Goal: Information Seeking & Learning: Check status

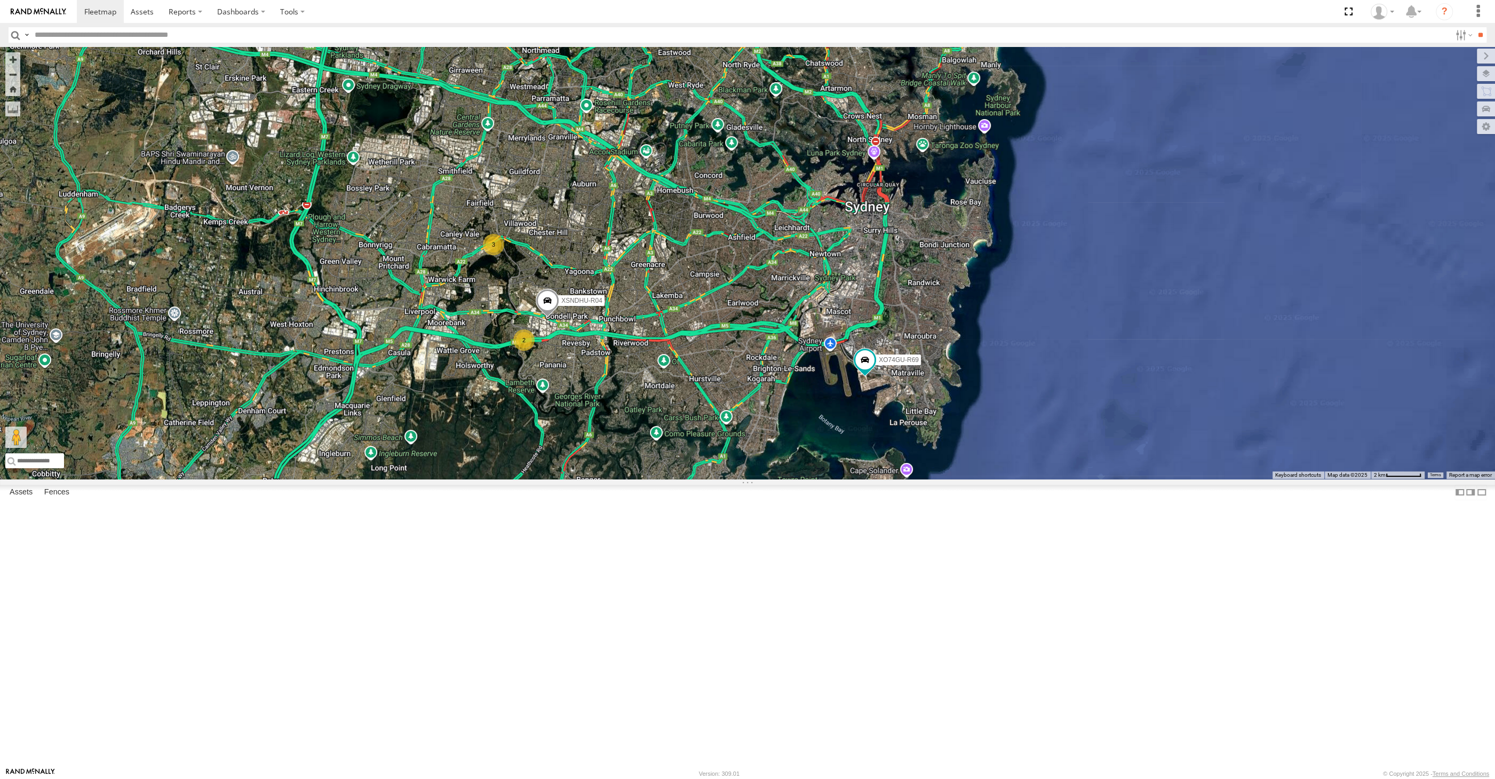
drag, startPoint x: 644, startPoint y: 508, endPoint x: 653, endPoint y: 518, distance: 13.6
click at [653, 479] on div "XSNDHU-R04 RJ5911-R79 XO74GU-R69 2 3" at bounding box center [747, 263] width 1495 height 432
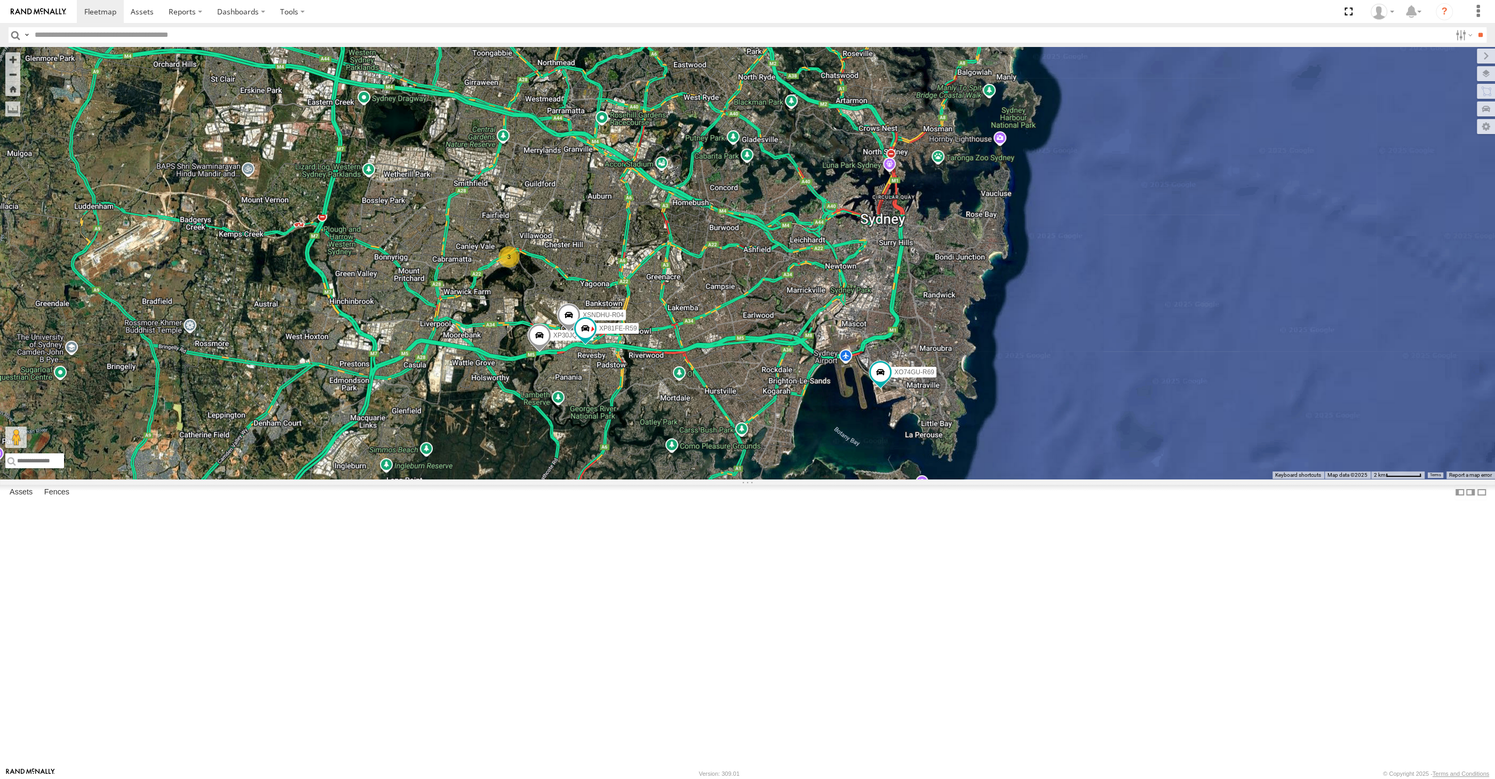
drag, startPoint x: 857, startPoint y: 581, endPoint x: 818, endPoint y: 591, distance: 40.6
click at [818, 479] on div "XP30JQ-R03 XSNDHU-R04 3 RJ5911-R79 XP81FE-R59 XO74GU-R69" at bounding box center [747, 263] width 1495 height 432
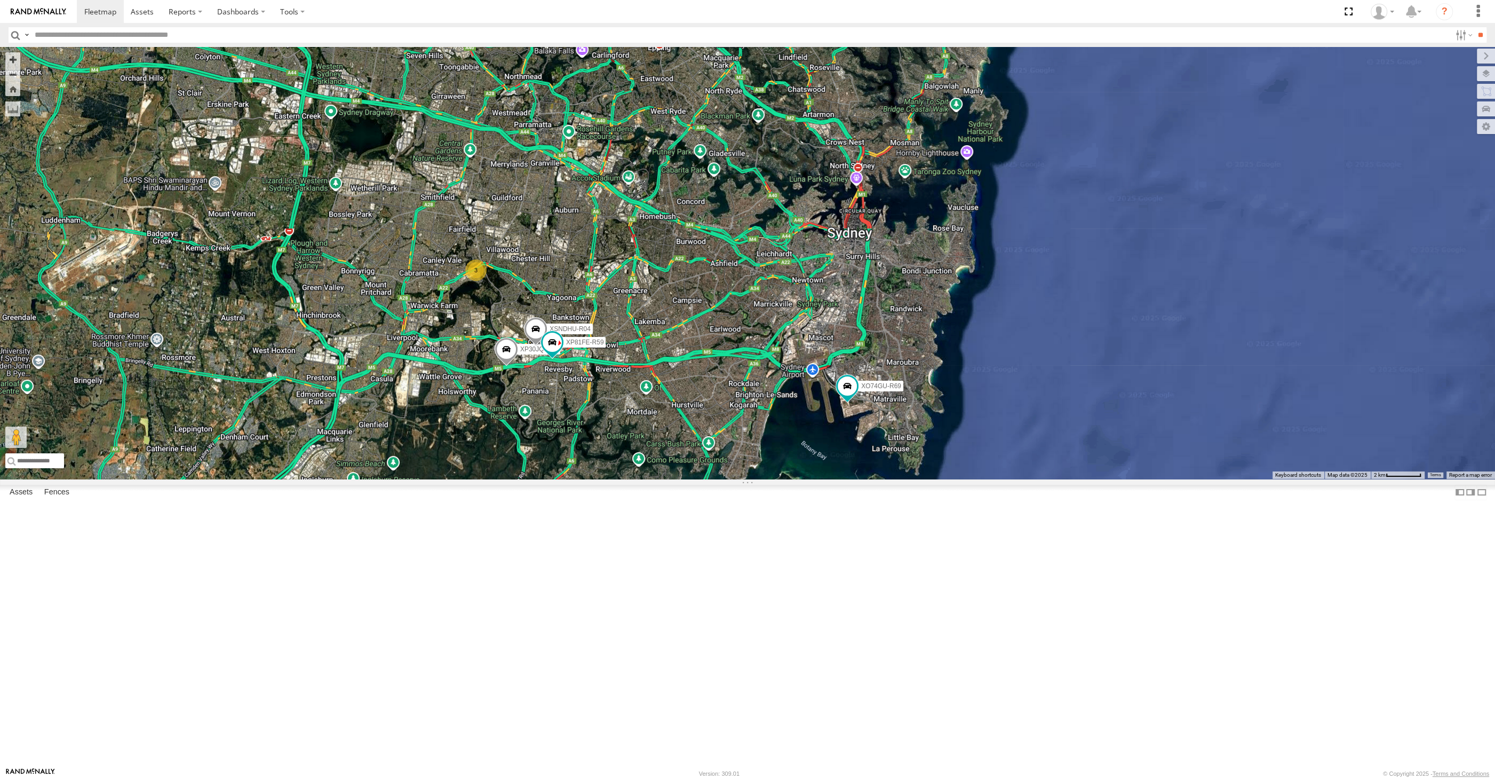
drag, startPoint x: 771, startPoint y: 583, endPoint x: 863, endPoint y: 567, distance: 93.6
click at [863, 479] on div "XP30JQ-R03 XSNDHU-R04 3 RJ5911-R79 XP81FE-R59 XO74GU-R69" at bounding box center [747, 263] width 1495 height 432
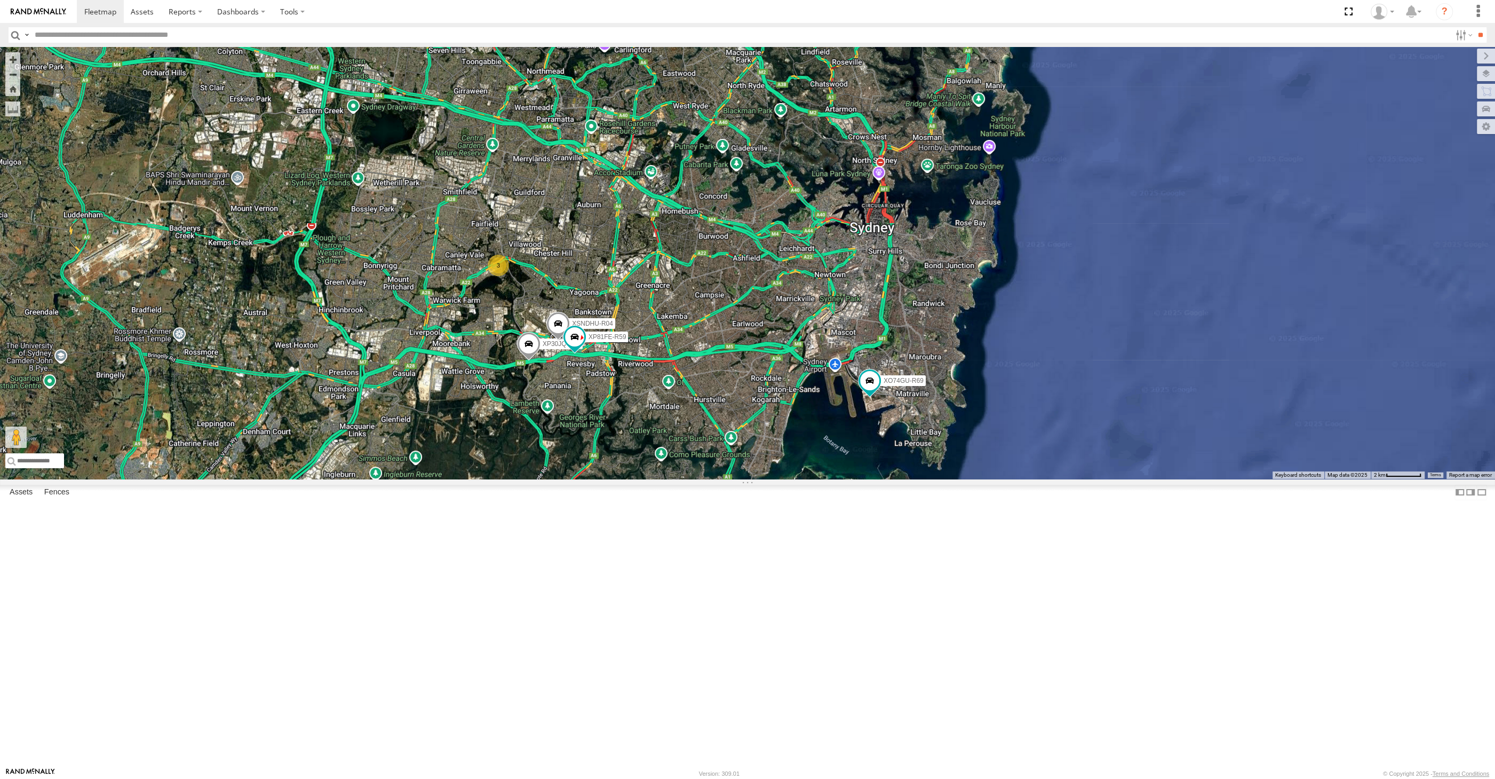
drag, startPoint x: 360, startPoint y: 545, endPoint x: 458, endPoint y: 541, distance: 98.3
click at [360, 479] on div "XP30JQ-R03 XSNDHU-R04 3 RJ5911-R79 XP81FE-R59 XO74GU-R69" at bounding box center [747, 263] width 1495 height 432
drag, startPoint x: 705, startPoint y: 413, endPoint x: 753, endPoint y: 422, distance: 48.4
click at [752, 422] on div "XP30JQ-R03 XSNDHU-R04 3 RJ5911-R79 XP81FE-R59 XO74GU-R69" at bounding box center [747, 263] width 1495 height 432
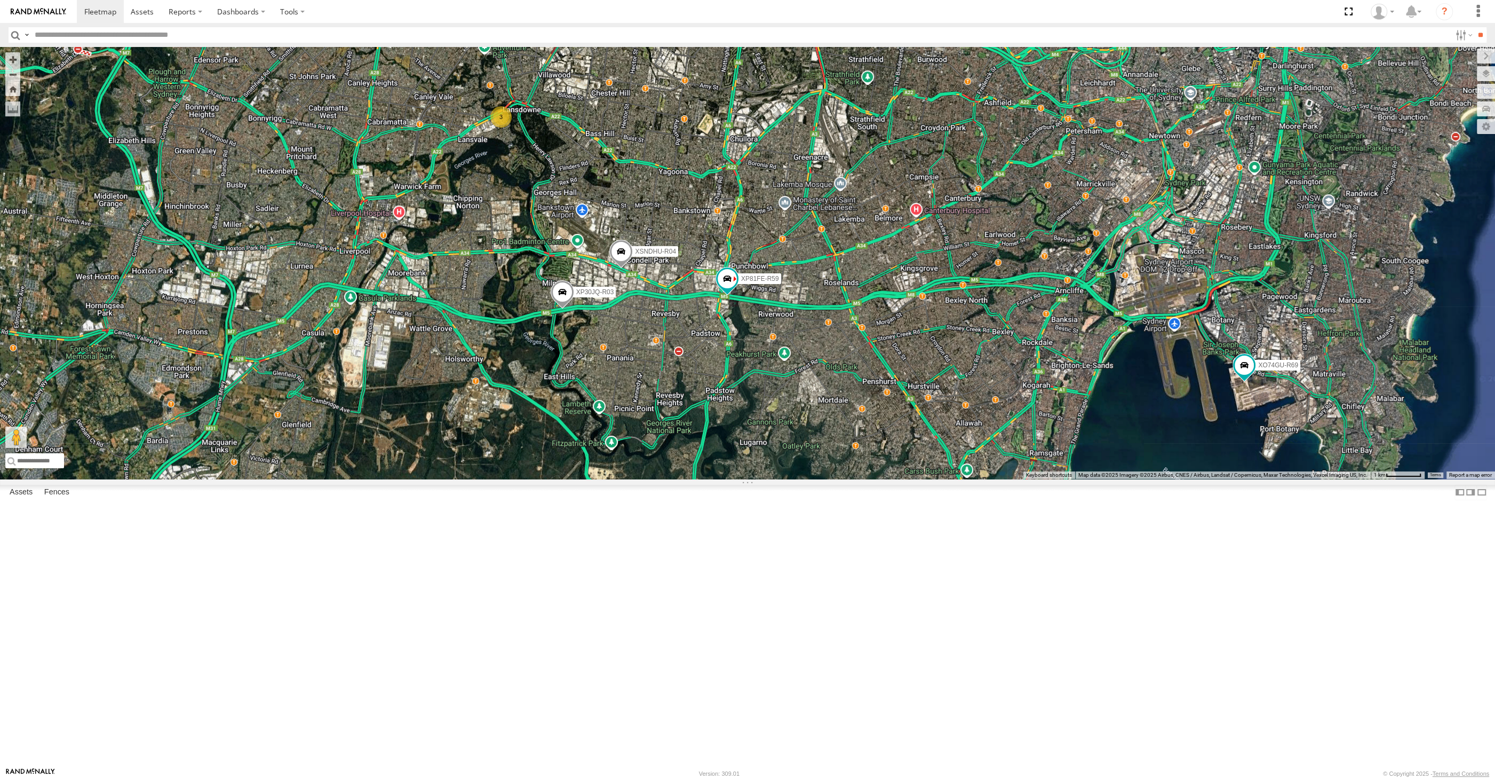
drag, startPoint x: 791, startPoint y: 568, endPoint x: 767, endPoint y: 572, distance: 24.2
click at [773, 479] on div "XP30JQ-R03 XSNDHU-R04 RJ5911-R79 XP81FE-R59 XO74GU-R69 3" at bounding box center [747, 263] width 1495 height 432
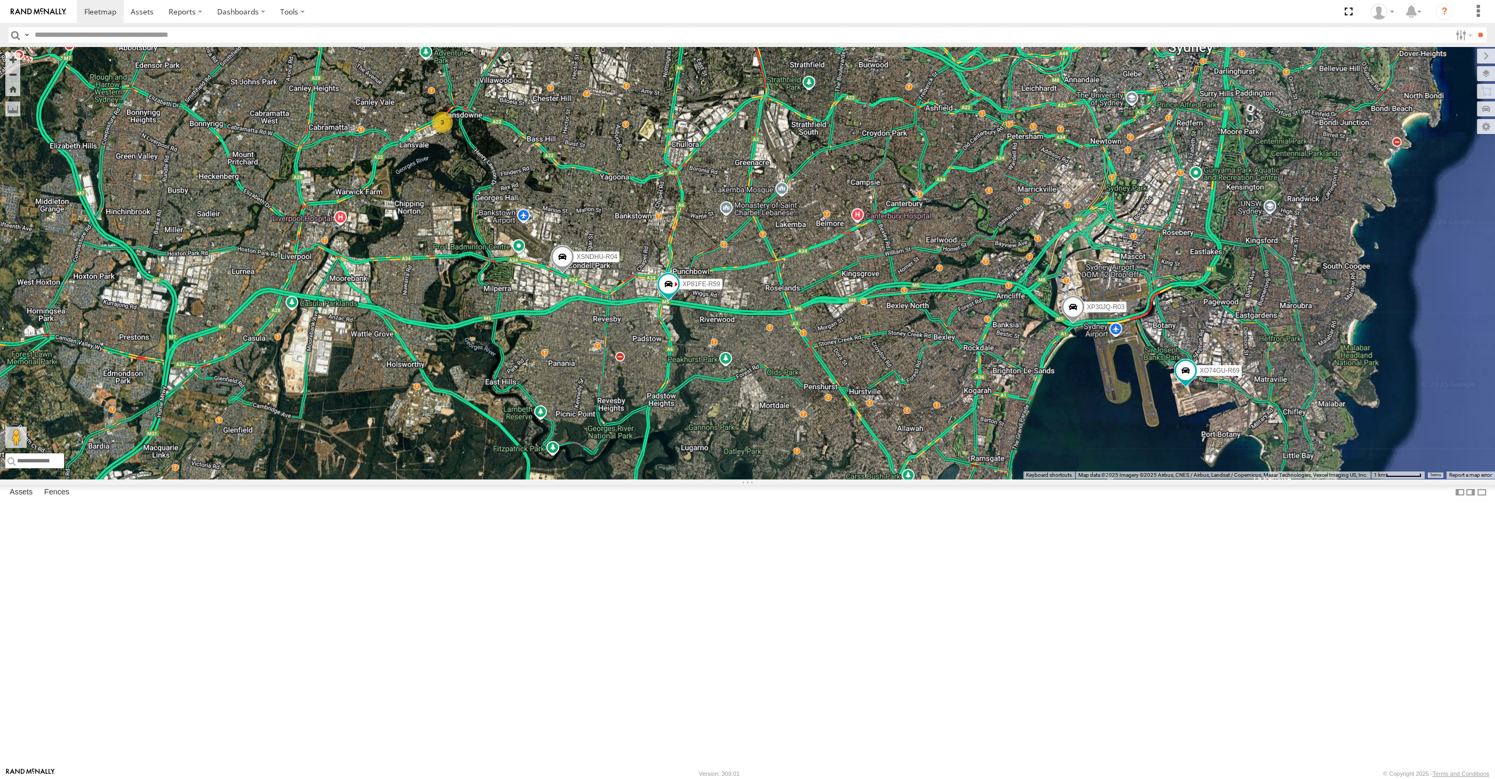
click at [802, 479] on div "XP30JQ-R03 XSNDHU-R04 RJ5911-R79 XP81FE-R59 XO74GU-R69 3" at bounding box center [747, 263] width 1495 height 432
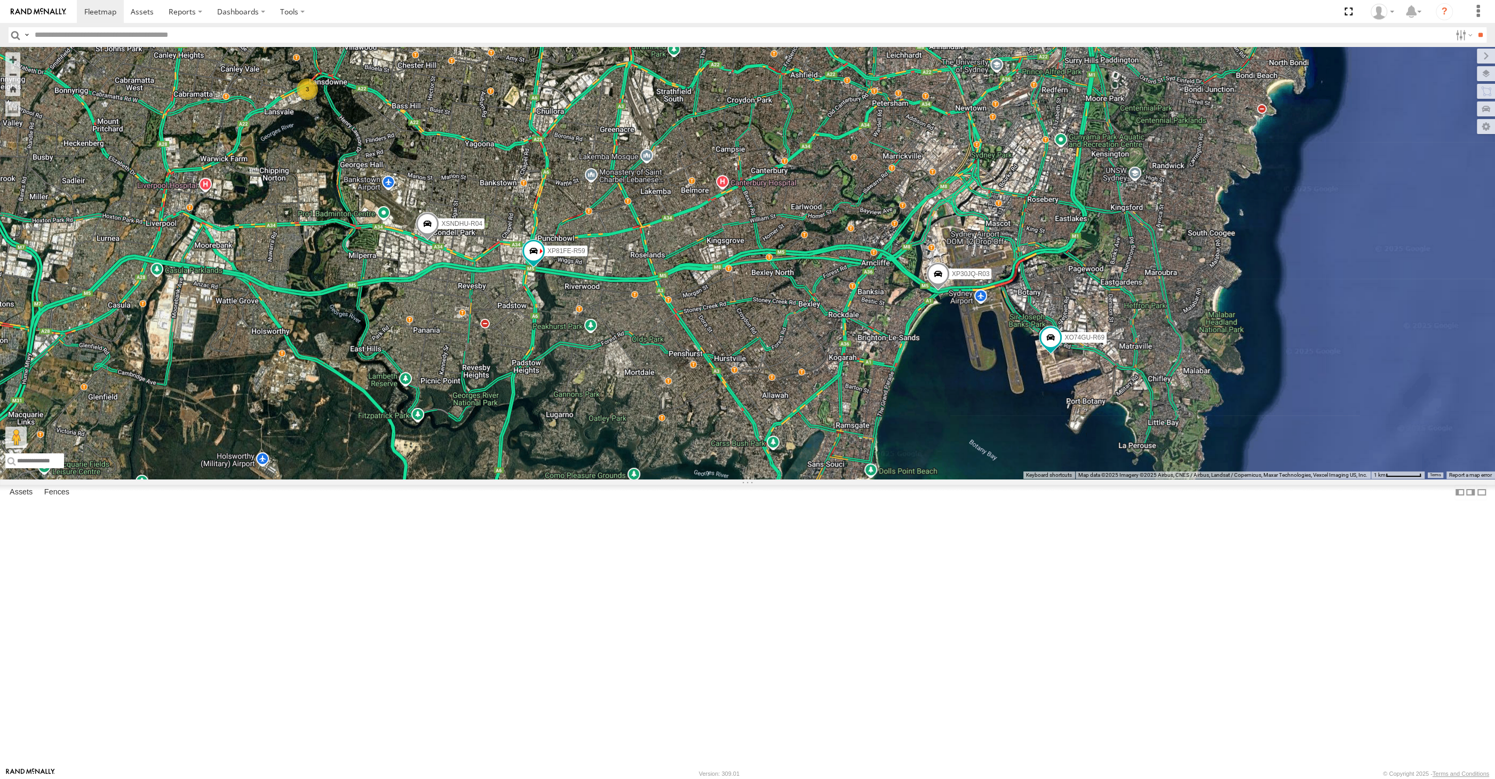
drag, startPoint x: 824, startPoint y: 568, endPoint x: 814, endPoint y: 551, distance: 19.6
click at [817, 479] on div "XP30JQ-R03 XSNDHU-R04 RJ5911-R79 XP81FE-R59 XO74GU-R69 3" at bounding box center [747, 263] width 1495 height 432
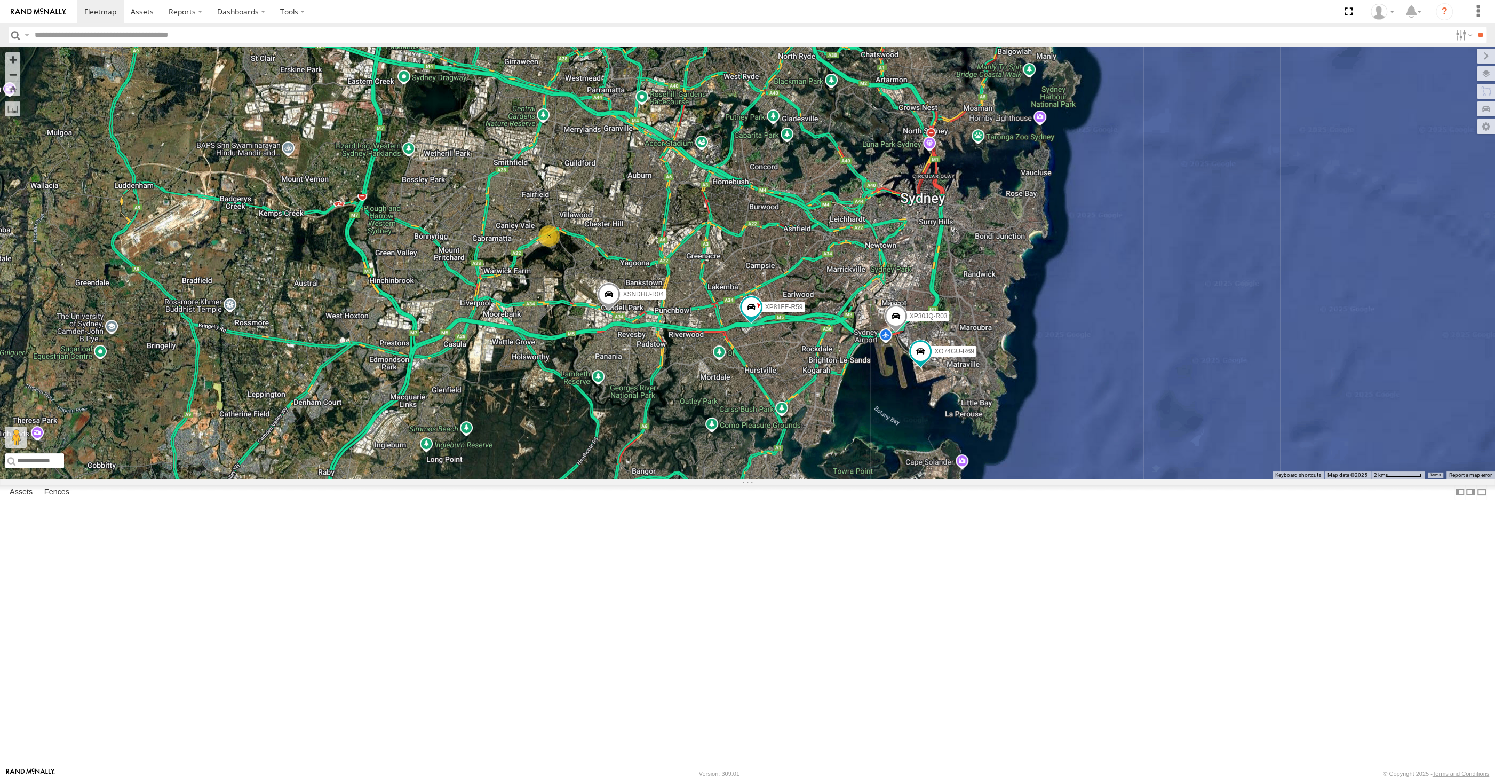
drag, startPoint x: 836, startPoint y: 600, endPoint x: 810, endPoint y: 590, distance: 27.4
click at [814, 479] on div "XP30JQ-R03 XSNDHU-R04 RJ5911-R79 XP81FE-R59 XO74GU-R69 3" at bounding box center [747, 263] width 1495 height 432
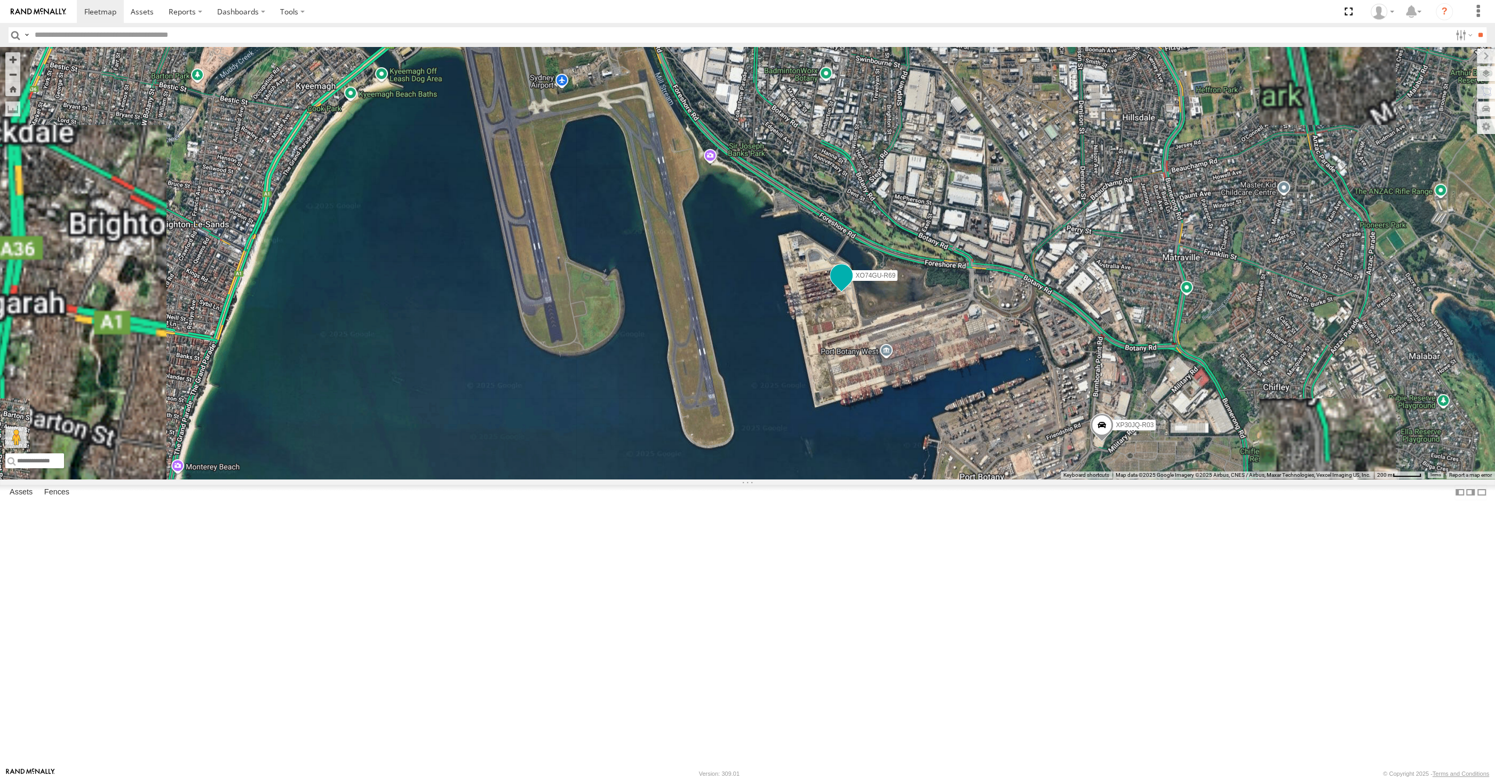
click at [838, 285] on span at bounding box center [841, 275] width 19 height 19
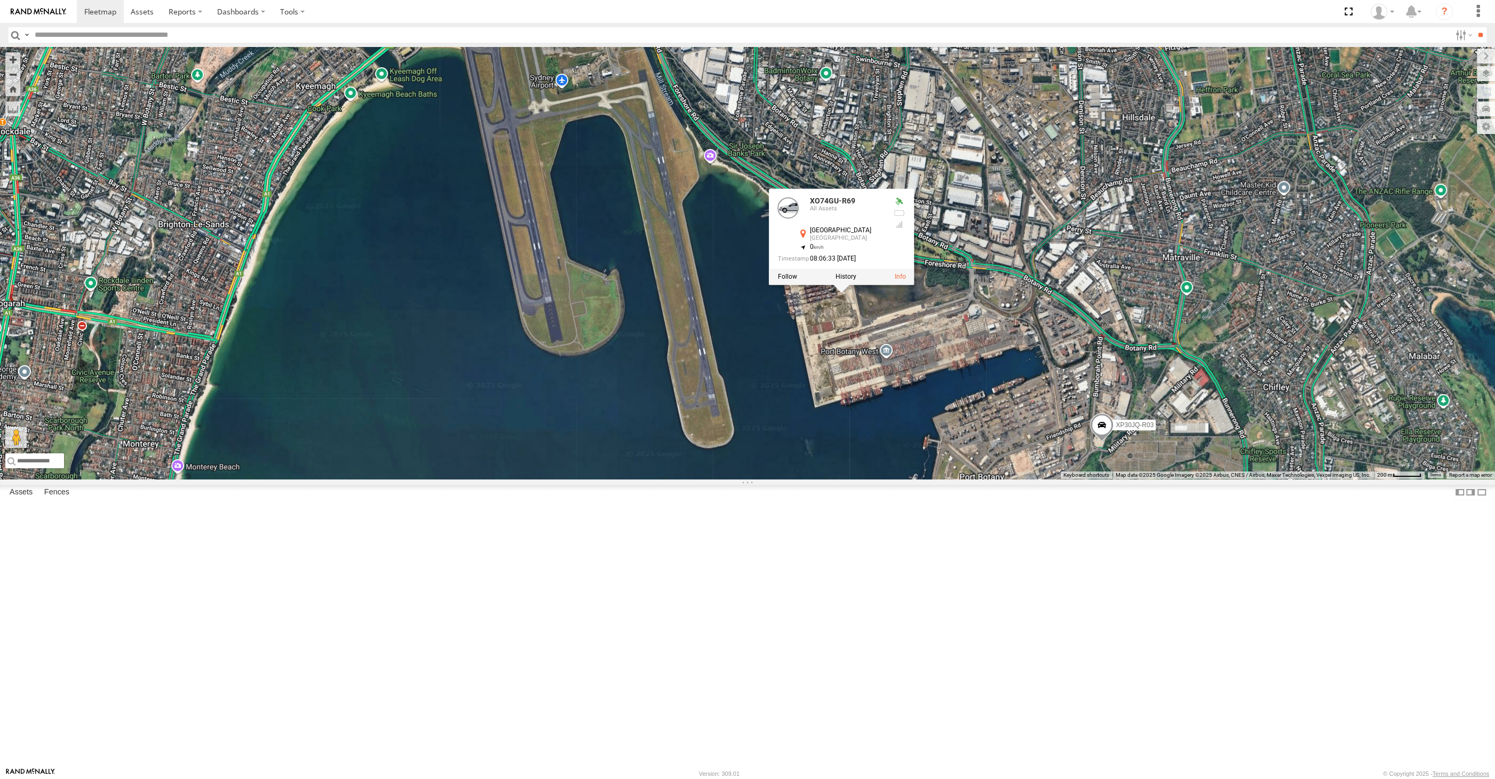
click at [879, 479] on div "XP30JQ-R03 XSNDHU-R04 RJ5911-R79 XP81FE-R59 XO74GU-R69 XO74GU-R69 All Assets [G…" at bounding box center [747, 263] width 1495 height 432
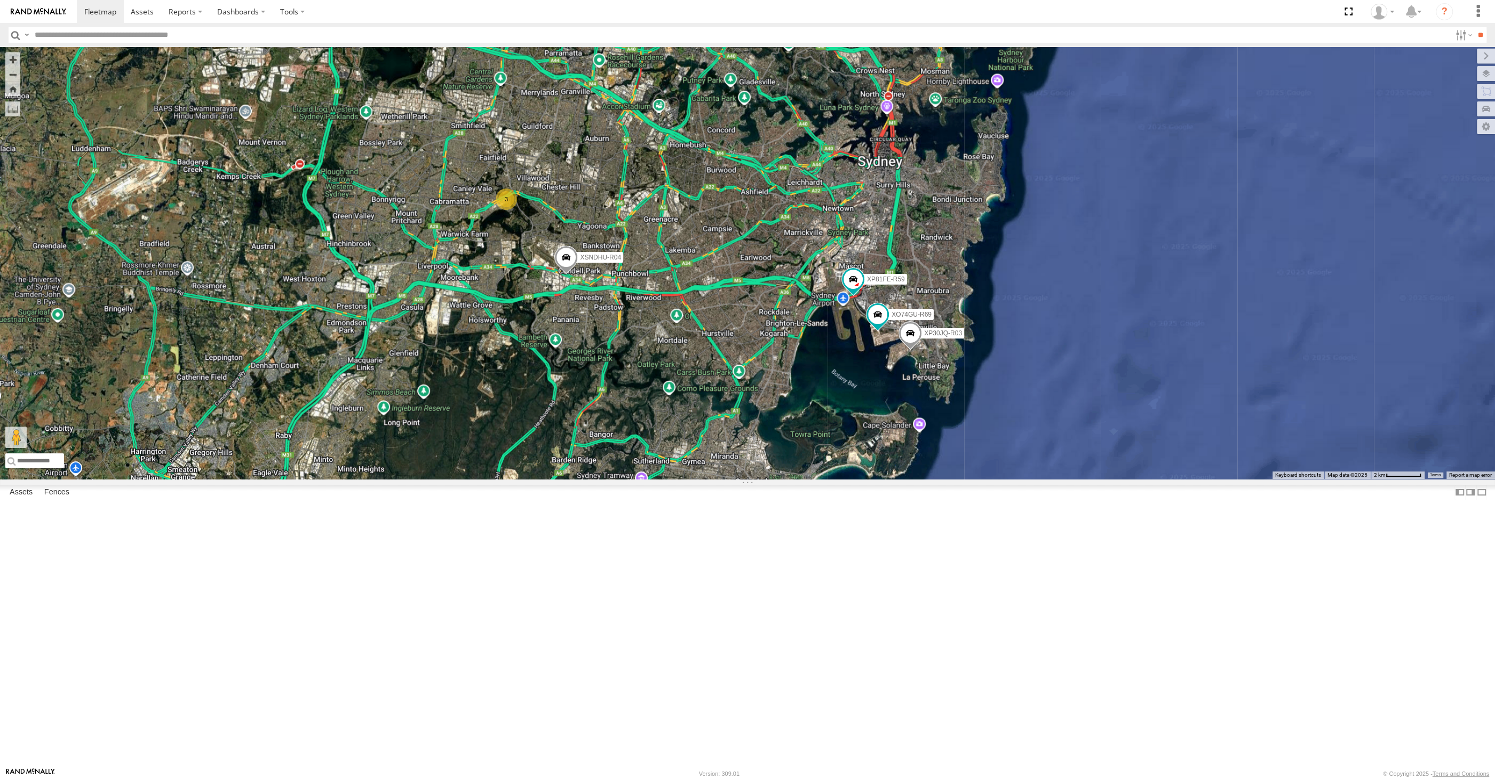
drag, startPoint x: 862, startPoint y: 527, endPoint x: 996, endPoint y: 642, distance: 177.1
click at [863, 479] on div "XP30JQ-R03 XSNDHU-R04 RJ5911-R79 XP81FE-R59 XO74GU-R69 3" at bounding box center [747, 263] width 1495 height 432
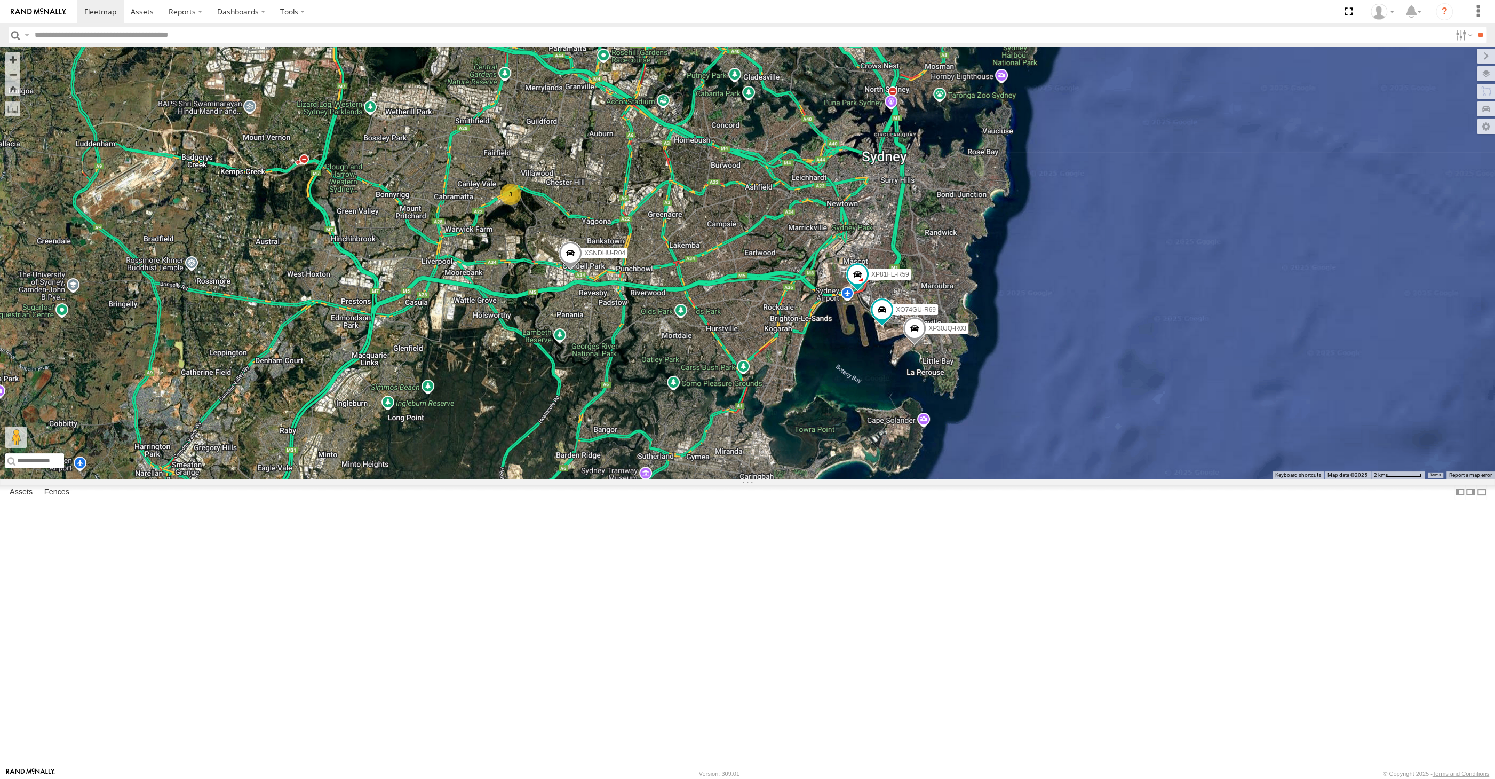
click at [627, 479] on div "XP30JQ-R03 XSNDHU-R04 RJ5911-R79 XP81FE-R59 XO74GU-R69 3" at bounding box center [747, 263] width 1495 height 432
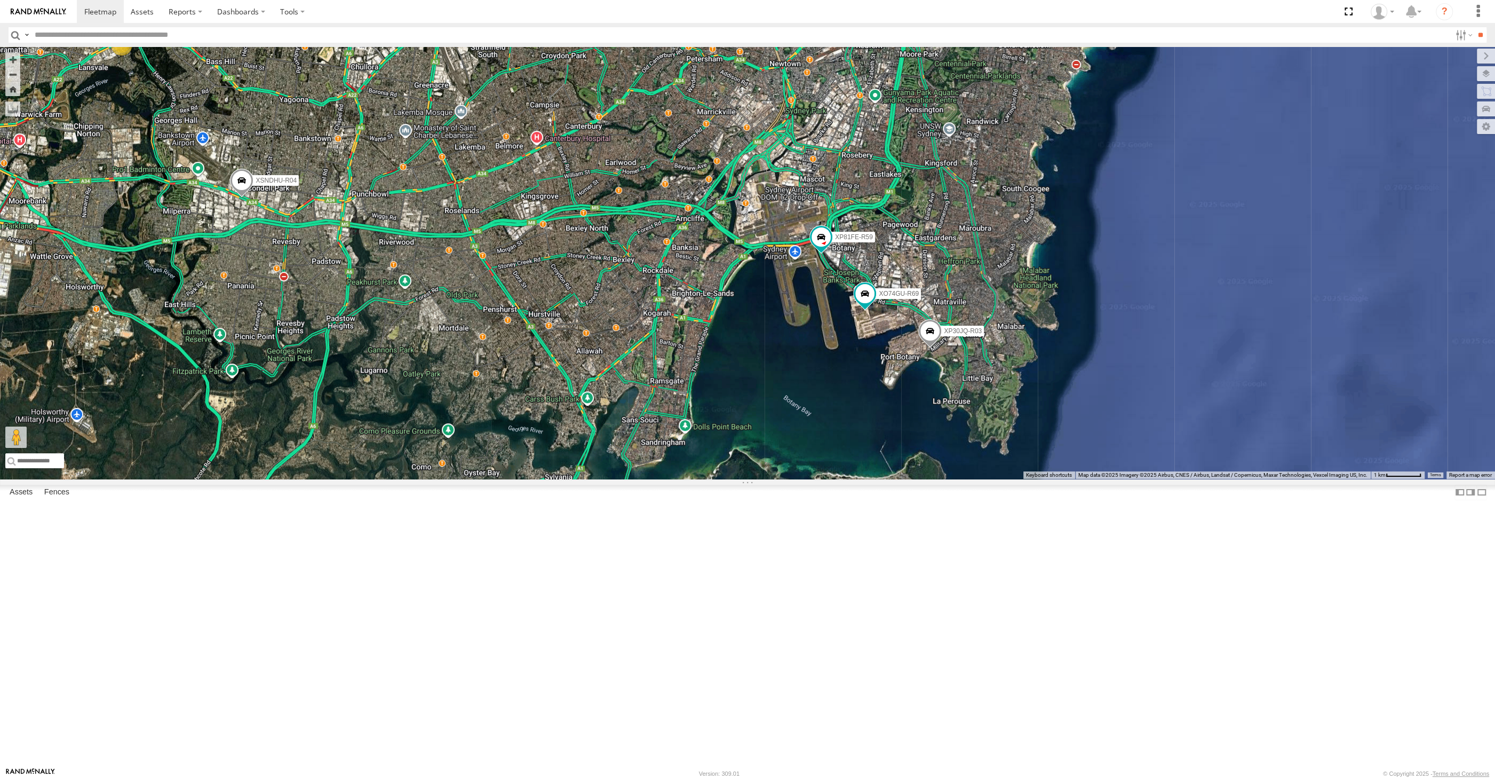
drag, startPoint x: 278, startPoint y: 567, endPoint x: 427, endPoint y: 642, distance: 167.3
click at [413, 479] on div "XP30JQ-R03 XSNDHU-R04 RJ5911-R79 XP81FE-R59 XO74GU-R69 3" at bounding box center [747, 263] width 1495 height 432
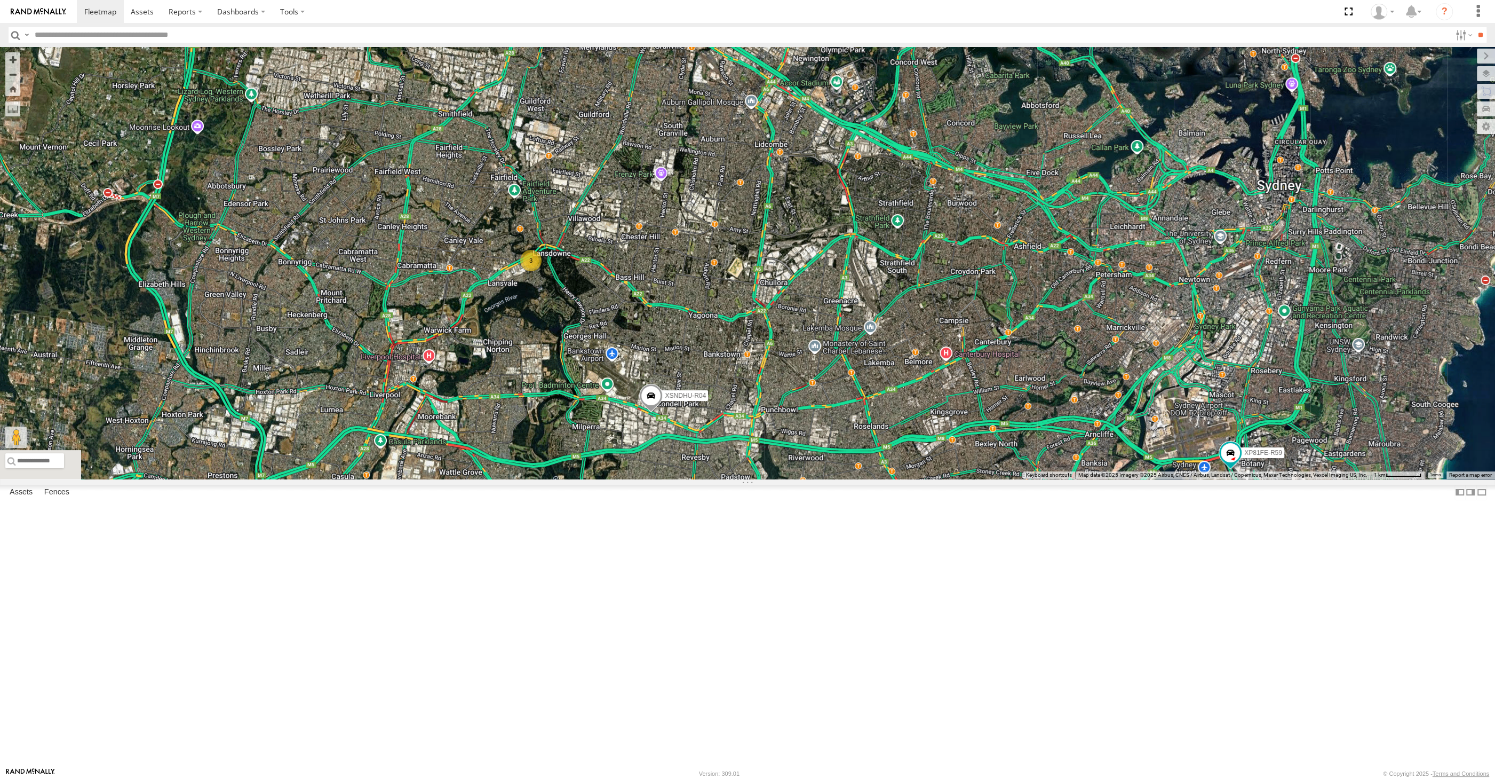
drag, startPoint x: 736, startPoint y: 394, endPoint x: 735, endPoint y: 430, distance: 35.3
click at [739, 422] on div "XP30JQ-R03 XSNDHU-R04 RJ5911-R79 XP81FE-R59 XO74GU-R69 3" at bounding box center [747, 263] width 1495 height 432
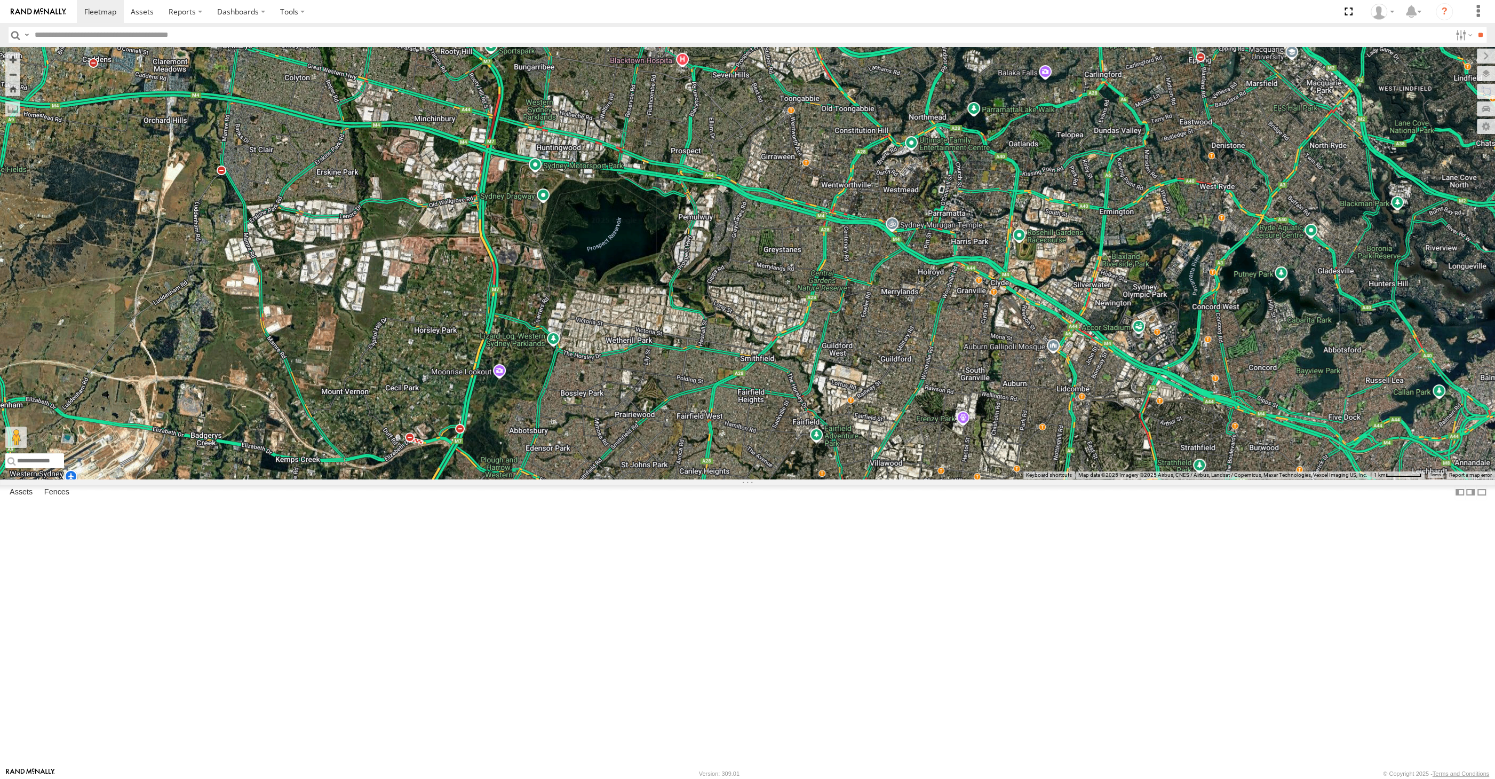
click at [369, 31] on span at bounding box center [371, 16] width 23 height 29
click at [411, 281] on div "XP30JQ-R03 XSNDHU-R04 RJ5911-R79 XP81FE-R59 XO74GU-R69 3 RJ5911-R79 All Assets …" at bounding box center [747, 263] width 1495 height 432
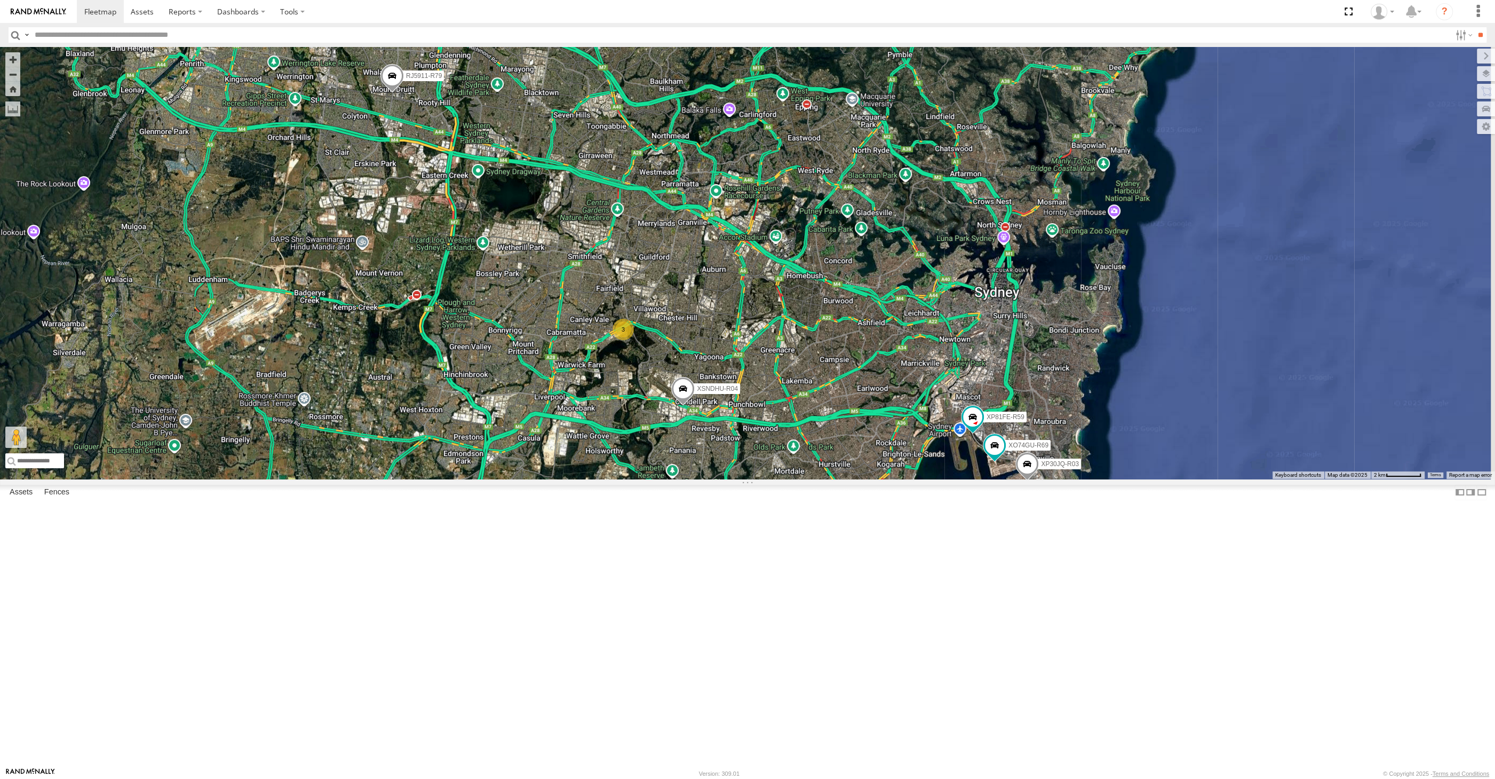
drag, startPoint x: 846, startPoint y: 614, endPoint x: 818, endPoint y: 591, distance: 36.8
click at [825, 479] on div "XP30JQ-R03 XSNDHU-R04 RJ5911-R79 XP81FE-R59 XO74GU-R69 3" at bounding box center [747, 263] width 1495 height 432
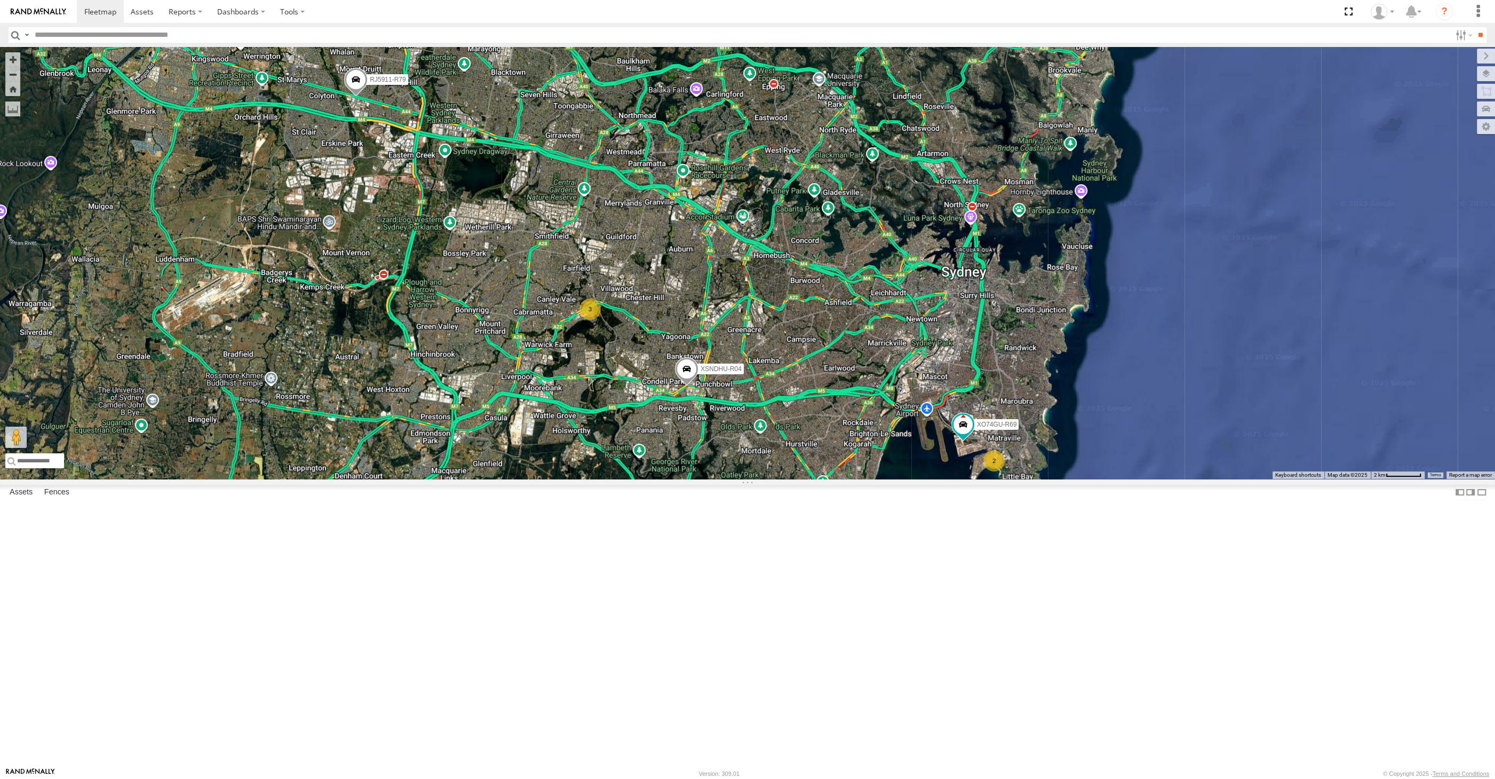
drag, startPoint x: 868, startPoint y: 609, endPoint x: 875, endPoint y: 596, distance: 14.6
click at [874, 479] on div "XSNDHU-R04 RJ5911-R79 XO74GU-R69 2 3" at bounding box center [747, 263] width 1495 height 432
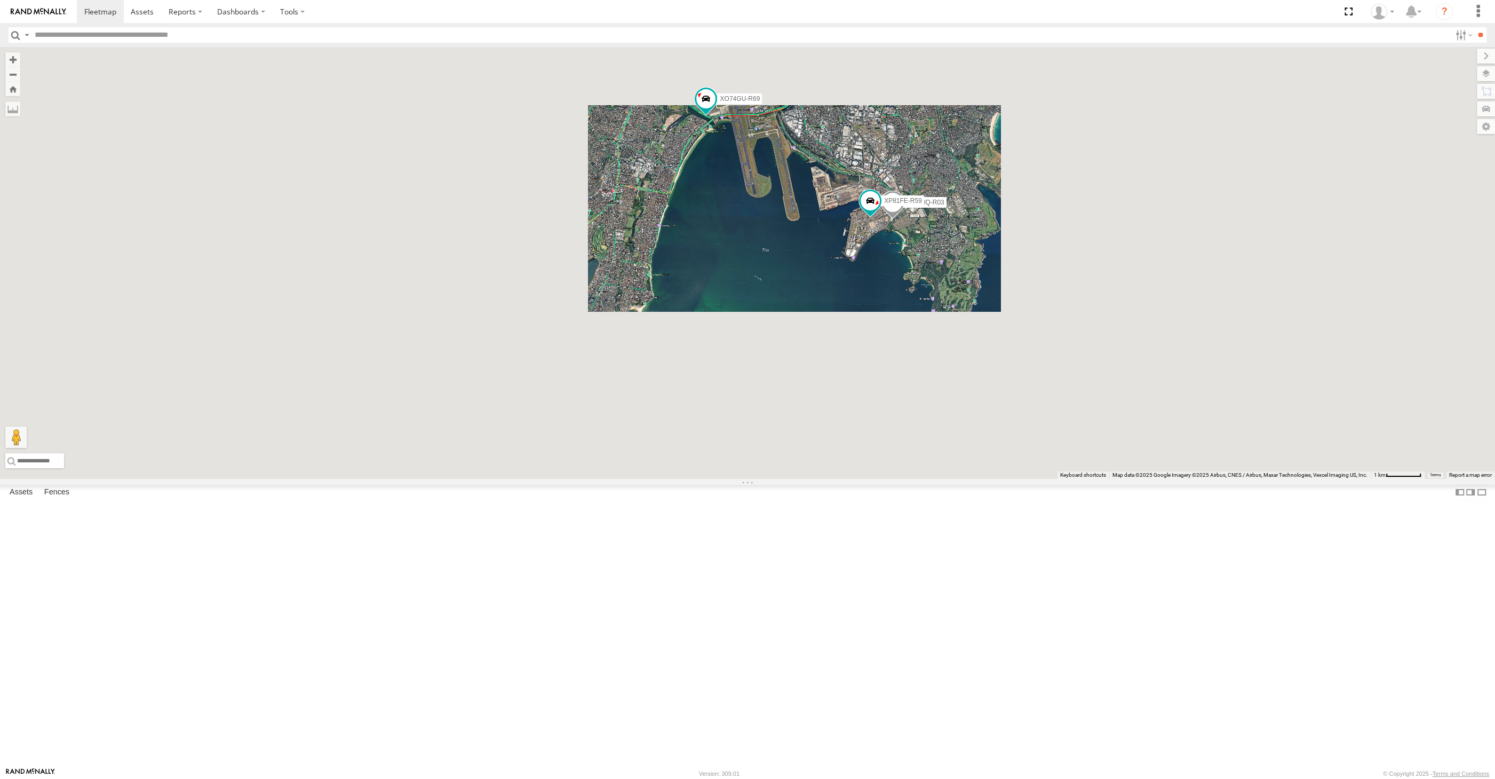
click at [826, 362] on div "XP30JQ-R03 XP81FE-R59 XO74GU-R69" at bounding box center [747, 263] width 1495 height 432
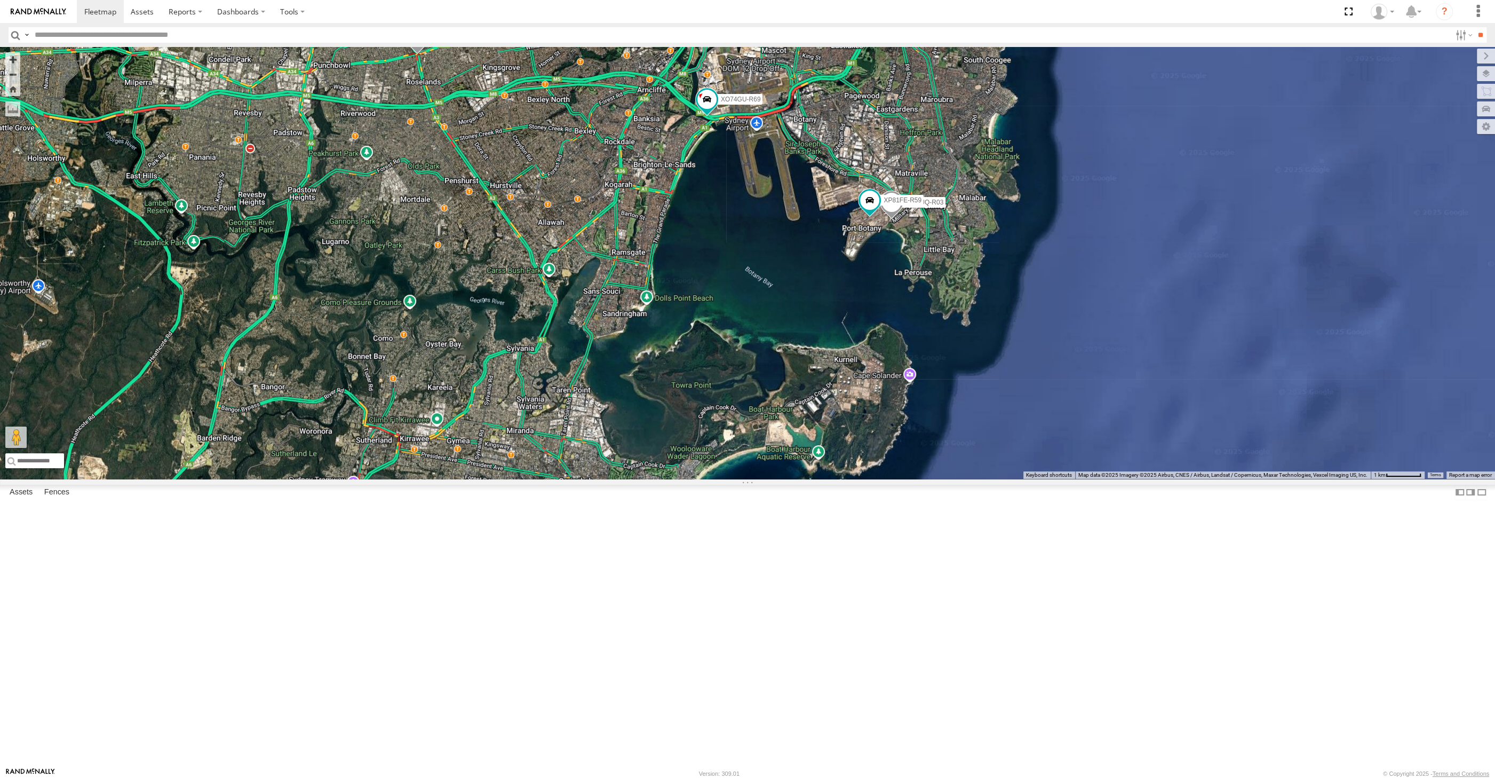
drag, startPoint x: 619, startPoint y: 363, endPoint x: 707, endPoint y: 469, distance: 137.1
click at [707, 469] on div "XP30JQ-R03 XP81FE-R59 XO74GU-R69 XSNDHU-R04 3" at bounding box center [747, 263] width 1495 height 432
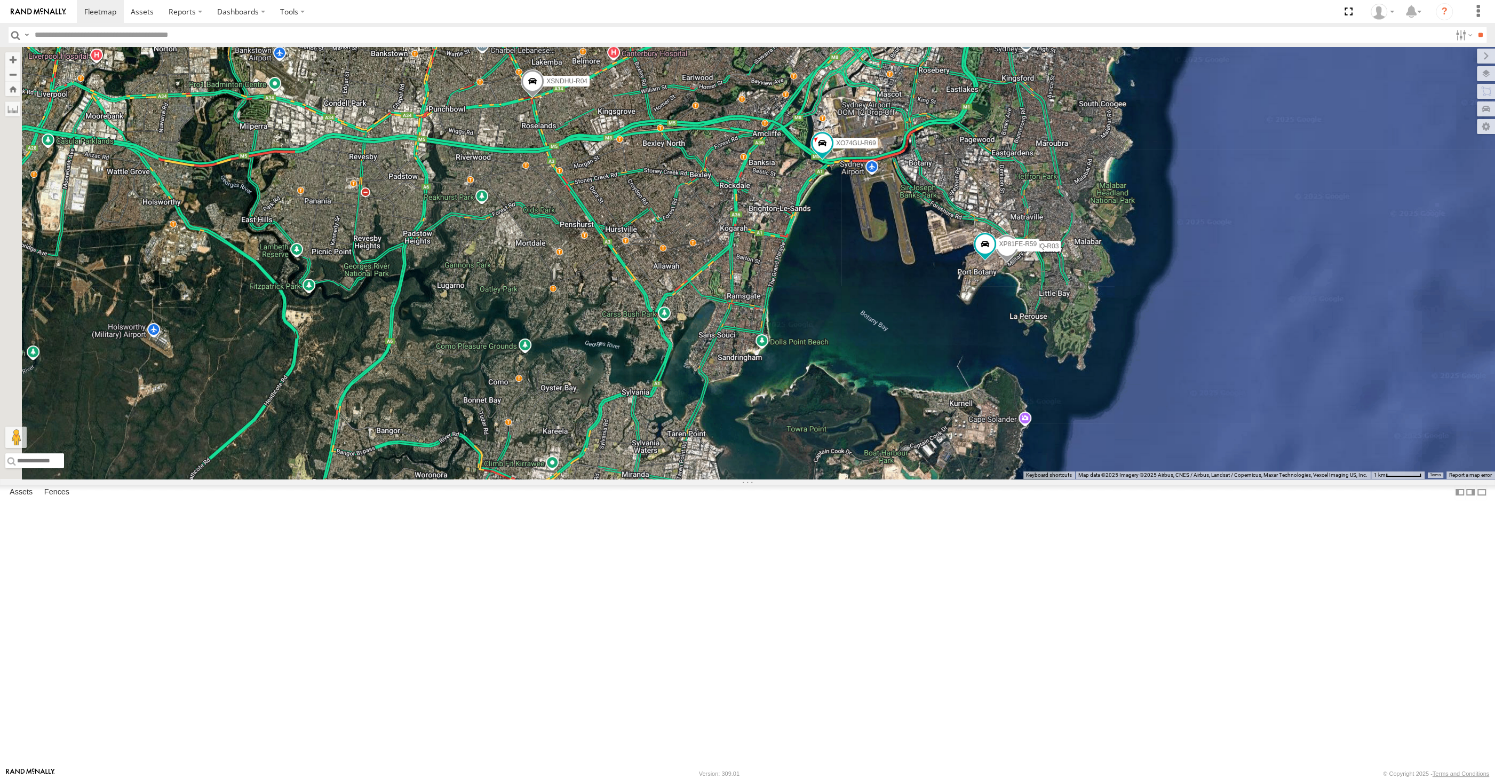
drag, startPoint x: 439, startPoint y: 390, endPoint x: 562, endPoint y: 451, distance: 138.2
click at [562, 451] on div "XP30JQ-R03 XP81FE-R59 XO74GU-R69 XSNDHU-R04 3" at bounding box center [747, 263] width 1495 height 432
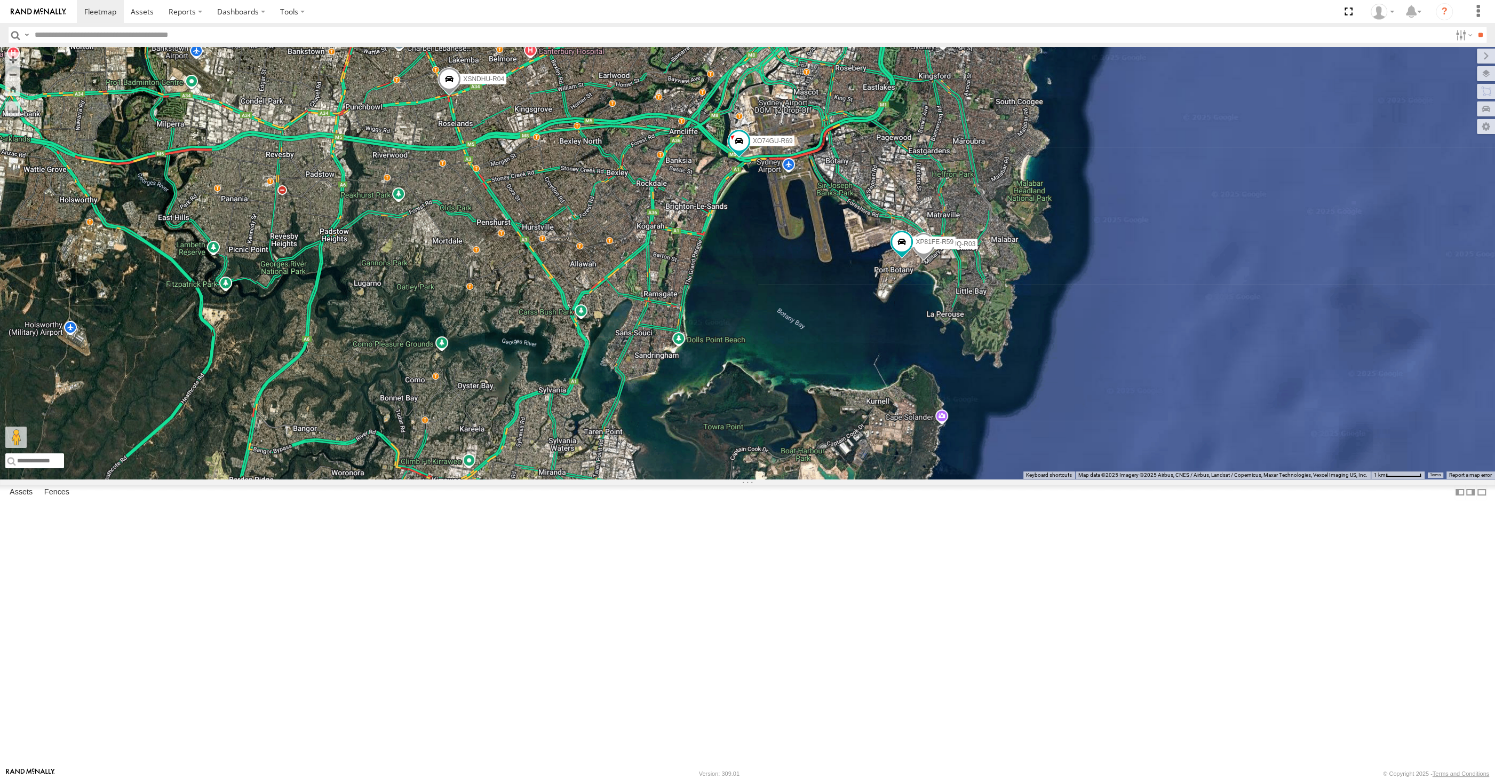
drag, startPoint x: 630, startPoint y: 468, endPoint x: 694, endPoint y: 518, distance: 81.0
click at [694, 479] on div "XO74GU-R69 XSNDHU-R04 RJ5911-R79 XP30JQ-R03 3 XP81FE-R59" at bounding box center [747, 263] width 1495 height 432
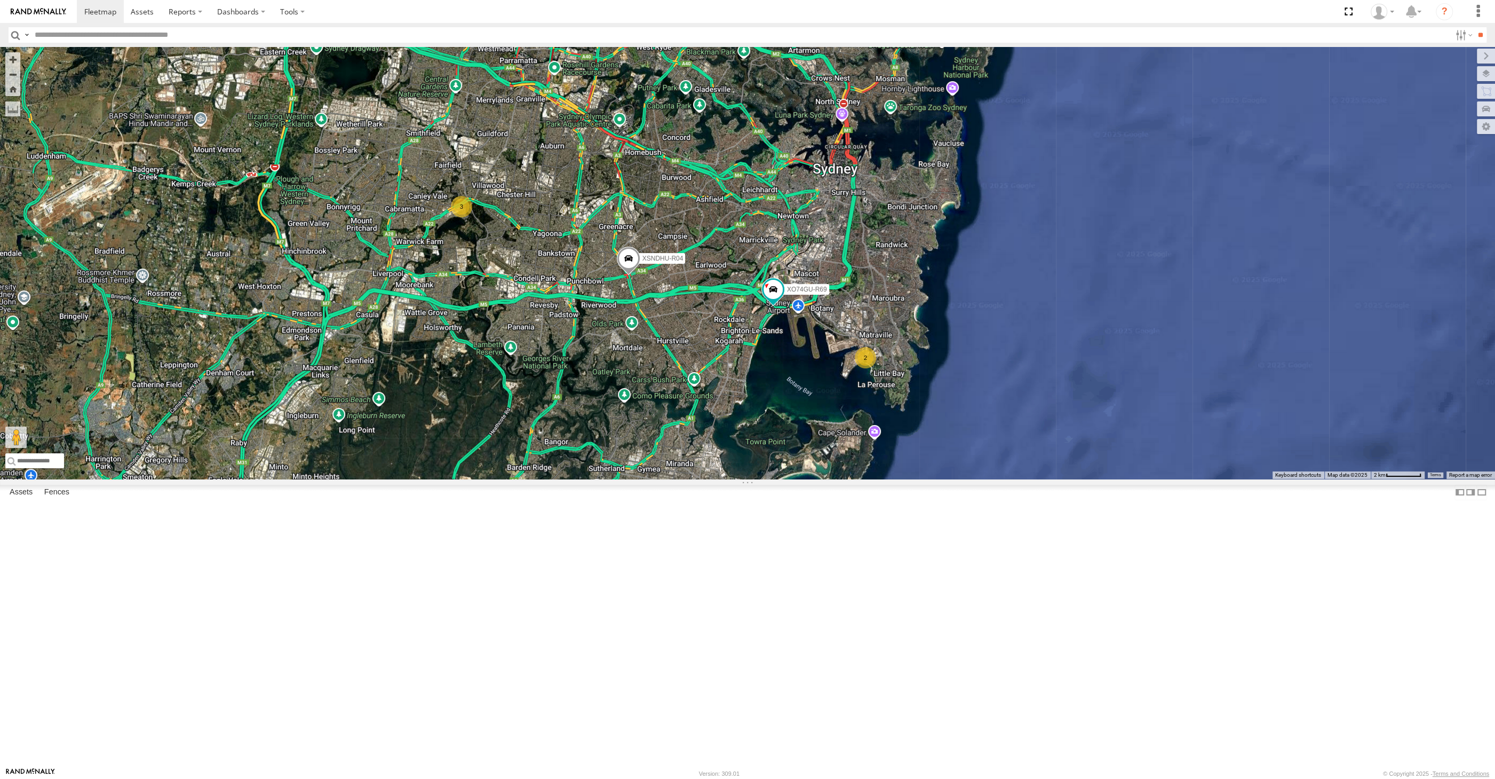
drag, startPoint x: 531, startPoint y: 384, endPoint x: 543, endPoint y: 412, distance: 30.3
click at [543, 412] on div "XO74GU-R69 XSNDHU-R04 RJ5911-R79 2 3" at bounding box center [747, 263] width 1495 height 432
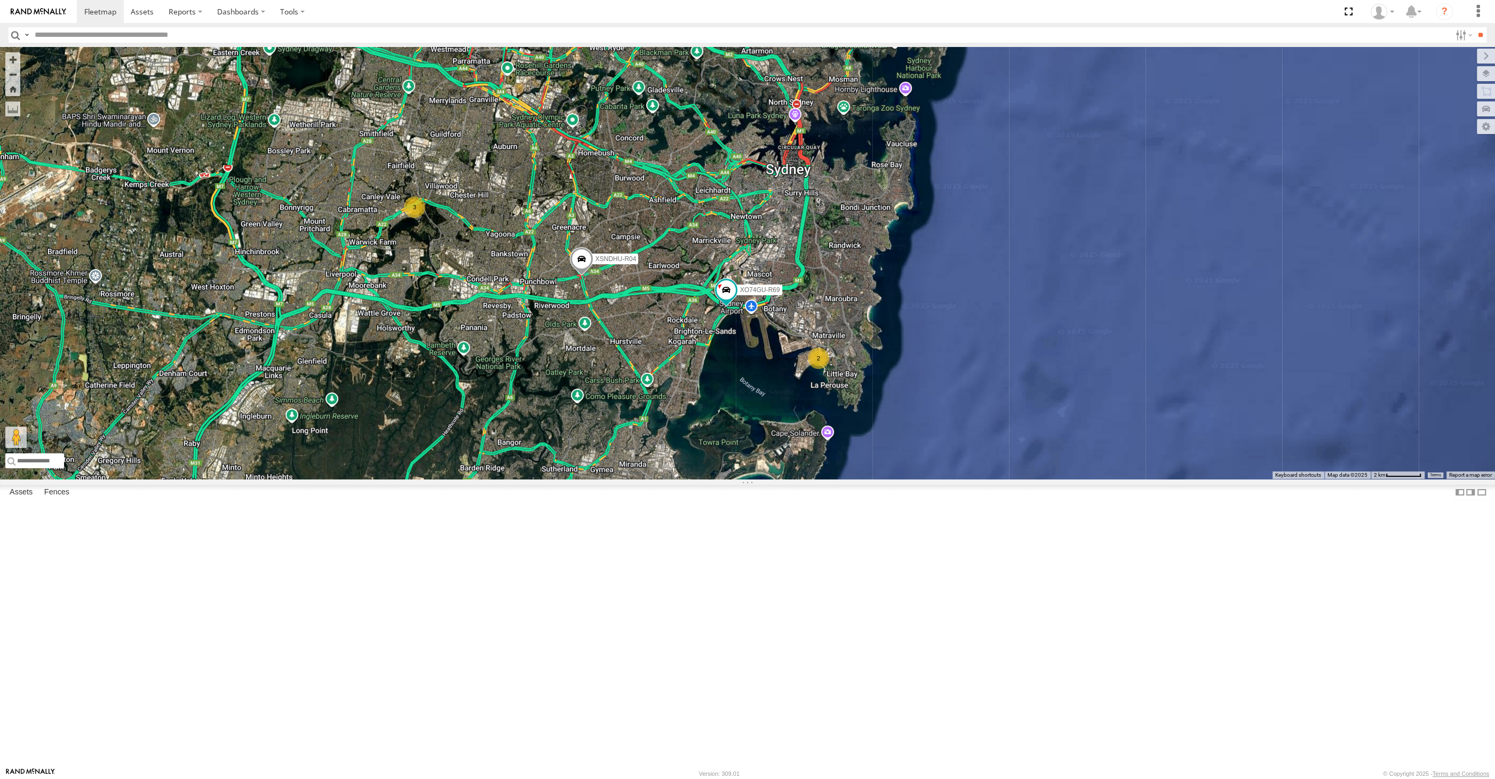
drag, startPoint x: 500, startPoint y: 334, endPoint x: 531, endPoint y: 397, distance: 70.4
click at [528, 395] on div "XO74GU-R69 XSNDHU-R04 RJ5911-R79 2 3" at bounding box center [747, 263] width 1495 height 432
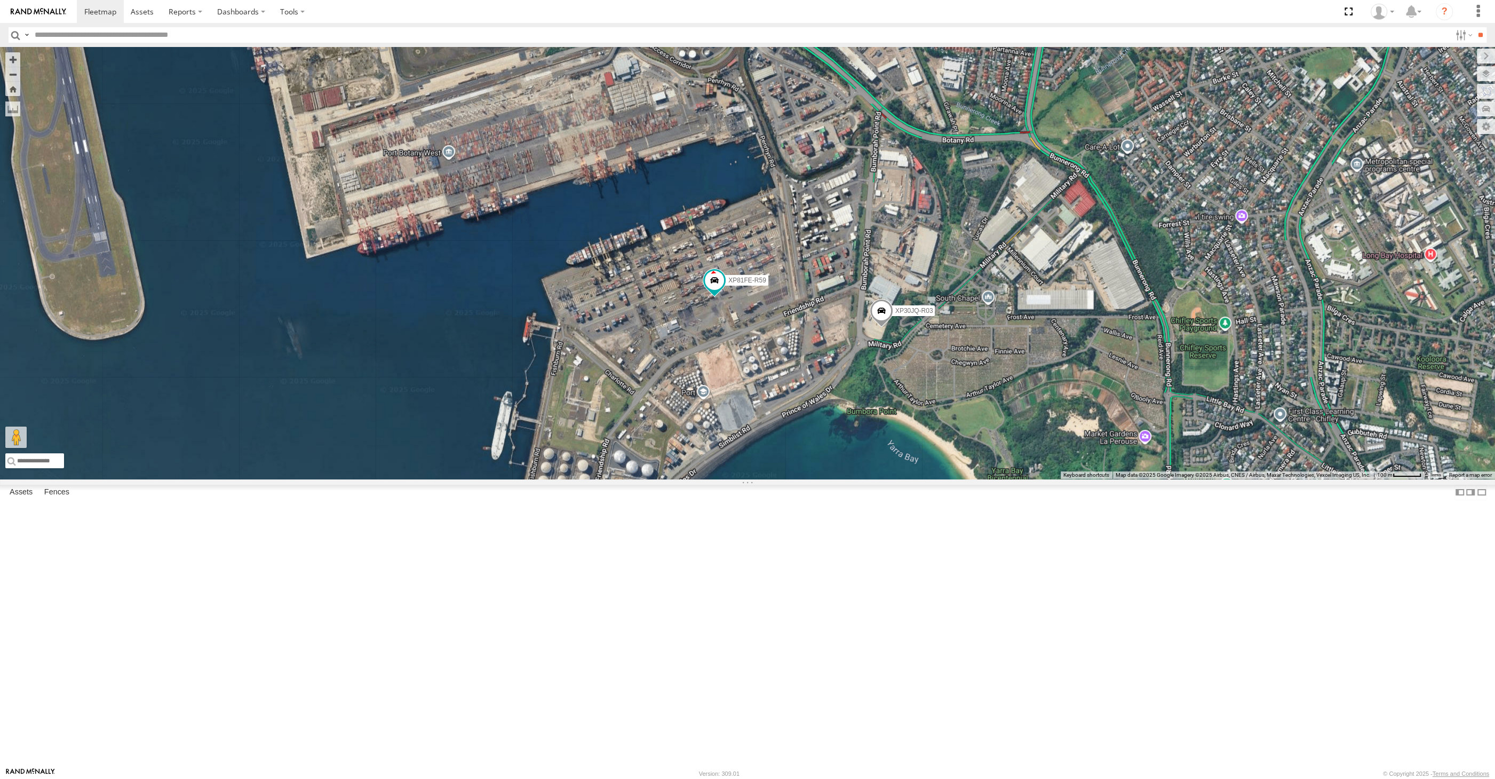
click at [762, 479] on div "XSNDHU-R04 RJ5911-R79 XO74GU-R69 XP30JQ-R03 XP81FE-R59" at bounding box center [747, 263] width 1495 height 432
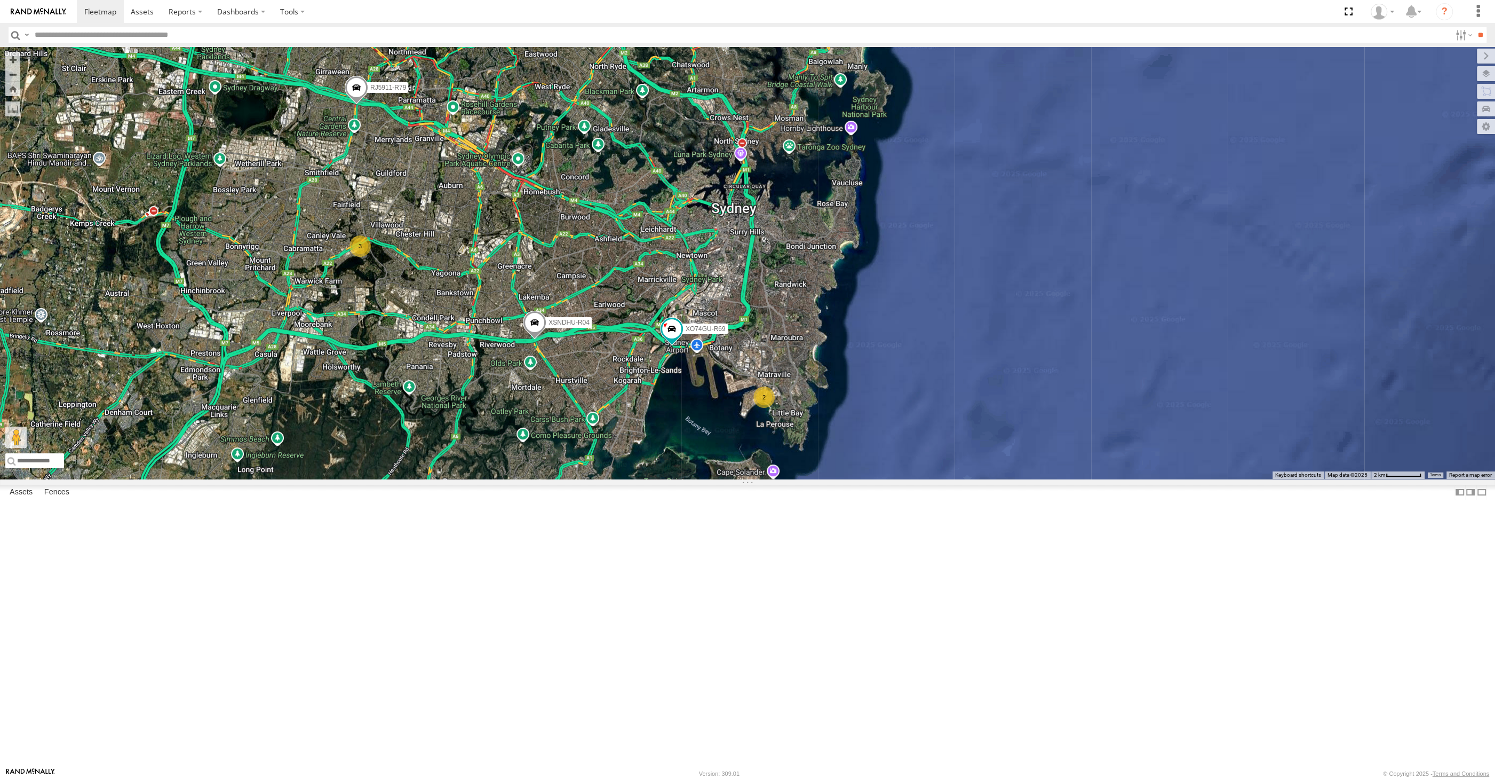
drag, startPoint x: 678, startPoint y: 581, endPoint x: 696, endPoint y: 575, distance: 18.4
click at [688, 479] on div "XSNDHU-R04 RJ5911-R79 XO74GU-R69 2 3" at bounding box center [747, 263] width 1495 height 432
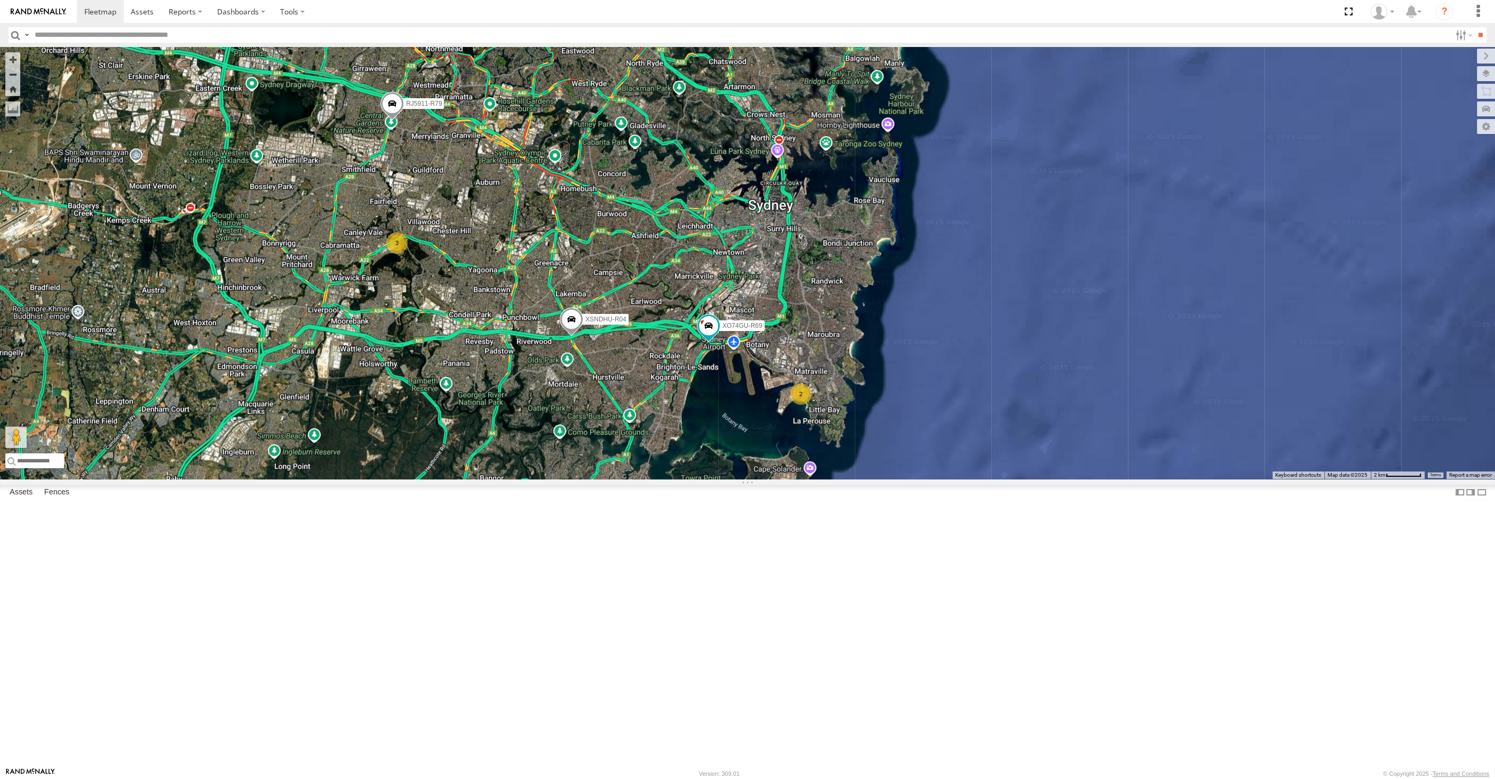
click at [567, 336] on span at bounding box center [571, 321] width 23 height 29
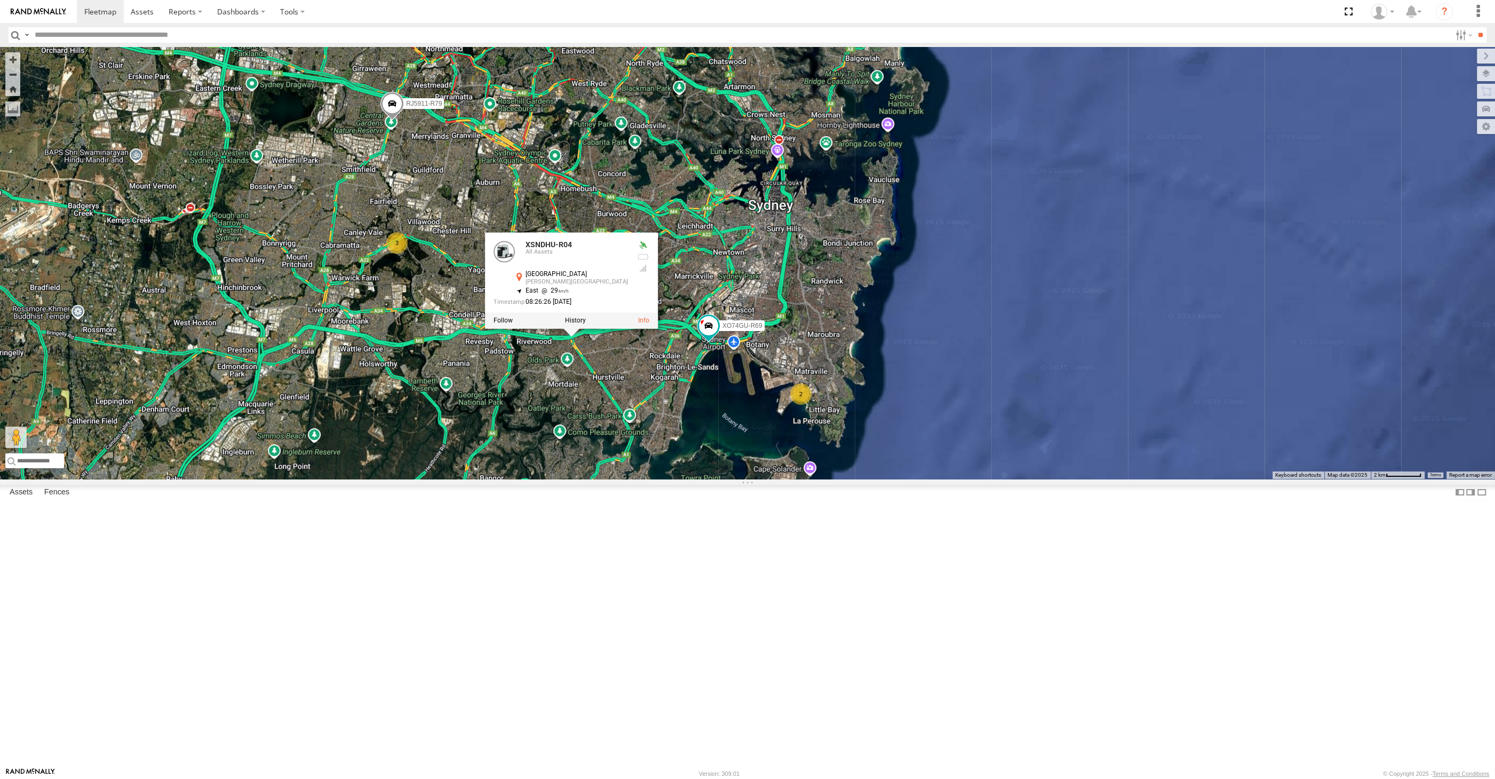
click at [645, 479] on div "XSNDHU-R04 RJ5911-R79 XO74GU-R69 2 3 XSNDHU-R04 All Assets [GEOGRAPHIC_DATA][PE…" at bounding box center [747, 263] width 1495 height 432
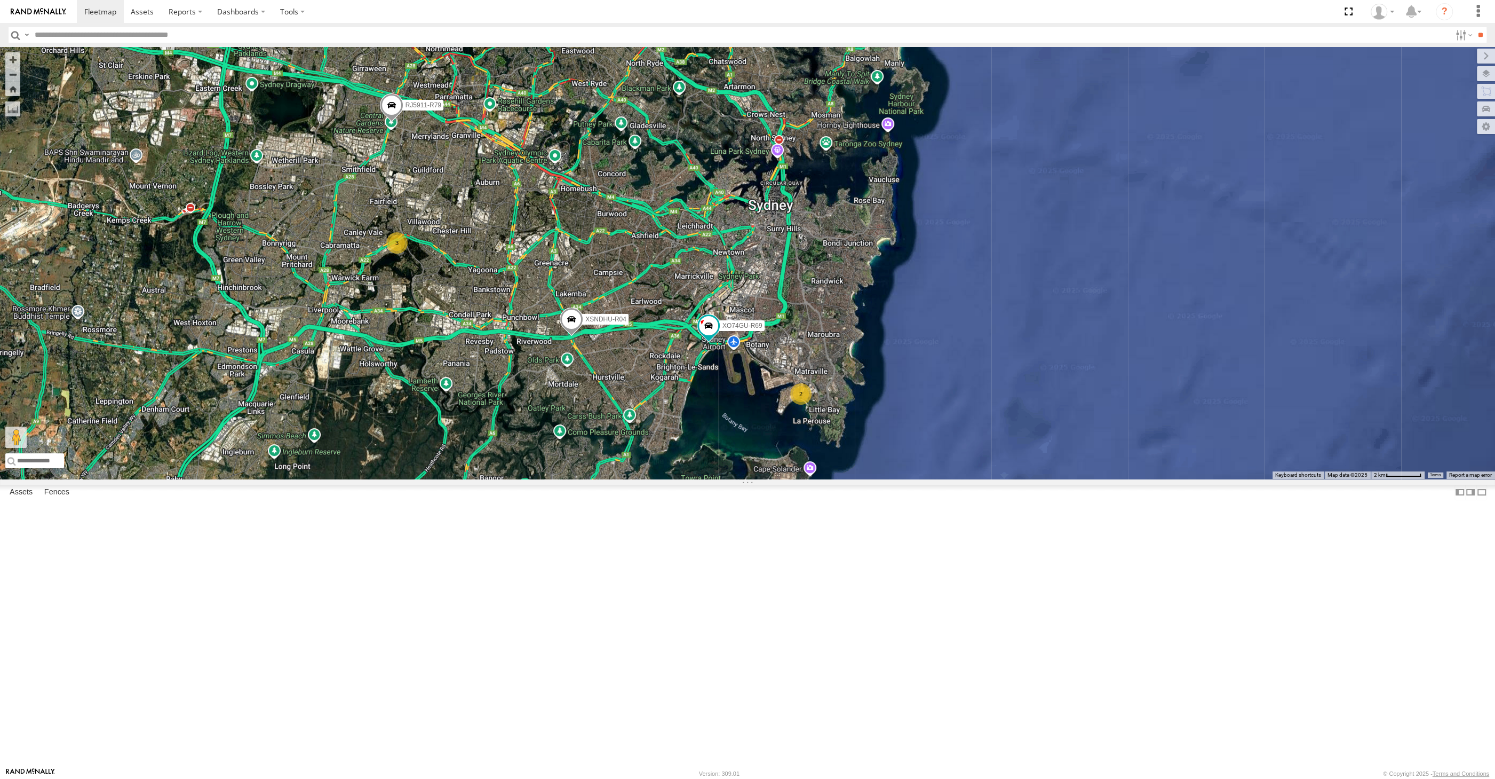
drag, startPoint x: 750, startPoint y: 558, endPoint x: 758, endPoint y: 554, distance: 8.4
click at [758, 479] on div "XSNDHU-R04 RJ5911-R79 XO74GU-R69 2 3" at bounding box center [747, 263] width 1495 height 432
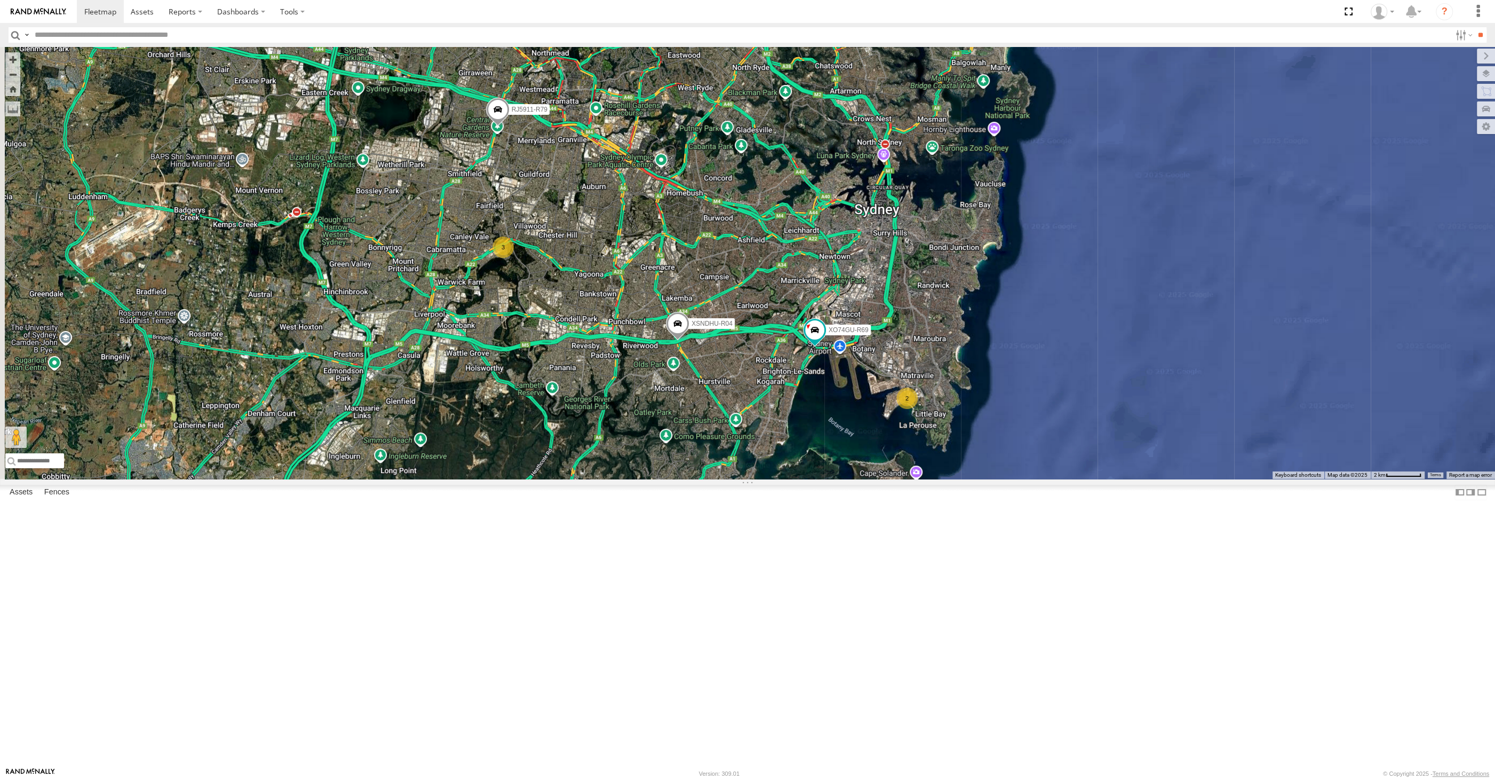
drag, startPoint x: 591, startPoint y: 464, endPoint x: 600, endPoint y: 495, distance: 32.3
click at [601, 479] on div "XSNDHU-R04 RJ5911-R79 XO74GU-R69 2 3" at bounding box center [747, 263] width 1495 height 432
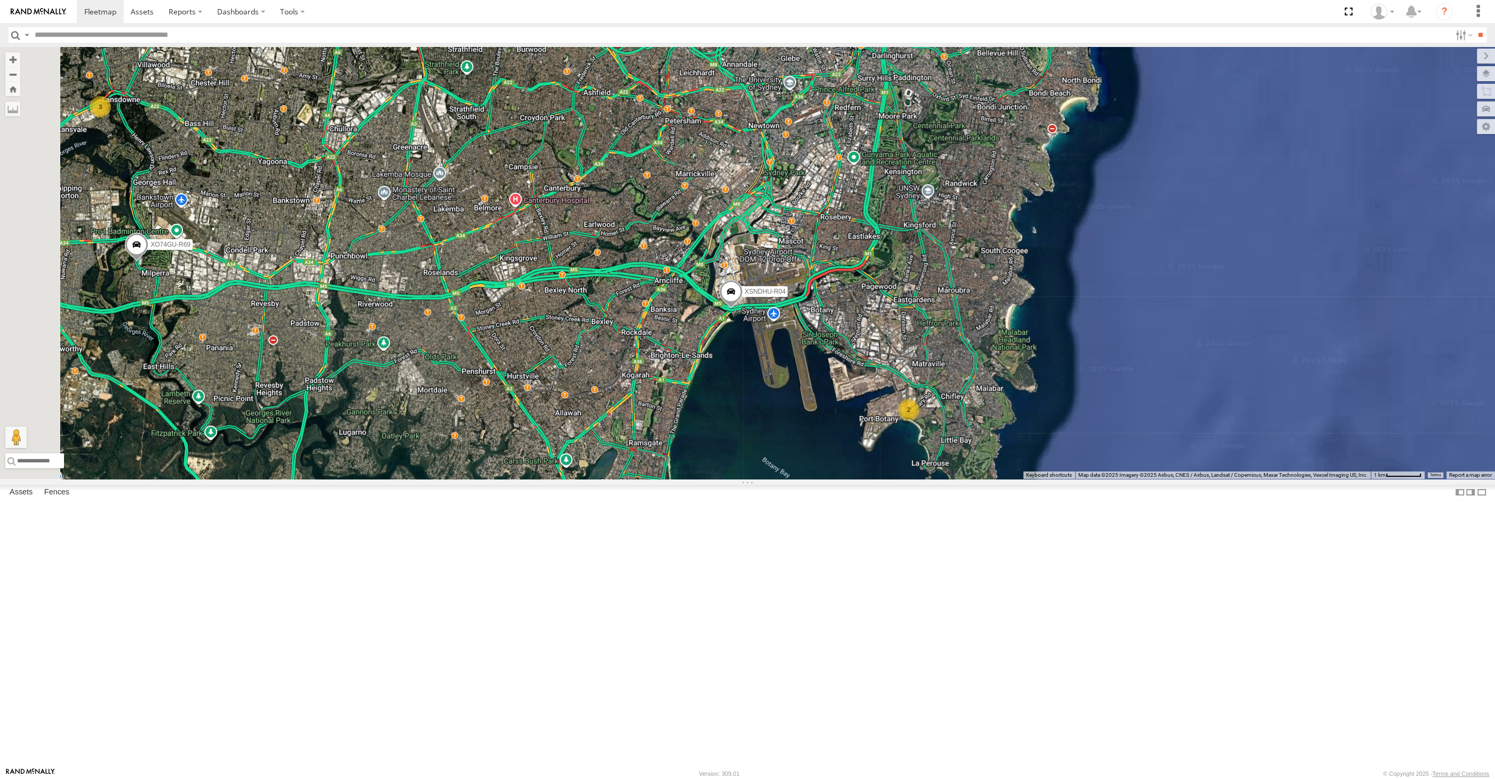
drag, startPoint x: 490, startPoint y: 524, endPoint x: 610, endPoint y: 542, distance: 120.8
click at [610, 479] on div "2 XSNDHU-R04 3 XO74GU-R69" at bounding box center [747, 263] width 1495 height 432
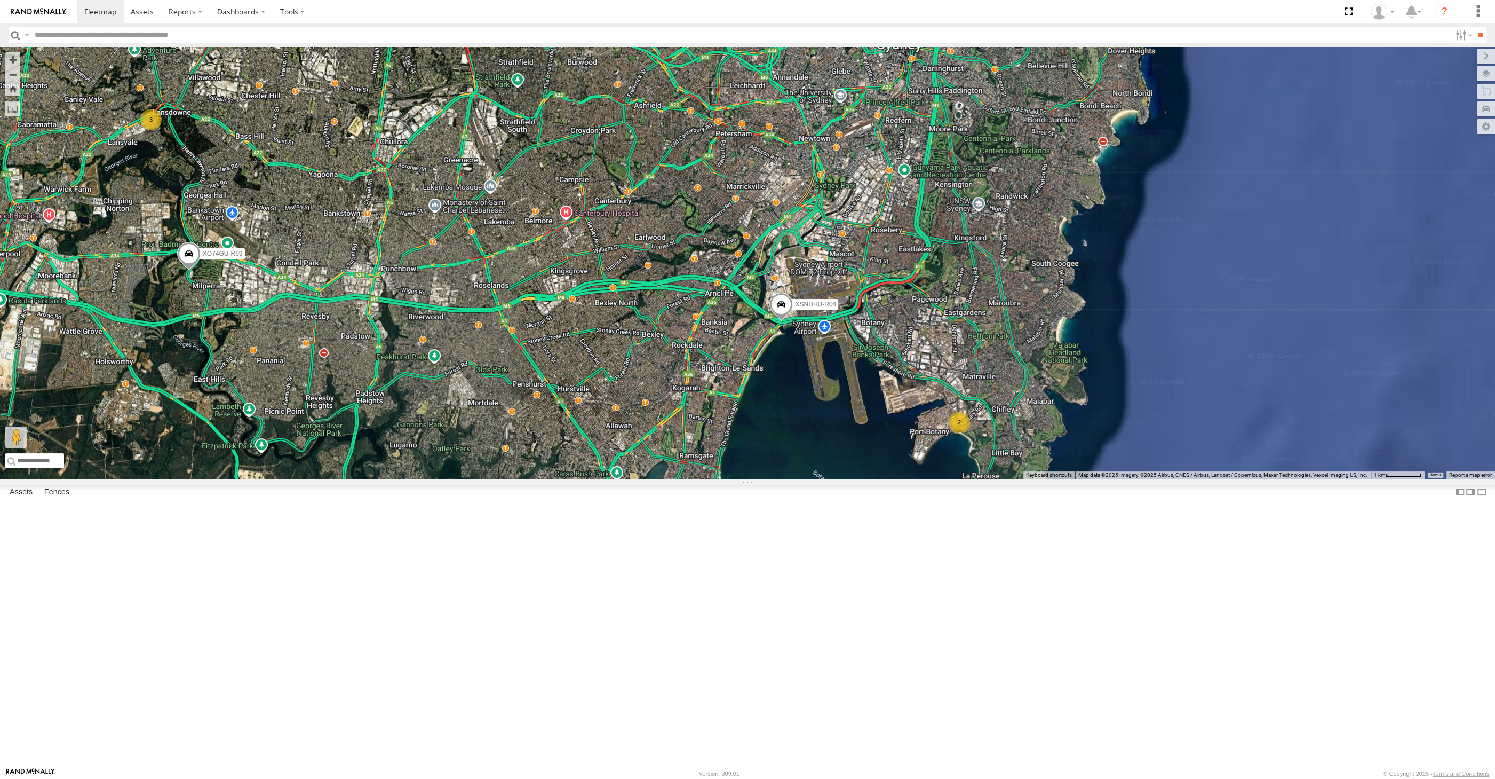
drag, startPoint x: 611, startPoint y: 537, endPoint x: 630, endPoint y: 545, distance: 20.3
click at [630, 479] on div "2 XSNDHU-R04 3 XO74GU-R69 RJ5911-R79" at bounding box center [747, 263] width 1495 height 432
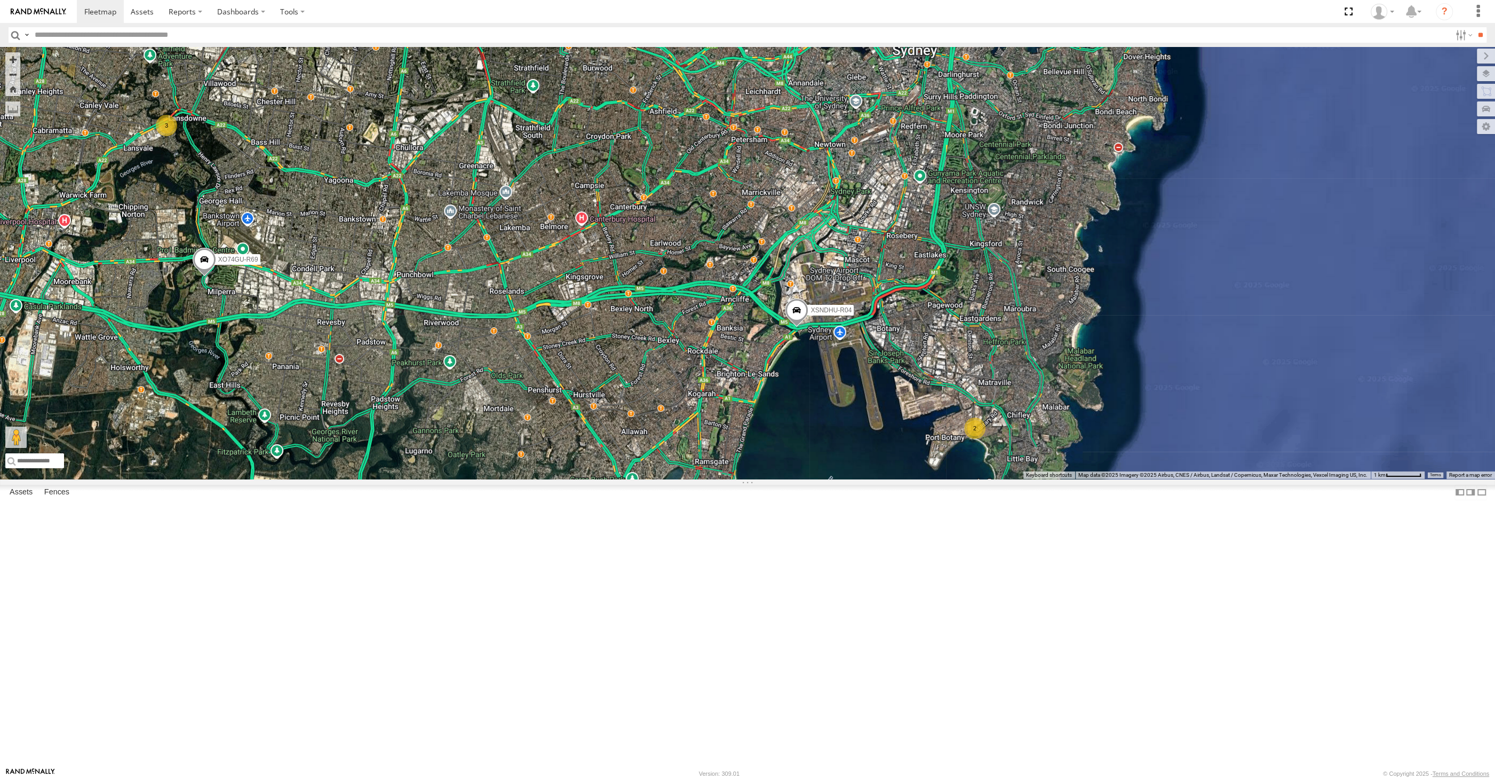
click at [373, 336] on div "2 XSNDHU-R04 3 XO74GU-R69 RJ5911-R79 RJ5911-R79 All Assets [GEOGRAPHIC_DATA][PE…" at bounding box center [747, 263] width 1495 height 432
click at [205, 276] on span at bounding box center [204, 261] width 23 height 29
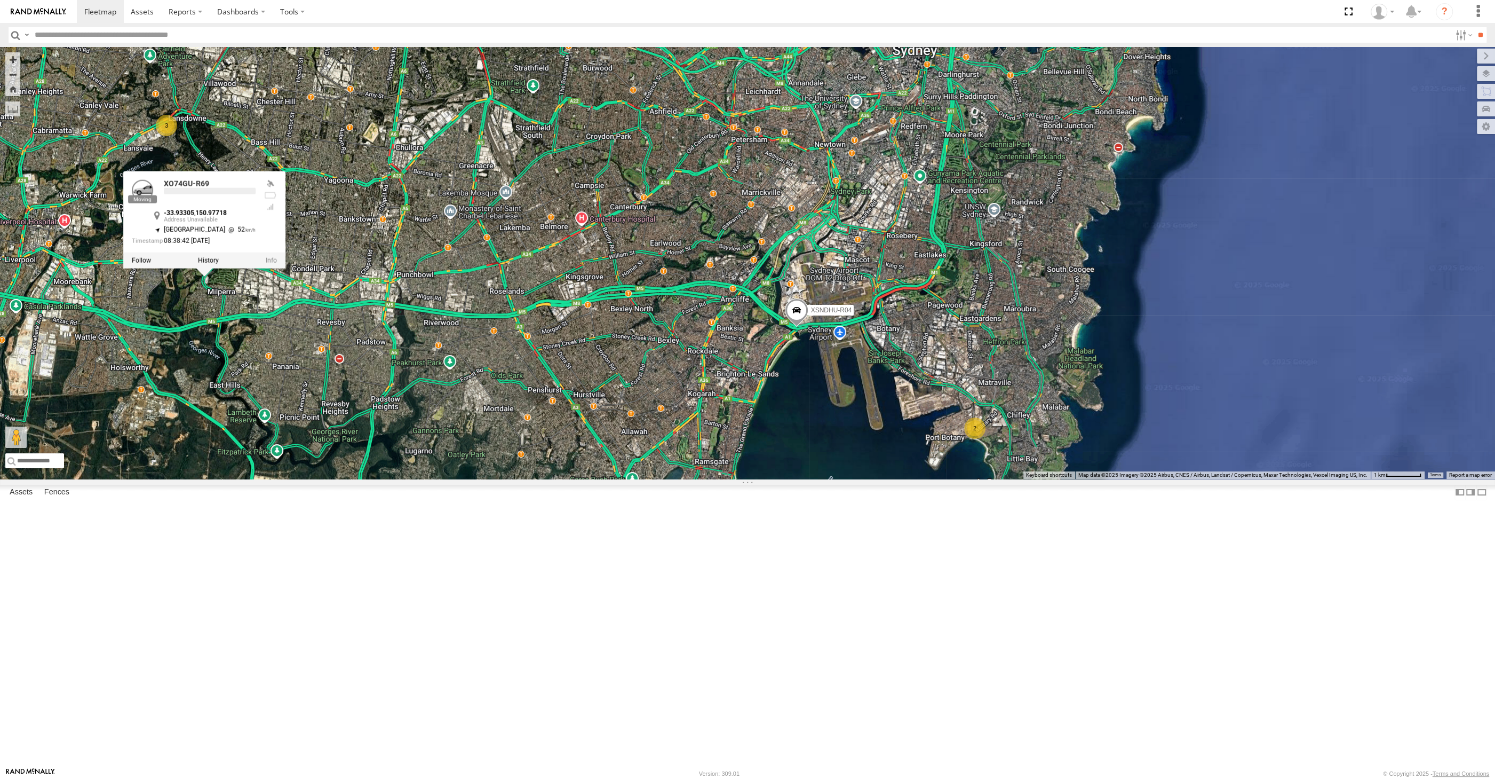
click at [408, 395] on div "2 XSNDHU-R04 3 XO74GU-R69 RJ5911-R79 XO74GU-R69 -33.93305 , 150.97718 [GEOGRAPH…" at bounding box center [747, 263] width 1495 height 432
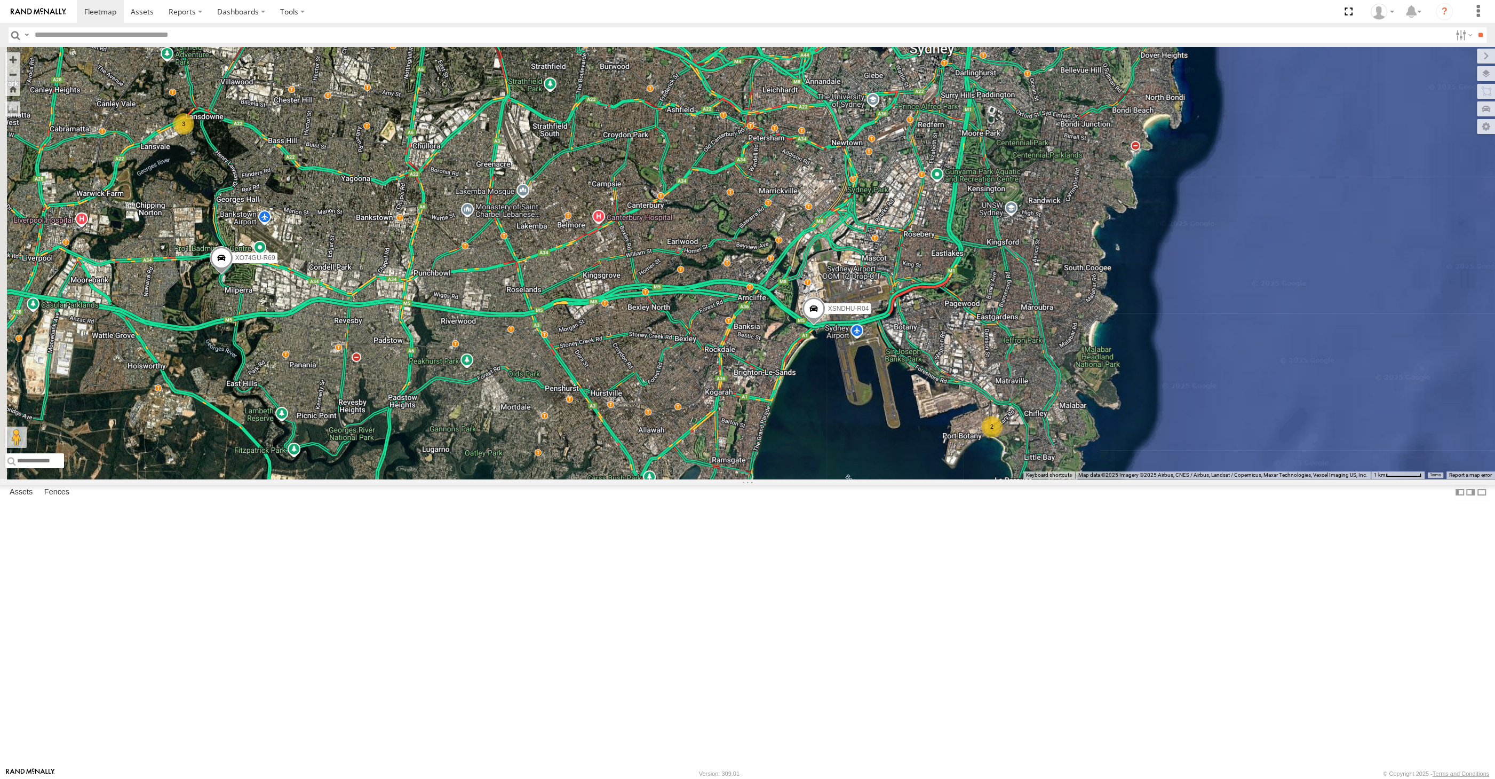
drag, startPoint x: 443, startPoint y: 393, endPoint x: 471, endPoint y: 385, distance: 29.4
click at [471, 385] on div "2 XSNDHU-R04 3 XO74GU-R69 RJ5911-R79" at bounding box center [747, 263] width 1495 height 432
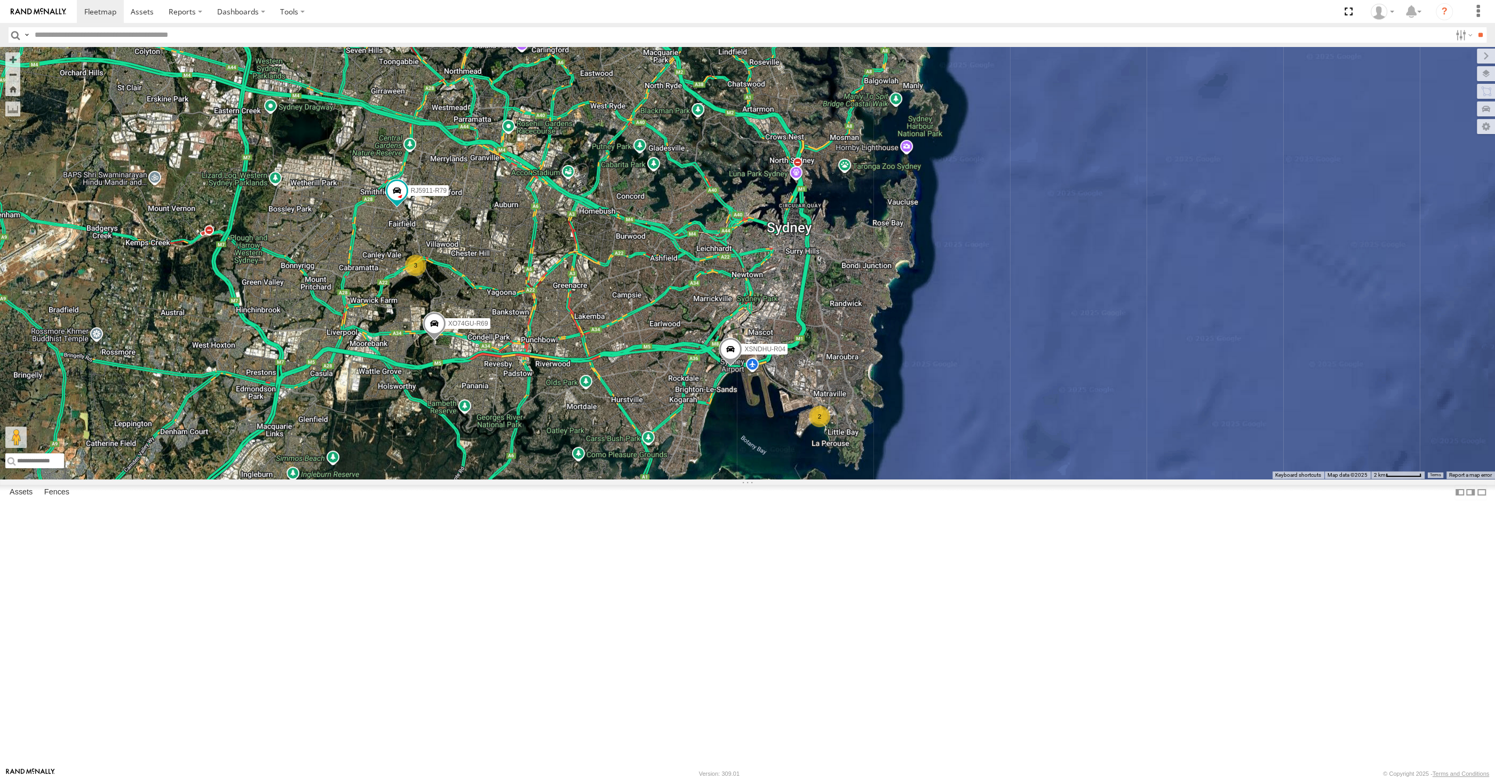
click at [487, 453] on div "XSNDHU-R04 XO74GU-R69 RJ5911-R79 2 3" at bounding box center [747, 263] width 1495 height 432
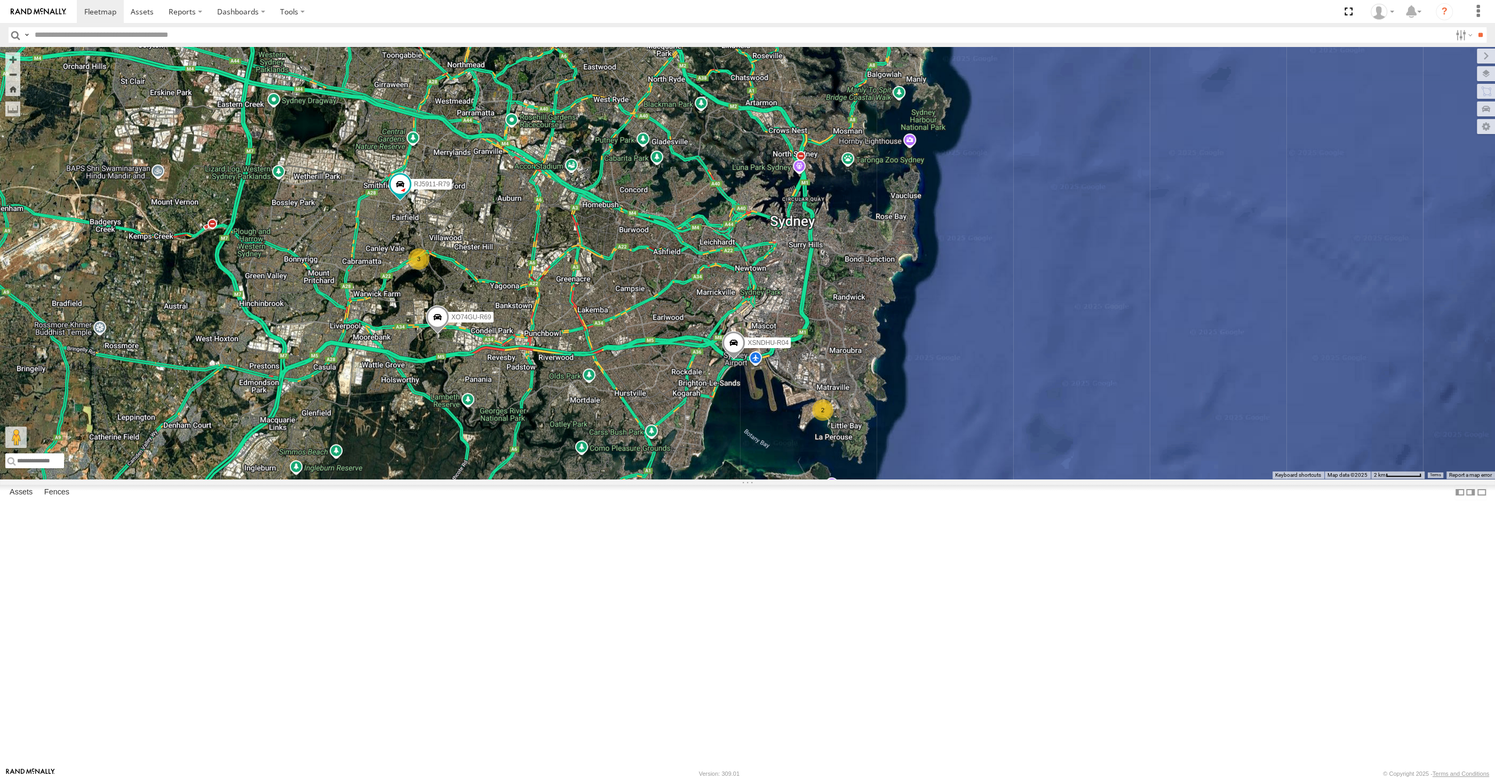
click at [564, 479] on div "XSNDHU-R04 XO74GU-R69 RJ5911-R79 2 3" at bounding box center [747, 263] width 1495 height 432
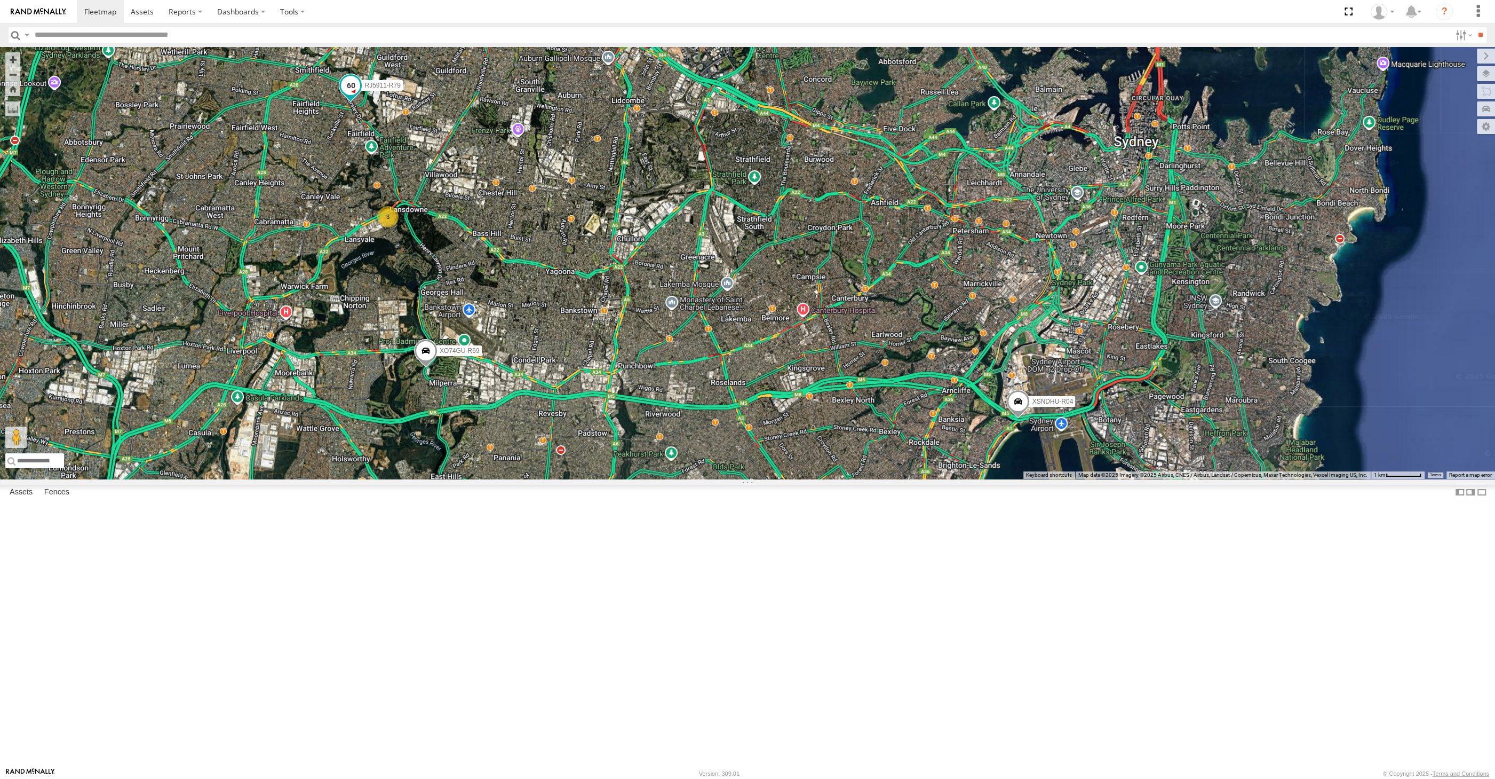
click at [352, 94] on span at bounding box center [350, 84] width 19 height 19
click at [666, 479] on div "XSNDHU-R04 XO74GU-R69 RJ5911-R79 2 3 RJ5911-R79 All Assets The [PERSON_NAME] [P…" at bounding box center [747, 263] width 1495 height 432
drag, startPoint x: 814, startPoint y: 546, endPoint x: 792, endPoint y: 518, distance: 35.8
click at [769, 479] on div "XSNDHU-R04 XO74GU-R69 RJ5911-R79 2 3" at bounding box center [747, 263] width 1495 height 432
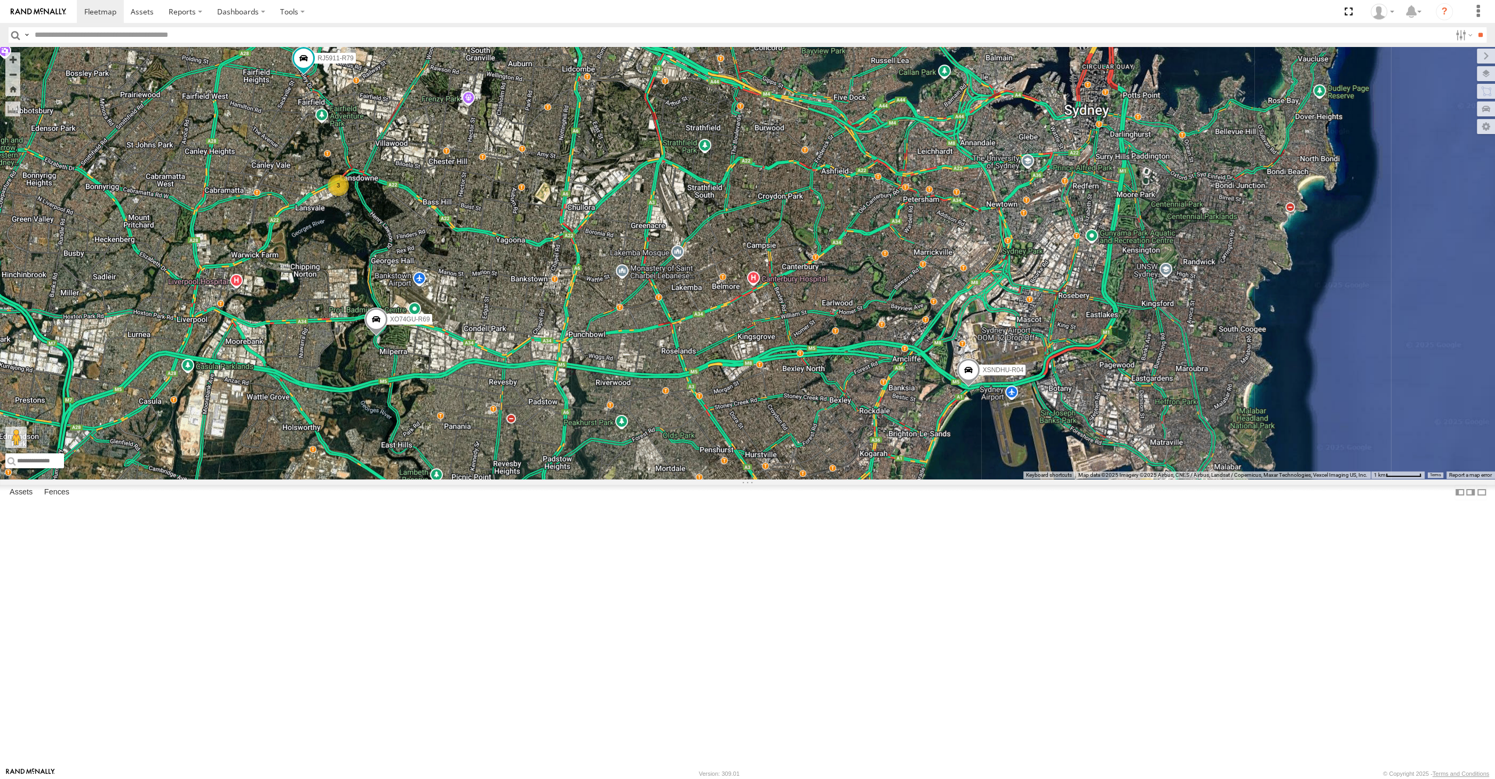
drag, startPoint x: 794, startPoint y: 582, endPoint x: 846, endPoint y: 577, distance: 53.0
click at [846, 479] on div "XSNDHU-R04 XO74GU-R69 RJ5911-R79 2 3" at bounding box center [747, 263] width 1495 height 432
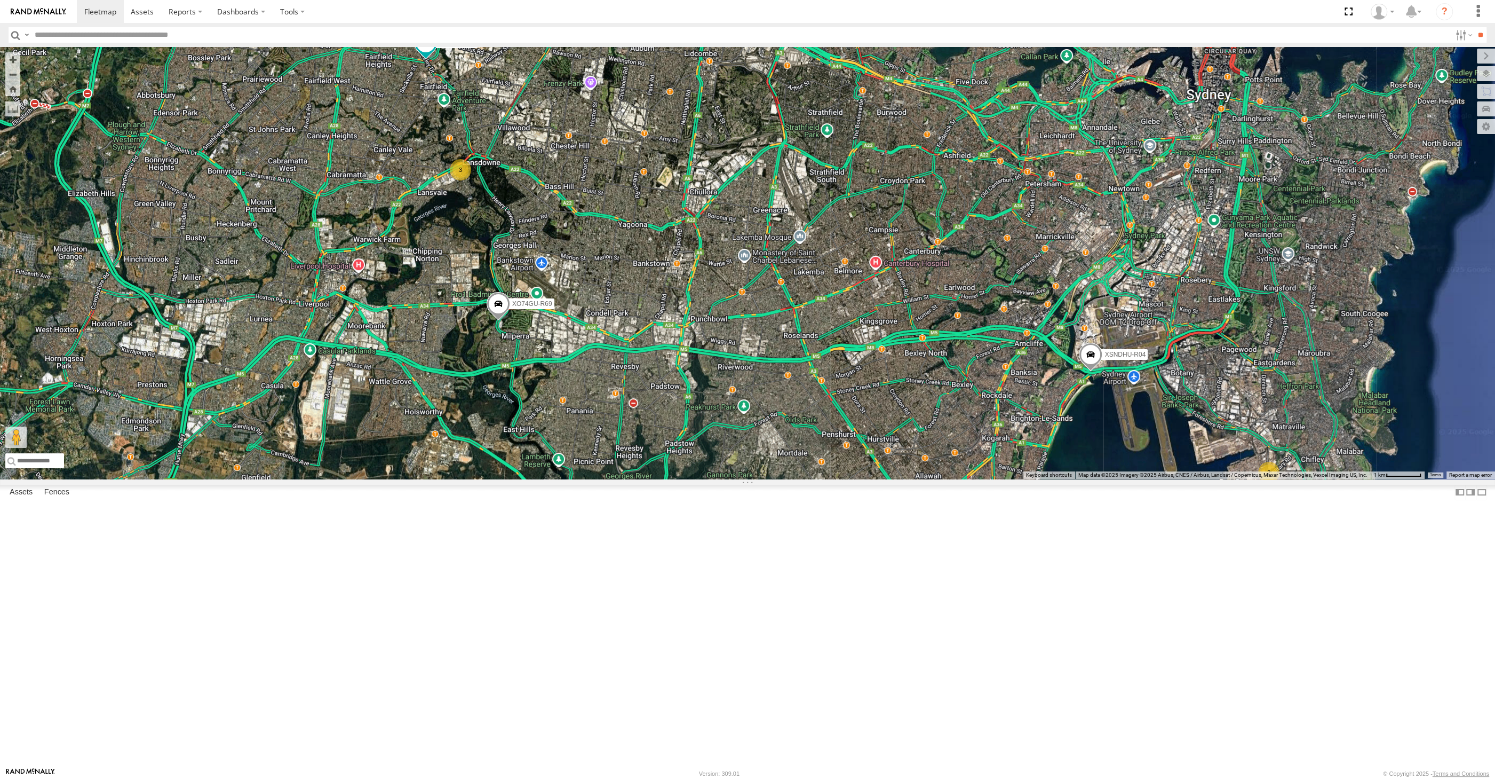
drag, startPoint x: 805, startPoint y: 577, endPoint x: 846, endPoint y: 567, distance: 42.8
click at [847, 479] on div "XSNDHU-R04 XO74GU-R69 RJ5911-R79 2 3" at bounding box center [747, 263] width 1495 height 432
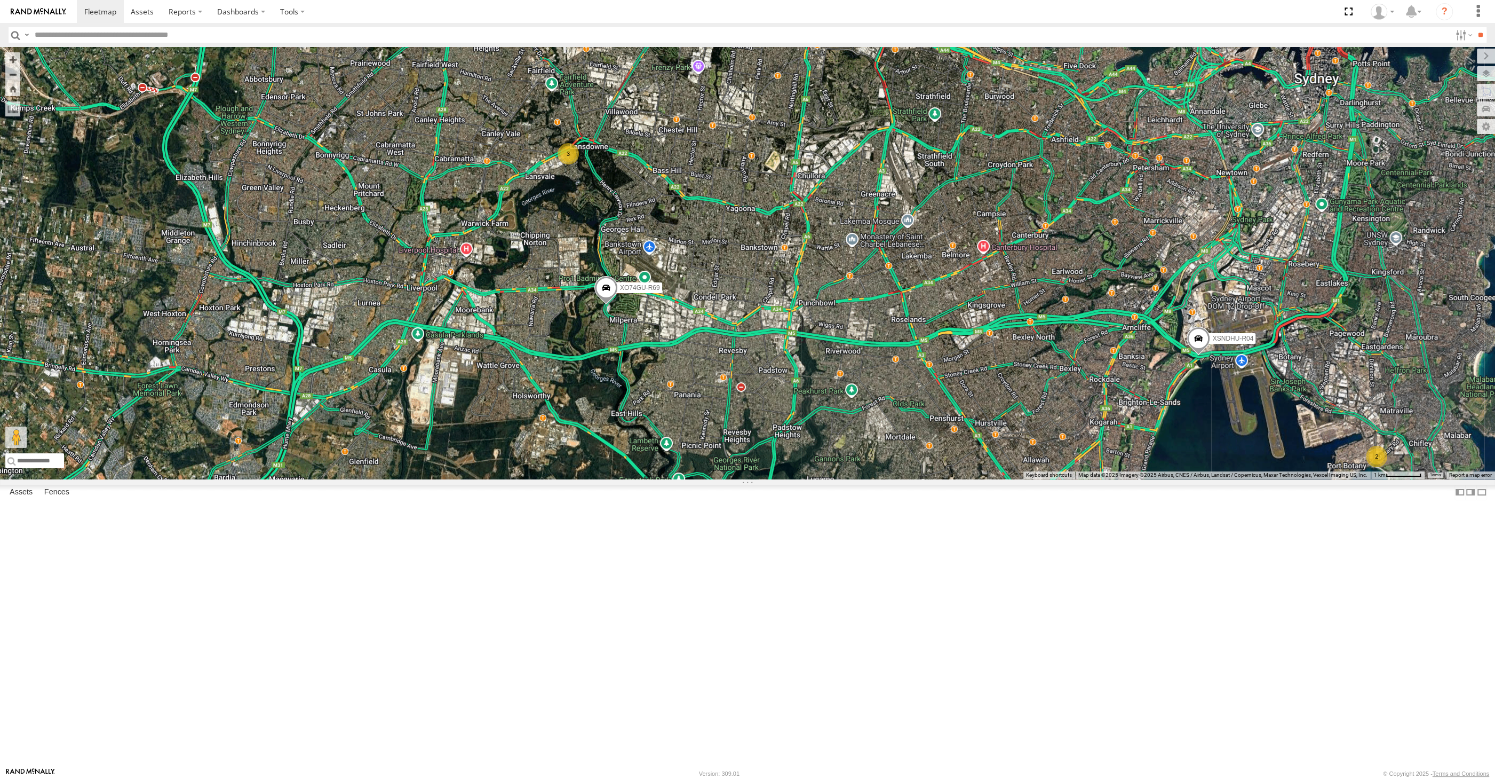
drag, startPoint x: 766, startPoint y: 515, endPoint x: 772, endPoint y: 533, distance: 18.4
click at [772, 479] on div "XSNDHU-R04 XO74GU-R69 RJ5911-R79 2 3" at bounding box center [747, 263] width 1495 height 432
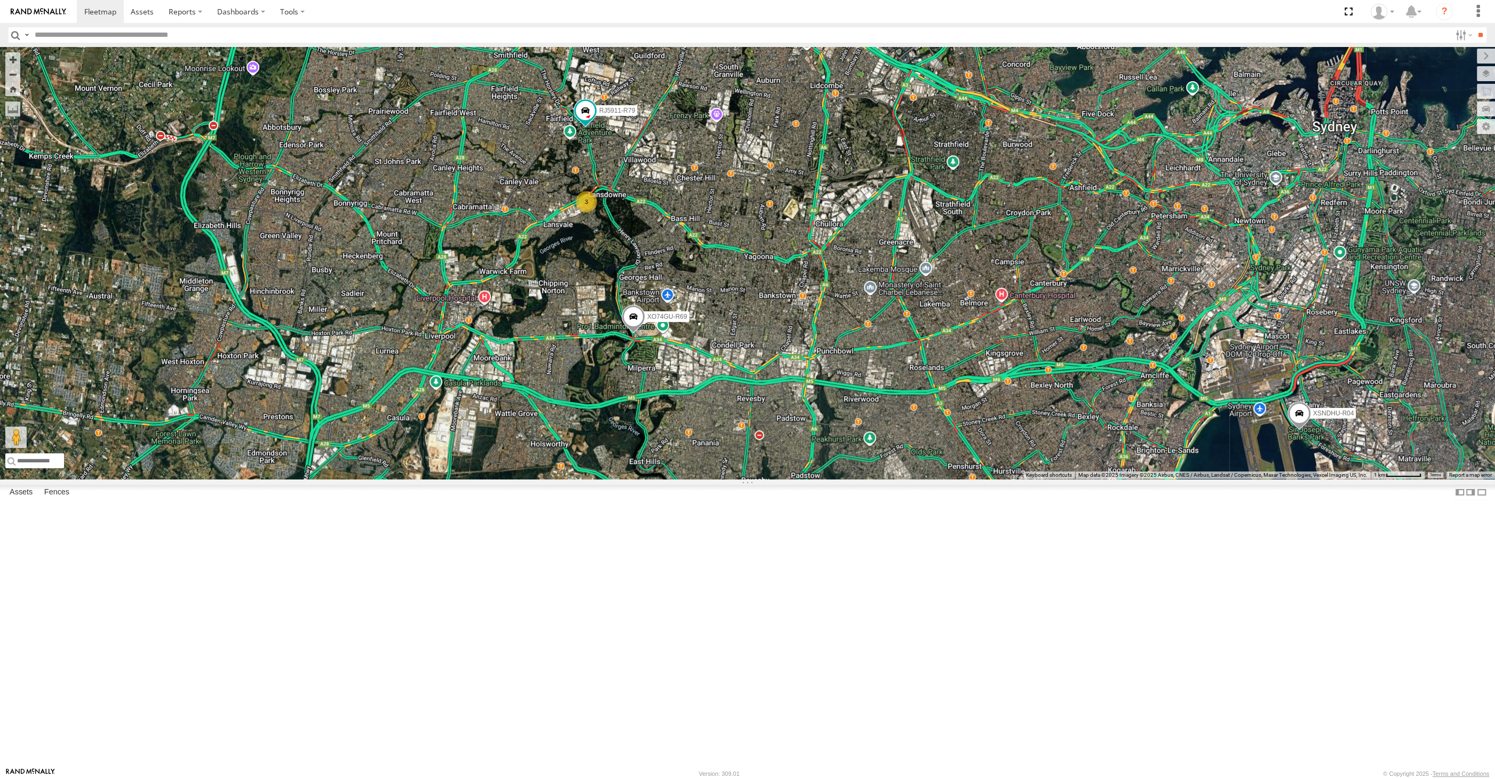
drag, startPoint x: 757, startPoint y: 442, endPoint x: 770, endPoint y: 474, distance: 34.5
click at [770, 474] on div "XSNDHU-R04 RJ5911-R79 XO74GU-R69 2 3" at bounding box center [747, 263] width 1495 height 432
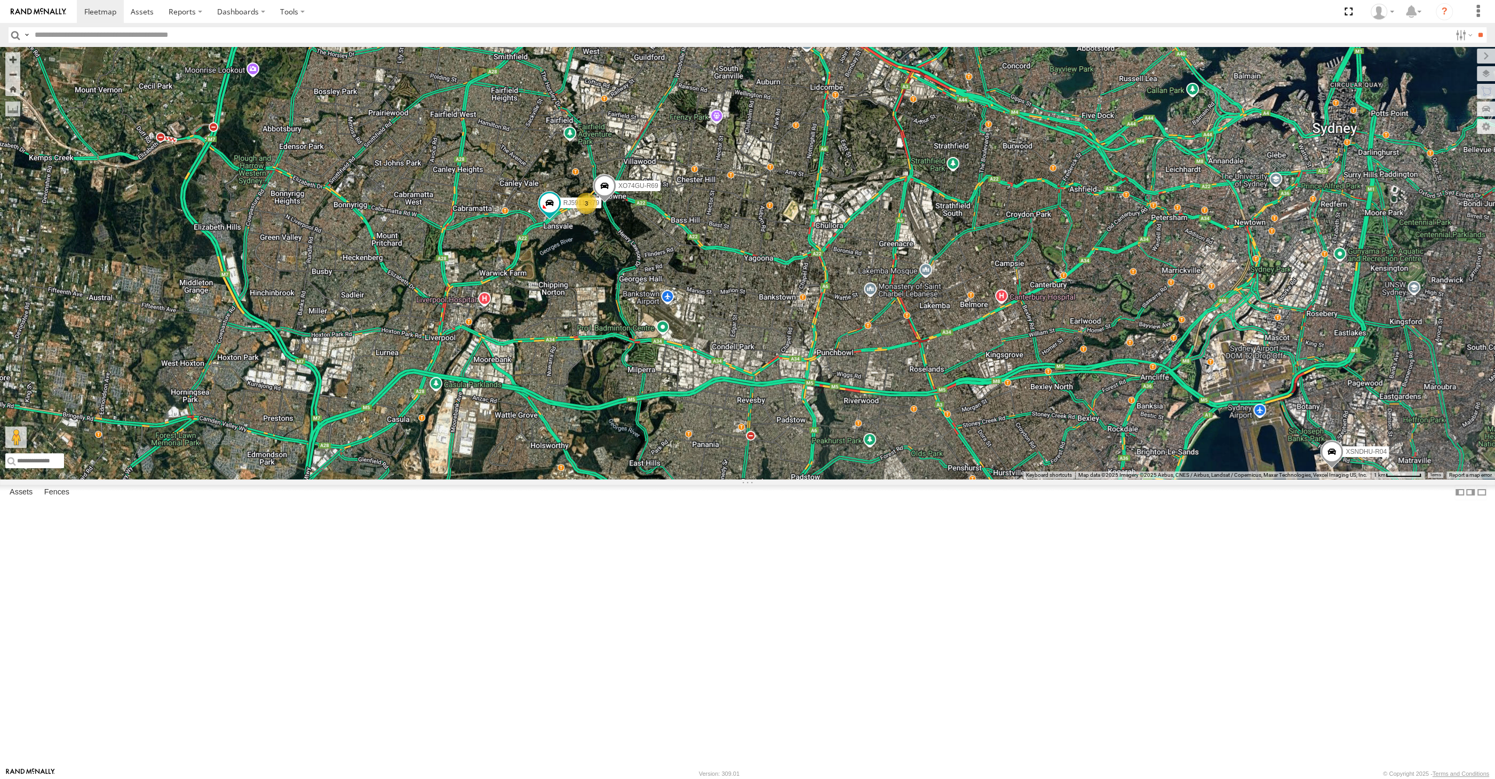
drag, startPoint x: 800, startPoint y: 525, endPoint x: 739, endPoint y: 503, distance: 64.7
click at [771, 479] on div "XSNDHU-R04 RJ5911-R79 2 3 XO74GU-R69" at bounding box center [747, 263] width 1495 height 432
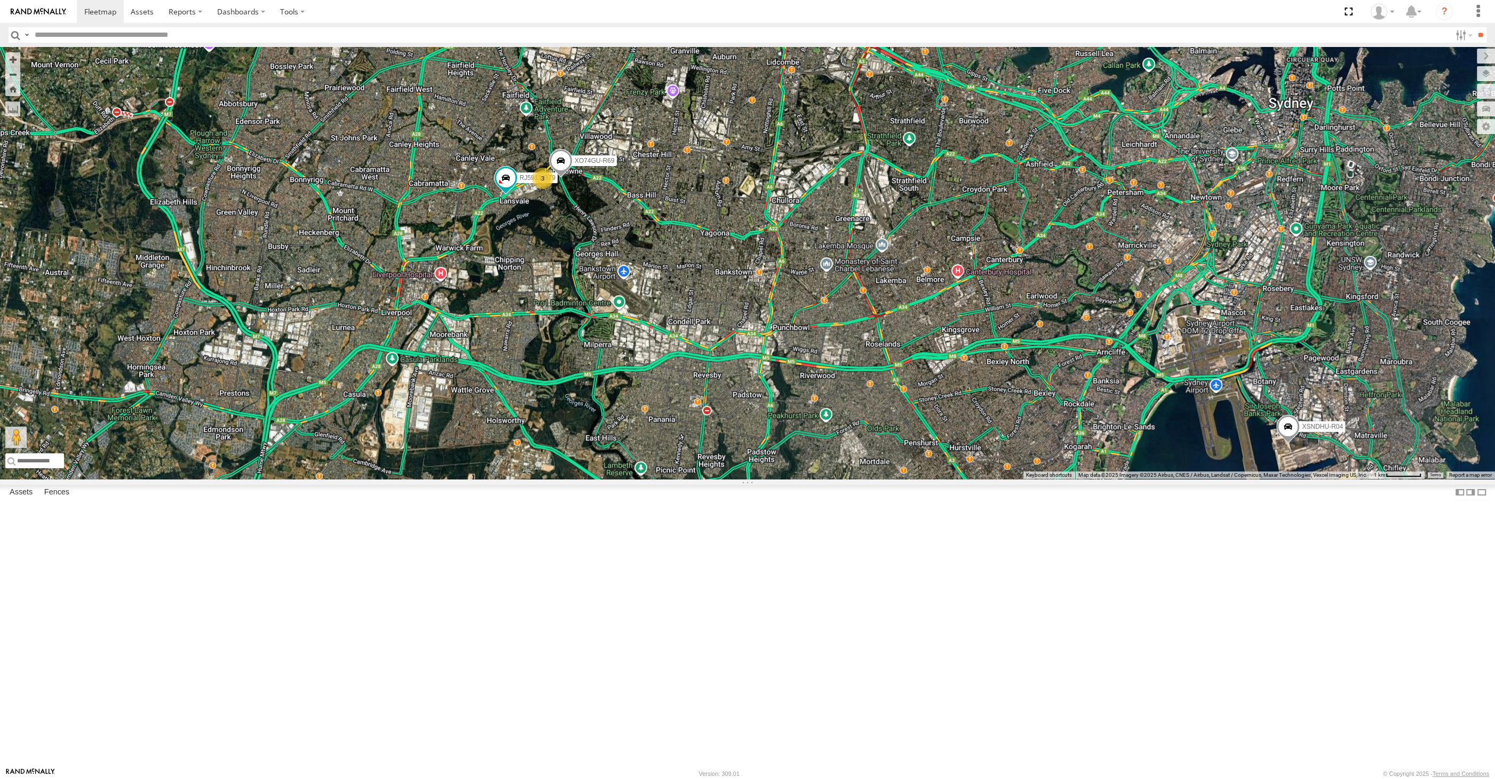
drag, startPoint x: 1144, startPoint y: 611, endPoint x: 1100, endPoint y: 599, distance: 45.3
click at [1106, 479] on div "XSNDHU-R04 RJ5911-R79 2 3 XO74GU-R69" at bounding box center [747, 263] width 1495 height 432
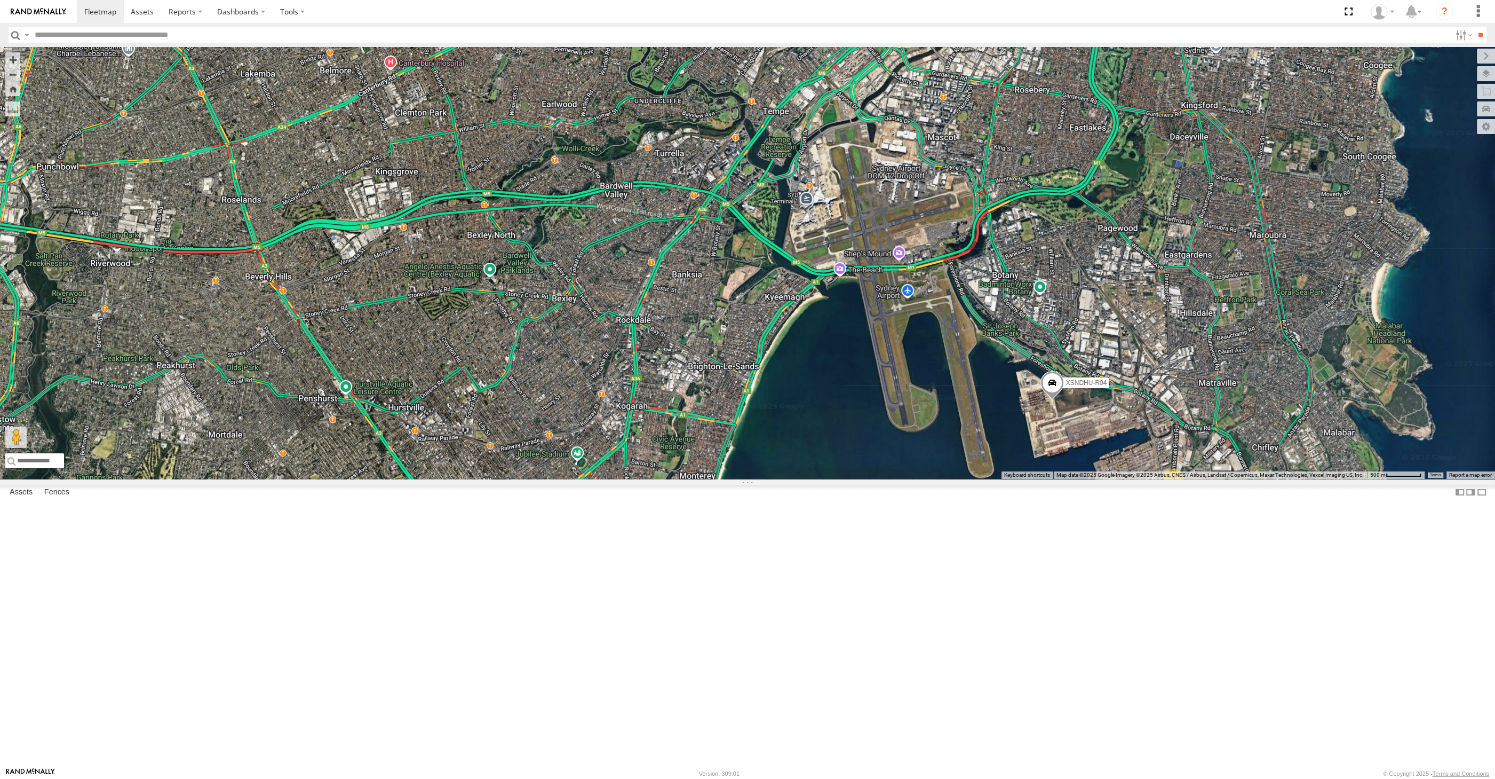
drag, startPoint x: 914, startPoint y: 564, endPoint x: 923, endPoint y: 557, distance: 10.7
click at [923, 479] on div "XSNDHU-R04 RJ5911-R79 XO74GU-R69 2" at bounding box center [747, 263] width 1495 height 432
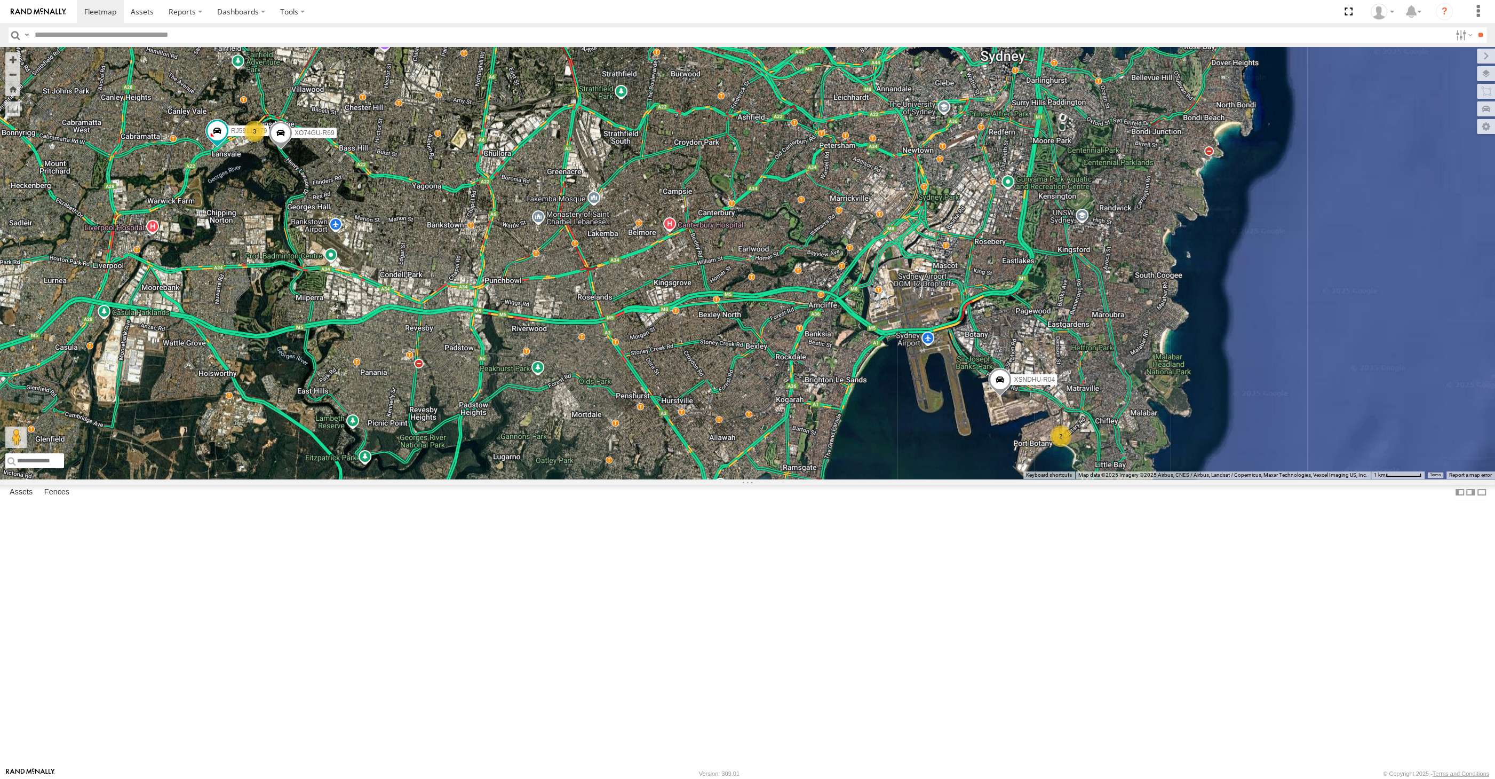
click at [505, 470] on div "XSNDHU-R04 RJ5911-R79 XO74GU-R69 2 3" at bounding box center [747, 263] width 1495 height 432
click at [597, 479] on div "XSNDHU-R04 RJ5911-R79 XO74GU-R69 2 3" at bounding box center [747, 263] width 1495 height 432
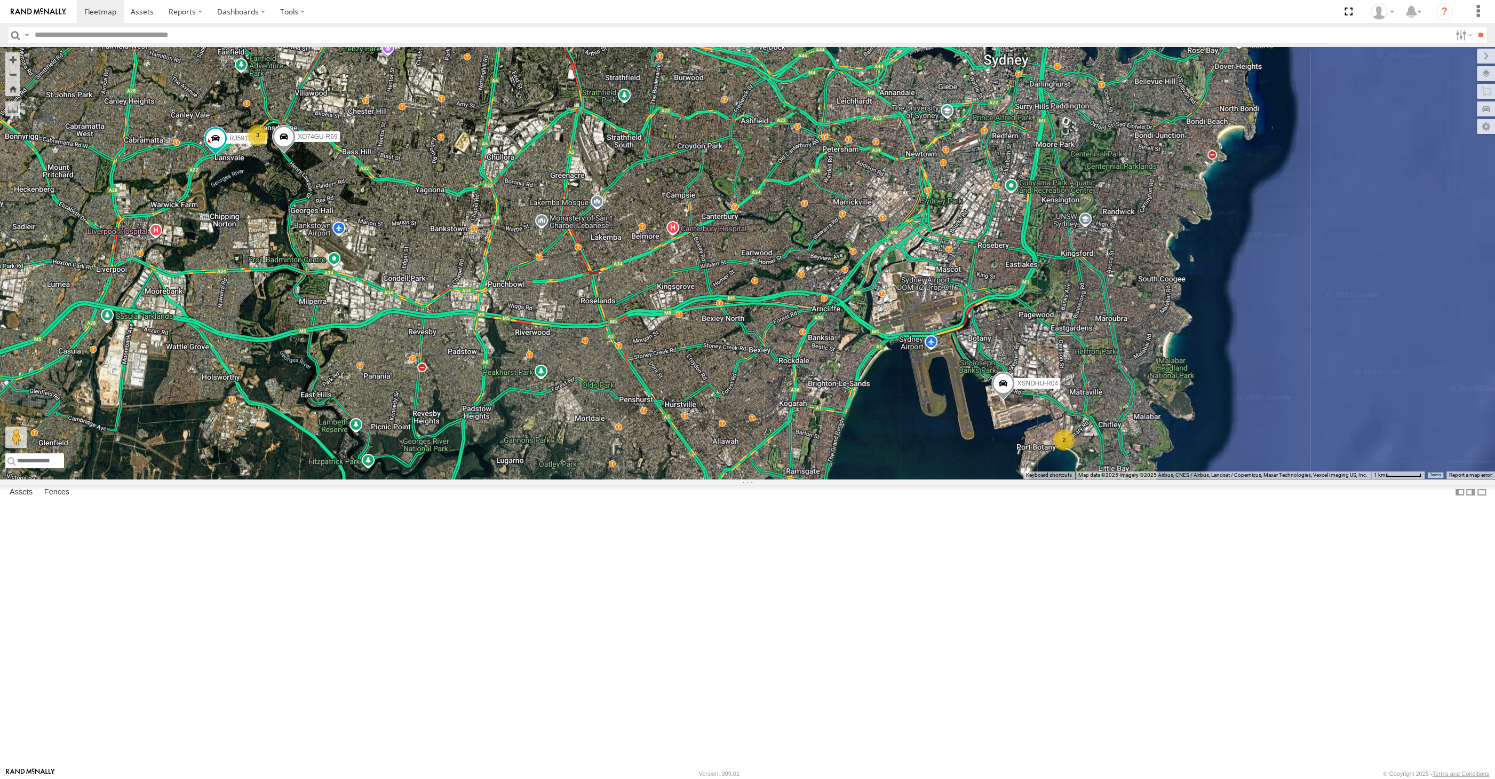
drag, startPoint x: 730, startPoint y: 584, endPoint x: 731, endPoint y: 572, distance: 12.3
click at [731, 479] on div "XSNDHU-R04 RJ5911-R79 XO74GU-R69 2 3" at bounding box center [747, 263] width 1495 height 432
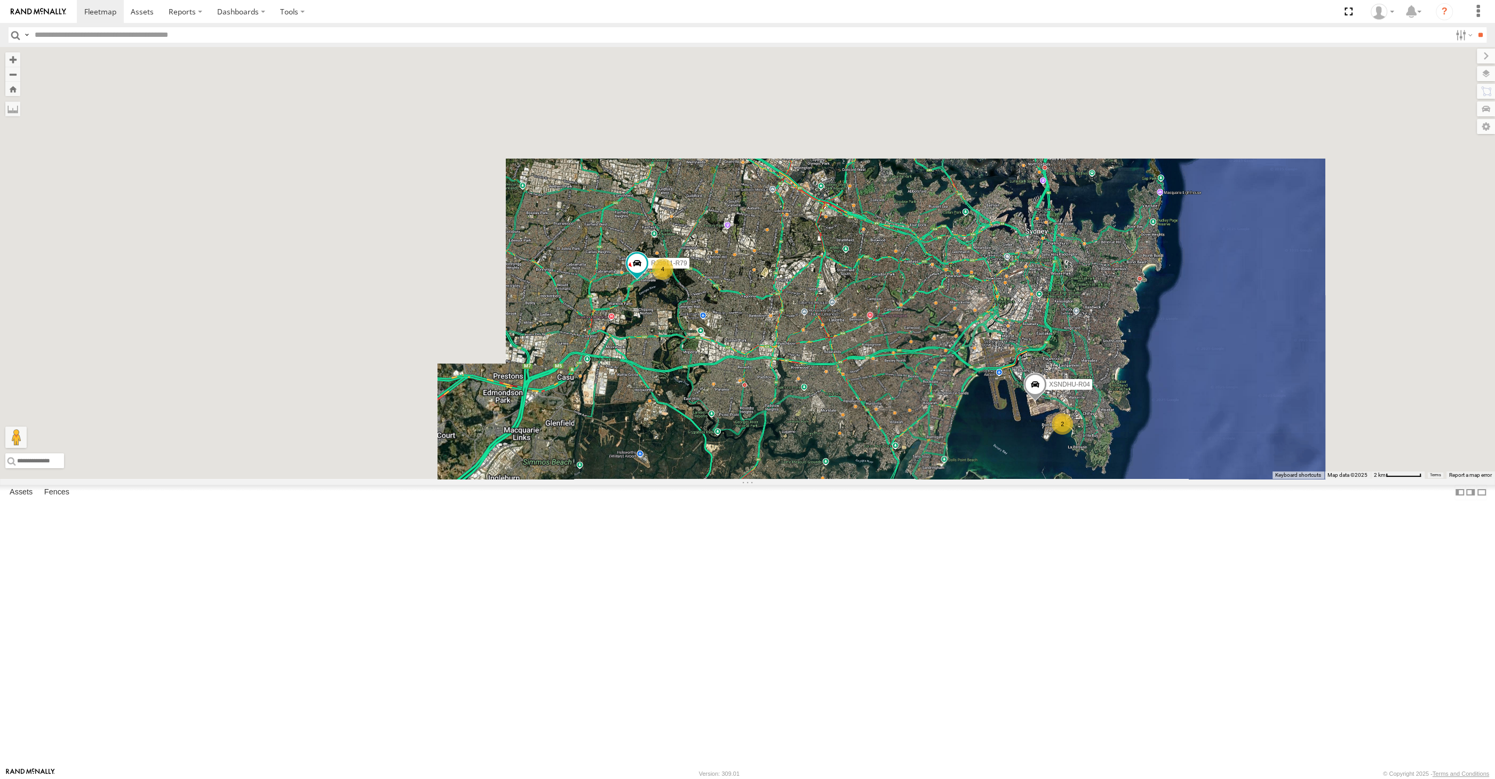
click at [997, 479] on div "XSNDHU-R04 RJ5911-R79 2 4" at bounding box center [747, 263] width 1495 height 432
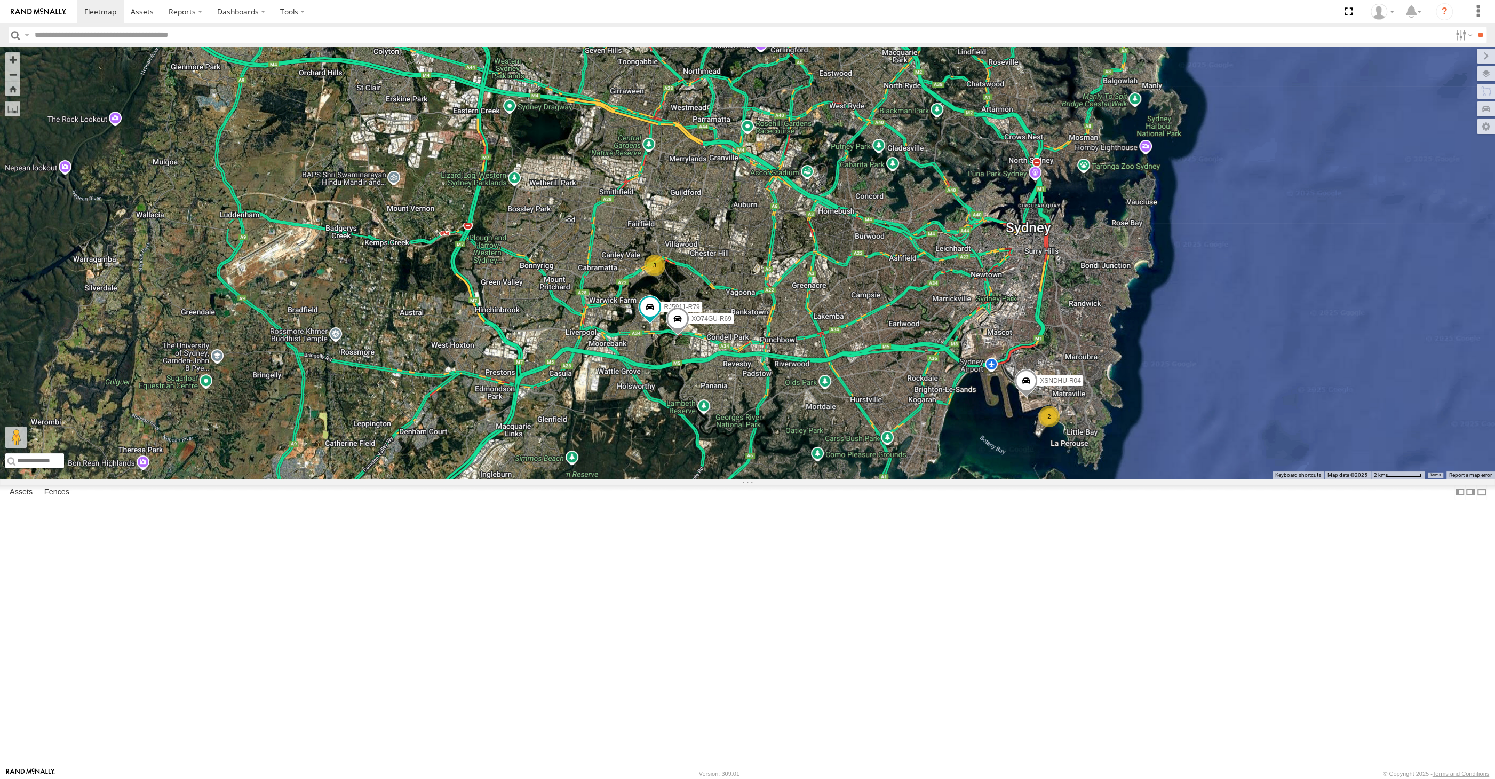
click at [767, 479] on div "XSNDHU-R04 RJ5911-R79 XO74GU-R69 2 3" at bounding box center [747, 263] width 1495 height 432
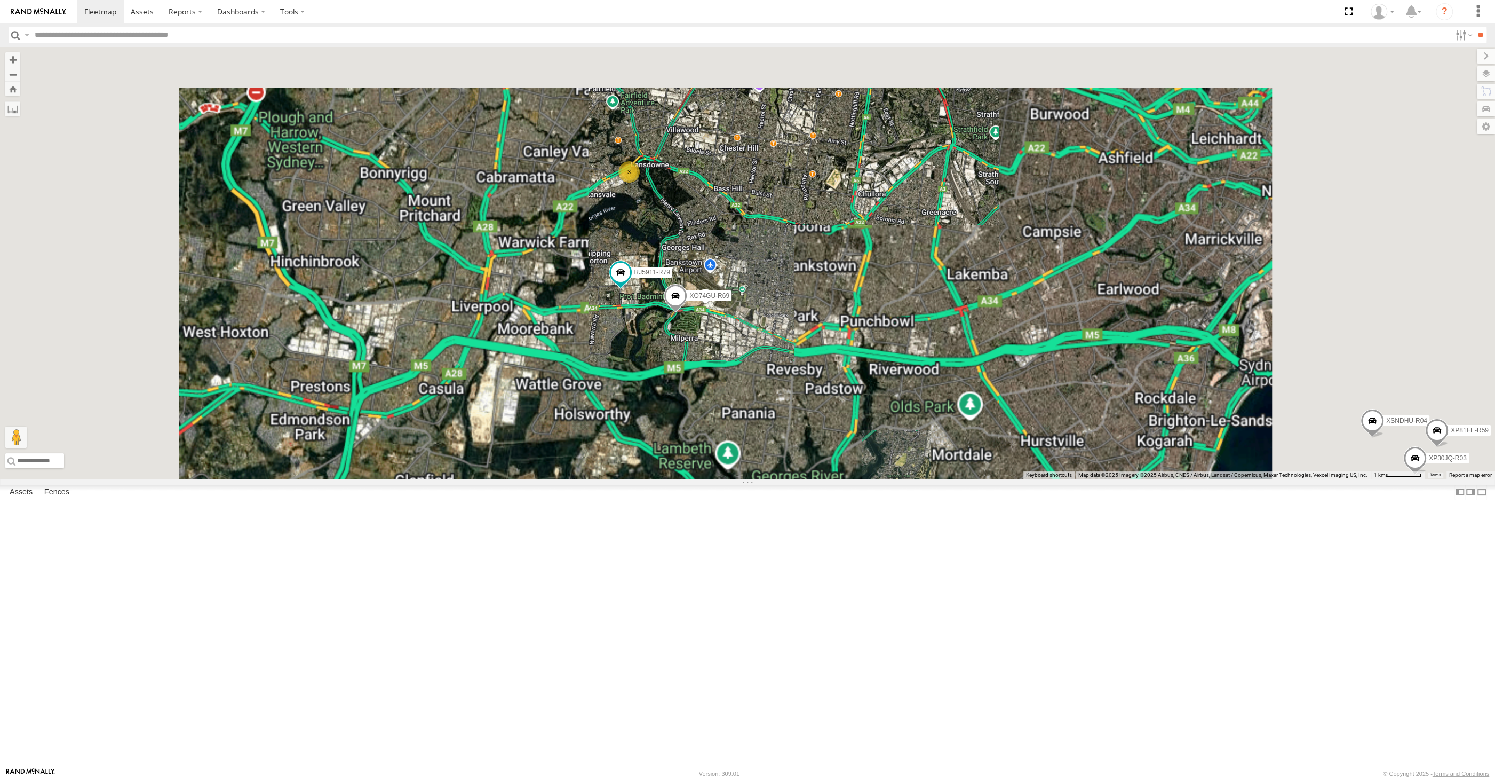
drag, startPoint x: 745, startPoint y: 550, endPoint x: 678, endPoint y: 533, distance: 69.0
click at [709, 479] on div "XSNDHU-R04 RJ5911-R79 XO74GU-R69 XP30JQ-R03 3 XP81FE-R59" at bounding box center [747, 263] width 1495 height 432
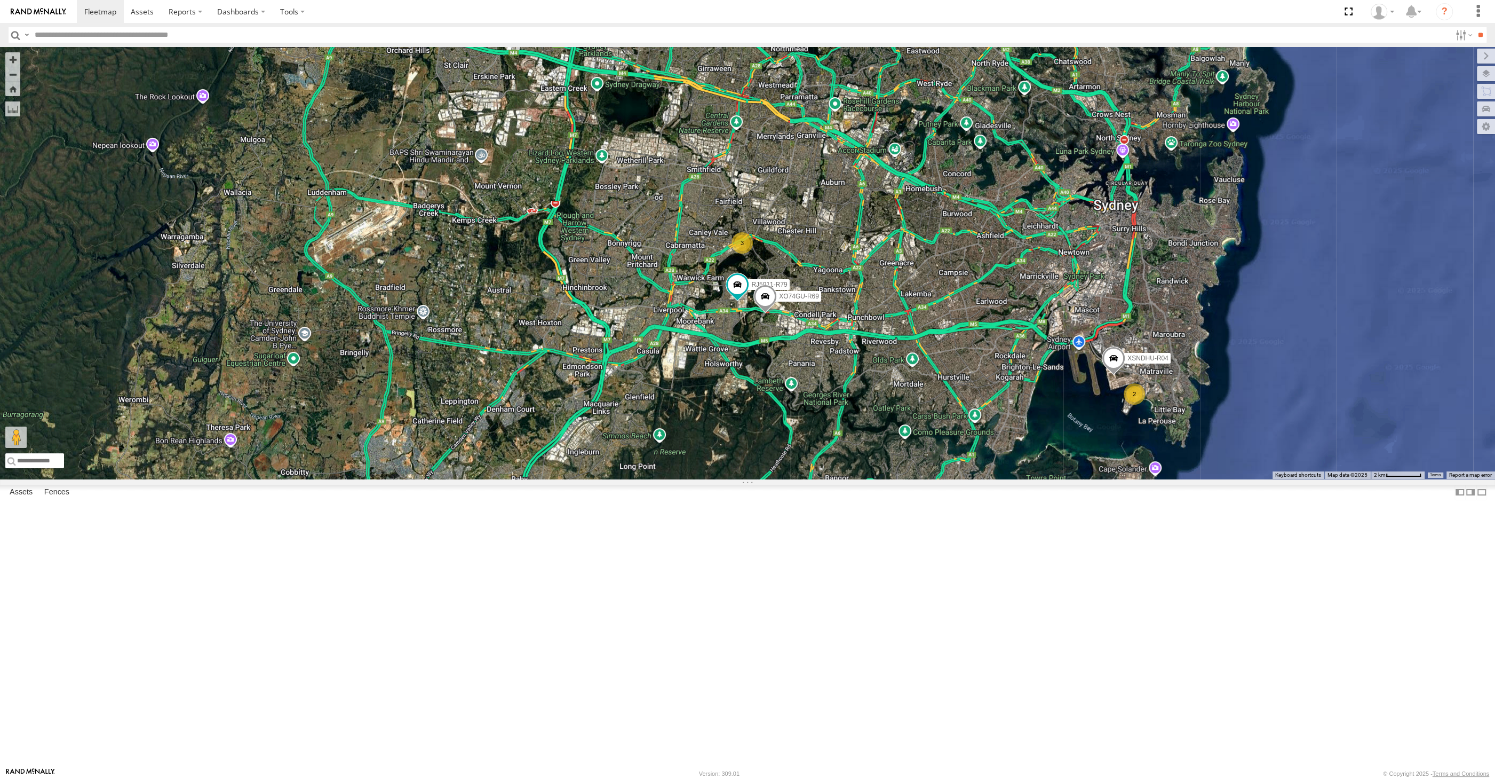
click at [867, 479] on div "XSNDHU-R04 RJ5911-R79 XO74GU-R69 2 3" at bounding box center [747, 263] width 1495 height 432
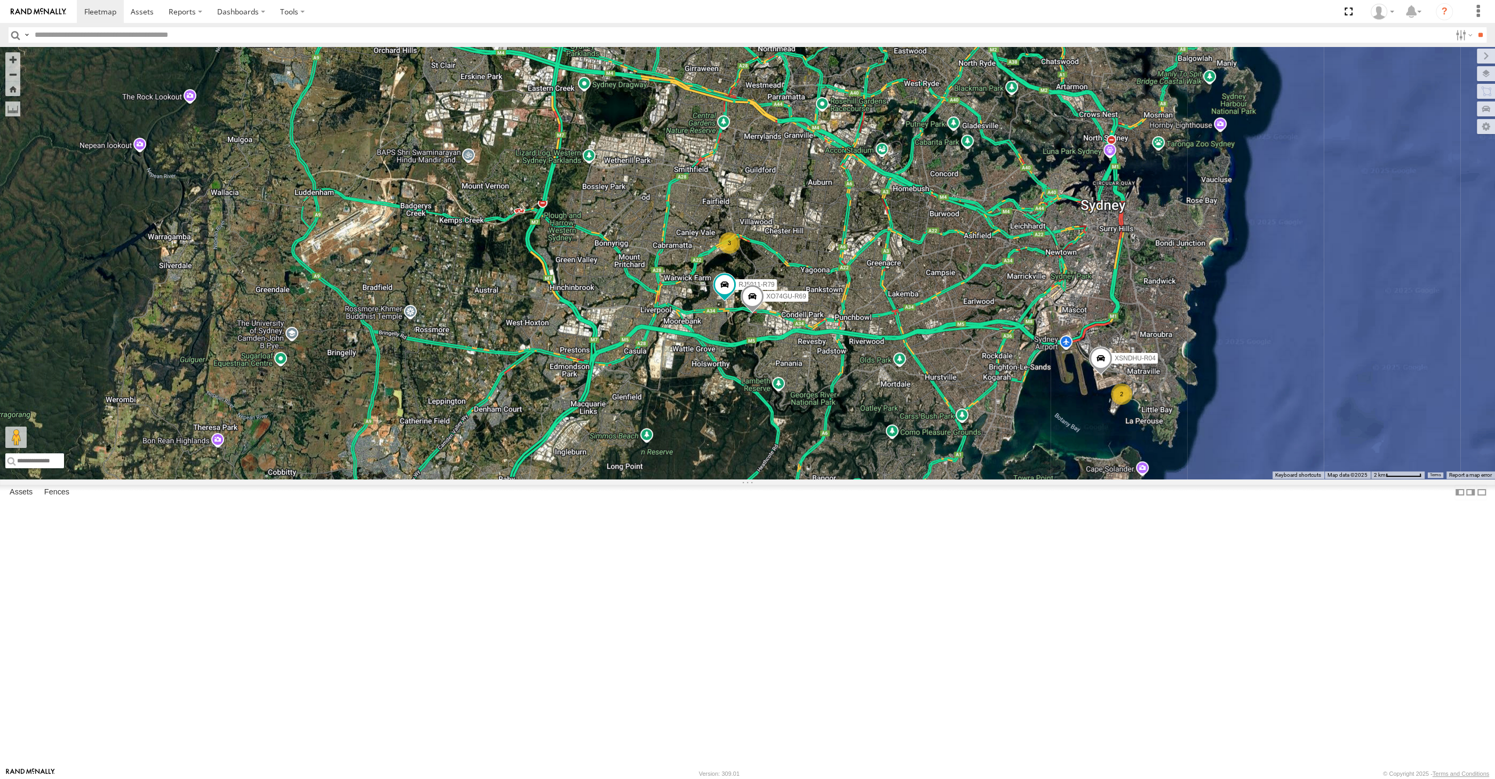
click at [914, 479] on div "XSNDHU-R04 RJ5911-R79 XO74GU-R69 2 3" at bounding box center [747, 263] width 1495 height 432
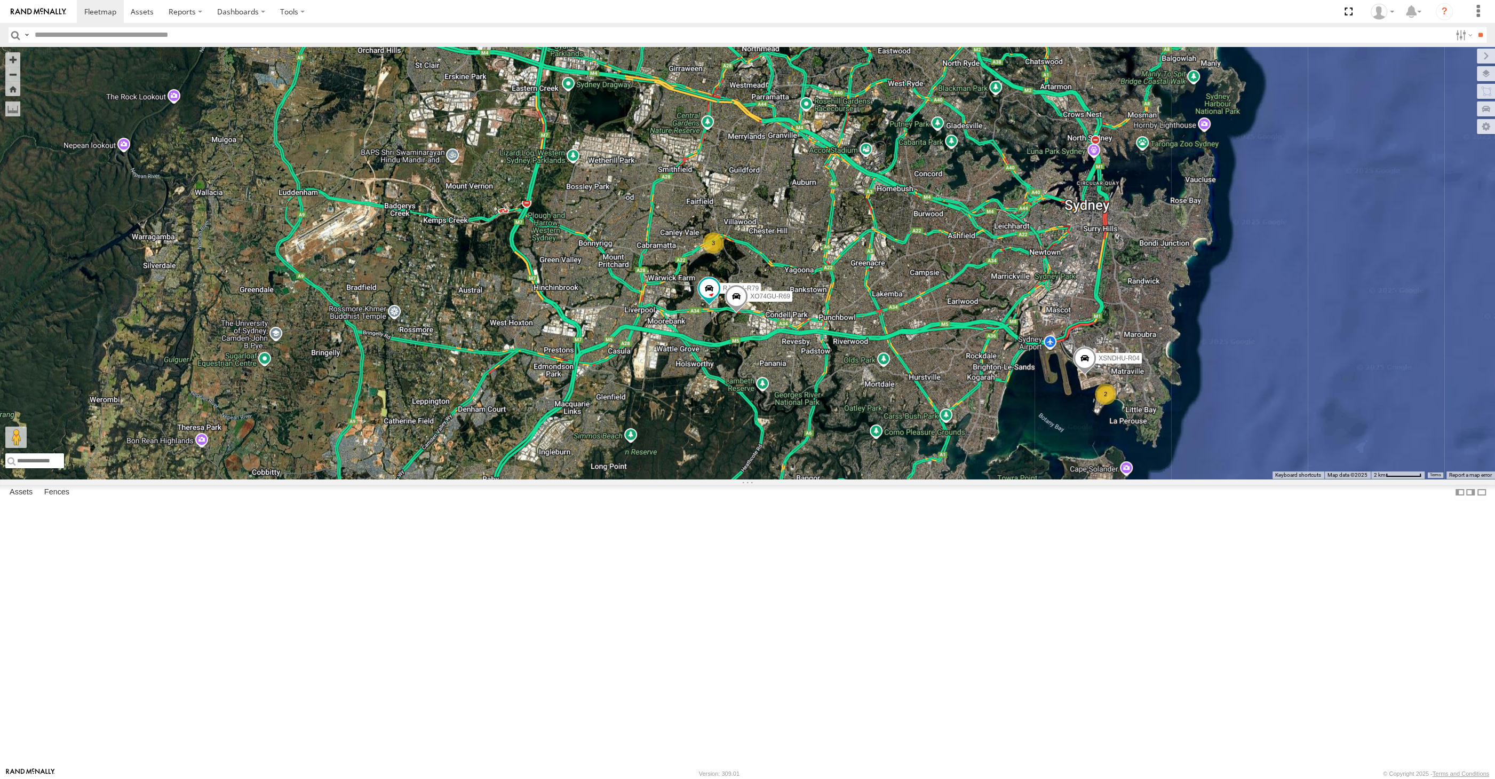
click at [970, 479] on div "XSNDHU-R04 RJ5911-R79 XO74GU-R69 2 3" at bounding box center [747, 263] width 1495 height 432
click at [936, 479] on div "XSNDHU-R04 RJ5911-R79 XO74GU-R69 2 3" at bounding box center [747, 263] width 1495 height 432
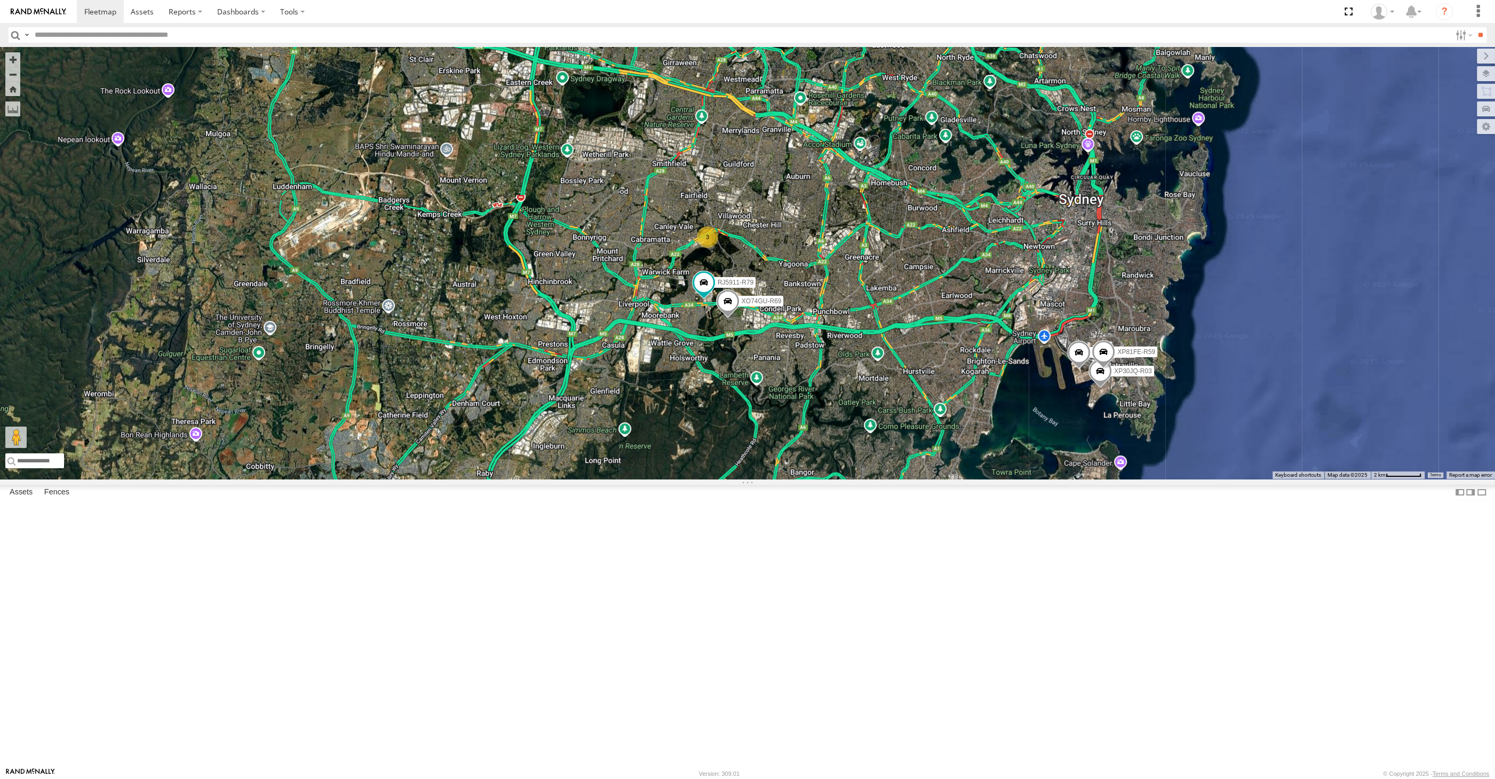
click at [463, 207] on div "XP30JQ-R03 XSNDHU-R04 RJ5911-R79 XP81FE-R59 XO74GU-R69 3" at bounding box center [747, 263] width 1495 height 432
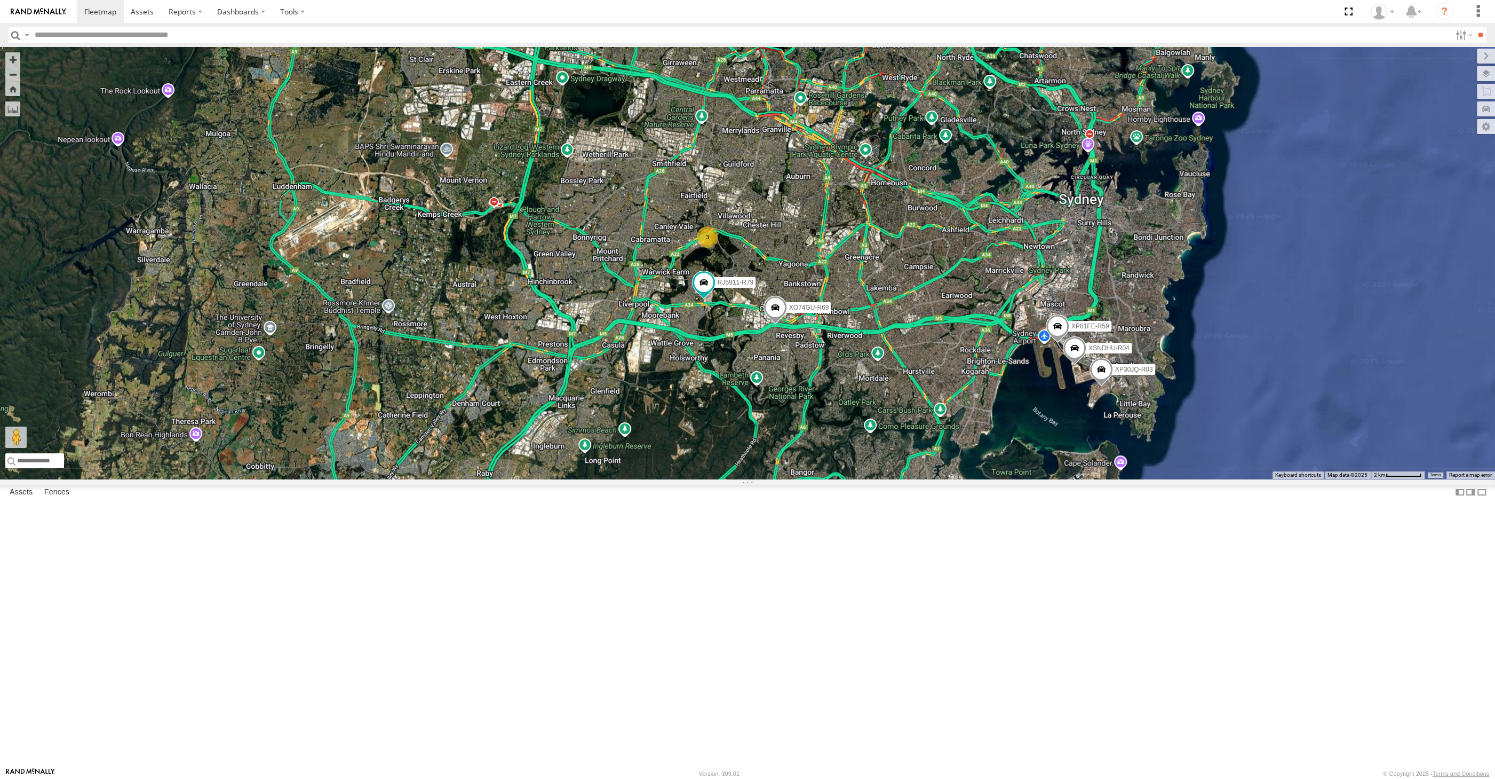
click at [751, 479] on div "XP30JQ-R03 XSNDHU-R04 RJ5911-R79 XP81FE-R59 XO74GU-R69 3" at bounding box center [747, 263] width 1495 height 432
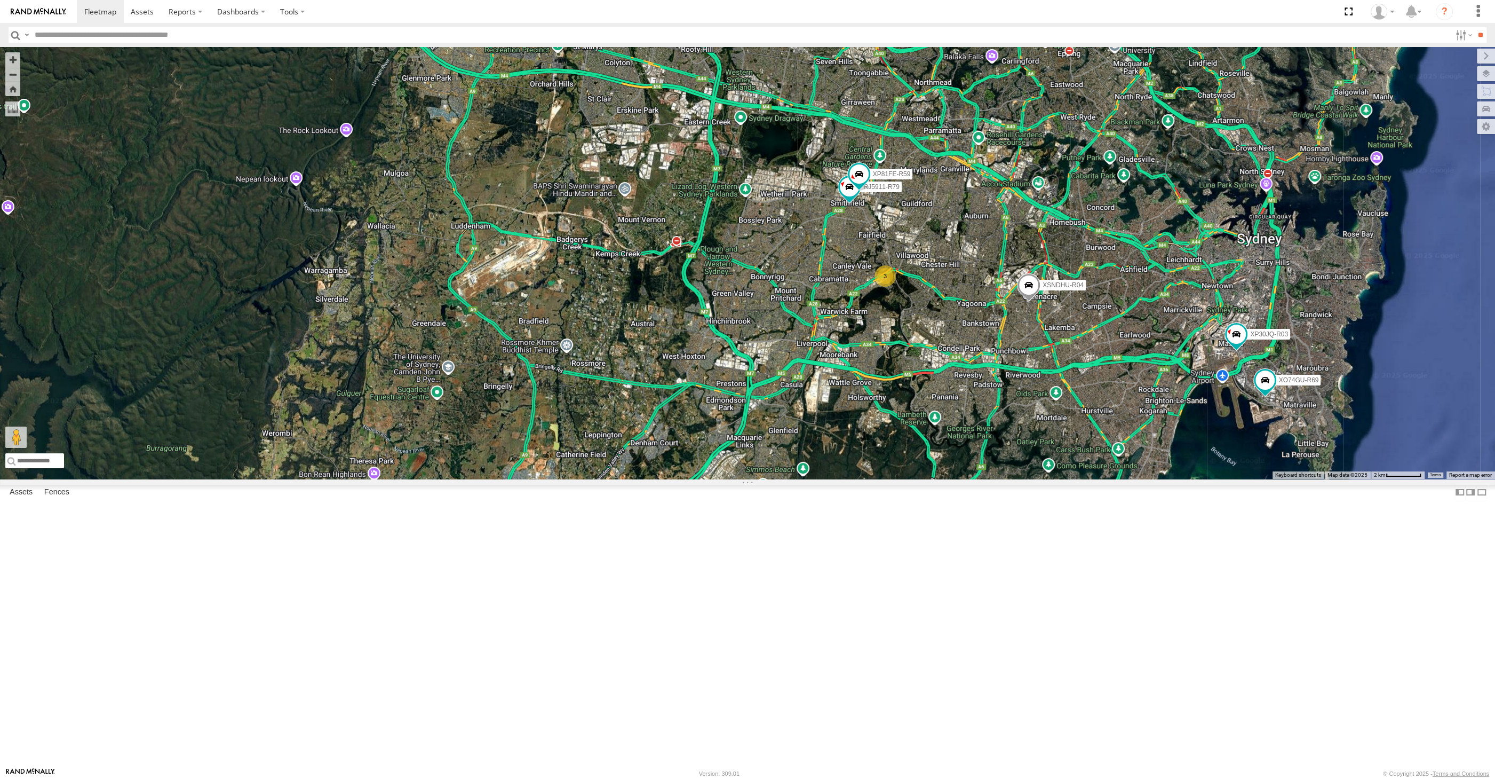
click at [274, 429] on div "XP30JQ-R03 XSNDHU-R04 3 RJ5911-R79 XP81FE-R59 XO74GU-R69" at bounding box center [747, 263] width 1495 height 432
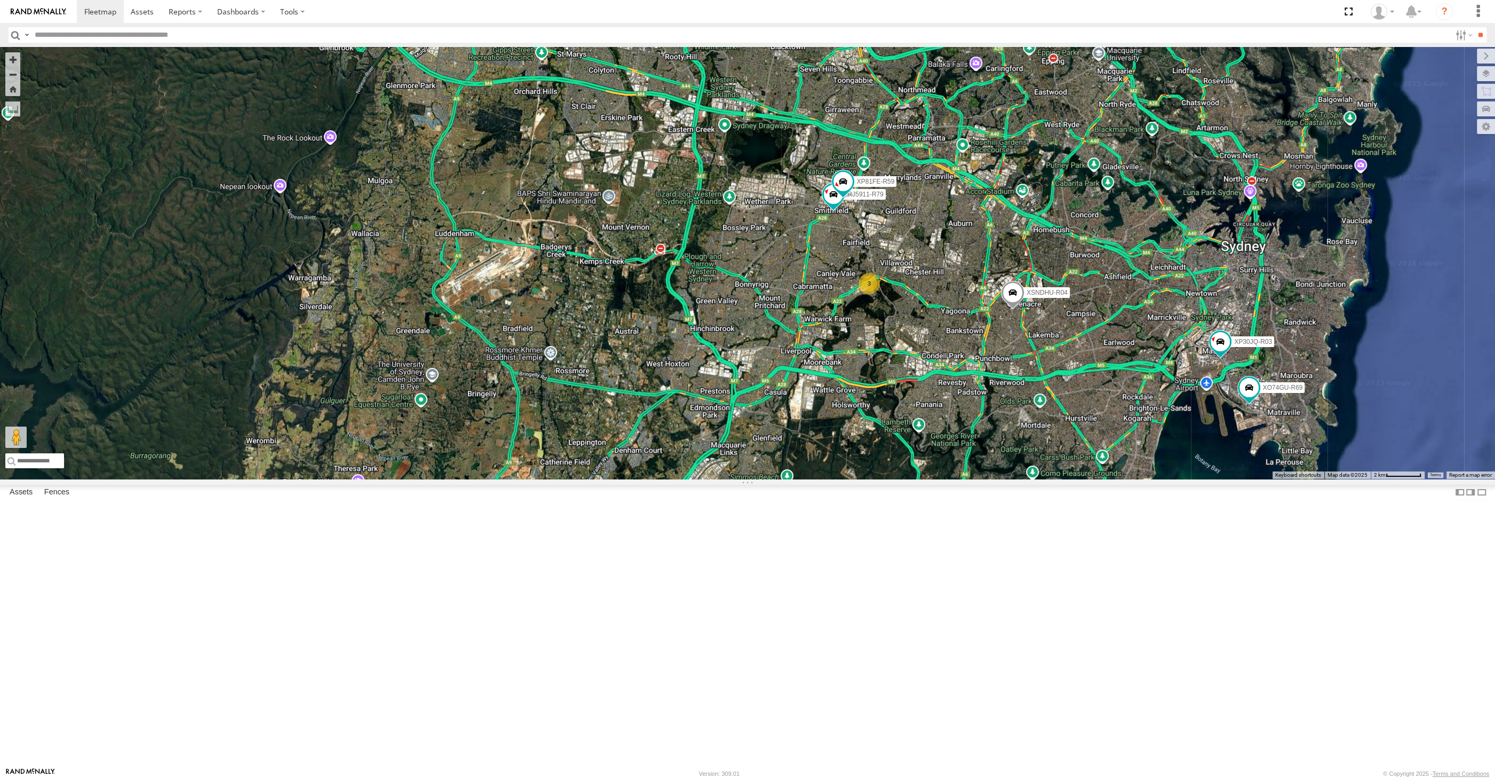
click at [957, 479] on div "XP30JQ-R03 XSNDHU-R04 3 RJ5911-R79 XP81FE-R59 XO74GU-R69" at bounding box center [747, 263] width 1495 height 432
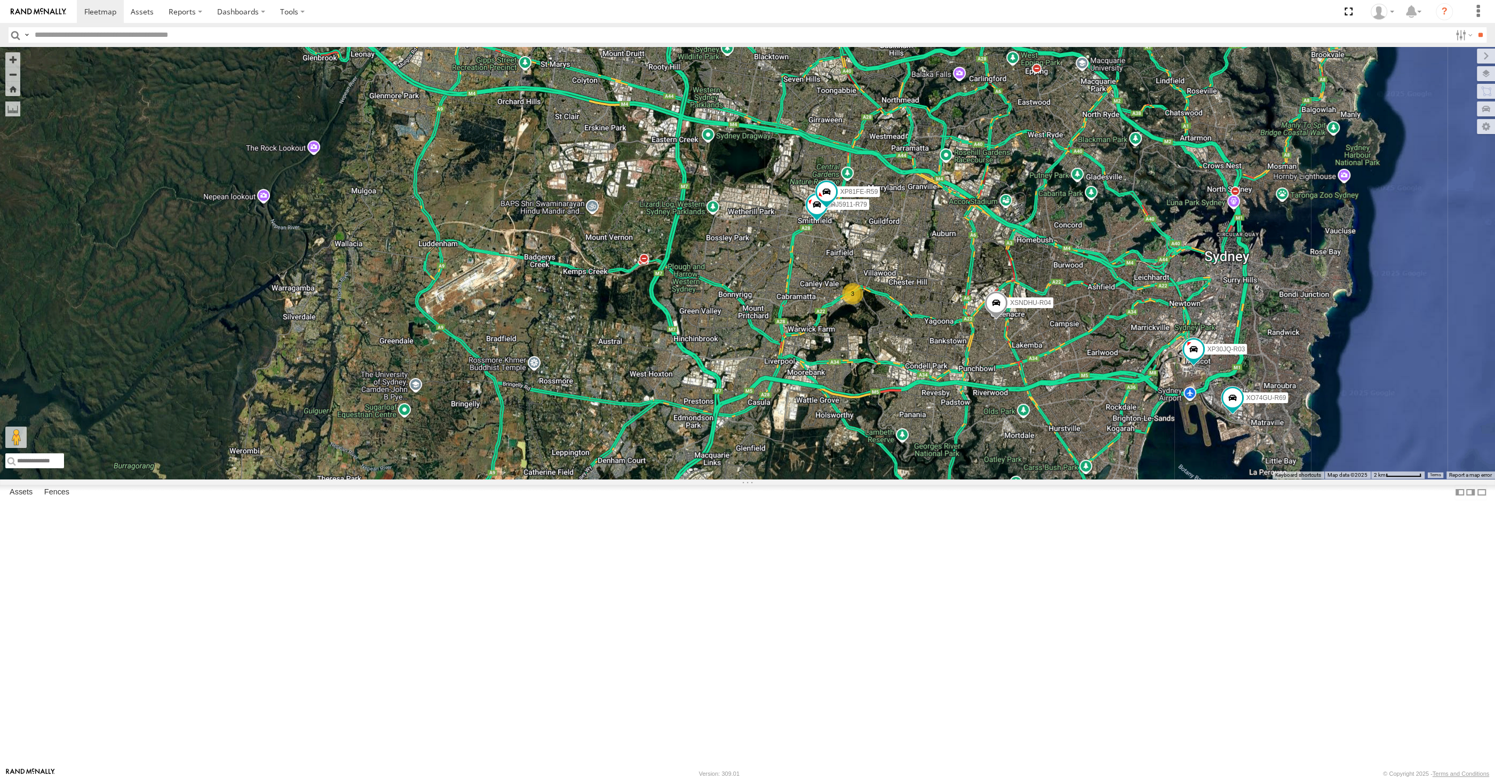
drag, startPoint x: 1275, startPoint y: 593, endPoint x: 1262, endPoint y: 594, distance: 13.4
click at [1262, 479] on div "XP30JQ-R03 XSNDHU-R04 3 RJ5911-R79 XP81FE-R59 XO74GU-R69" at bounding box center [747, 263] width 1495 height 432
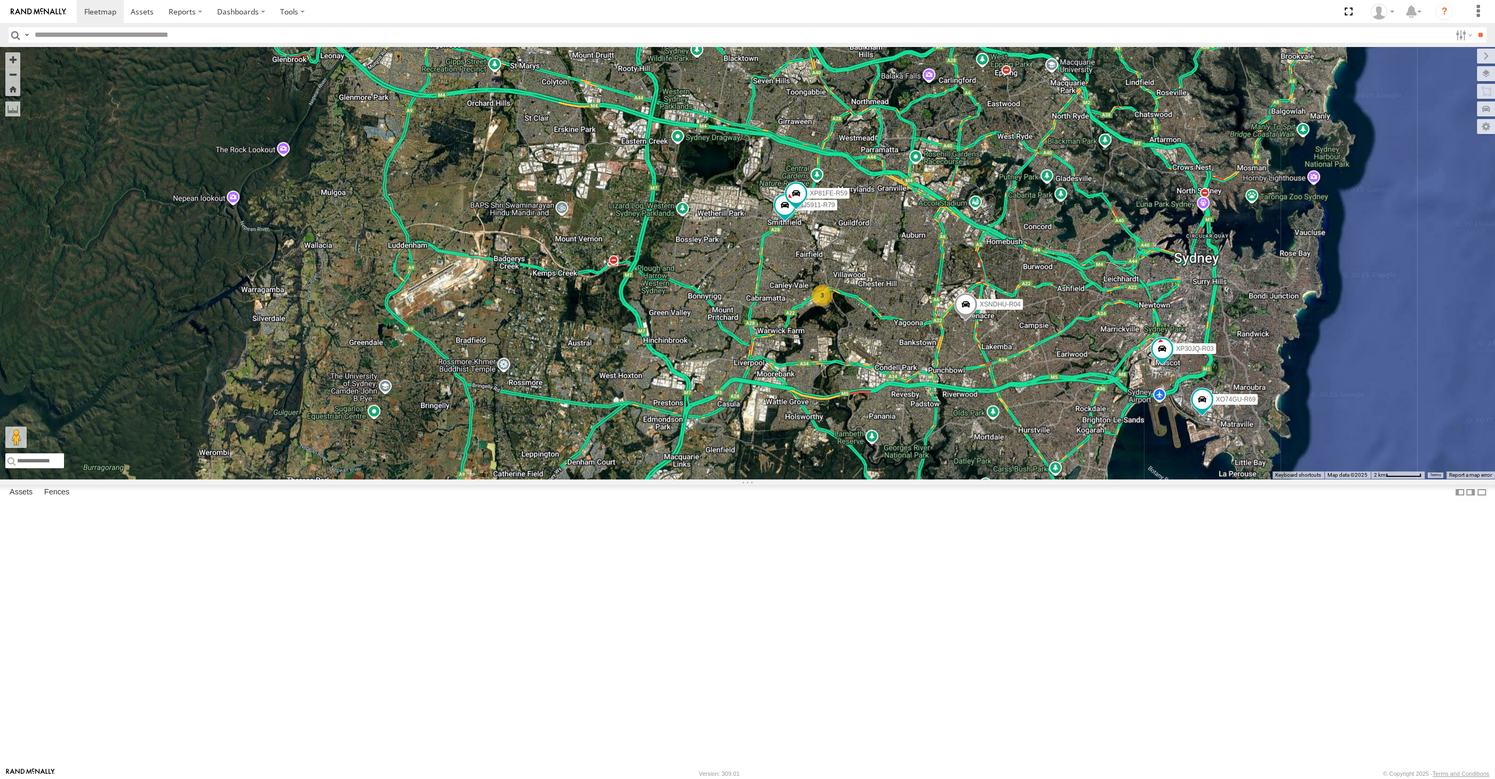
click at [722, 448] on div "XP30JQ-R03 XSNDHU-R04 3 RJ5911-R79 XP81FE-R59 XO74GU-R69" at bounding box center [747, 263] width 1495 height 432
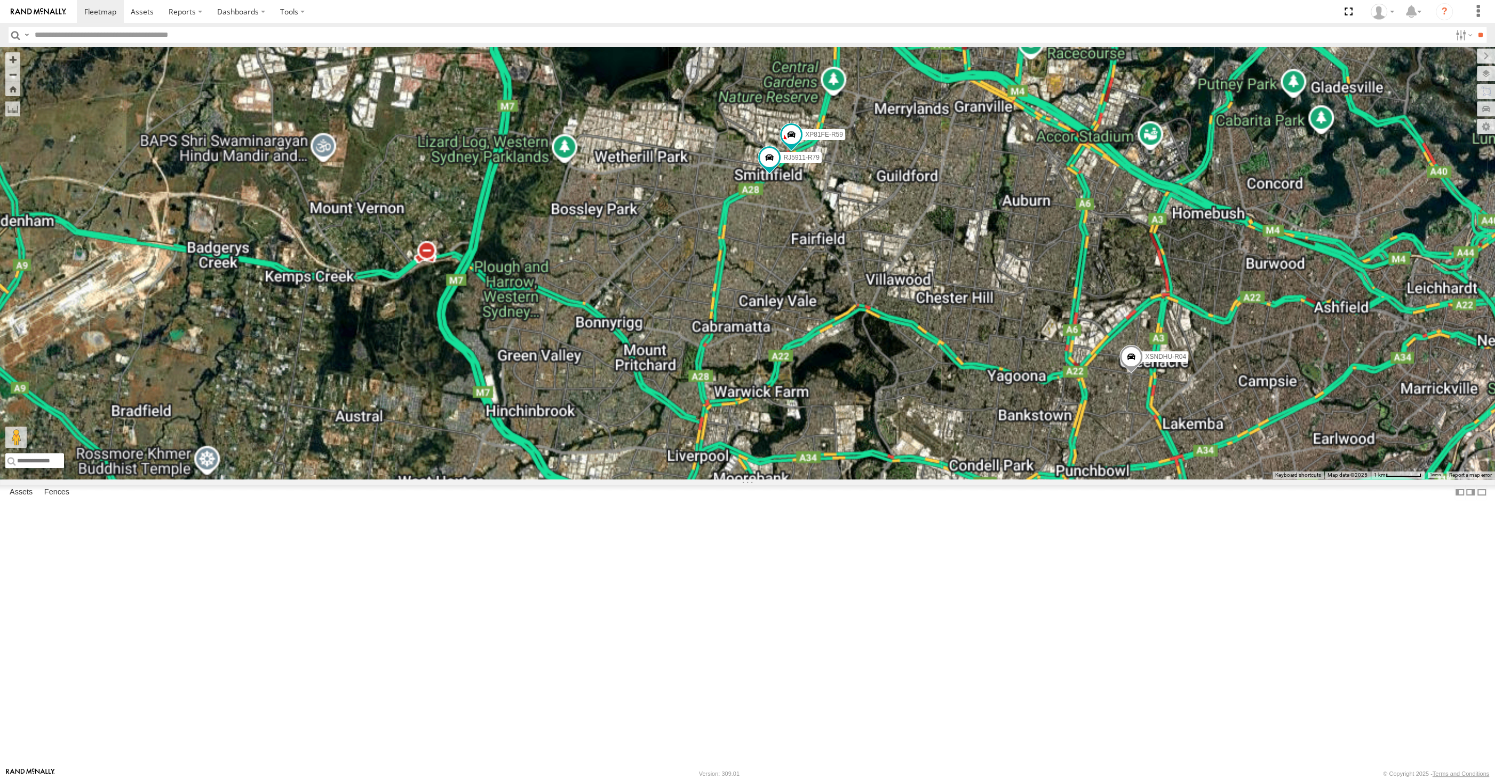
click at [913, 391] on div "XP30JQ-R03 XSNDHU-R04 RJ5911-R79 XP81FE-R59 XO74GU-R69" at bounding box center [747, 263] width 1495 height 432
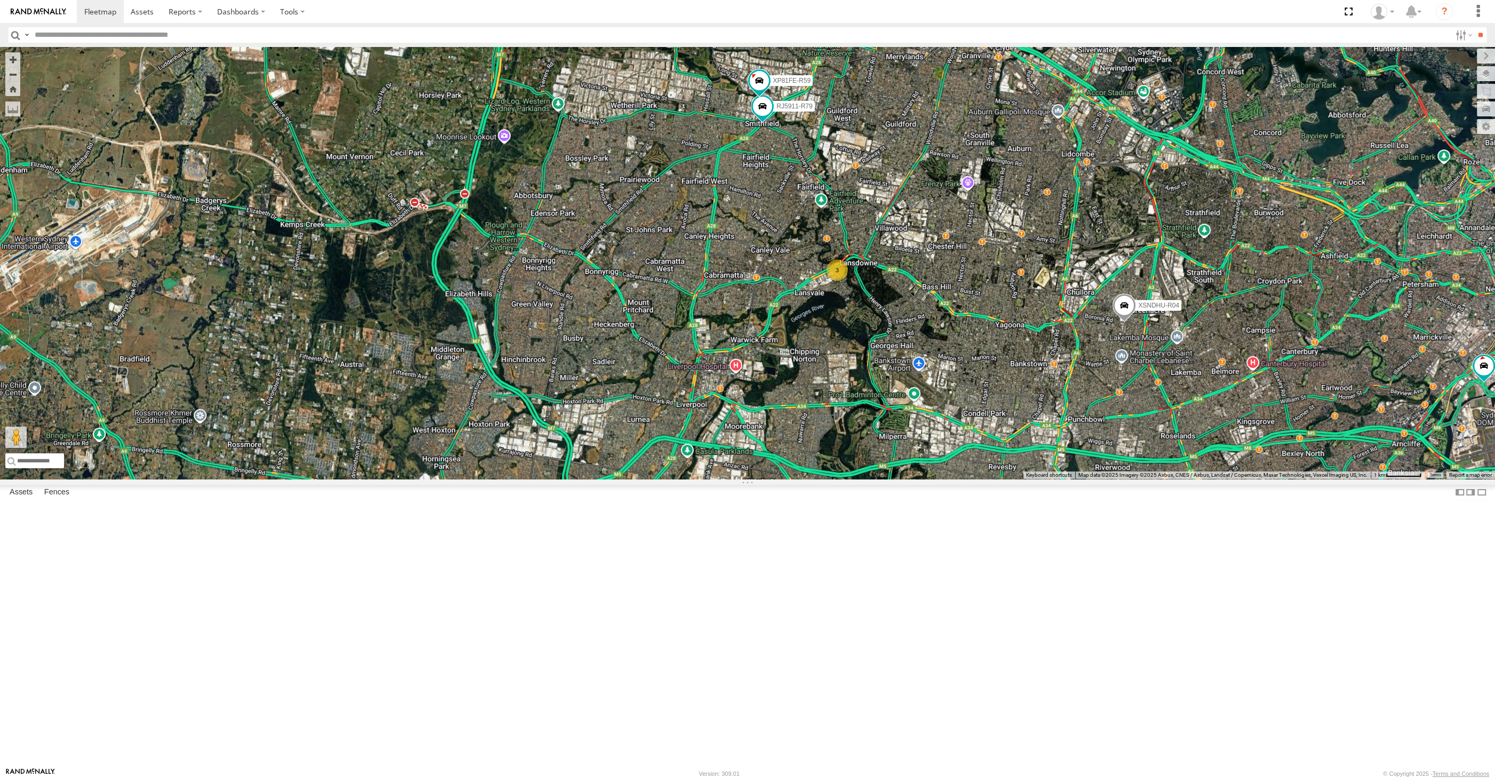
click at [298, 307] on div "XP30JQ-R03 XSNDHU-R04 RJ5911-R79 XP81FE-R59 XO74GU-R69 3" at bounding box center [747, 263] width 1495 height 432
drag, startPoint x: 930, startPoint y: 442, endPoint x: 923, endPoint y: 449, distance: 9.8
click at [923, 448] on div "XP30JQ-R03 XSNDHU-R04 RJ5911-R79 XP81FE-R59 XO74GU-R69 3" at bounding box center [747, 263] width 1495 height 432
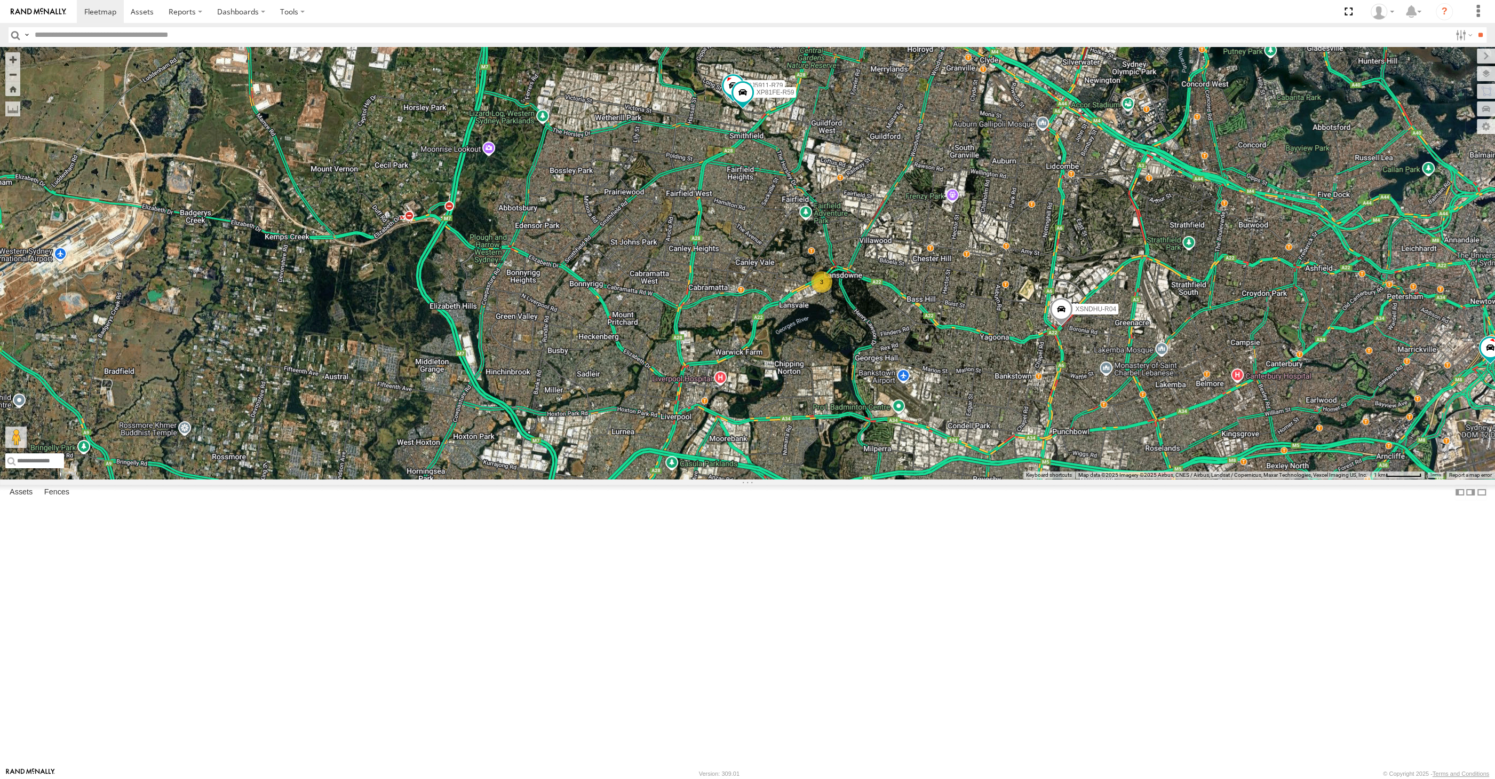
click at [475, 479] on div "XP30JQ-R03 XSNDHU-R04 RJ5911-R79 XP81FE-R59 3" at bounding box center [747, 263] width 1495 height 432
drag, startPoint x: 478, startPoint y: 425, endPoint x: 484, endPoint y: 425, distance: 5.9
click at [479, 425] on div "XP30JQ-R03 XSNDHU-R04 3 RJ5911-R79 XP81FE-R59" at bounding box center [747, 263] width 1495 height 432
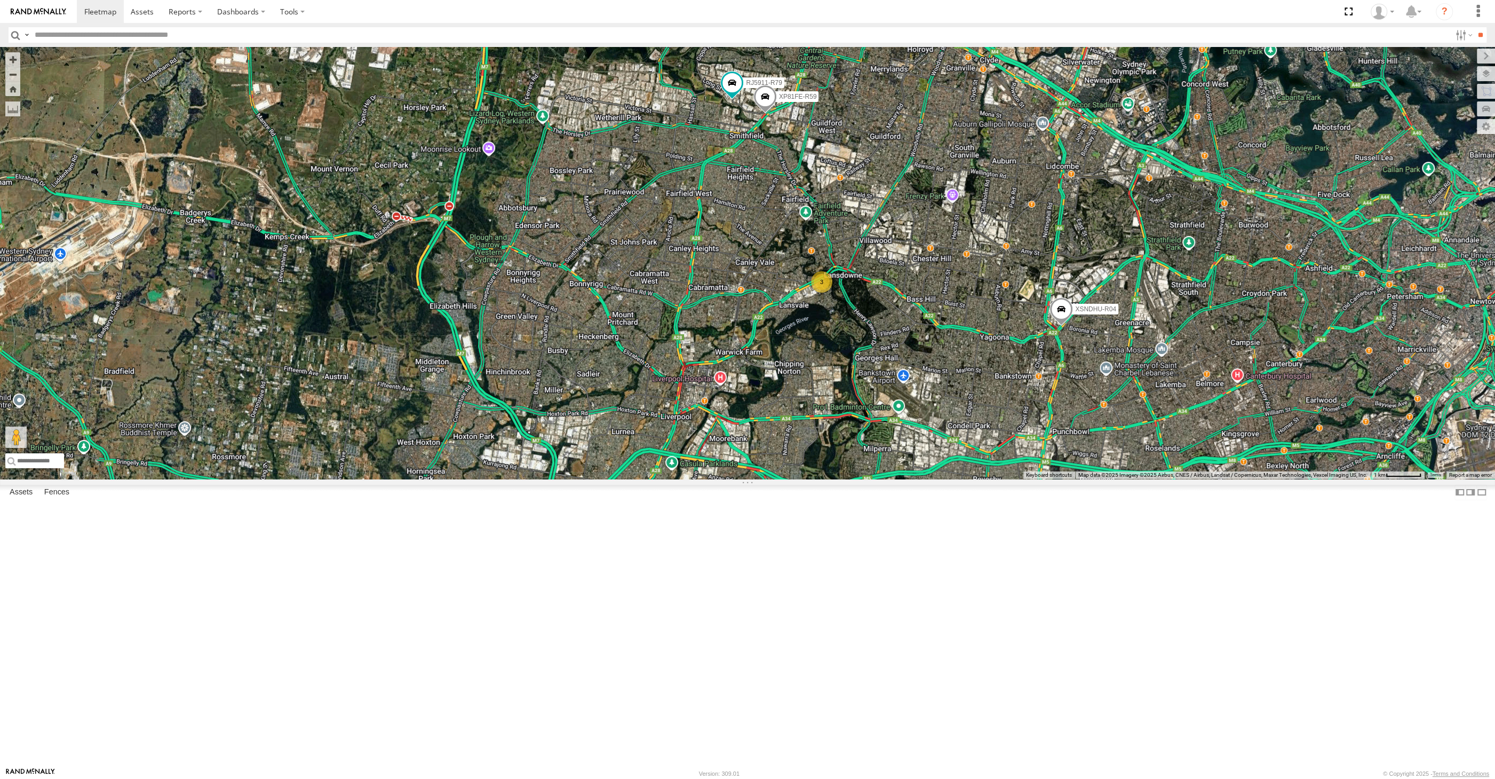
click at [256, 113] on div "XP30JQ-R03 XSNDHU-R04 RJ5911-R79 XP81FE-R59 3" at bounding box center [747, 263] width 1495 height 432
click at [313, 383] on div "XP30JQ-R03 XSNDHU-R04 RJ5911-R79 XP81FE-R59 3" at bounding box center [747, 263] width 1495 height 432
click at [871, 479] on div "XP30JQ-R03 XSNDHU-R04 RJ5911-R79 XP81FE-R59 3" at bounding box center [747, 263] width 1495 height 432
drag, startPoint x: 877, startPoint y: 496, endPoint x: 860, endPoint y: 497, distance: 17.7
click at [860, 479] on div "XP30JQ-R03 XSNDHU-R04 RJ5911-R79 XP81FE-R59 3" at bounding box center [747, 263] width 1495 height 432
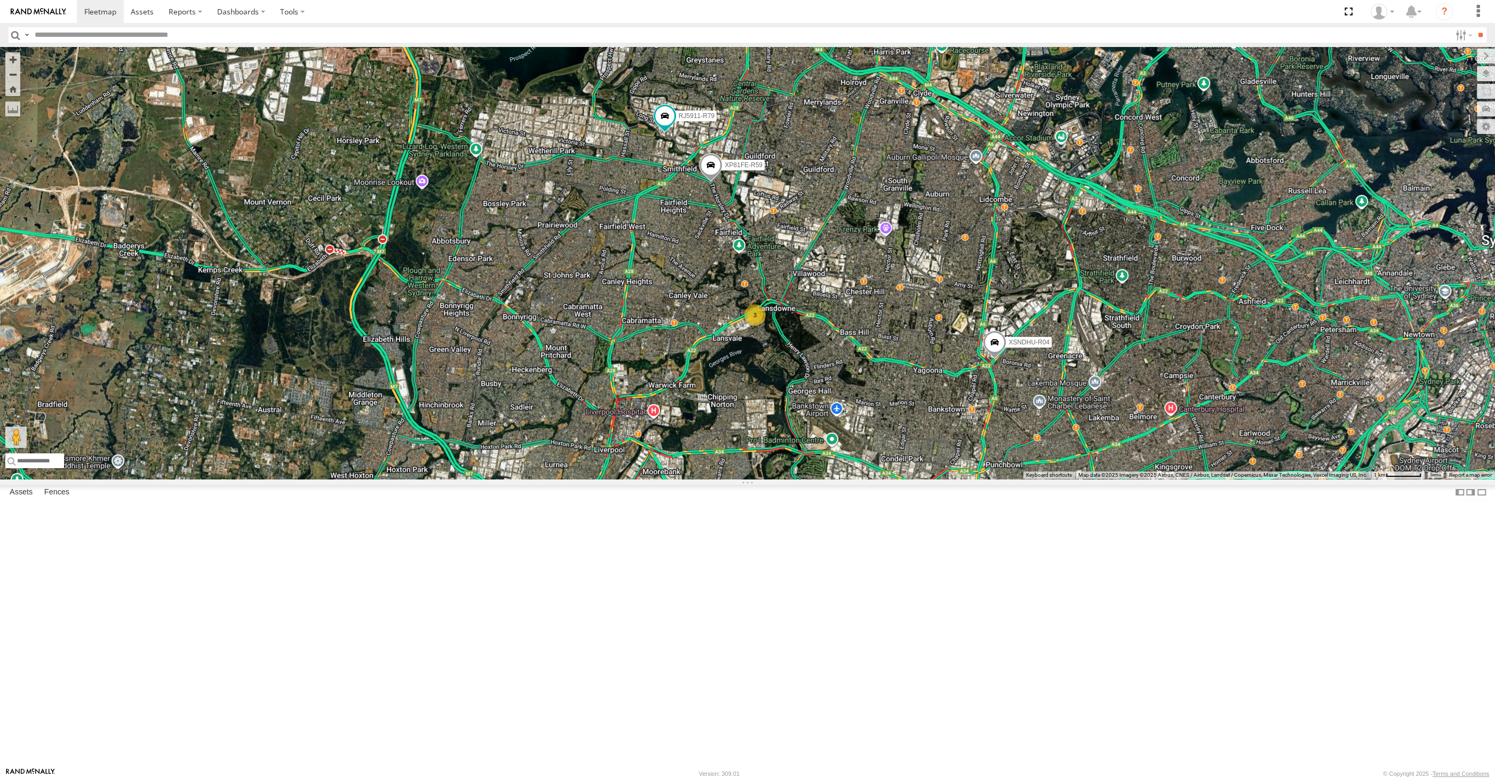
drag, startPoint x: 960, startPoint y: 541, endPoint x: 910, endPoint y: 568, distance: 56.9
click at [920, 479] on div "XP30JQ-R03 XSNDHU-R04 RJ5911-R79 XP81FE-R59 3" at bounding box center [747, 263] width 1495 height 432
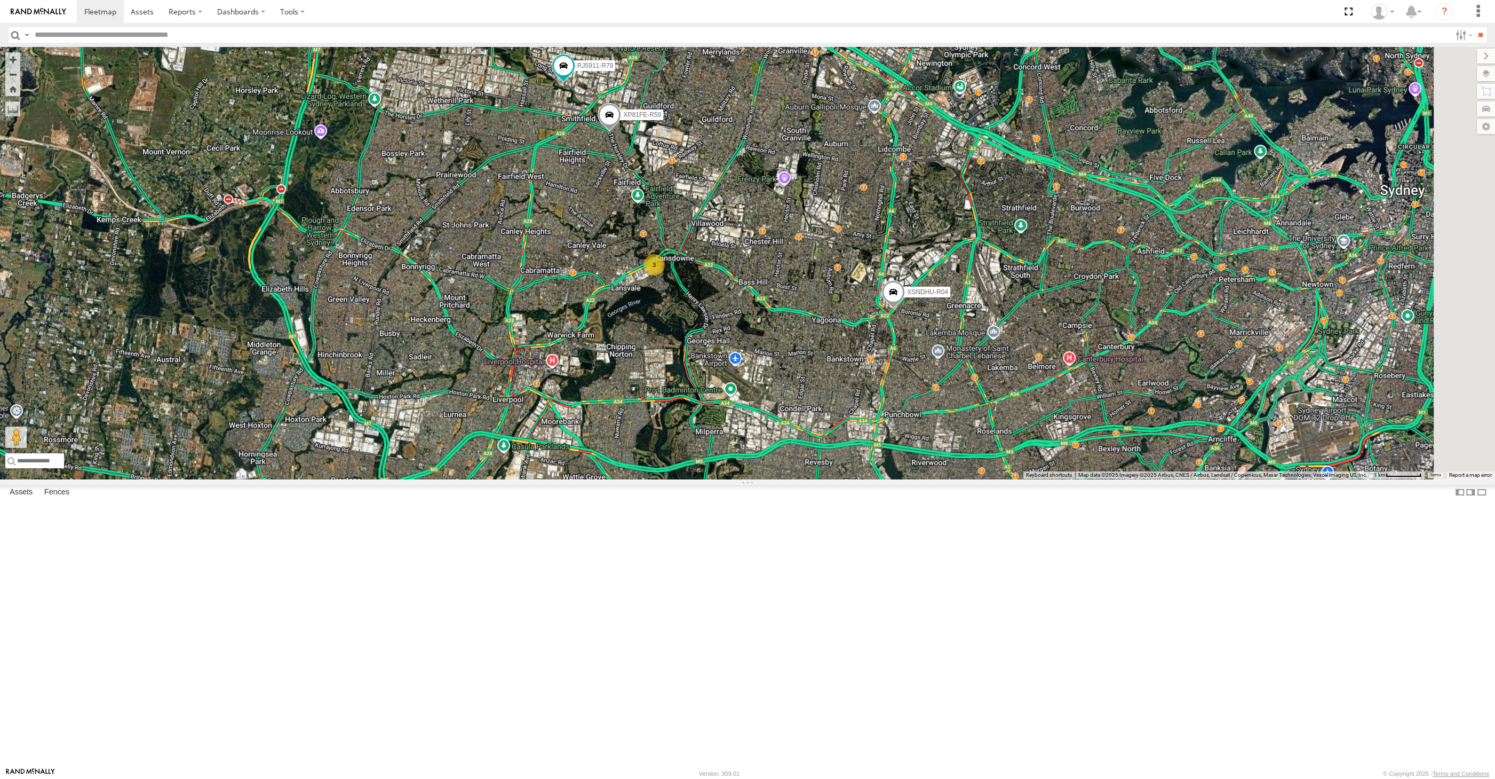
drag, startPoint x: 950, startPoint y: 573, endPoint x: 828, endPoint y: 509, distance: 137.7
click at [833, 479] on div "XP30JQ-R03 XSNDHU-R04 RJ5911-R79 XP81FE-R59 3 XO74GU-R69" at bounding box center [747, 263] width 1495 height 432
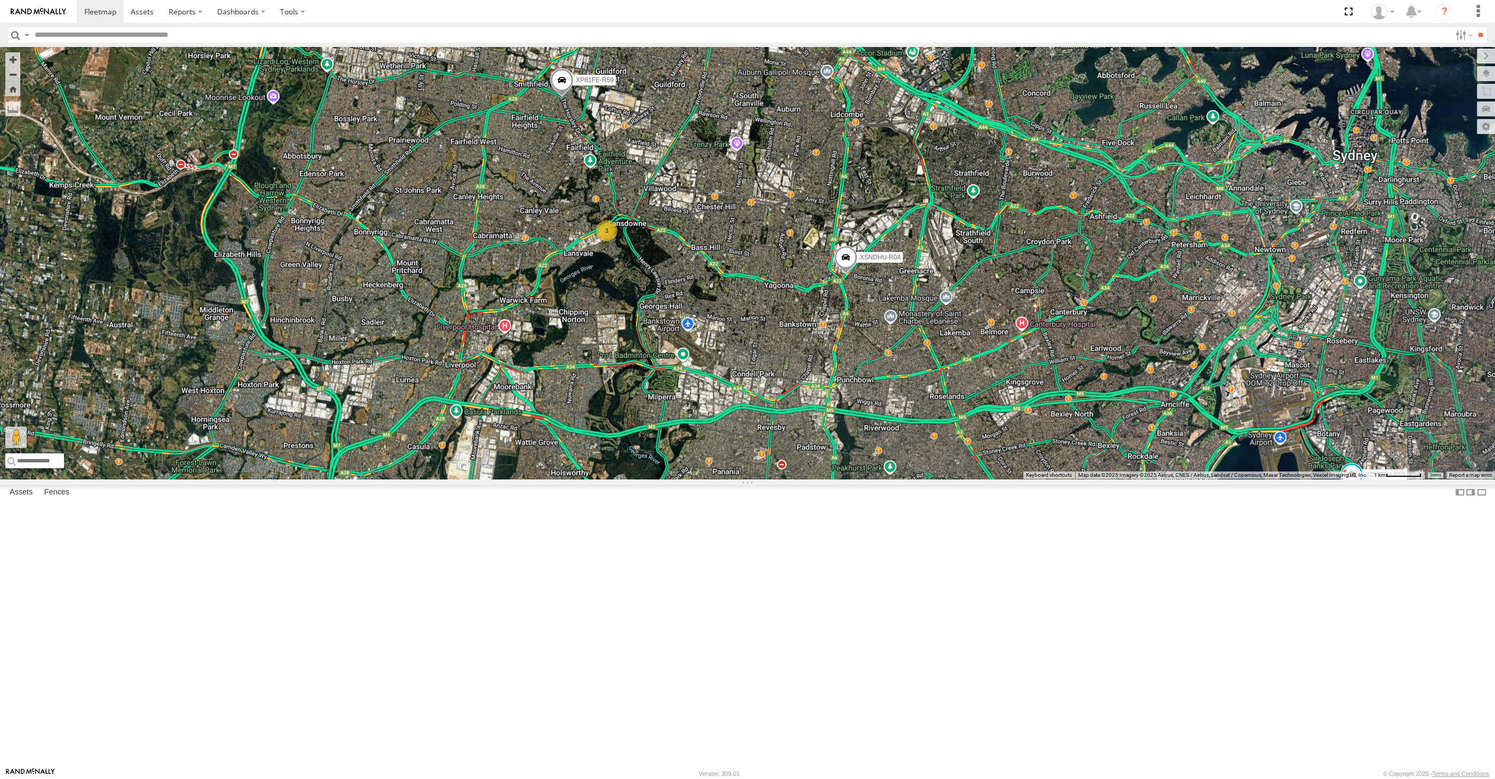
drag, startPoint x: 993, startPoint y: 560, endPoint x: 948, endPoint y: 536, distance: 50.1
click at [952, 479] on div "XP30JQ-R03 XSNDHU-R04 RJ5911-R79 XP81FE-R59 3 XO74GU-R69" at bounding box center [747, 263] width 1495 height 432
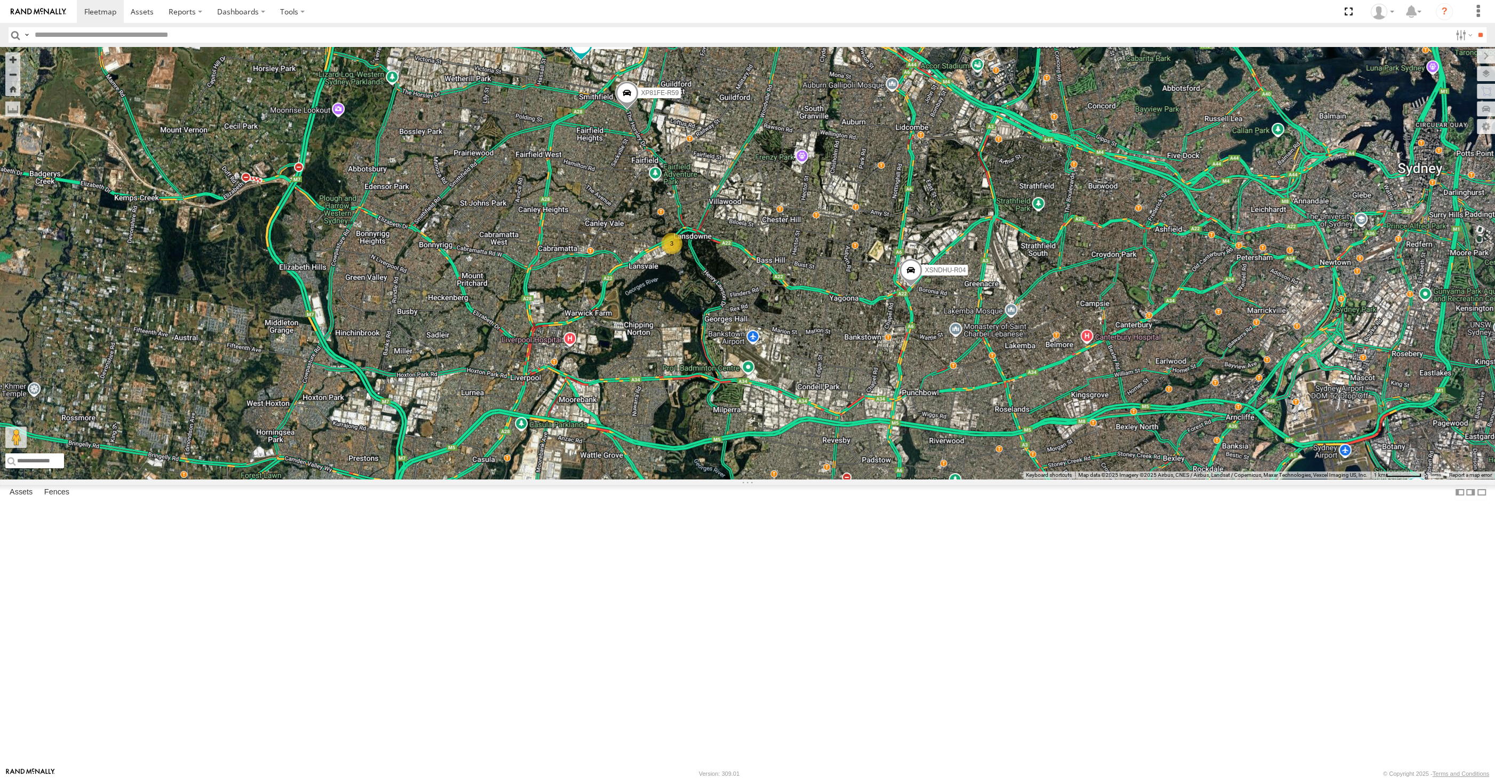
drag, startPoint x: 1156, startPoint y: 618, endPoint x: 1117, endPoint y: 596, distance: 44.9
click at [1100, 479] on div "XP30JQ-R03 XSNDHU-R04 RJ5911-R79 XP81FE-R59 XO74GU-R69 3" at bounding box center [747, 263] width 1495 height 432
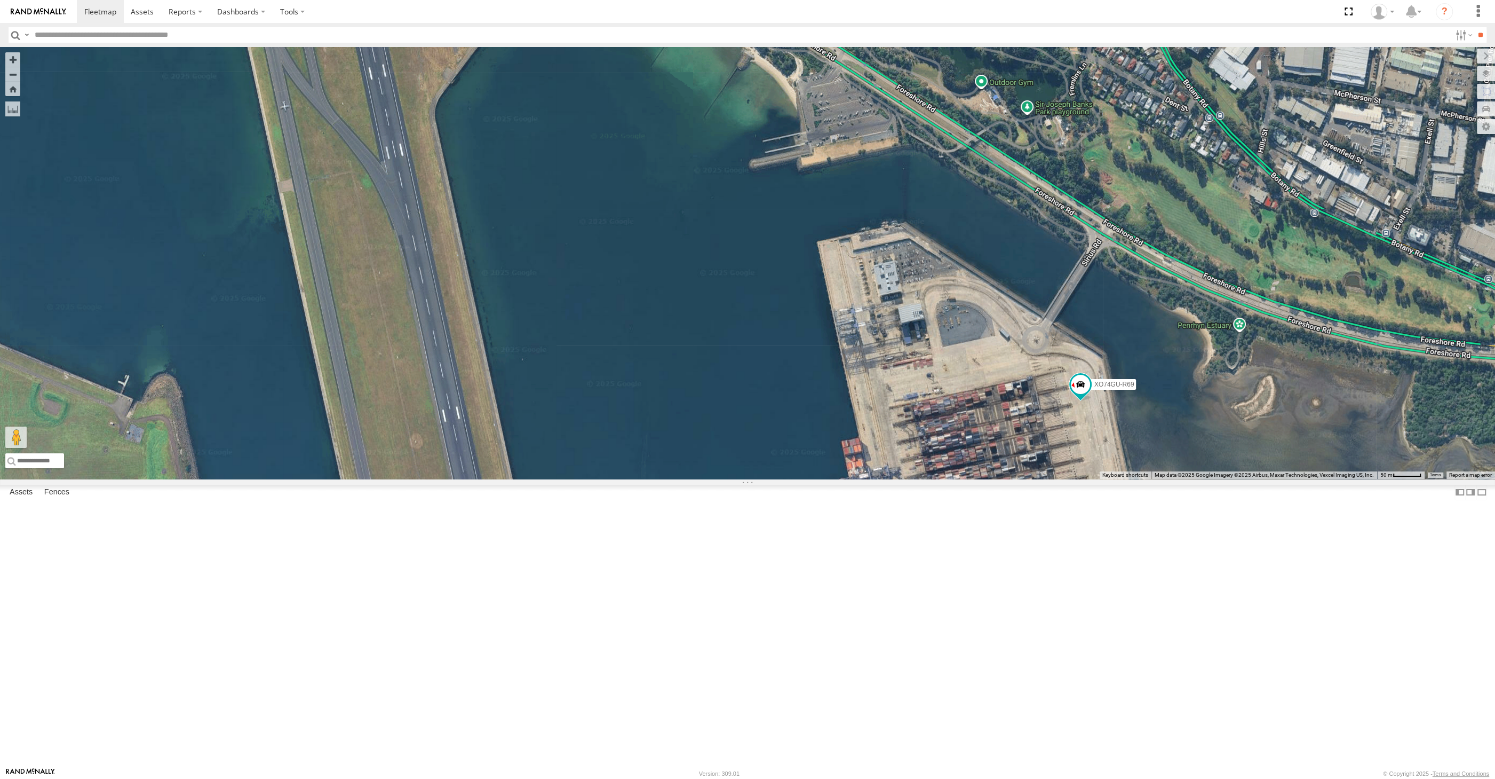
click at [1214, 479] on div "XP30JQ-R03 XSNDHU-R04 RJ5911-R79 XP81FE-R59 XO74GU-R69" at bounding box center [747, 263] width 1495 height 432
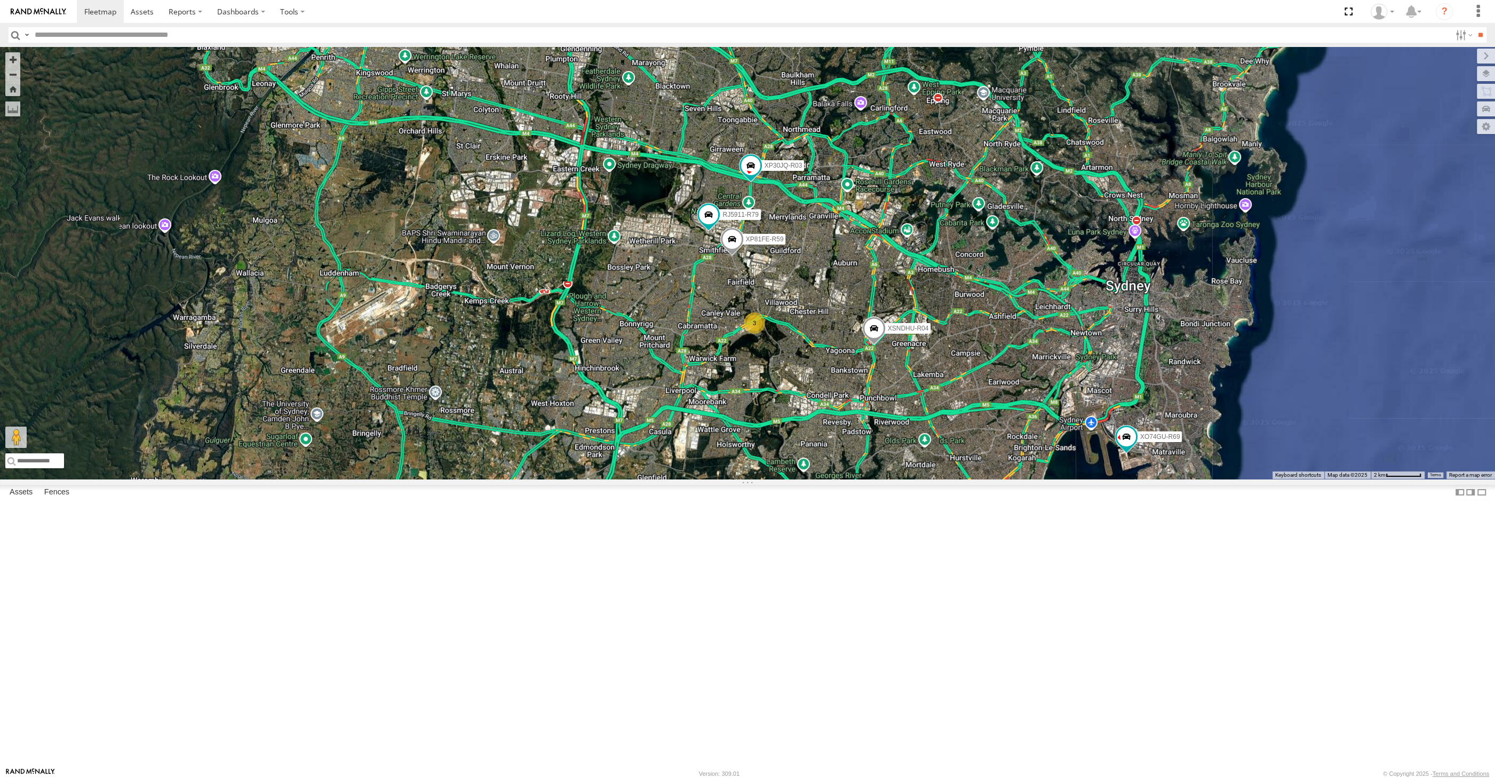
click at [1107, 479] on div "XP30JQ-R03 XSNDHU-R04 RJ5911-R79 XP81FE-R59 XO74GU-R69 3" at bounding box center [747, 263] width 1495 height 432
click at [1021, 479] on div "XP30JQ-R03 XSNDHU-R04 RJ5911-R79 XP81FE-R59 XO74GU-R69 3" at bounding box center [747, 263] width 1495 height 432
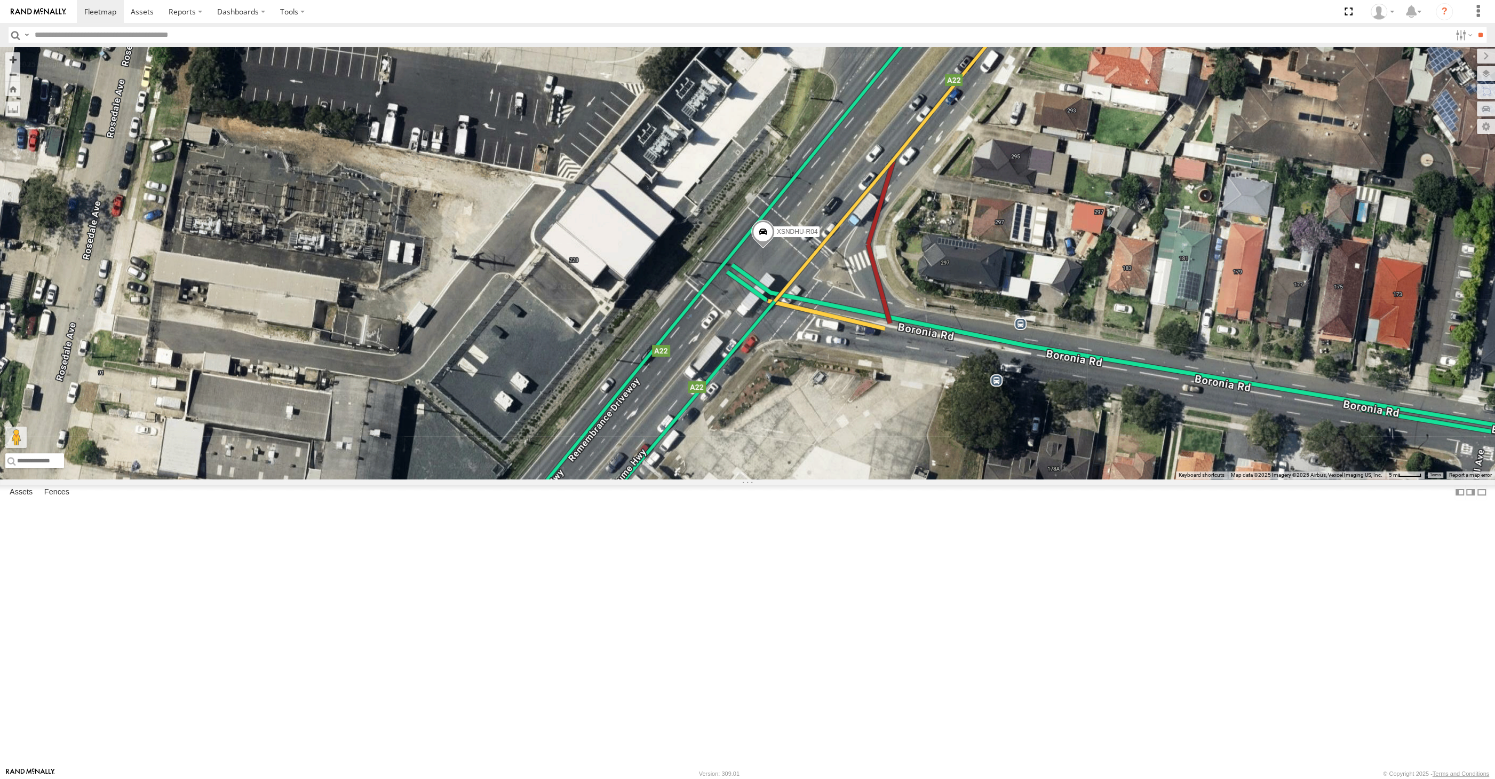
click at [765, 249] on span at bounding box center [762, 234] width 23 height 29
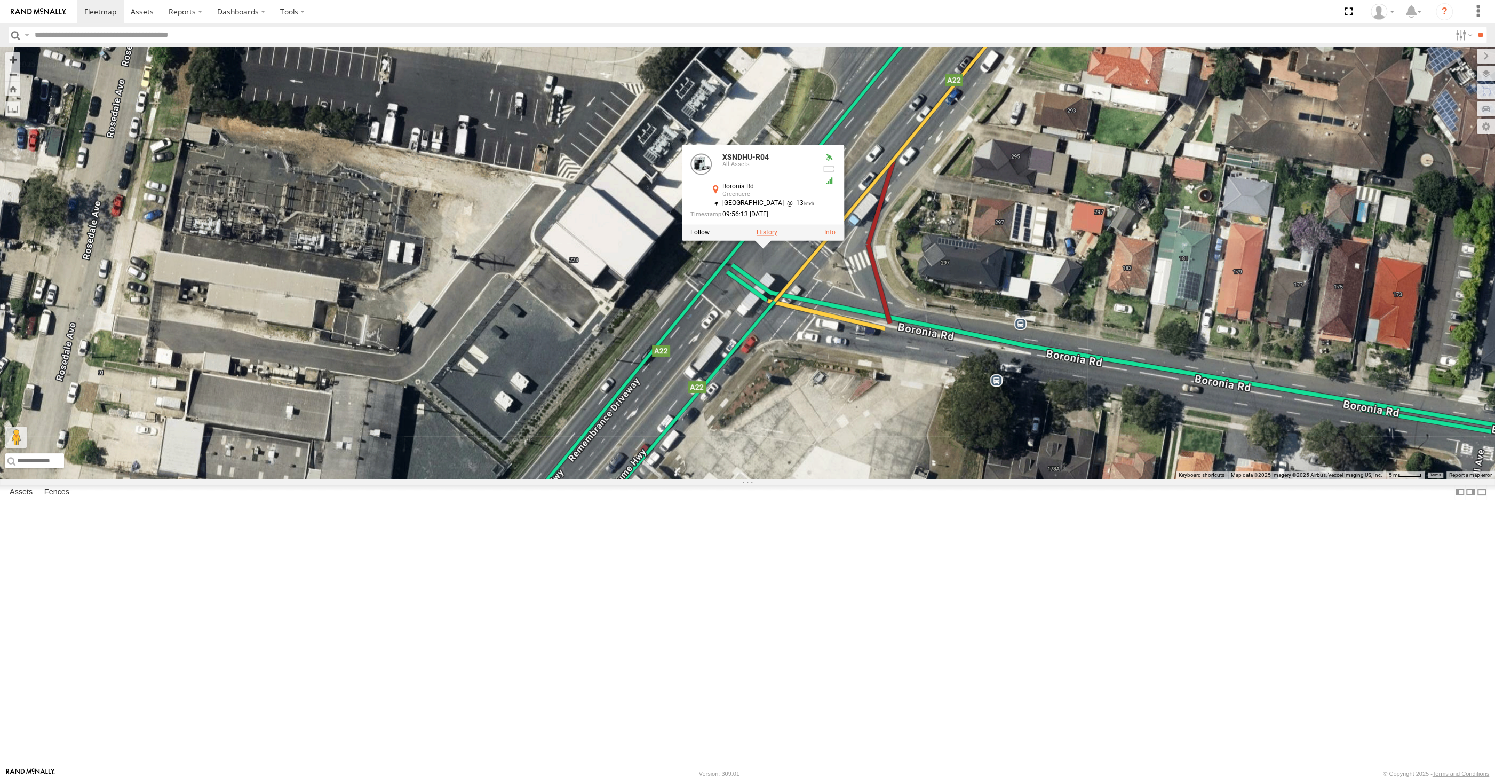
click at [766, 236] on label at bounding box center [767, 232] width 21 height 7
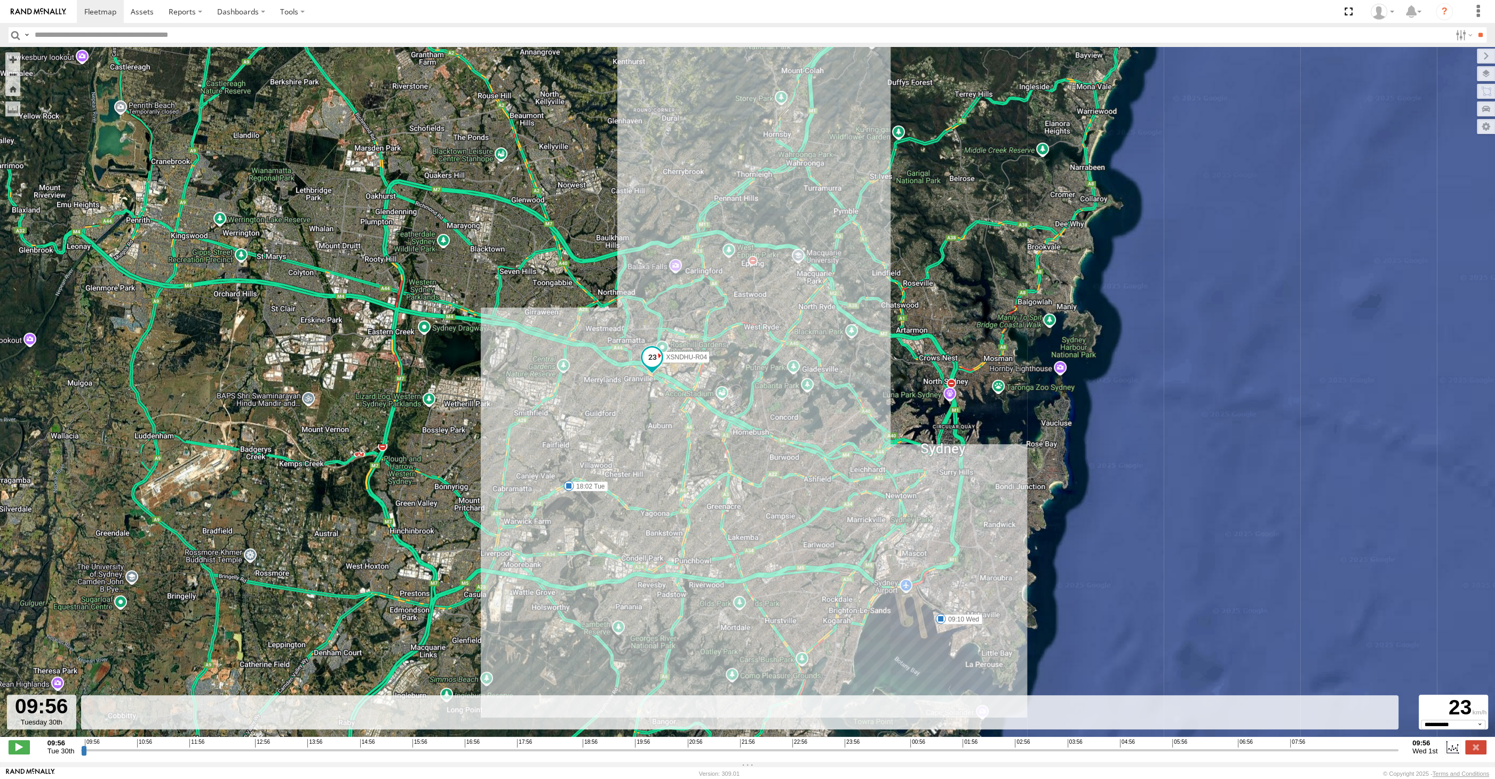
click at [1349, 750] on input "range" at bounding box center [740, 749] width 1318 height 10
click at [1361, 751] on input "range" at bounding box center [740, 749] width 1318 height 10
click at [1371, 751] on input "range" at bounding box center [740, 749] width 1318 height 10
click at [1382, 751] on input "range" at bounding box center [740, 749] width 1318 height 10
drag, startPoint x: 1389, startPoint y: 751, endPoint x: 1394, endPoint y: 754, distance: 6.0
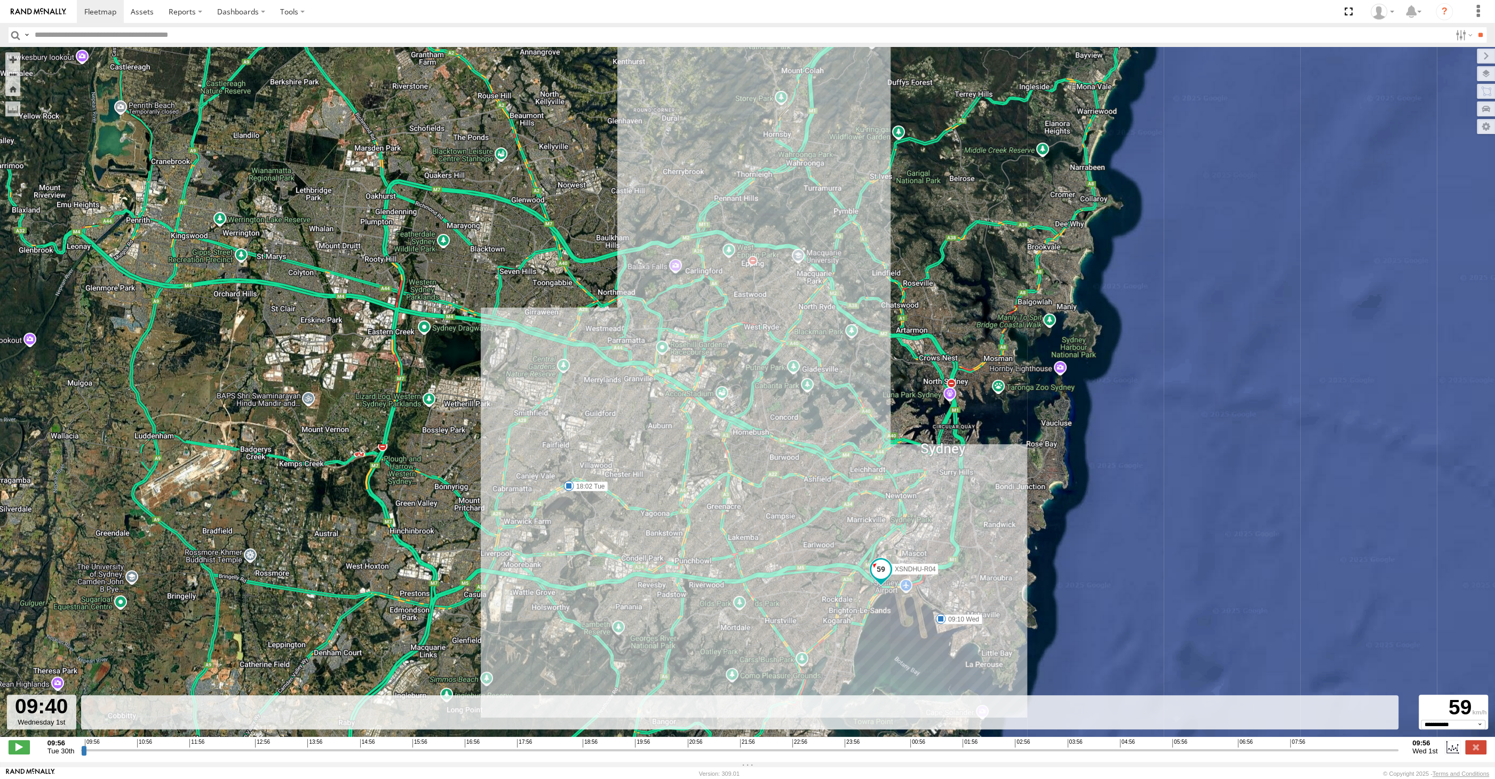
click at [1390, 751] on input "range" at bounding box center [740, 749] width 1318 height 10
click at [1397, 754] on input "range" at bounding box center [740, 749] width 1318 height 10
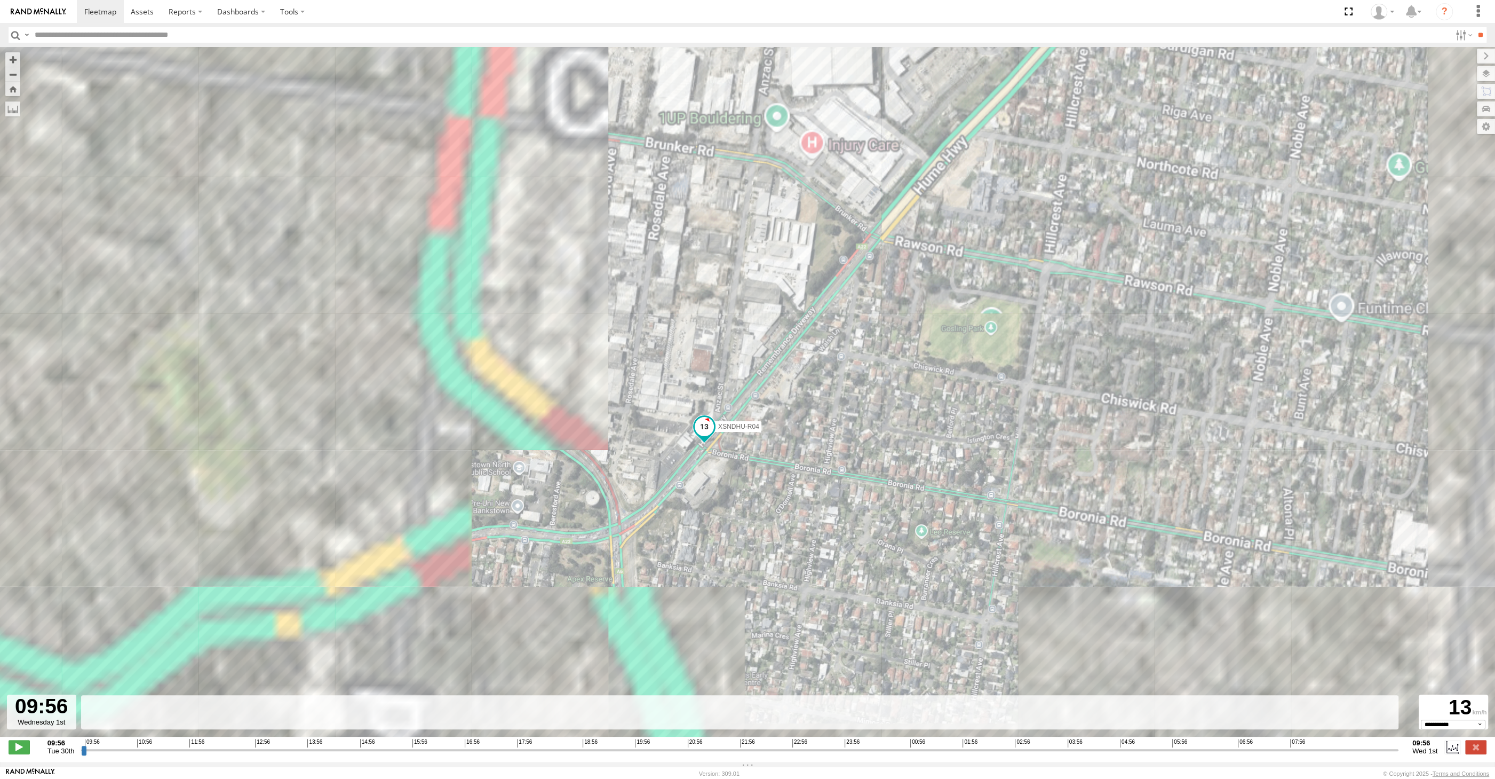
drag, startPoint x: 752, startPoint y: 489, endPoint x: 745, endPoint y: 470, distance: 20.4
click at [752, 478] on div "XSNDHU-R04 18:02 Tue 09:10 Wed" at bounding box center [747, 397] width 1495 height 701
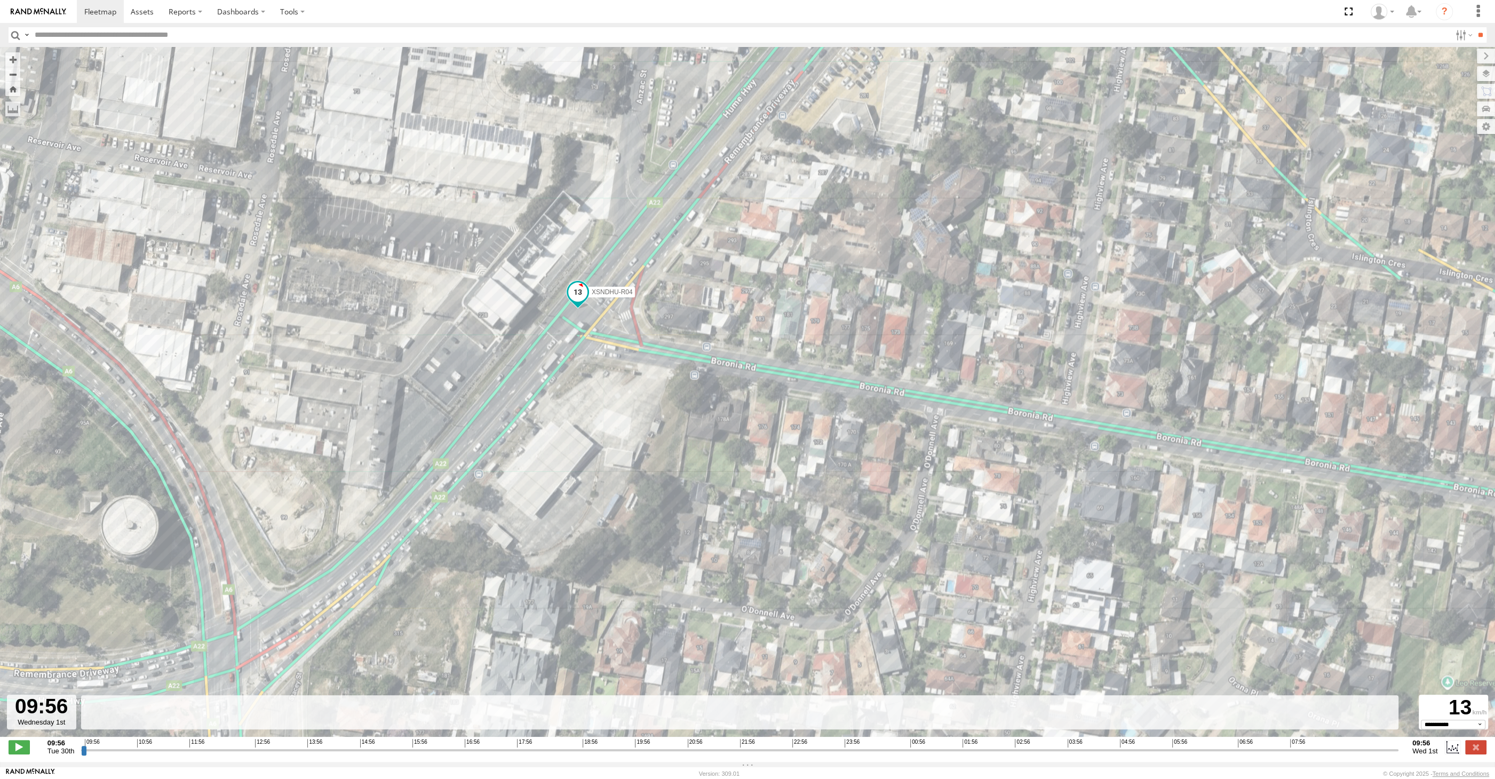
drag, startPoint x: 742, startPoint y: 461, endPoint x: 731, endPoint y: 480, distance: 22.2
click at [731, 480] on div "XSNDHU-R04 18:02 Tue 09:10 Wed" at bounding box center [747, 397] width 1495 height 701
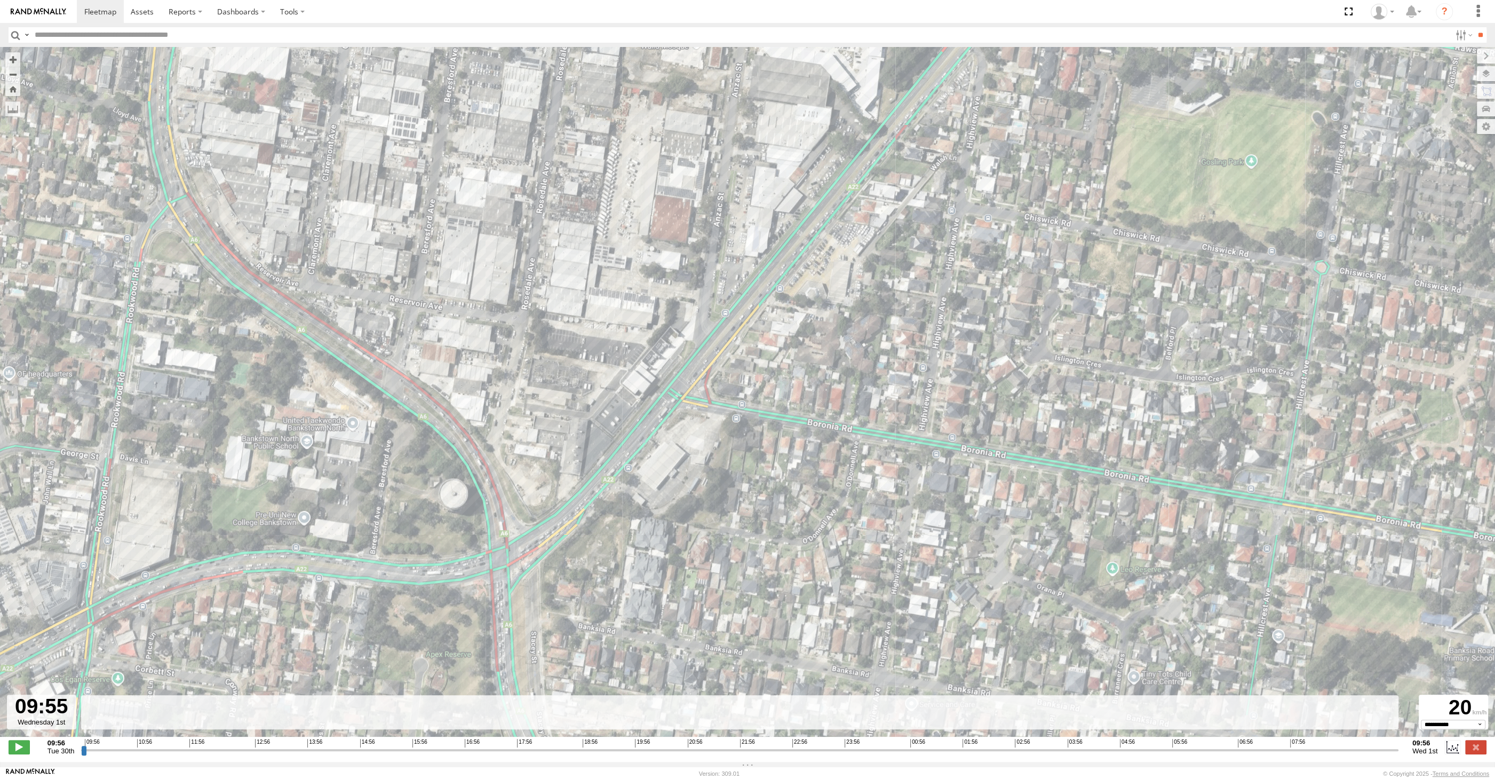
click at [1395, 755] on input "range" at bounding box center [740, 749] width 1318 height 10
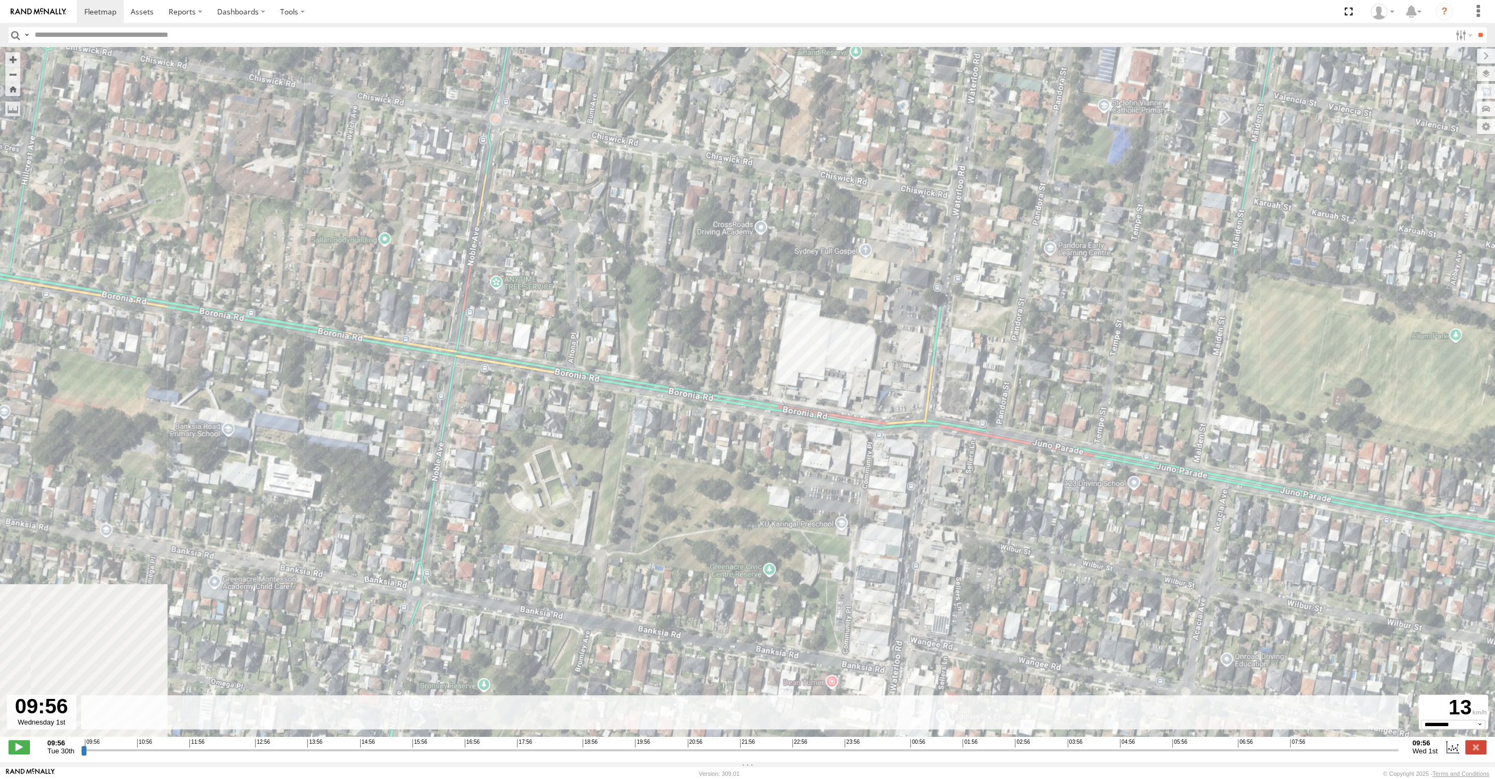
drag, startPoint x: 1393, startPoint y: 752, endPoint x: 1429, endPoint y: 744, distance: 36.5
type input "**********"
click at [1399, 749] on input "range" at bounding box center [740, 749] width 1318 height 10
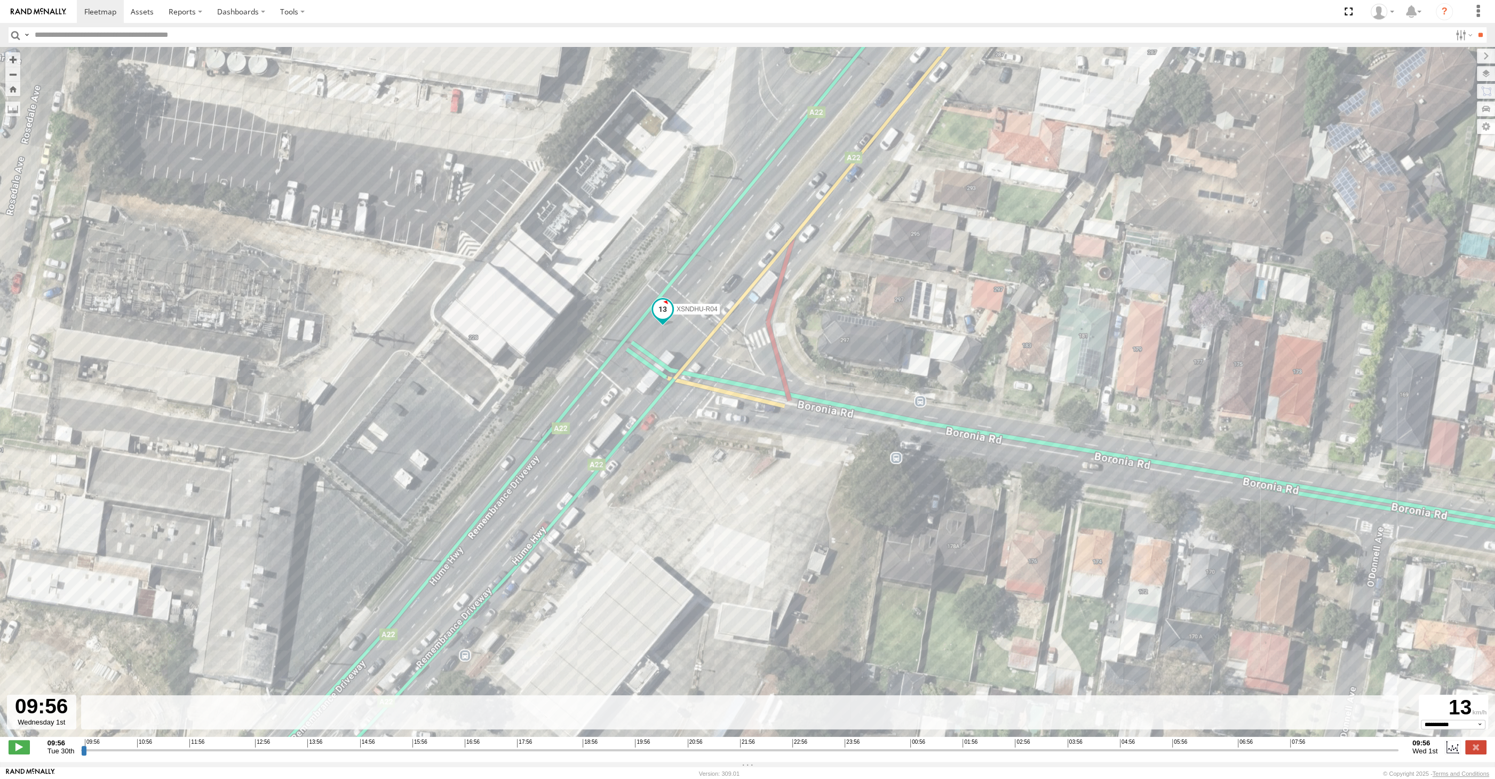
drag, startPoint x: 715, startPoint y: 366, endPoint x: 799, endPoint y: 465, distance: 130.3
click at [727, 448] on div "XSNDHU-R04 18:02 Tue 09:10 Wed" at bounding box center [747, 397] width 1495 height 701
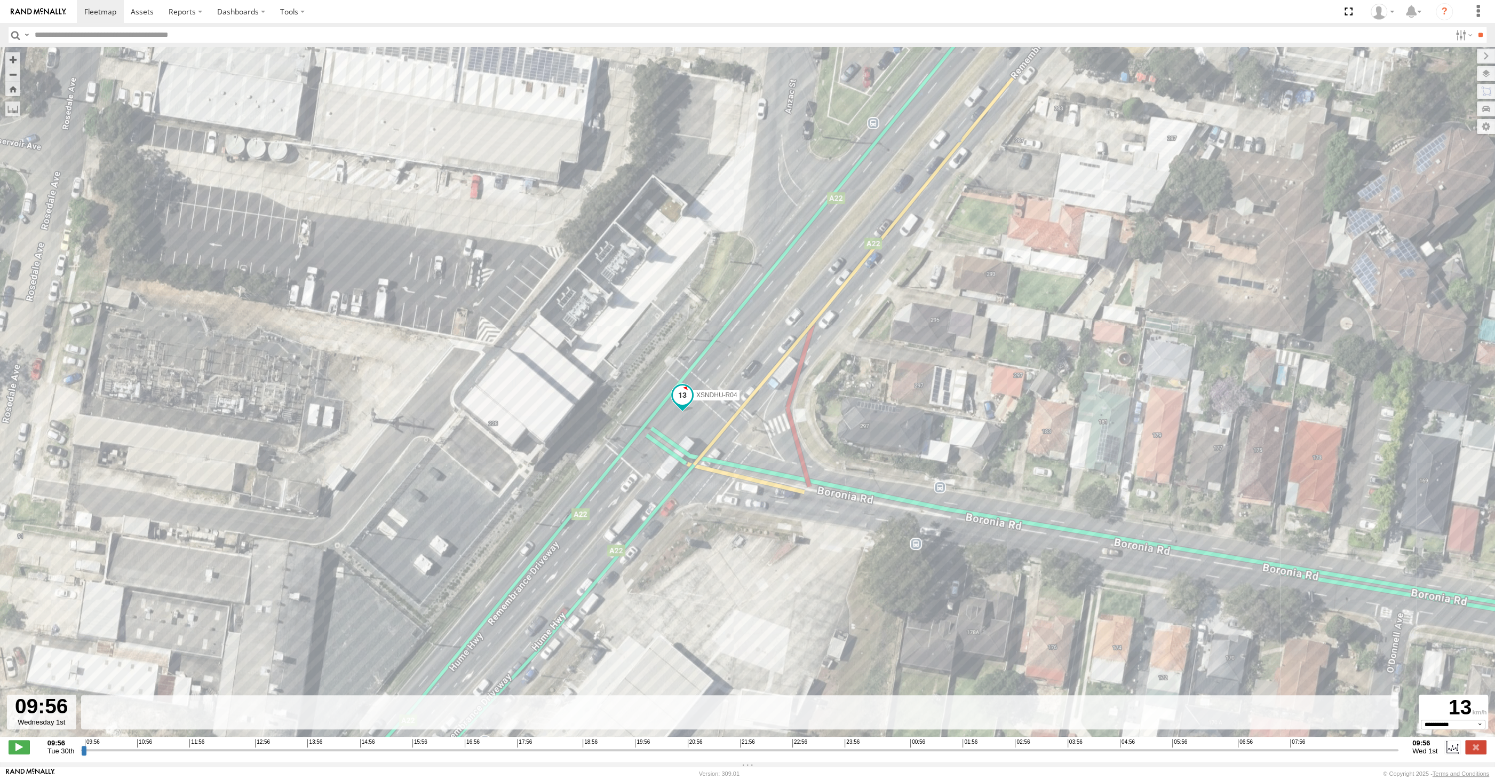
drag, startPoint x: 920, startPoint y: 356, endPoint x: 919, endPoint y: 388, distance: 31.5
click at [919, 388] on div "XSNDHU-R04 18:02 Tue 09:10 Wed" at bounding box center [747, 397] width 1495 height 701
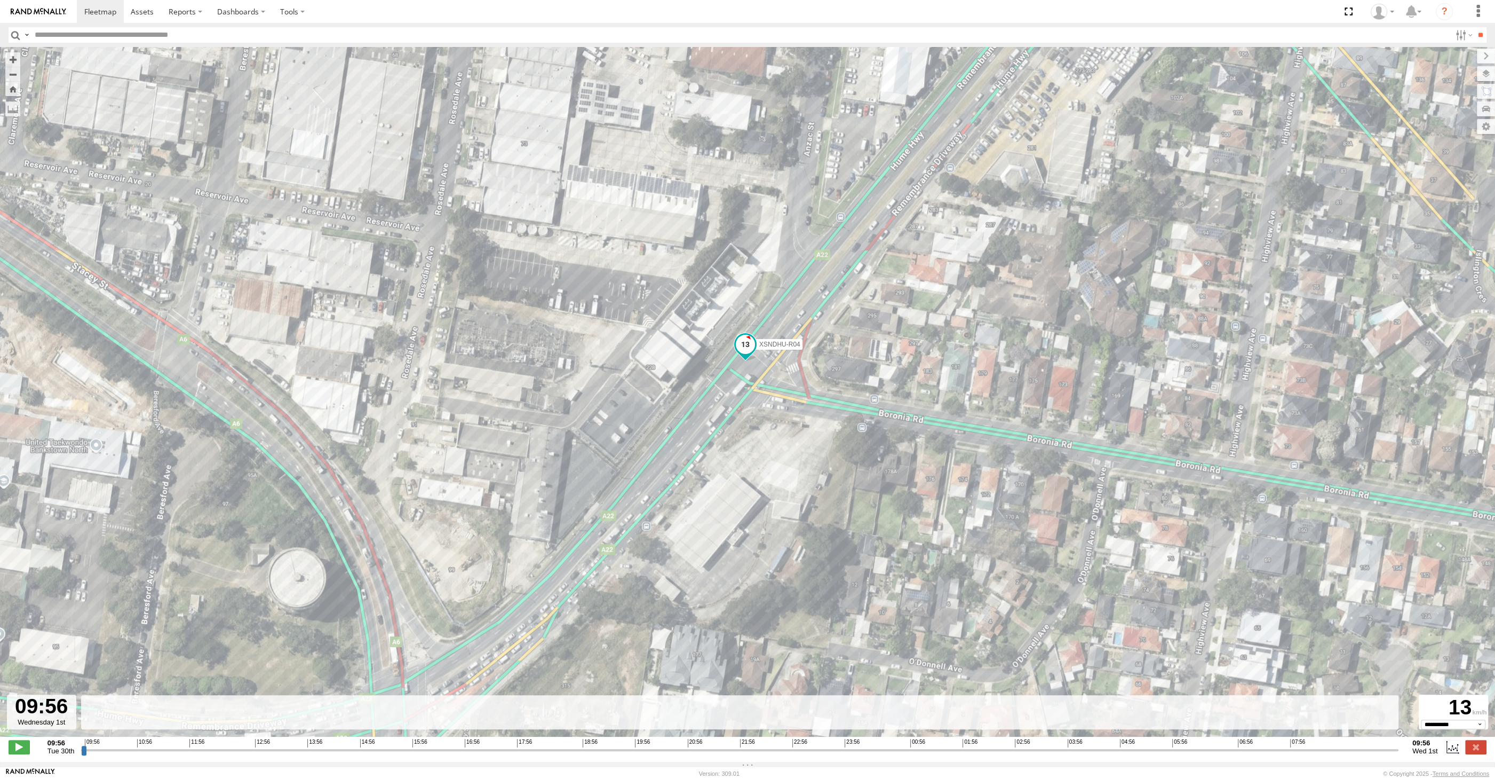
drag, startPoint x: 802, startPoint y: 272, endPoint x: 800, endPoint y: 283, distance: 11.3
click at [802, 281] on div "XSNDHU-R04 18:02 Tue 09:10 Wed" at bounding box center [747, 397] width 1495 height 701
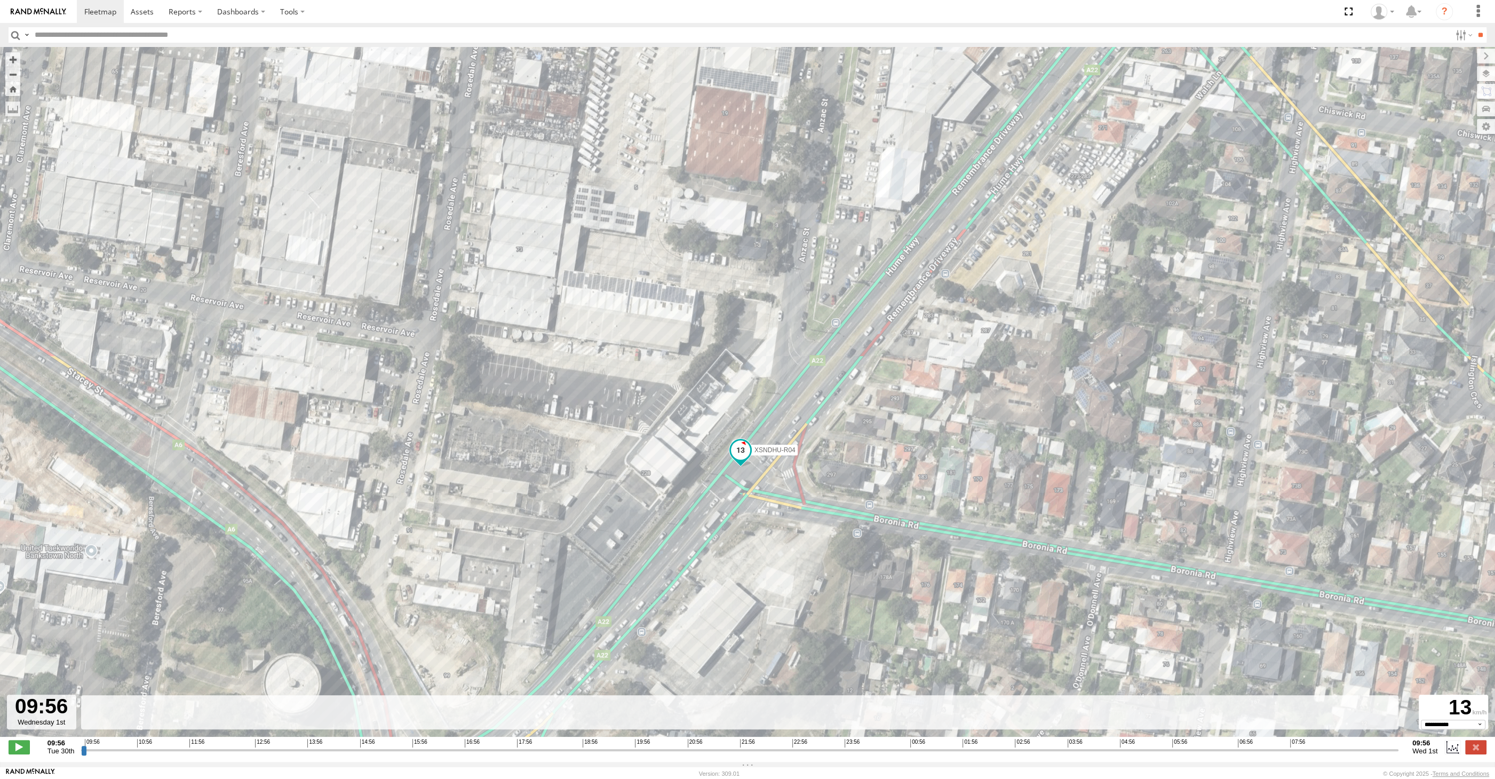
drag, startPoint x: 799, startPoint y: 239, endPoint x: 798, endPoint y: 313, distance: 74.2
click at [802, 306] on div "XSNDHU-R04 18:02 Tue 09:10 Wed" at bounding box center [747, 397] width 1495 height 701
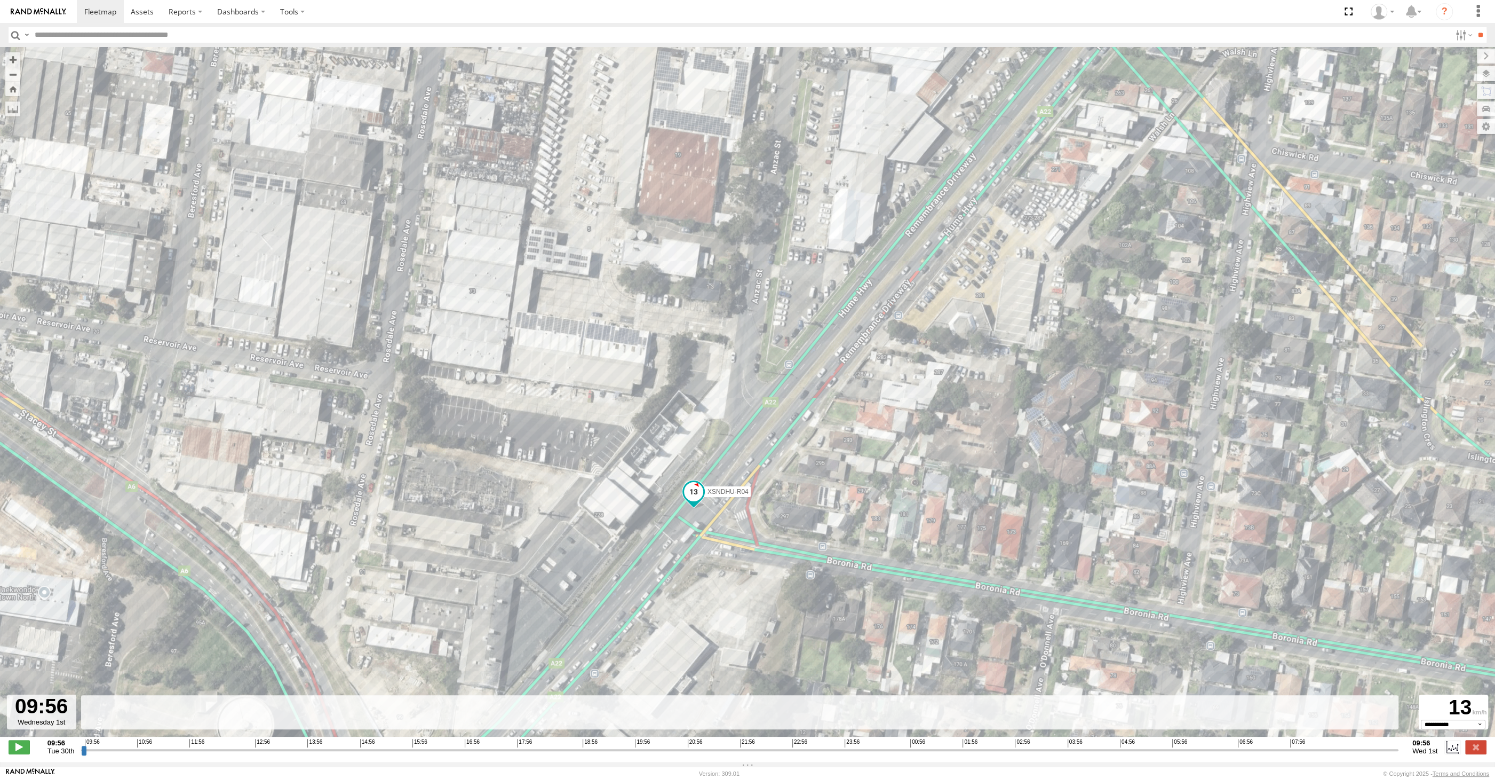
click at [1477, 749] on label at bounding box center [1475, 747] width 21 height 14
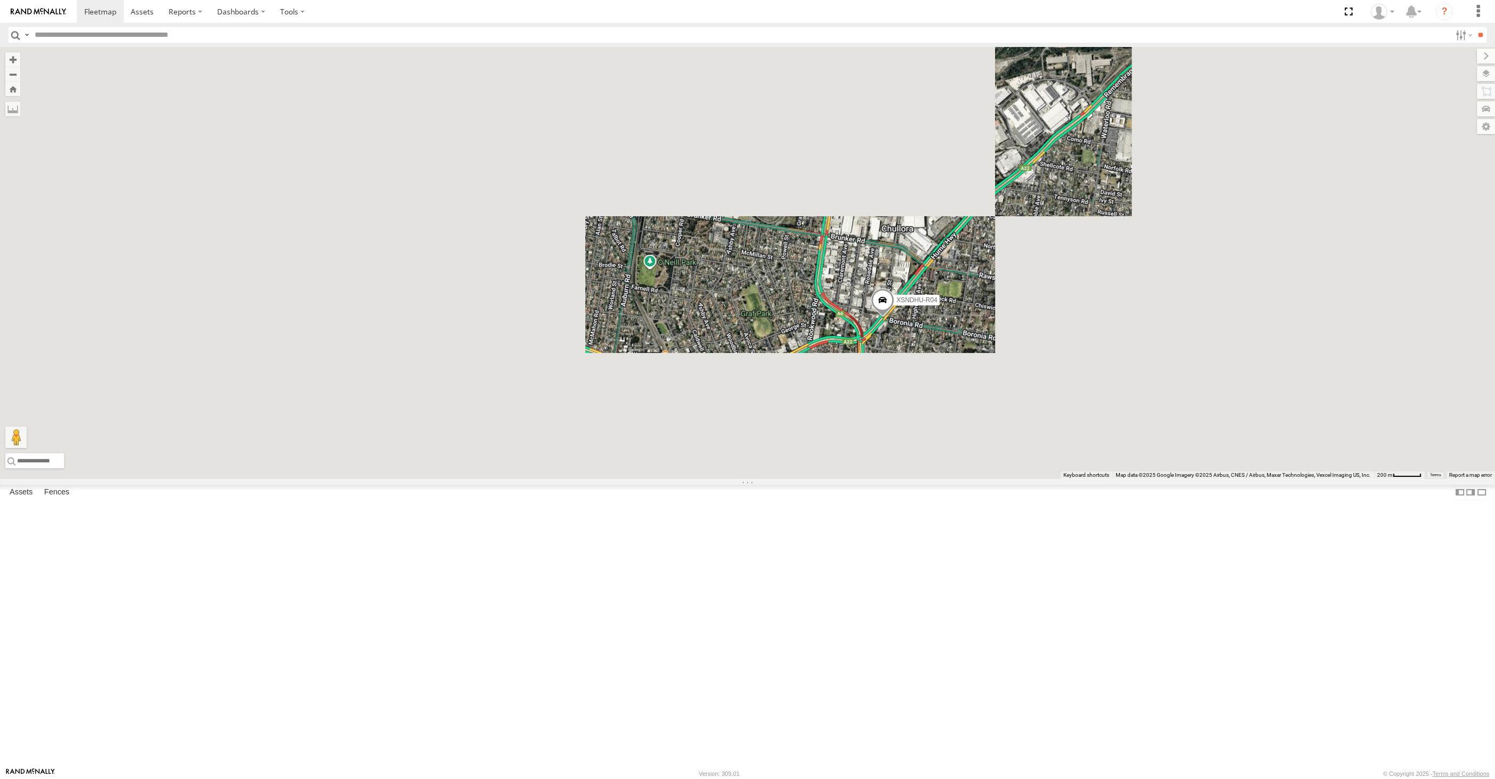
drag, startPoint x: 796, startPoint y: 542, endPoint x: 846, endPoint y: 530, distance: 51.6
click at [836, 479] on div "XSNDHU-R04" at bounding box center [747, 263] width 1495 height 432
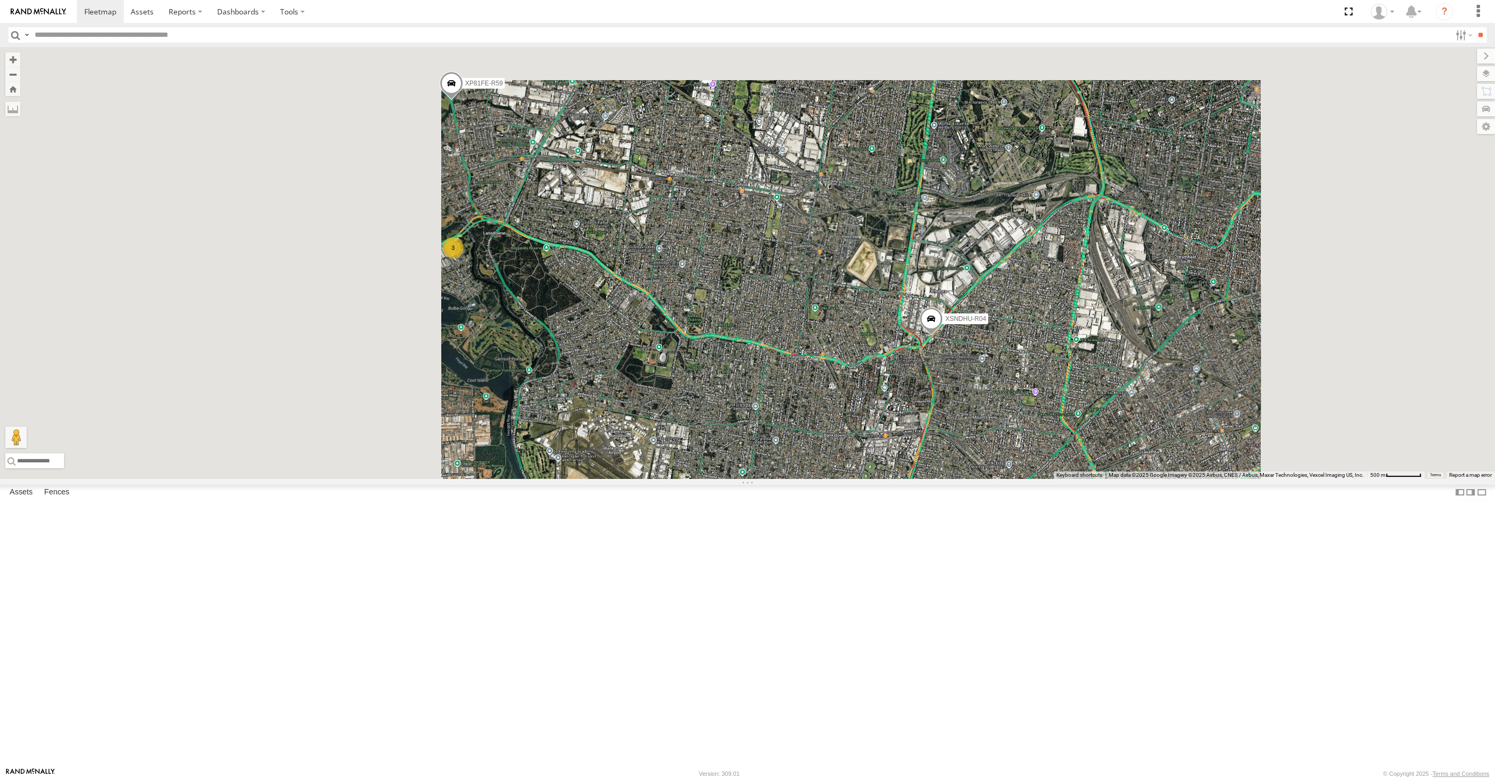
click at [858, 479] on div "XSNDHU-R04 3 XP81FE-R59" at bounding box center [747, 263] width 1495 height 432
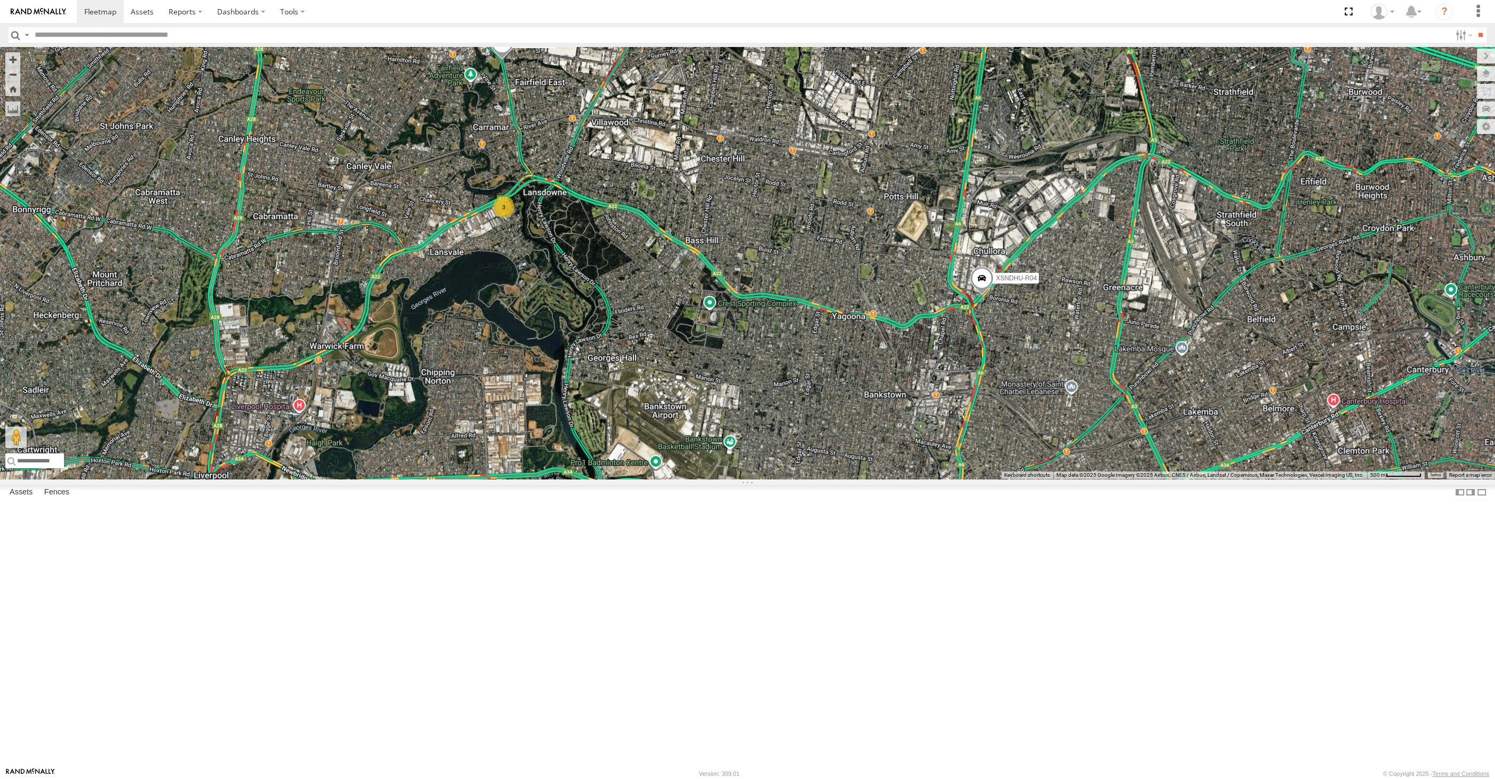
drag, startPoint x: 892, startPoint y: 448, endPoint x: 881, endPoint y: 432, distance: 19.4
click at [892, 441] on div "XSNDHU-R04 3 XP81FE-R59" at bounding box center [747, 263] width 1495 height 432
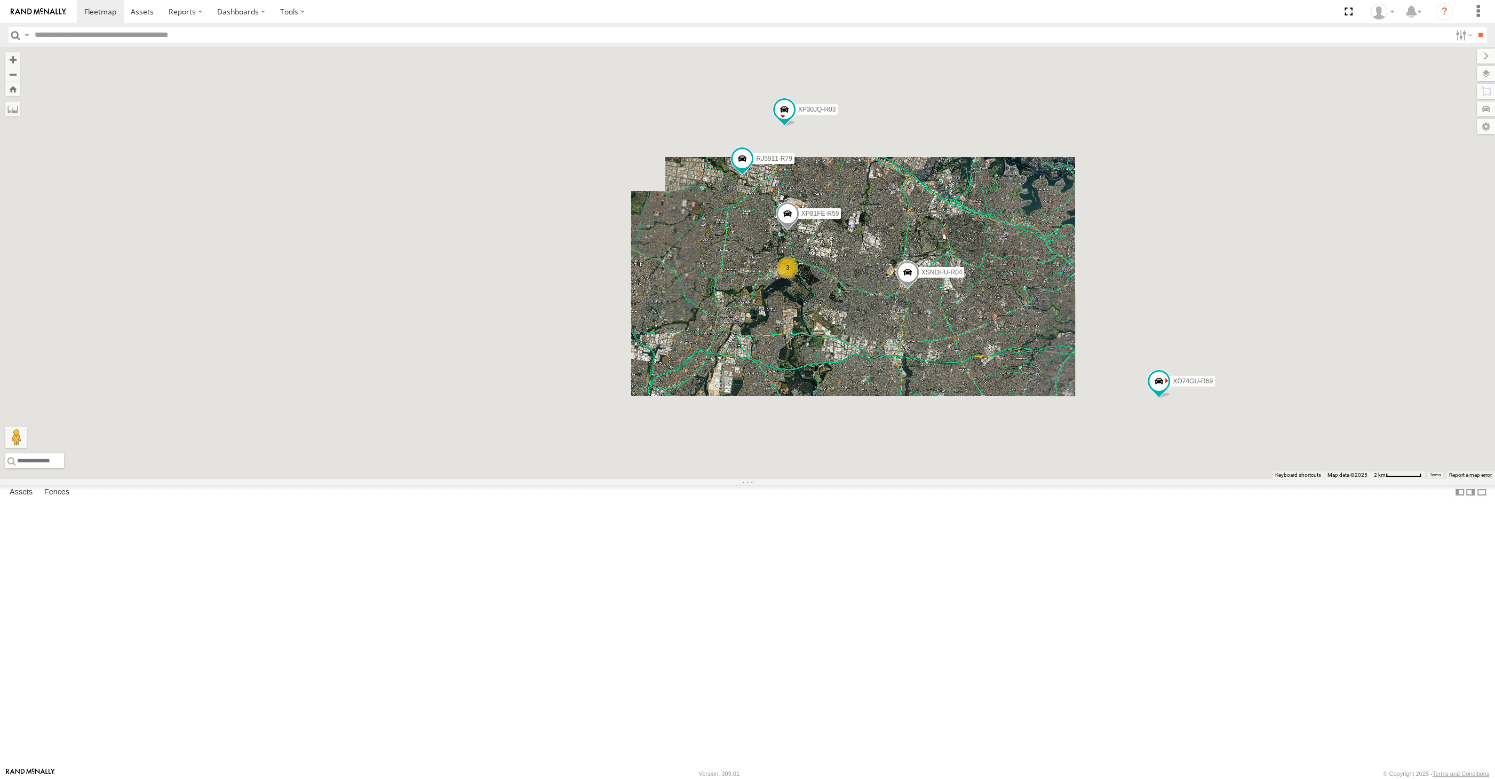
drag, startPoint x: 982, startPoint y: 521, endPoint x: 957, endPoint y: 506, distance: 28.5
click at [970, 479] on div "XSNDHU-R04 XP81FE-R59 XP30JQ-R03 3 RJ5911-R79 XO74GU-R69" at bounding box center [747, 263] width 1495 height 432
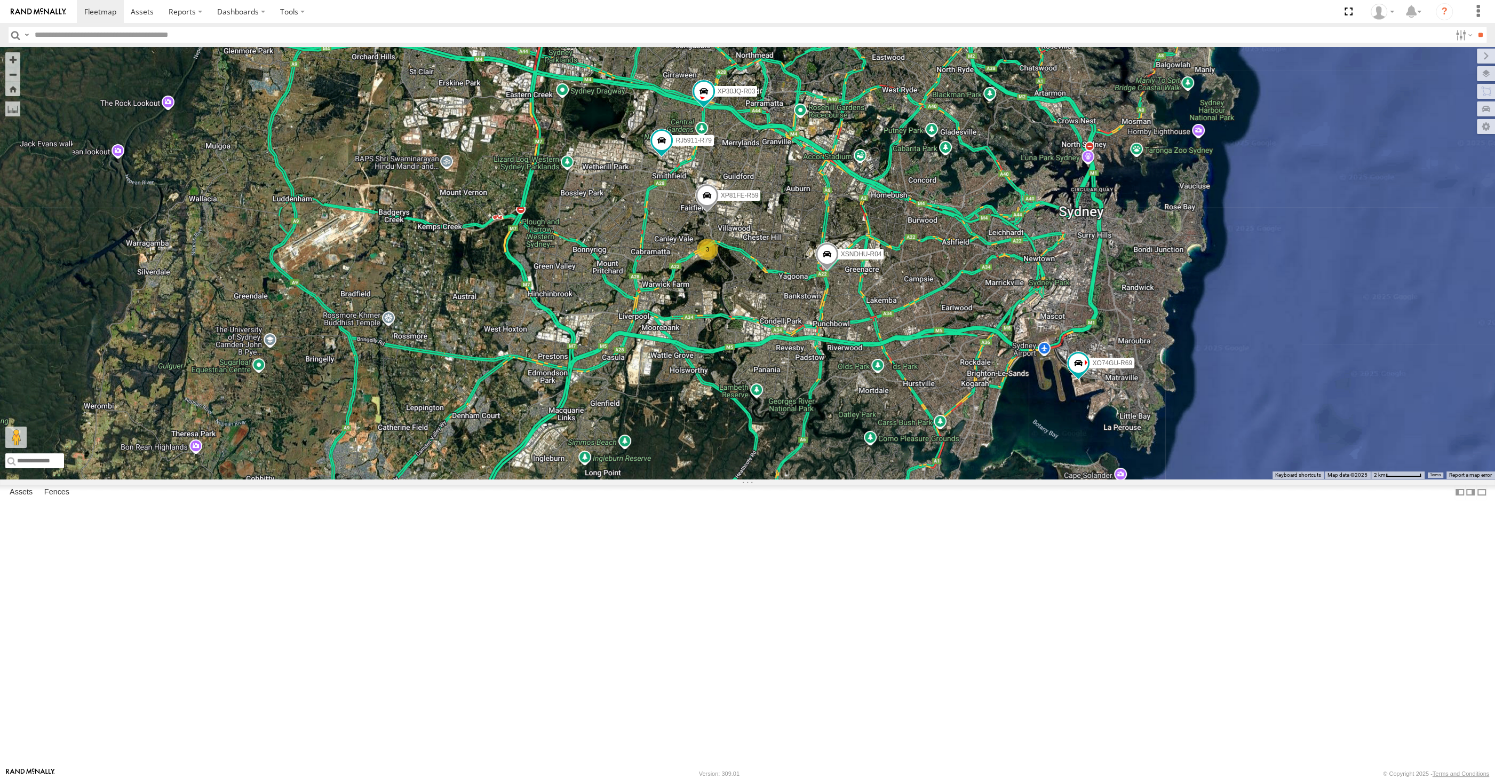
drag, startPoint x: 943, startPoint y: 495, endPoint x: 877, endPoint y: 477, distance: 68.1
click at [896, 479] on div "XSNDHU-R04 XP81FE-R59 XP30JQ-R03 3 RJ5911-R79 XO74GU-R69" at bounding box center [747, 263] width 1495 height 432
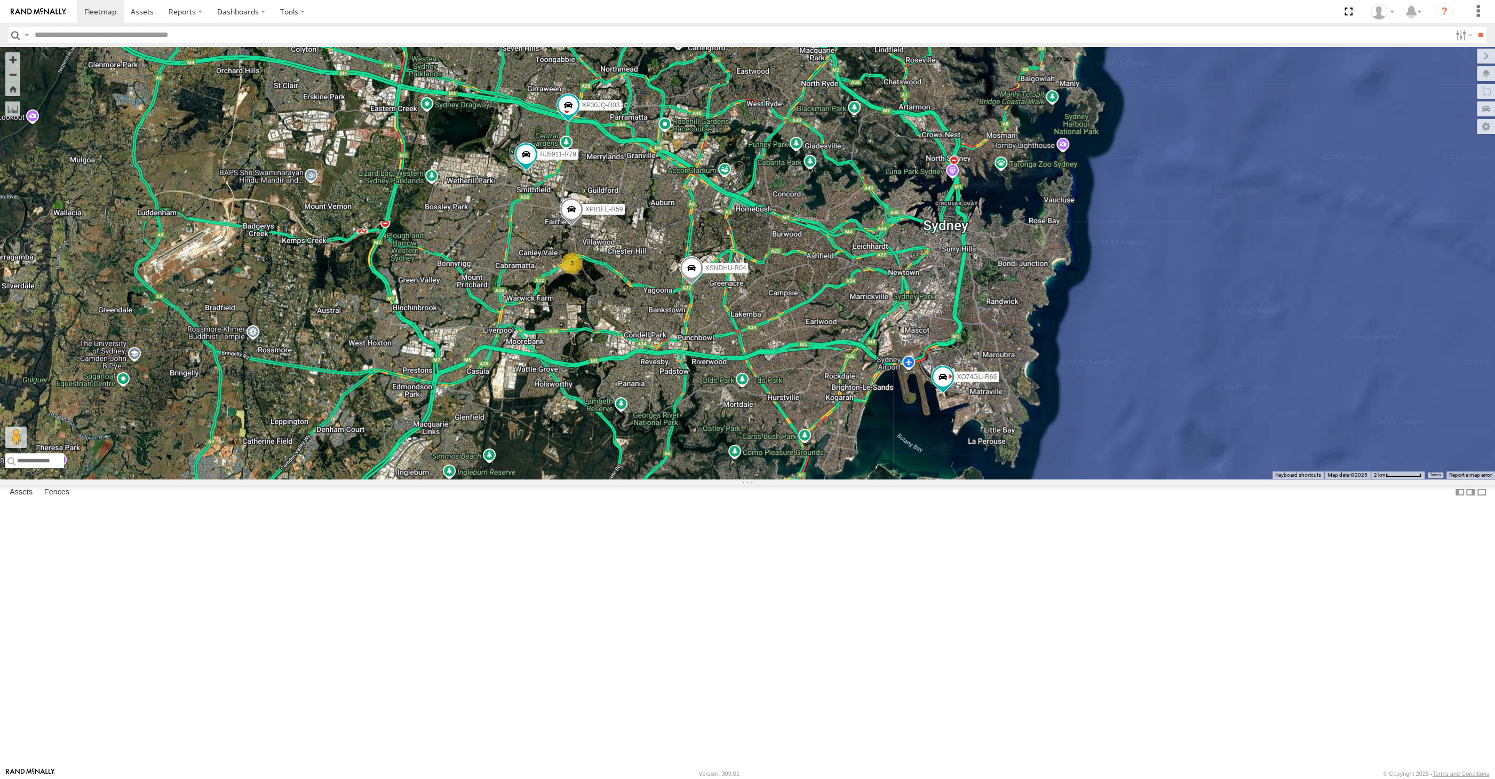
drag, startPoint x: 858, startPoint y: 537, endPoint x: 851, endPoint y: 542, distance: 8.3
click at [857, 479] on div "XSNDHU-R04 XP81FE-R59 XP30JQ-R03 3 RJ5911-R79 XO74GU-R69" at bounding box center [747, 263] width 1495 height 432
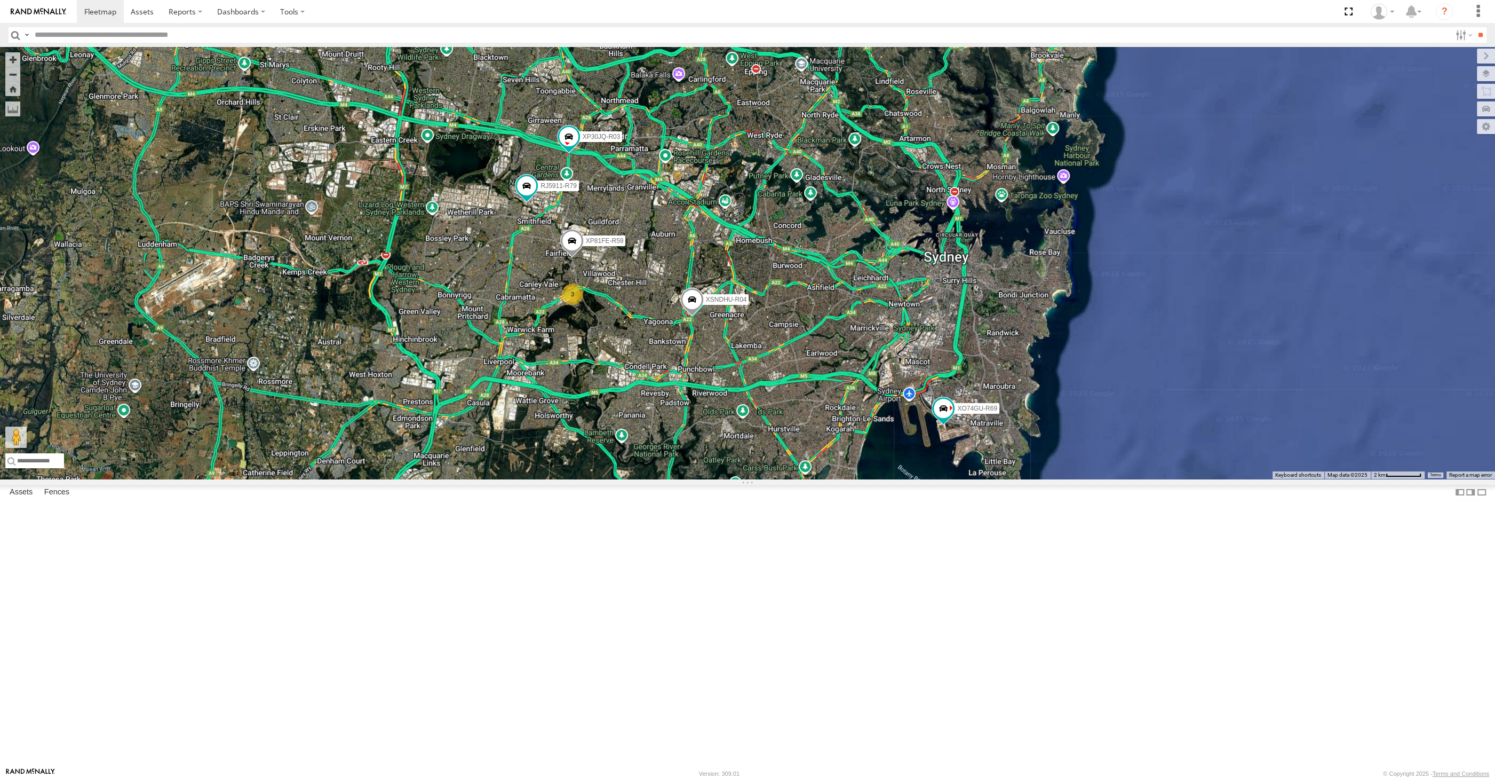
drag, startPoint x: 696, startPoint y: 580, endPoint x: 701, endPoint y: 587, distance: 8.4
click at [701, 479] on div "XSNDHU-R04 XP81FE-R59 XP30JQ-R03 3 RJ5911-R79 XO74GU-R69" at bounding box center [747, 263] width 1495 height 432
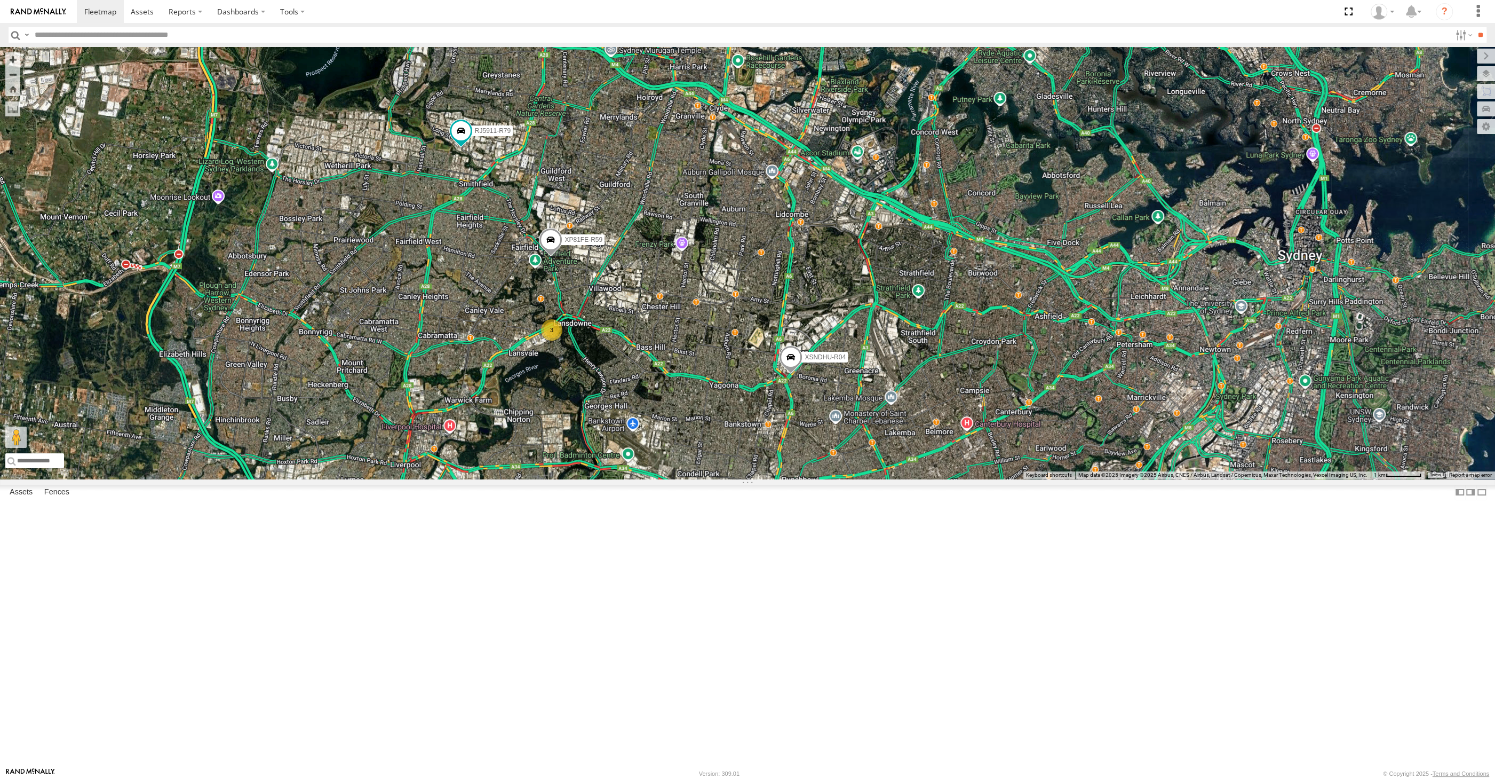
click at [632, 479] on div "XSNDHU-R04 XP81FE-R59 XP30JQ-R03 RJ5911-R79 XO74GU-R69 3" at bounding box center [747, 263] width 1495 height 432
click at [604, 451] on div "XSNDHU-R04 XP81FE-R59 XP30JQ-R03 RJ5911-R79 XO74GU-R69 3" at bounding box center [747, 263] width 1495 height 432
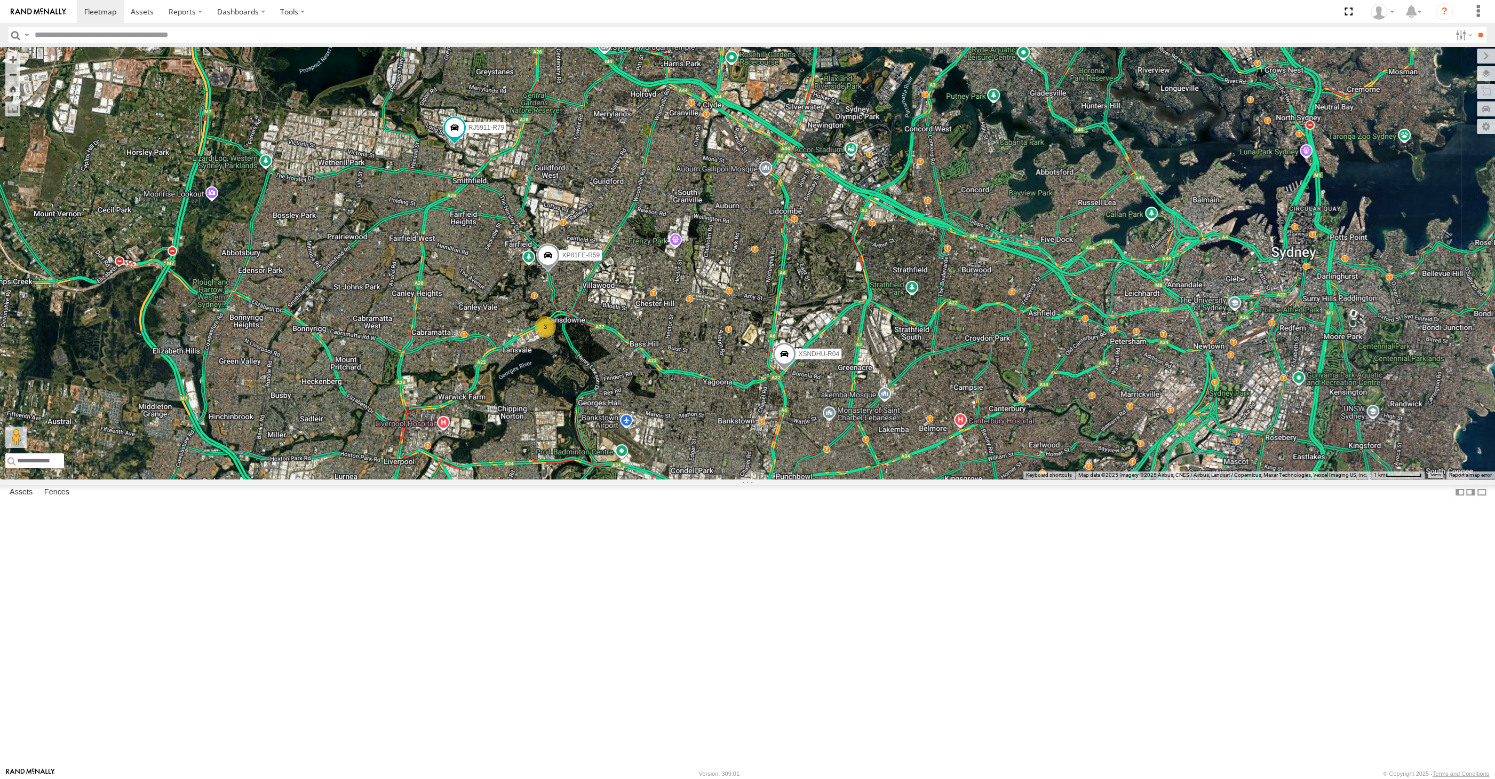
drag, startPoint x: 633, startPoint y: 492, endPoint x: 628, endPoint y: 486, distance: 8.0
click at [630, 479] on div "XSNDHU-R04 XP81FE-R59 XP30JQ-R03 RJ5911-R79 XO74GU-R69 3" at bounding box center [747, 263] width 1495 height 432
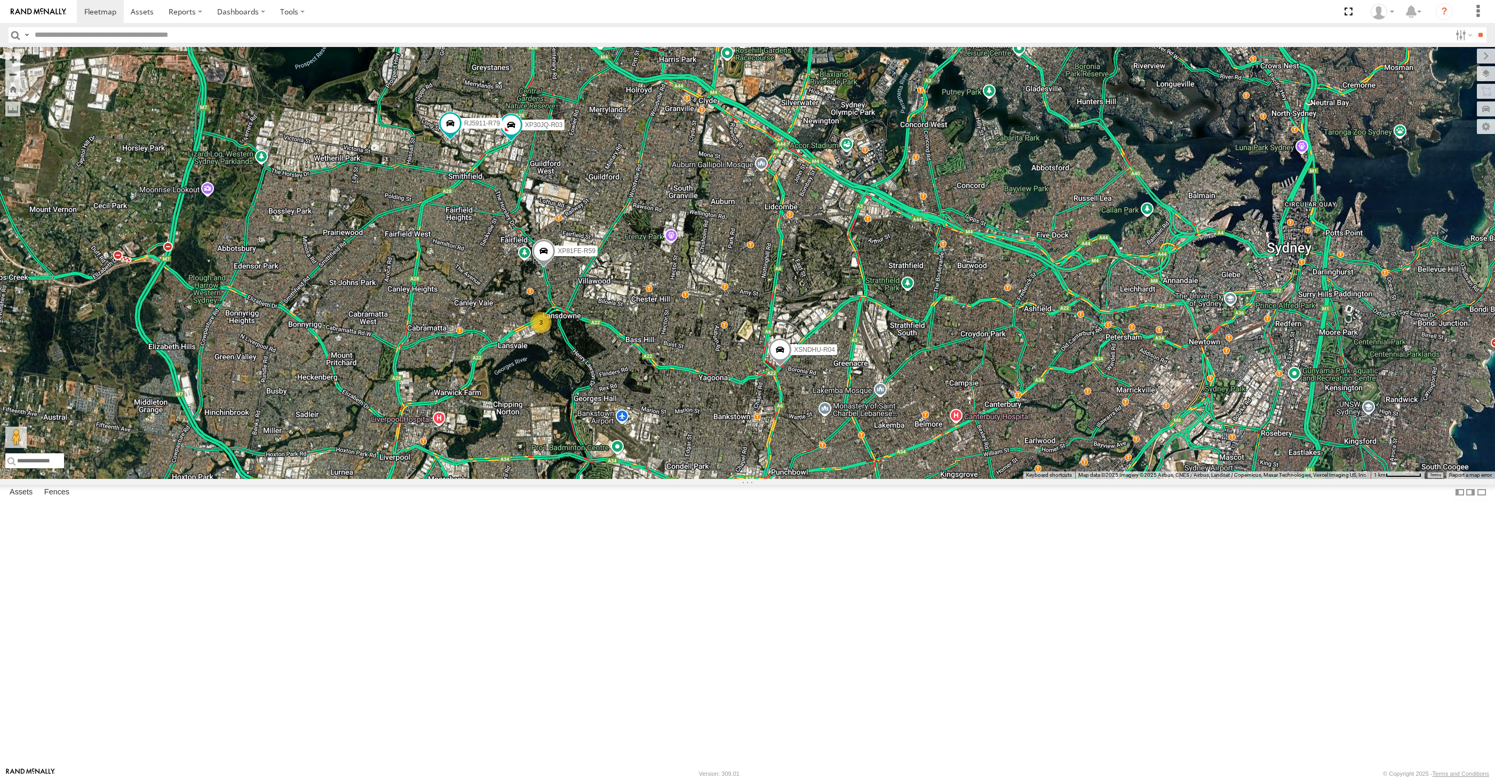
select select "**********"
drag, startPoint x: 1025, startPoint y: 675, endPoint x: 1012, endPoint y: 652, distance: 26.3
click at [1012, 479] on div "XSNDHU-R04 XO74GU-R69 2 4" at bounding box center [747, 263] width 1495 height 432
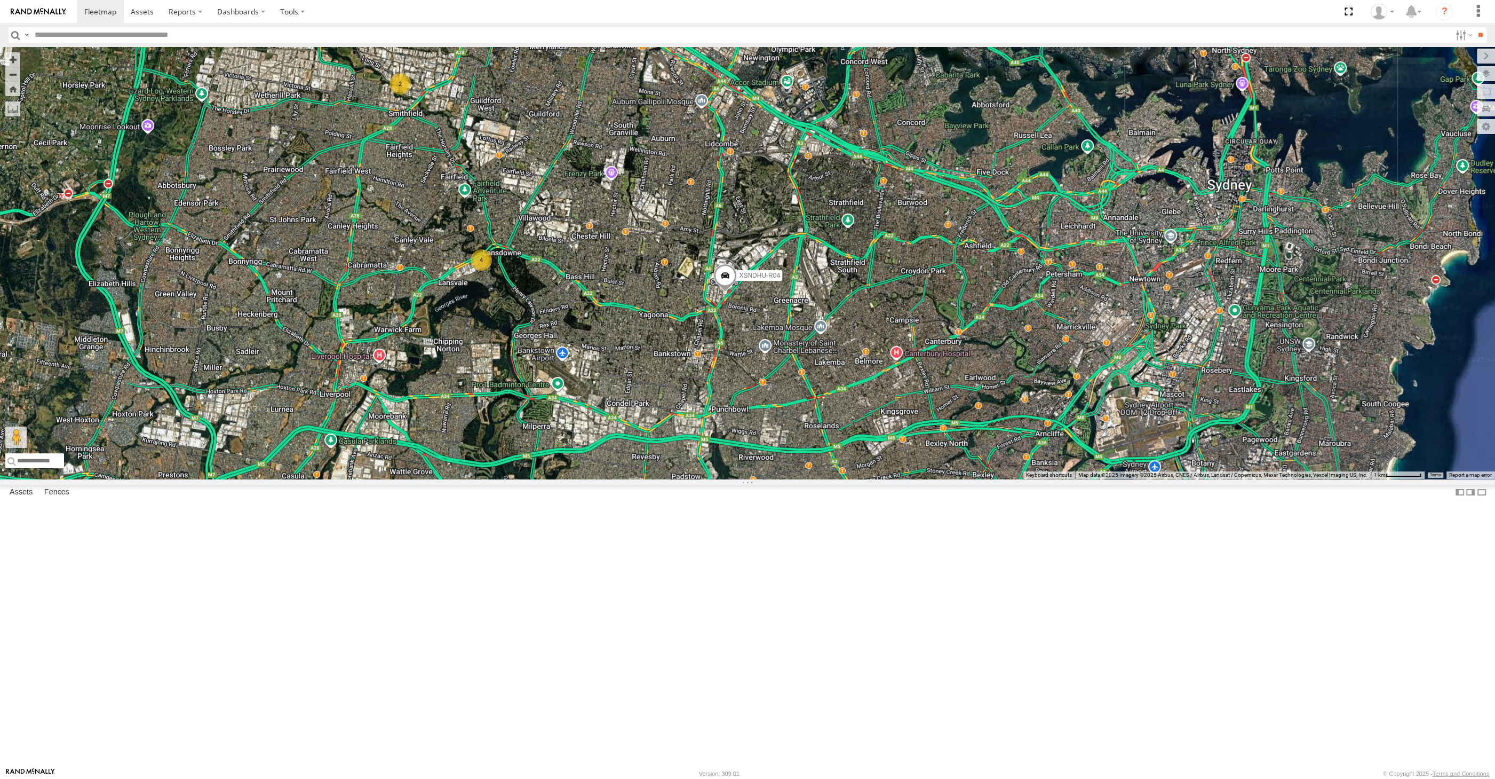
drag, startPoint x: 607, startPoint y: 493, endPoint x: 630, endPoint y: 506, distance: 27.3
click at [630, 479] on div "XSNDHU-R04 XO74GU-R69 2 4" at bounding box center [747, 263] width 1495 height 432
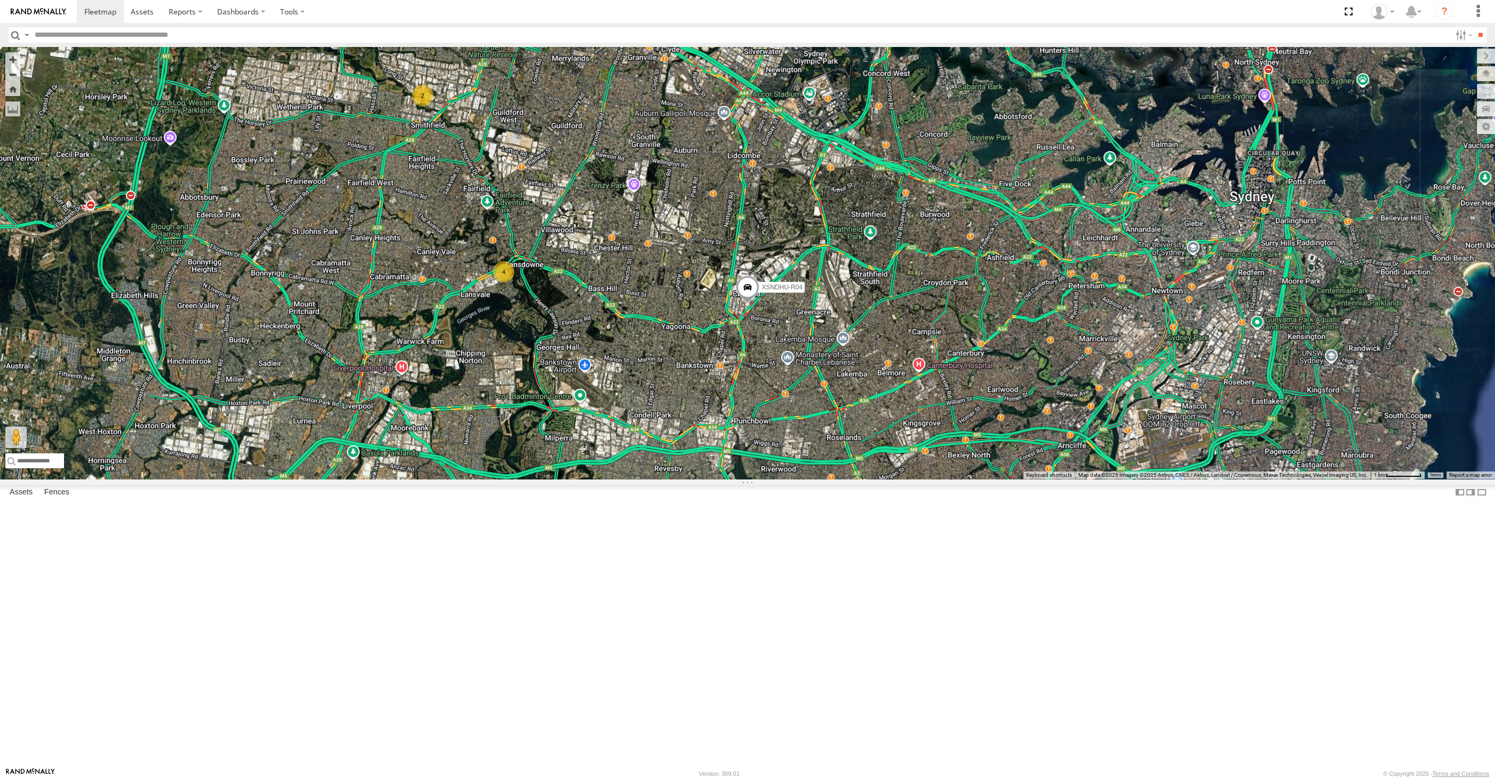
click at [687, 479] on div "XSNDHU-R04 XO74GU-R69 2 4" at bounding box center [747, 263] width 1495 height 432
drag, startPoint x: 673, startPoint y: 530, endPoint x: 664, endPoint y: 517, distance: 16.3
click at [671, 479] on div "XSNDHU-R04 XO74GU-R69 2 4" at bounding box center [747, 263] width 1495 height 432
drag, startPoint x: 688, startPoint y: 591, endPoint x: 683, endPoint y: 578, distance: 14.1
click at [684, 479] on div "XSNDHU-R04 XO74GU-R69 2 4" at bounding box center [747, 263] width 1495 height 432
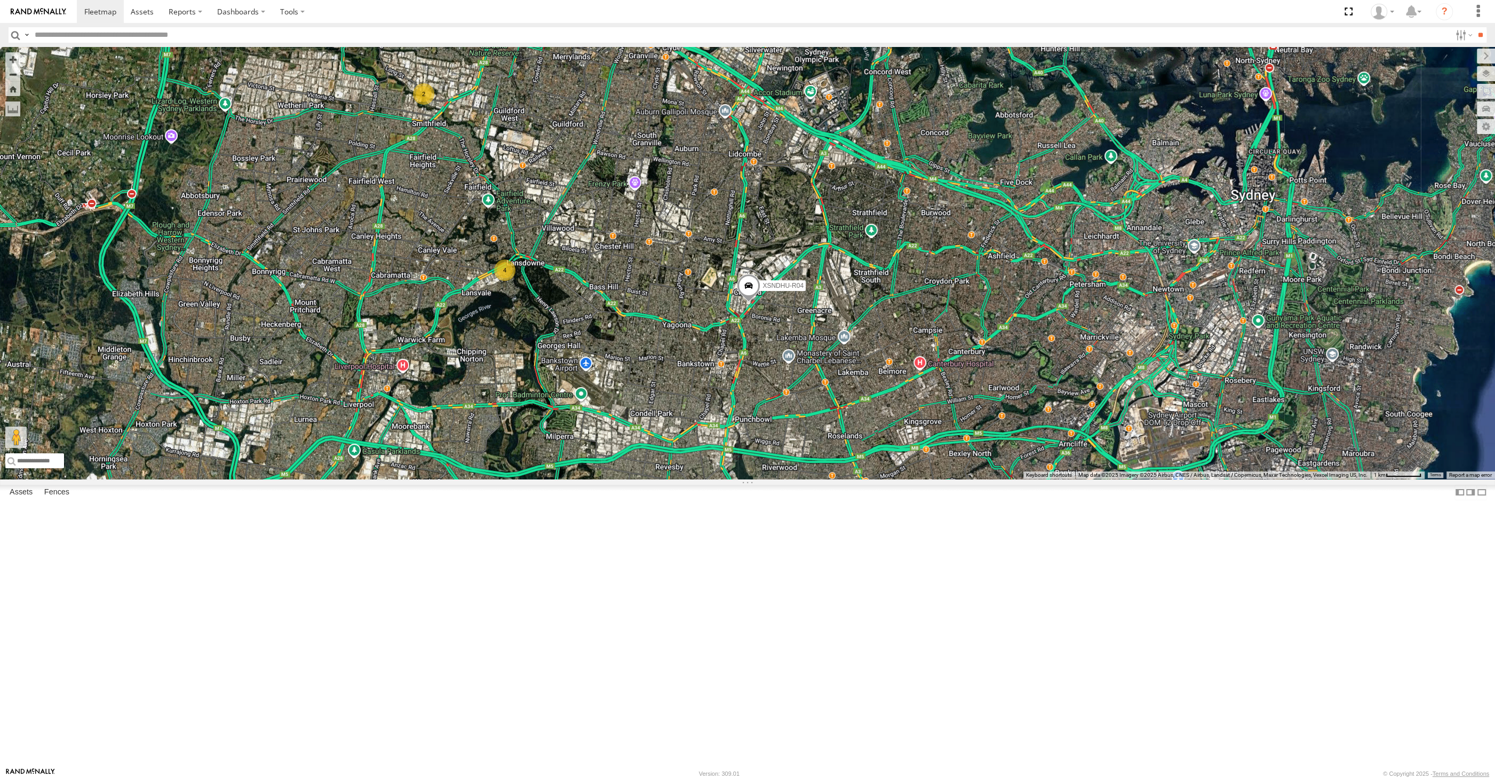
drag, startPoint x: 703, startPoint y: 551, endPoint x: 688, endPoint y: 537, distance: 20.8
click at [691, 479] on div "XSNDHU-R04 XO74GU-R69 2 4" at bounding box center [747, 263] width 1495 height 432
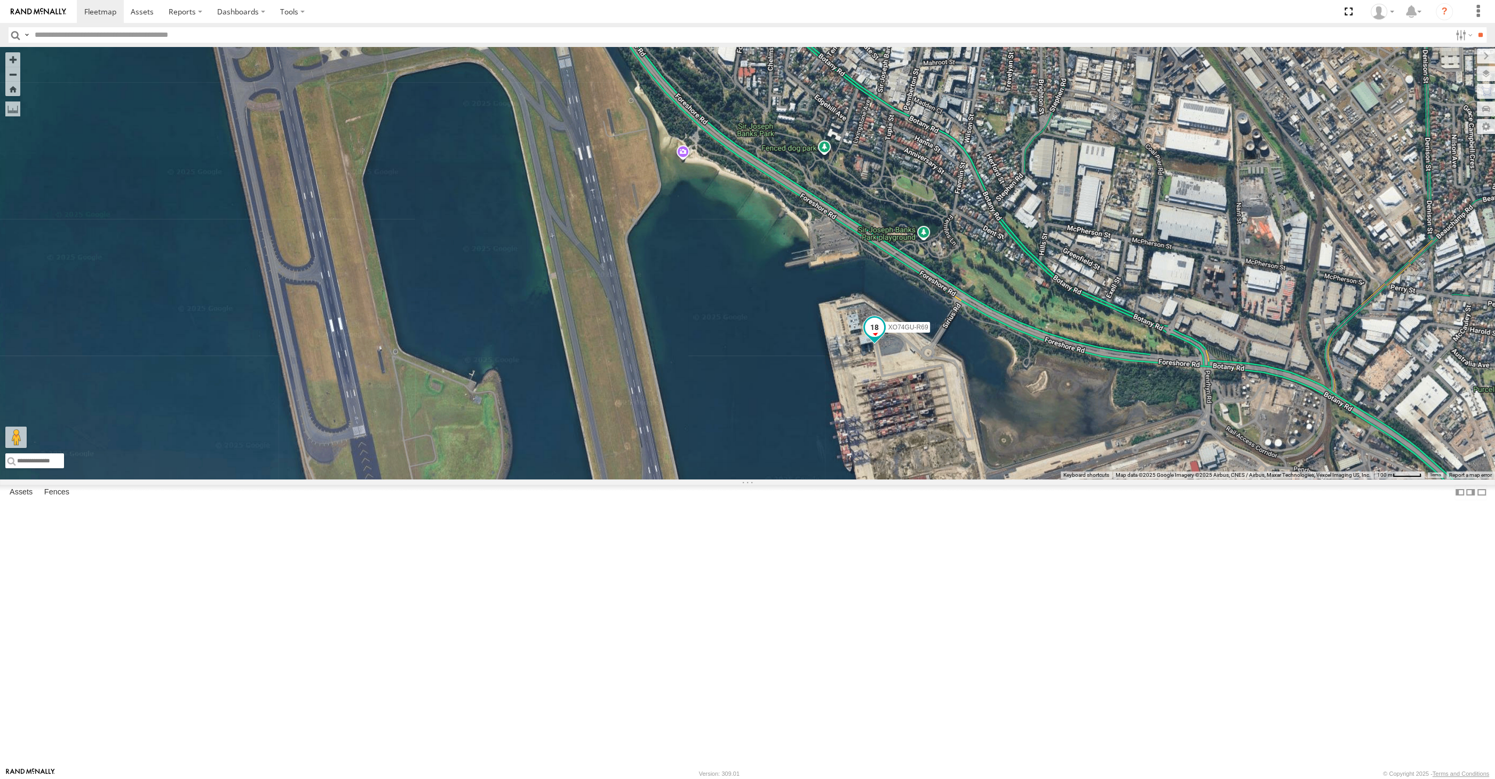
click at [877, 337] on span at bounding box center [874, 327] width 19 height 19
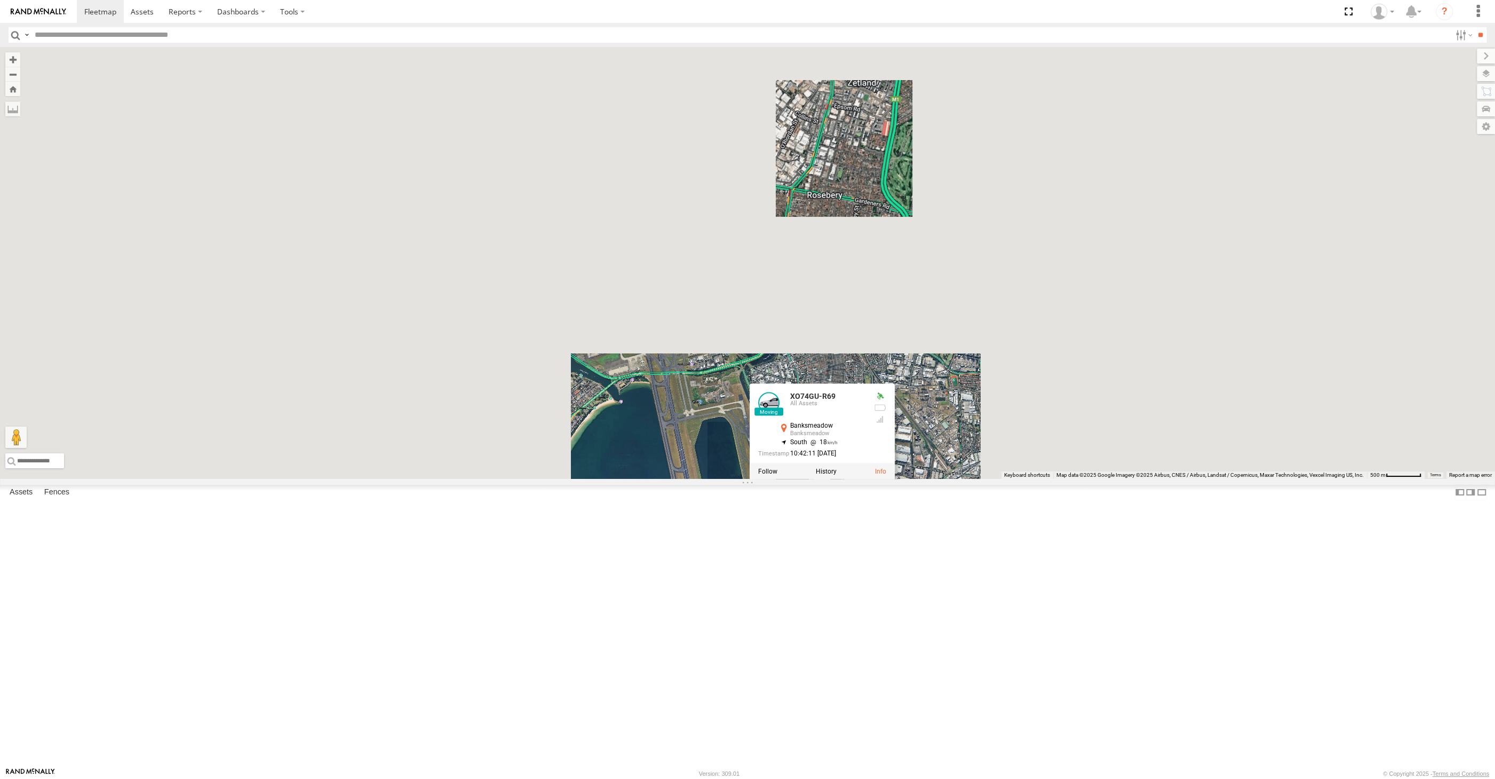
drag, startPoint x: 610, startPoint y: 654, endPoint x: 724, endPoint y: 644, distance: 114.1
click at [711, 479] on div "XP30JQ-R03 XSNDHU-R04 RJ5911-R79 XO74GU-R69 XO74GU-R69 All Assets Banksmeadow B…" at bounding box center [747, 263] width 1495 height 432
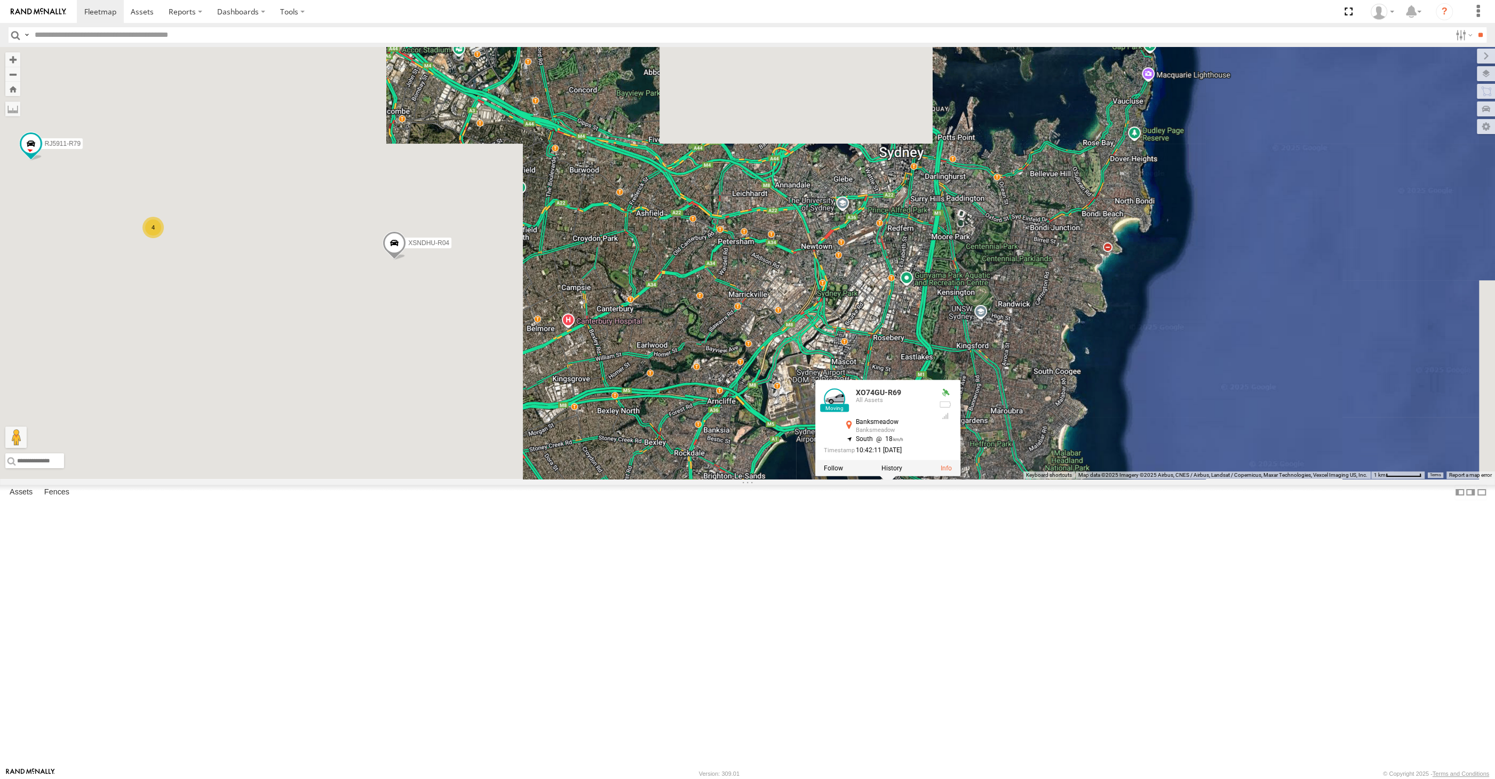
drag, startPoint x: 663, startPoint y: 631, endPoint x: 672, endPoint y: 629, distance: 9.5
click at [672, 479] on div "XP30JQ-R03 XSNDHU-R04 RJ5911-R79 XO74GU-R69 XO74GU-R69 All Assets Banksmeadow B…" at bounding box center [747, 263] width 1495 height 432
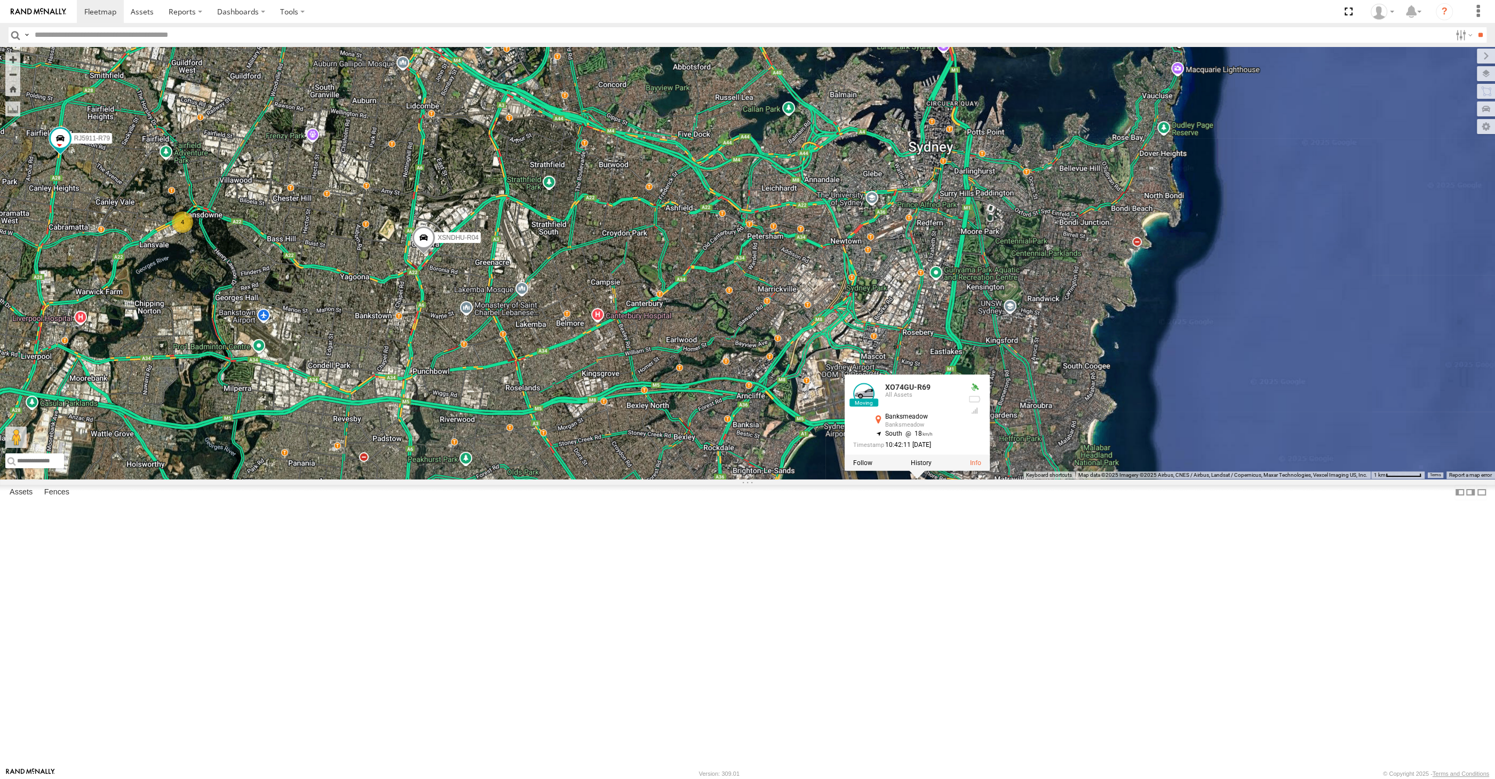
drag, startPoint x: 608, startPoint y: 599, endPoint x: 675, endPoint y: 589, distance: 67.5
click at [675, 479] on div "XP30JQ-R03 XSNDHU-R04 RJ5911-R79 XO74GU-R69 XO74GU-R69 All Assets Banksmeadow B…" at bounding box center [747, 263] width 1495 height 432
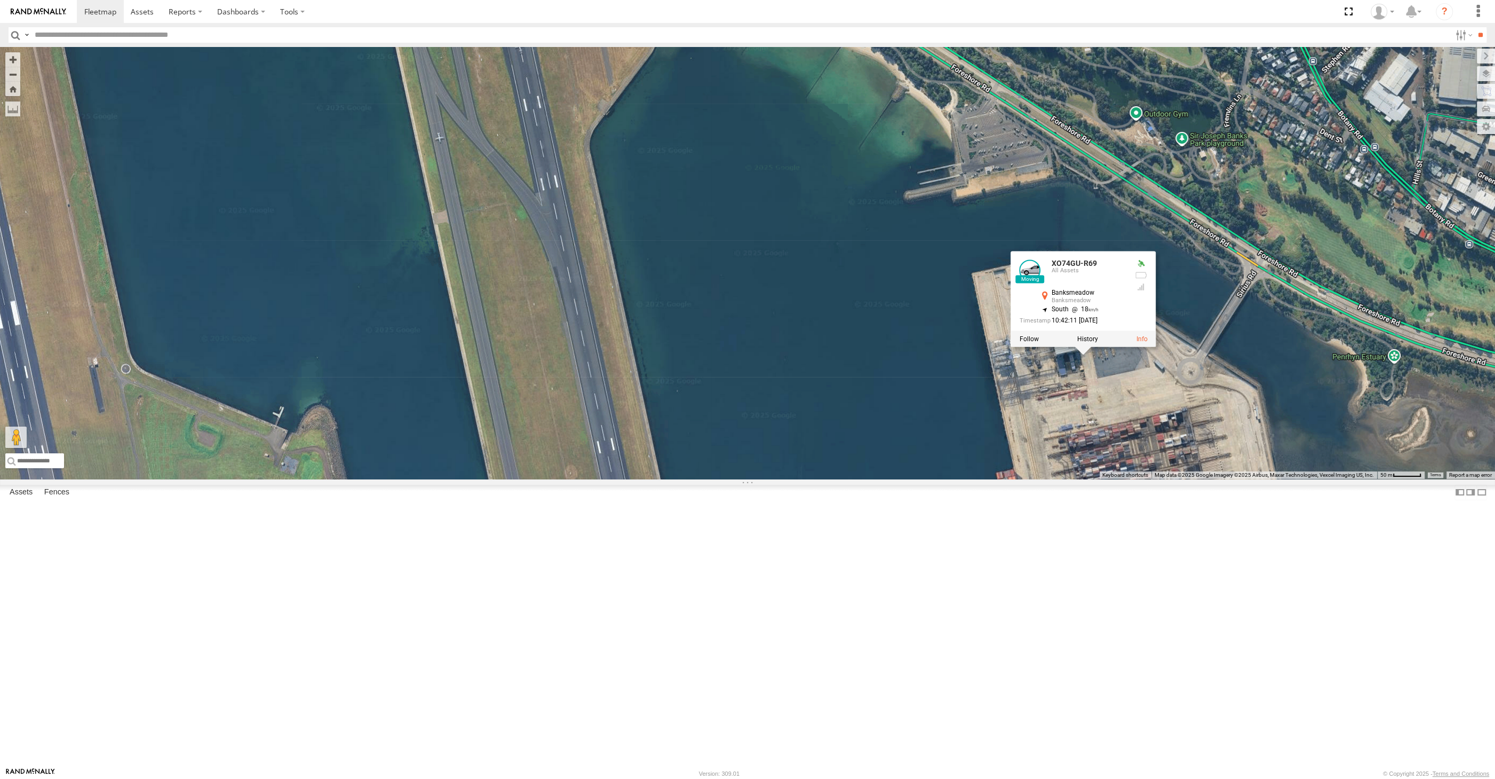
drag, startPoint x: 1147, startPoint y: 525, endPoint x: 1123, endPoint y: 535, distance: 26.1
click at [1123, 479] on div "XP30JQ-R03 XSNDHU-R04 RJ5911-R79 XO74GU-R69 XO74GU-R69 All Assets Banksmeadow B…" at bounding box center [747, 263] width 1495 height 432
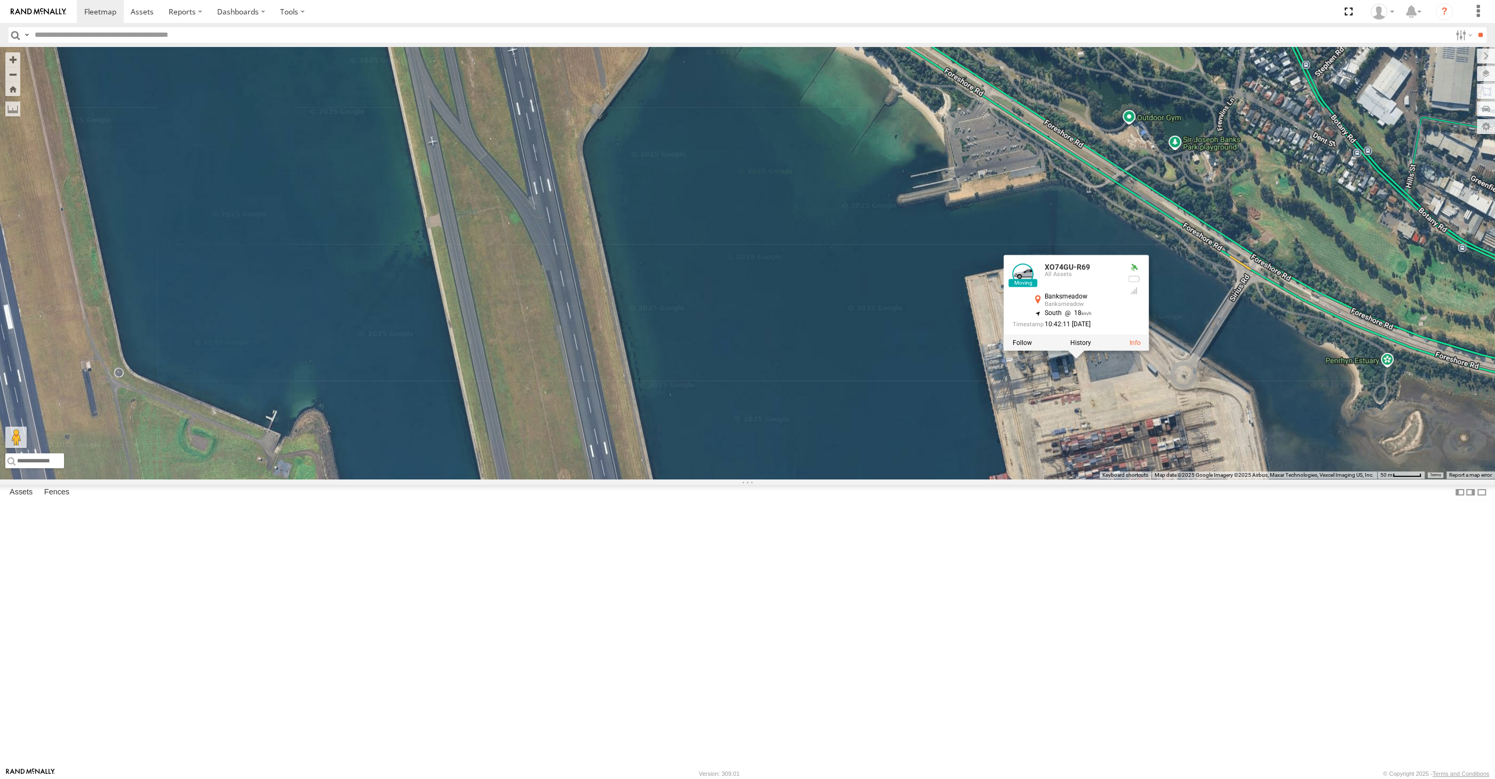
drag, startPoint x: 782, startPoint y: 558, endPoint x: 816, endPoint y: 556, distance: 33.7
click at [802, 479] on div "XP30JQ-R03 XSNDHU-R04 RJ5911-R79 XO74GU-R69 XO74GU-R69 All Assets Banksmeadow B…" at bounding box center [747, 263] width 1495 height 432
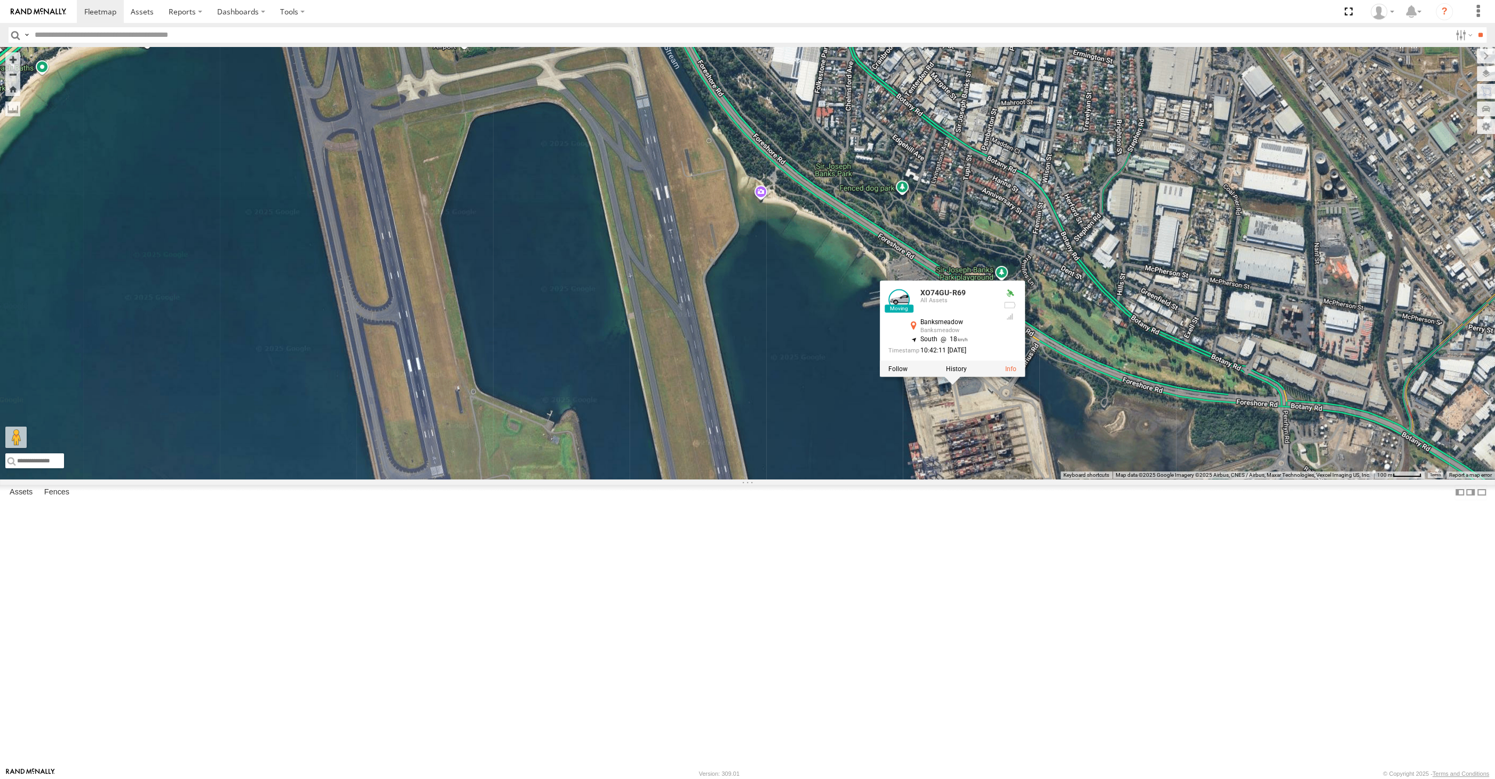
drag, startPoint x: 718, startPoint y: 600, endPoint x: 783, endPoint y: 604, distance: 65.2
click at [775, 479] on div "XP30JQ-R03 XSNDHU-R04 RJ5911-R79 XO74GU-R69 XO74GU-R69 All Assets Banksmeadow B…" at bounding box center [747, 263] width 1495 height 432
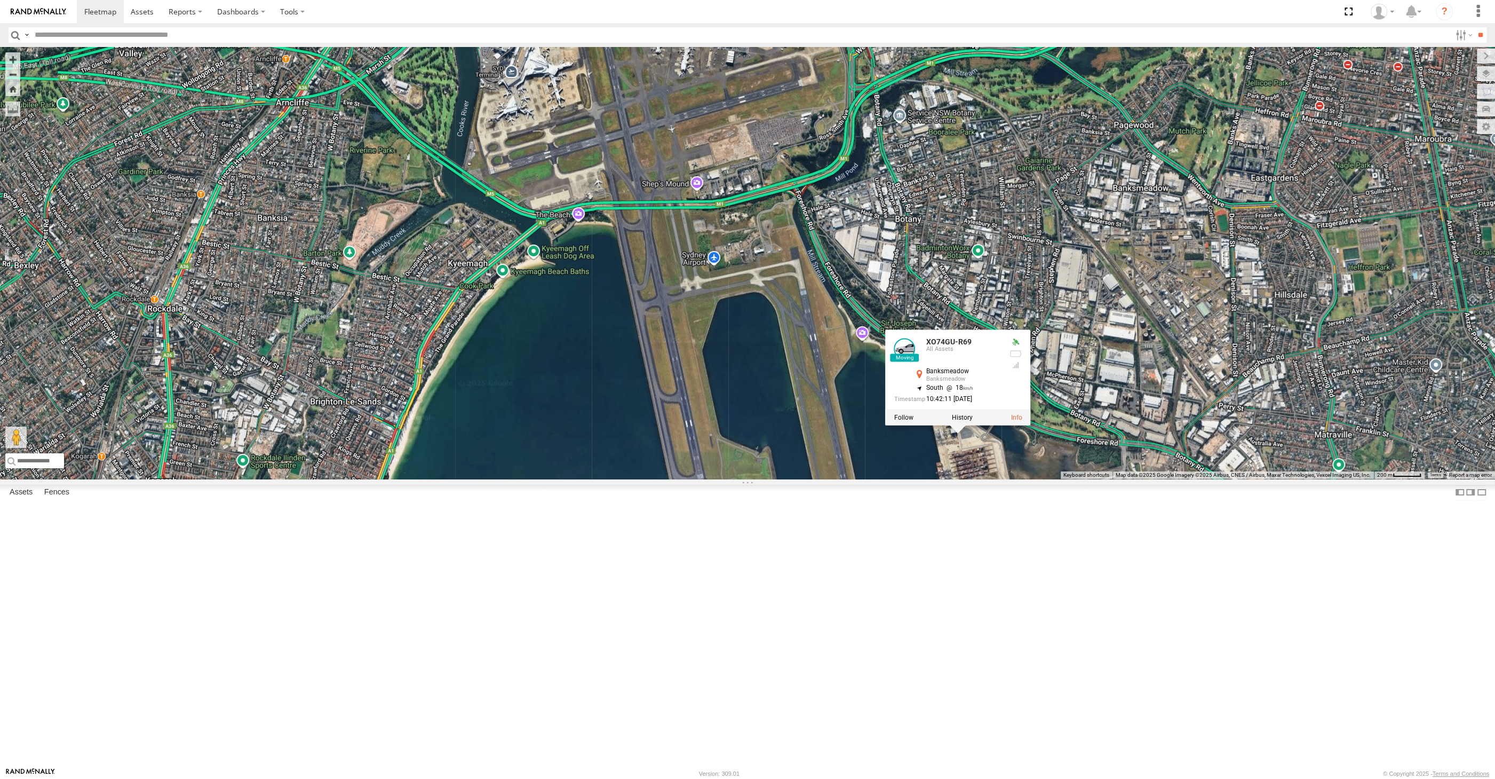
drag, startPoint x: 744, startPoint y: 612, endPoint x: 993, endPoint y: 628, distance: 248.6
click at [923, 479] on div "XP30JQ-R03 XSNDHU-R04 RJ5911-R79 XO74GU-R69 XO74GU-R69 All Assets Banksmeadow B…" at bounding box center [747, 263] width 1495 height 432
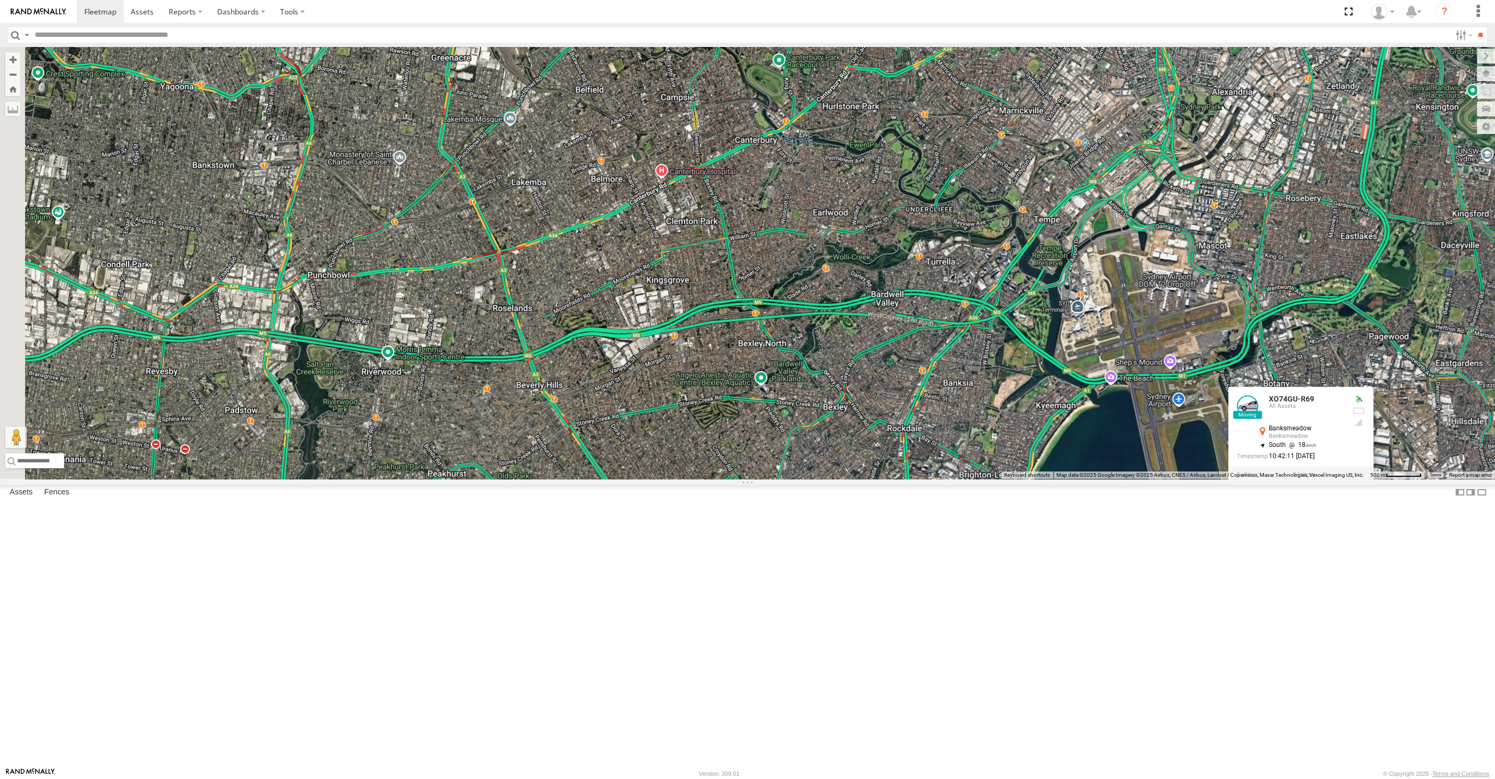
drag, startPoint x: 841, startPoint y: 630, endPoint x: 922, endPoint y: 626, distance: 81.2
click at [915, 479] on div "XP30JQ-R03 XSNDHU-R04 RJ5911-R79 XO74GU-R69 XO74GU-R69 All Assets Banksmeadow B…" at bounding box center [747, 263] width 1495 height 432
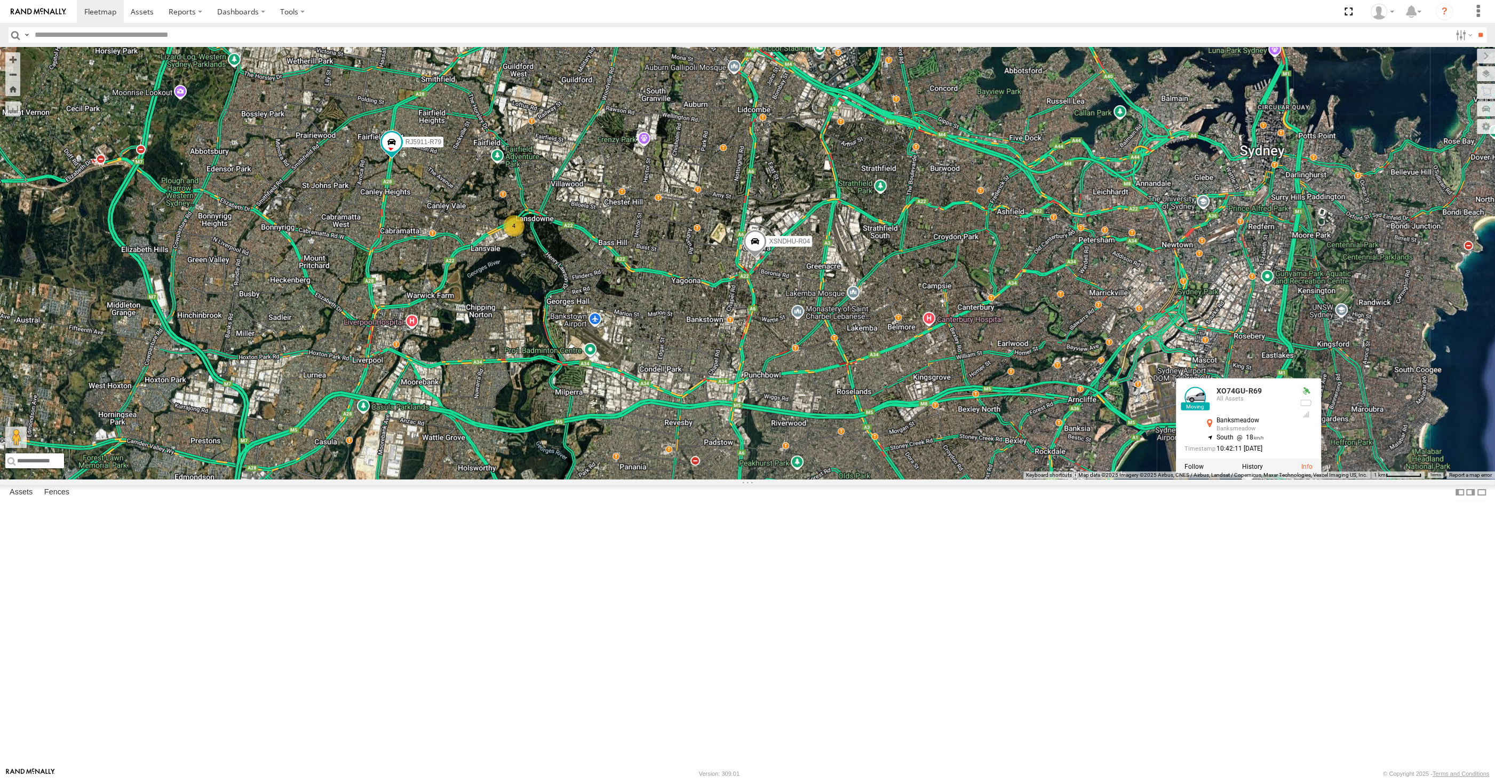
drag, startPoint x: 1190, startPoint y: 671, endPoint x: 1179, endPoint y: 664, distance: 12.7
click at [1185, 479] on div "XP30JQ-R03 XSNDHU-R04 RJ5911-R79 XO74GU-R69 XO74GU-R69 All Assets Banksmeadow B…" at bounding box center [747, 263] width 1495 height 432
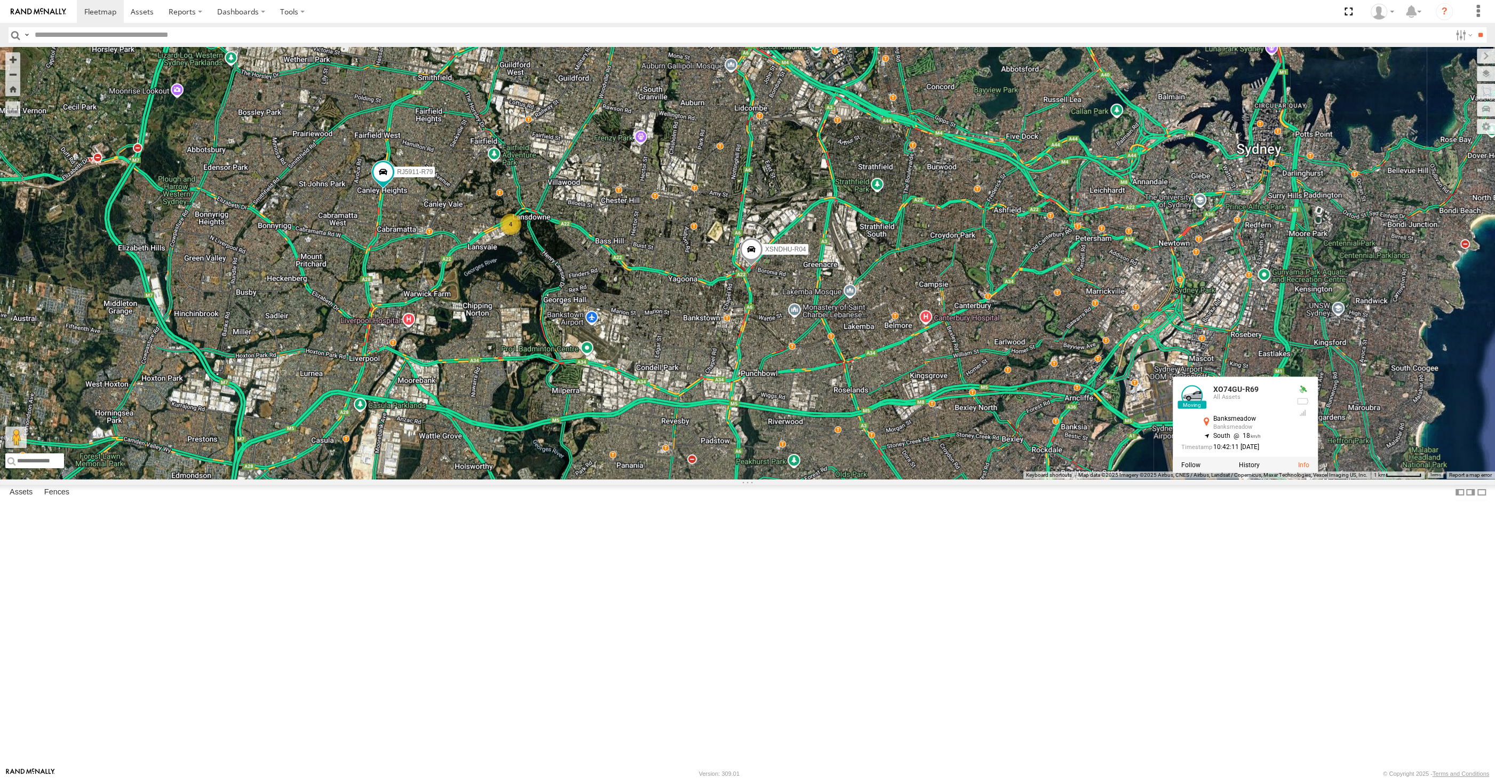
drag, startPoint x: 606, startPoint y: 494, endPoint x: 596, endPoint y: 496, distance: 10.4
click at [596, 479] on div "XP30JQ-R03 XSNDHU-R04 RJ5911-R79 XO74GU-R69 XO74GU-R69 All Assets Banksmeadow B…" at bounding box center [747, 263] width 1495 height 432
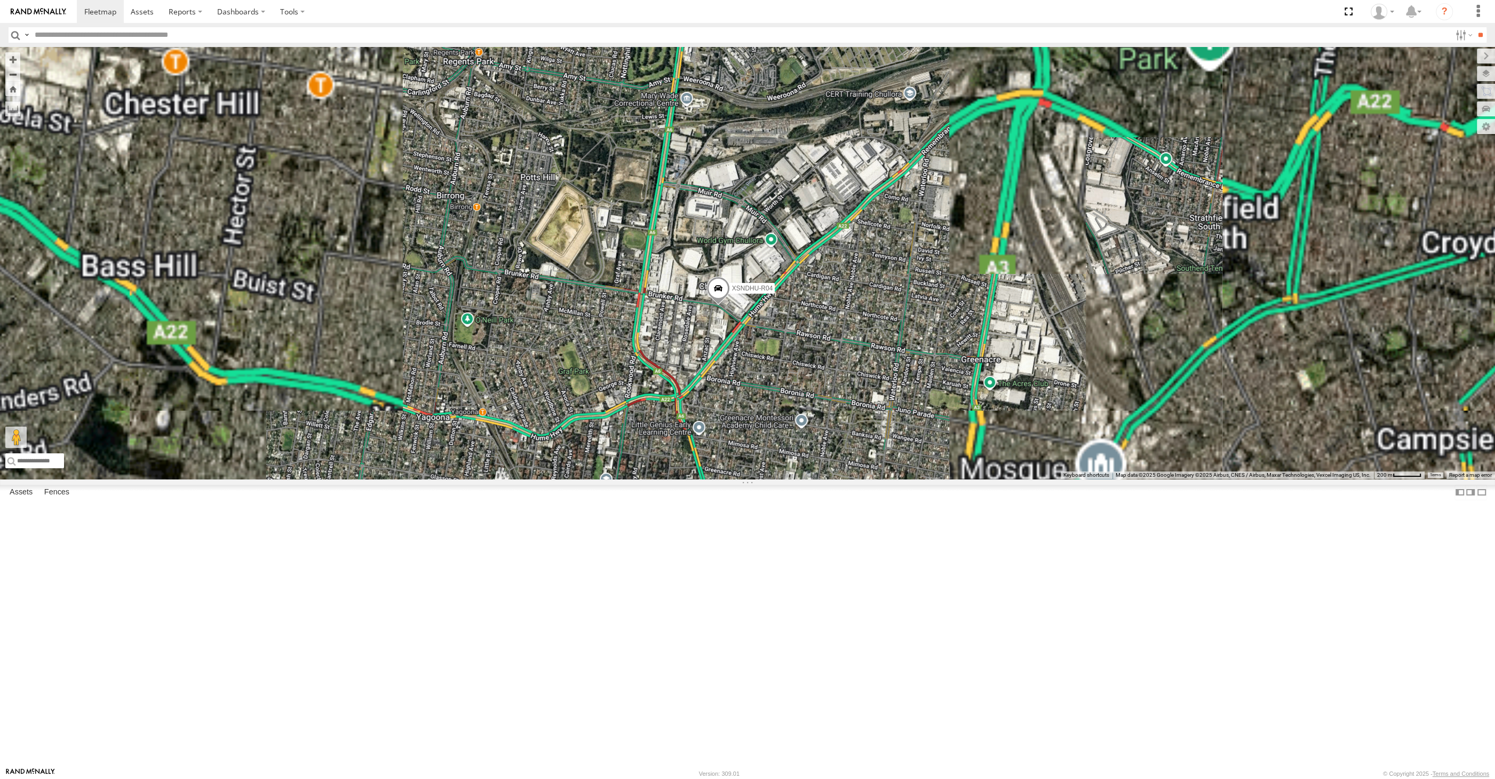
click at [720, 305] on span at bounding box center [718, 290] width 23 height 29
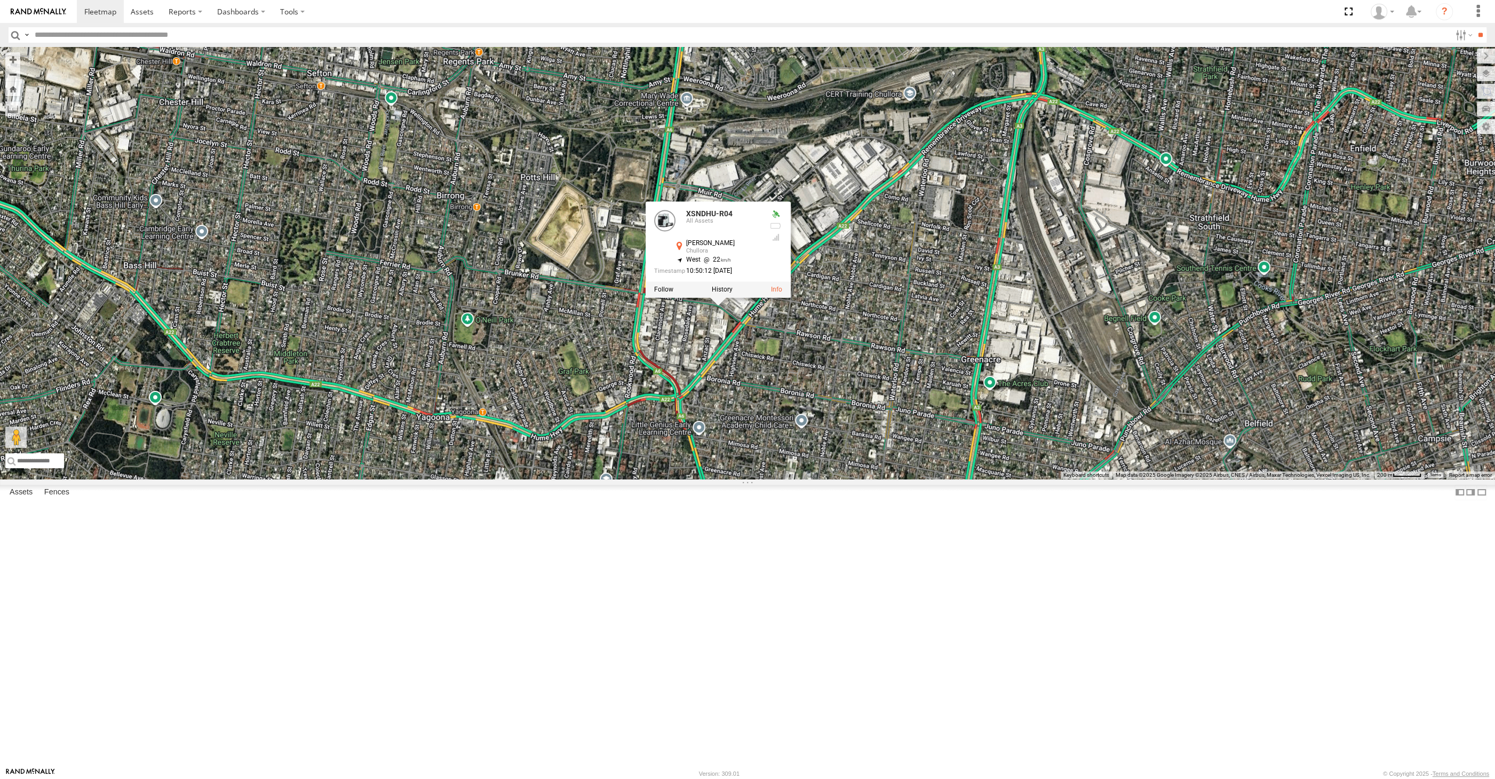
click at [739, 469] on div "XP30JQ-R03 XSNDHU-R04 RJ5911-R79 XO74GU-R69 XSNDHU-R04 All Assets Brunker Rd Ch…" at bounding box center [747, 263] width 1495 height 432
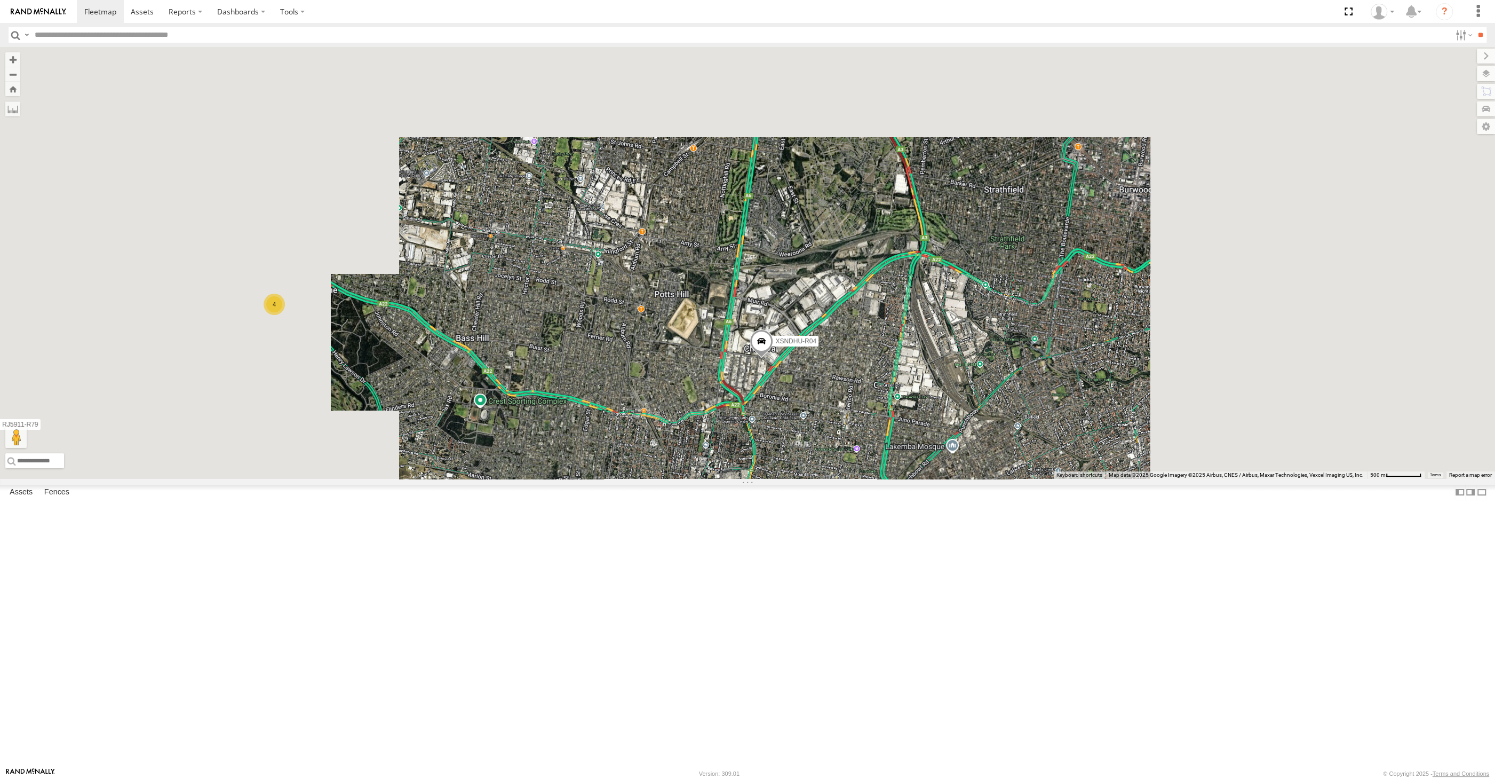
drag, startPoint x: 815, startPoint y: 571, endPoint x: 810, endPoint y: 528, distance: 43.0
click at [816, 479] on div "XP30JQ-R03 XSNDHU-R04 RJ5911-R79 XO74GU-R69 4" at bounding box center [747, 263] width 1495 height 432
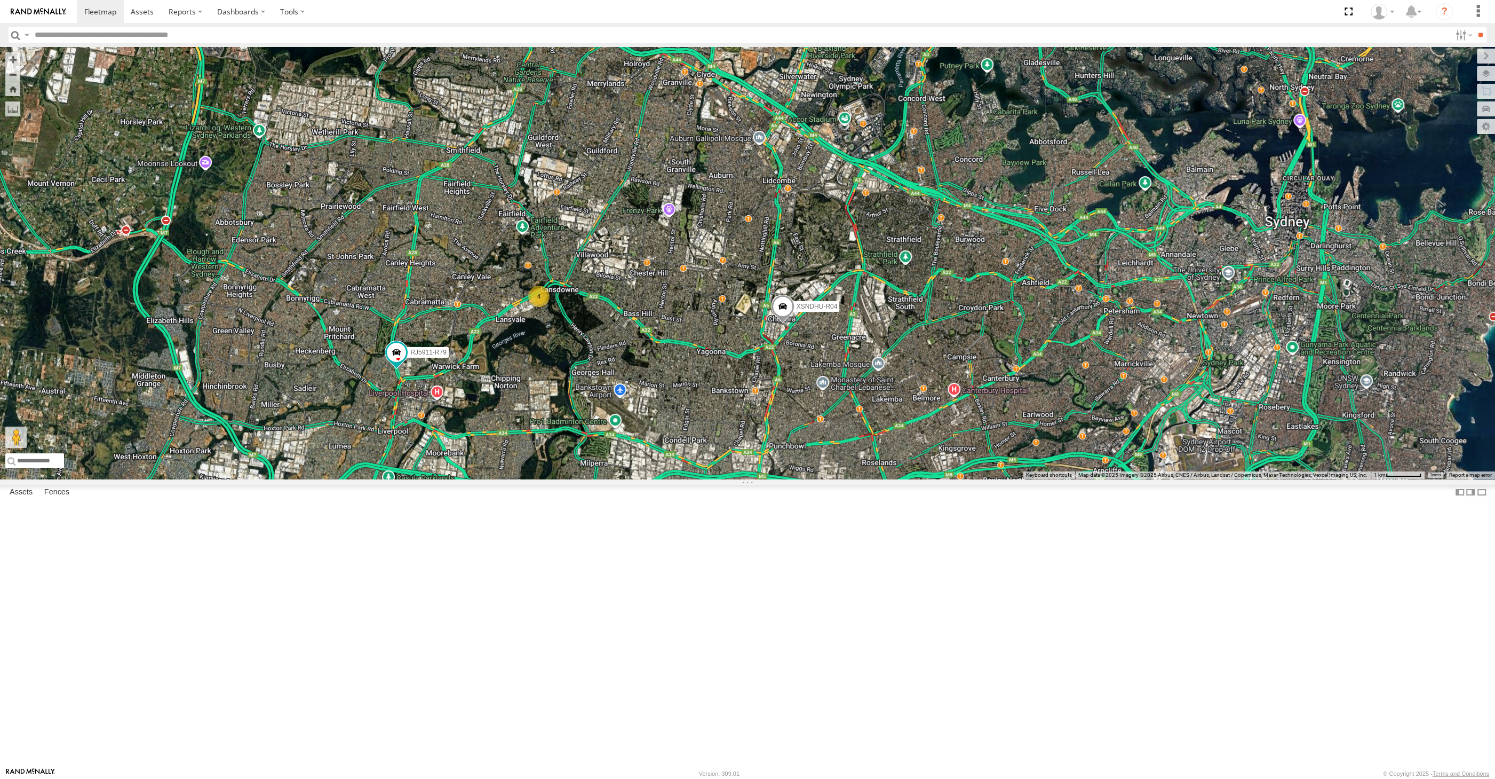
drag, startPoint x: 827, startPoint y: 536, endPoint x: 816, endPoint y: 514, distance: 24.3
click at [826, 479] on div "XP30JQ-R03 XSNDHU-R04 RJ5911-R79 XO74GU-R69 4" at bounding box center [747, 263] width 1495 height 432
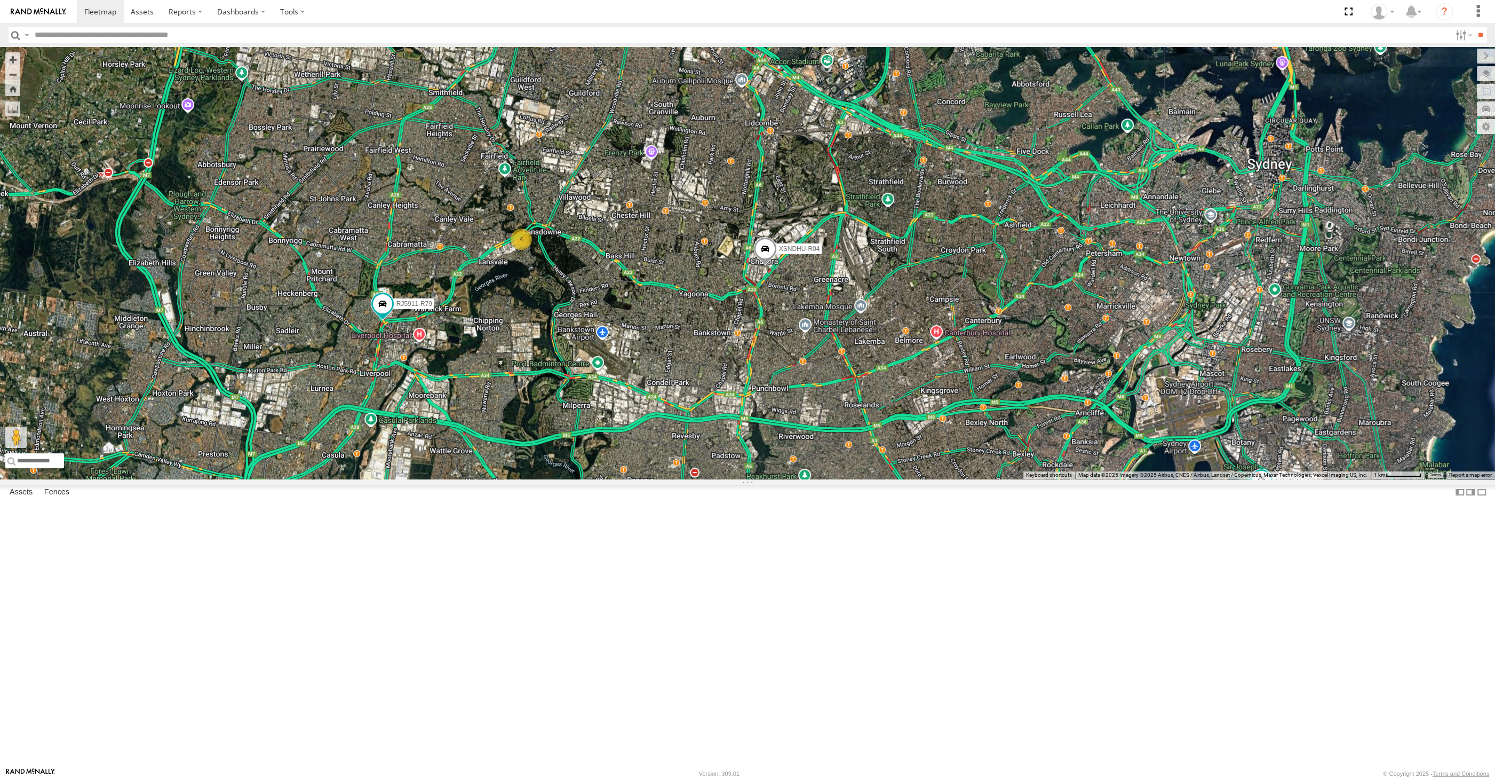
drag, startPoint x: 883, startPoint y: 563, endPoint x: 839, endPoint y: 535, distance: 51.4
click at [852, 479] on div "XP30JQ-R03 XSNDHU-R04 RJ5911-R79 XO74GU-R69 4" at bounding box center [747, 263] width 1495 height 432
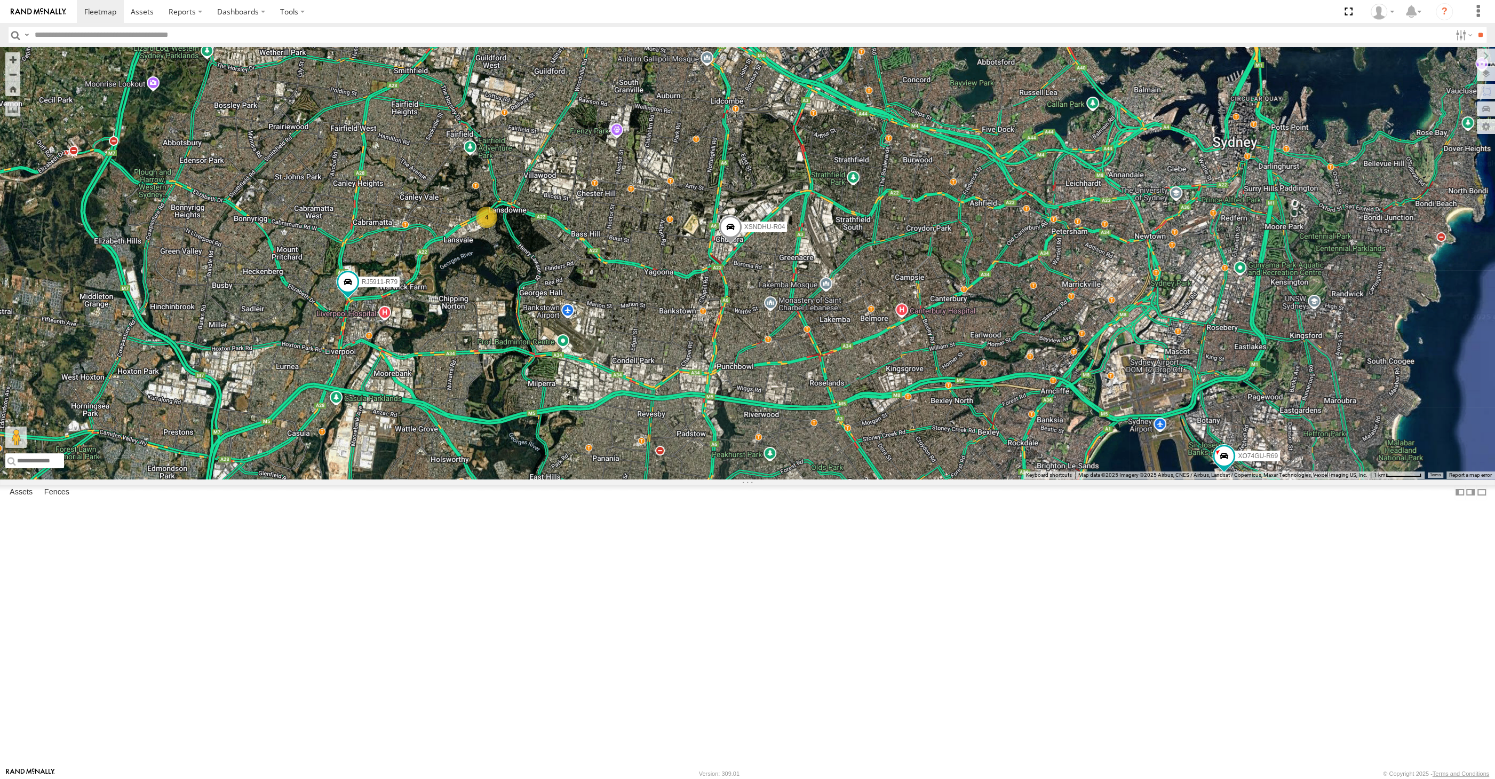
drag, startPoint x: 910, startPoint y: 617, endPoint x: 903, endPoint y: 609, distance: 10.6
click at [903, 479] on div "XP30JQ-R03 XSNDHU-R04 RJ5911-R79 XO74GU-R69 4" at bounding box center [747, 263] width 1495 height 432
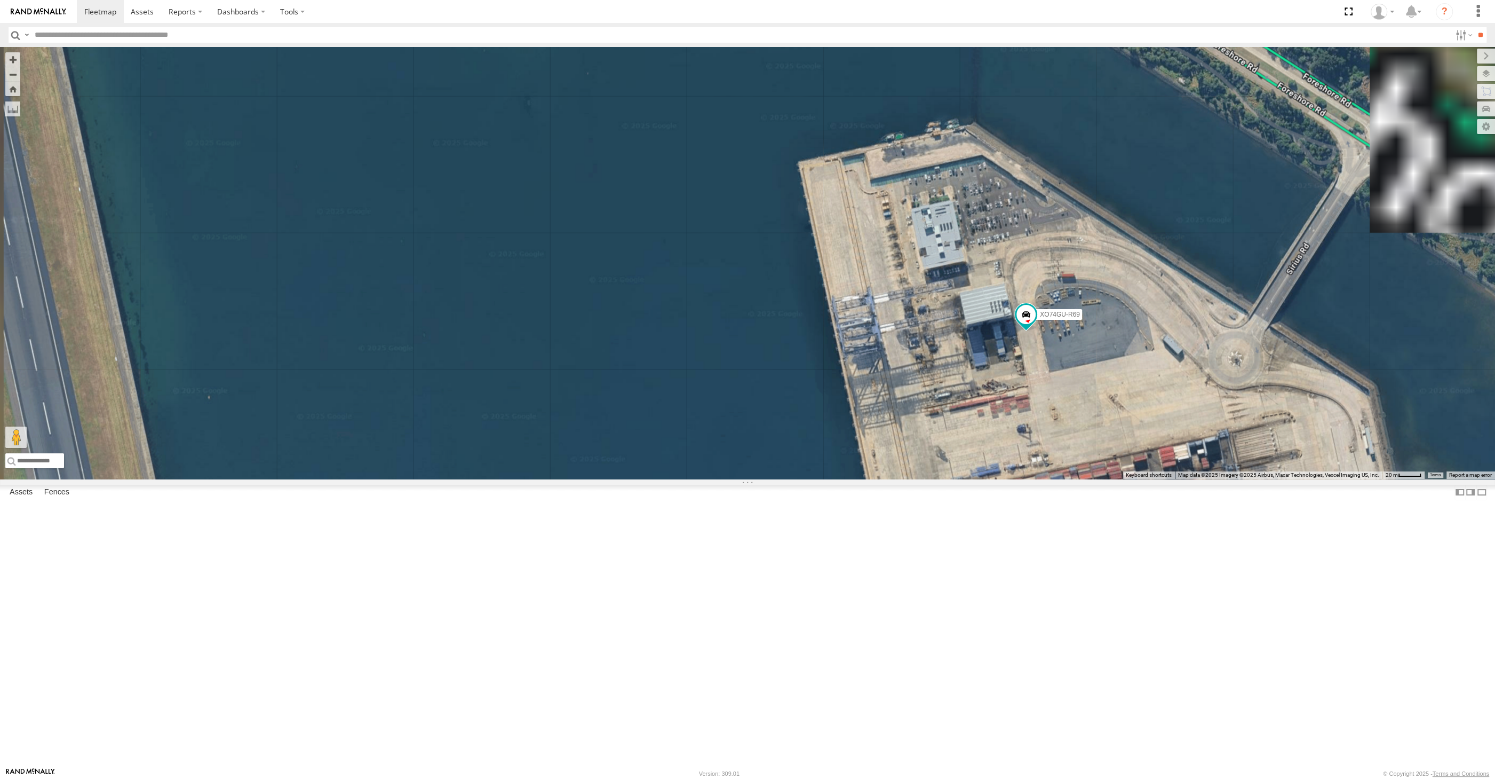
click at [1098, 479] on div "XP30JQ-R03 XSNDHU-R04 RJ5911-R79 XO74GU-R69" at bounding box center [747, 263] width 1495 height 432
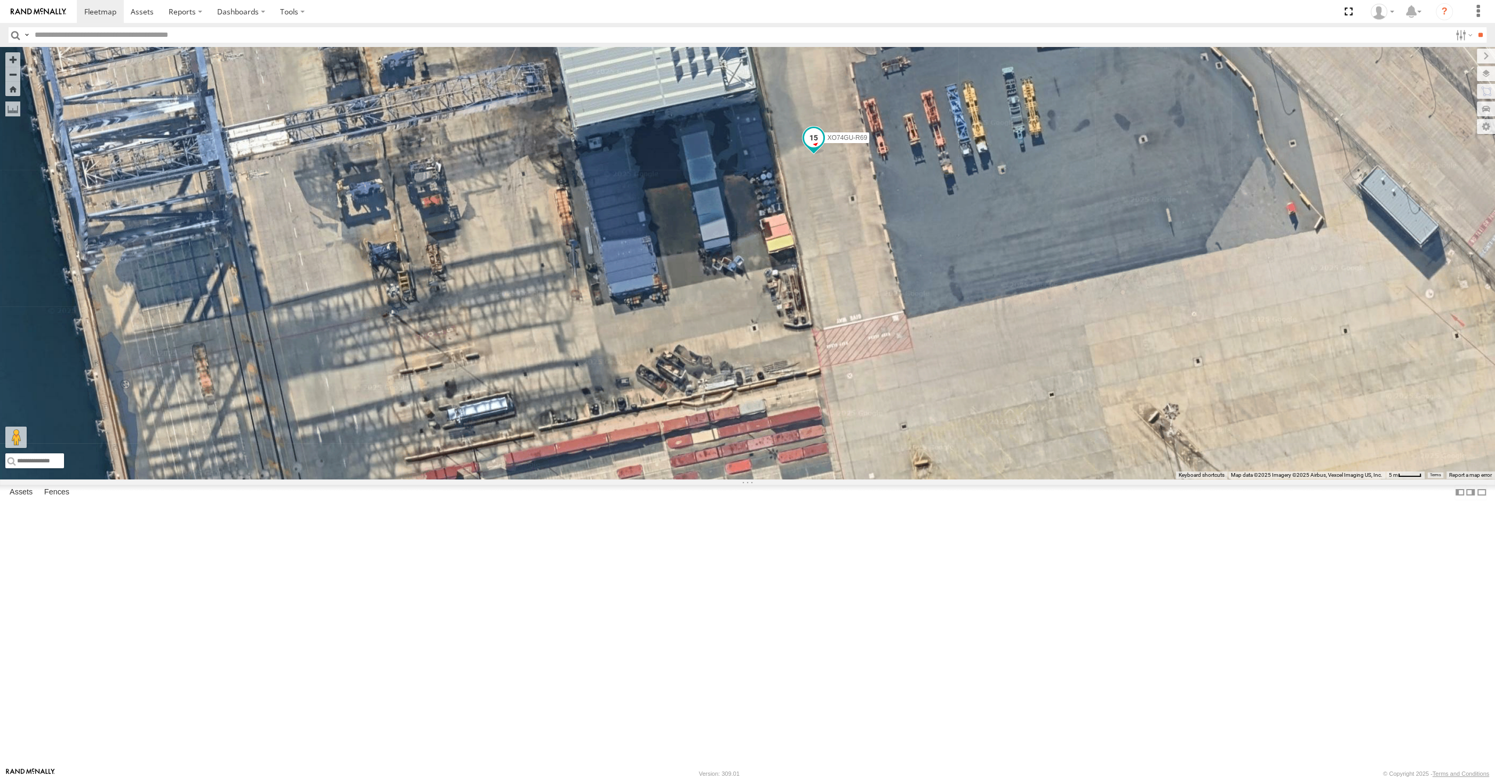
click at [811, 147] on span at bounding box center [813, 137] width 19 height 19
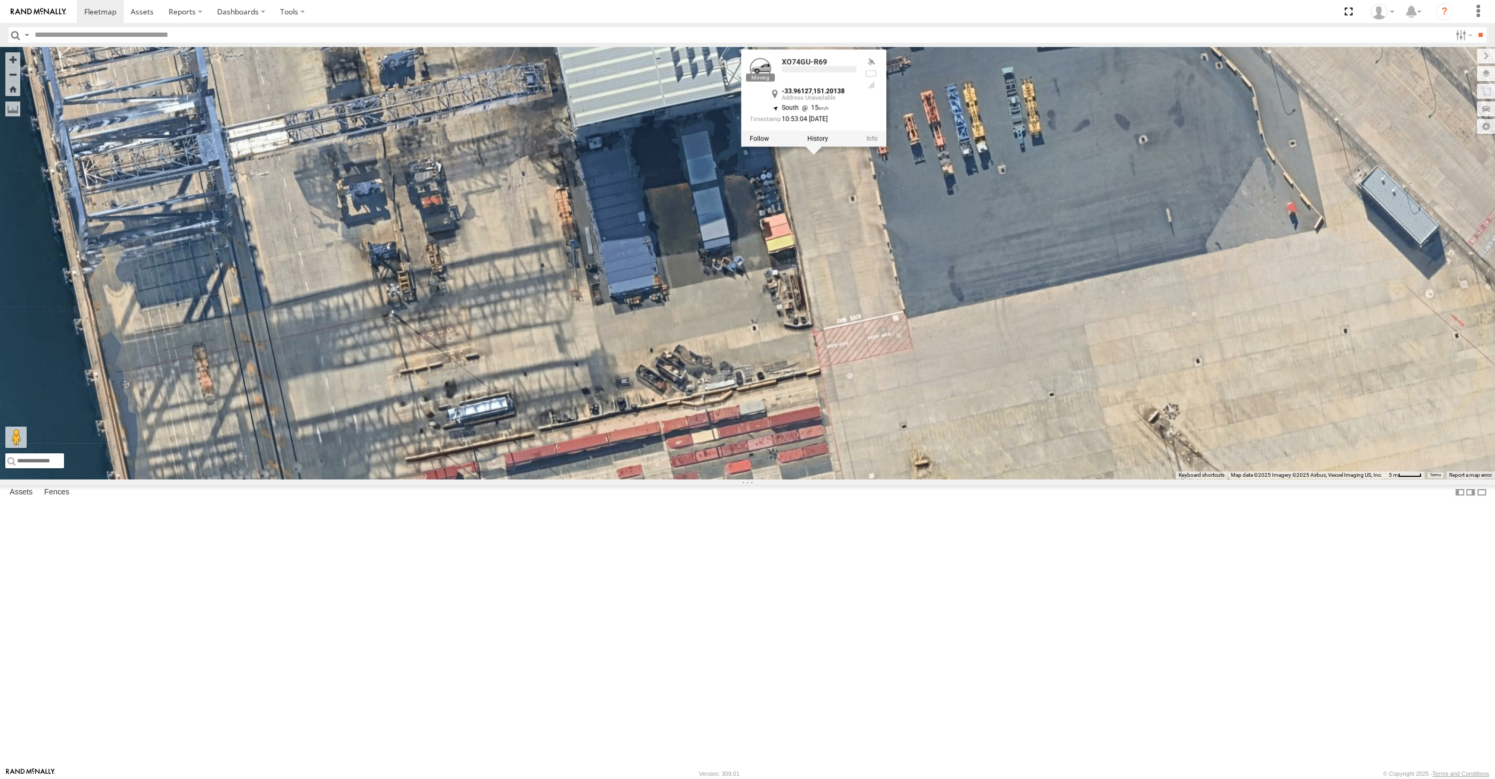
click at [858, 389] on div "XP30JQ-R03 XSNDHU-R04 RJ5911-R79 XO74GU-R69 XO74GU-R69 -33.96127 , 151.20138 So…" at bounding box center [747, 263] width 1495 height 432
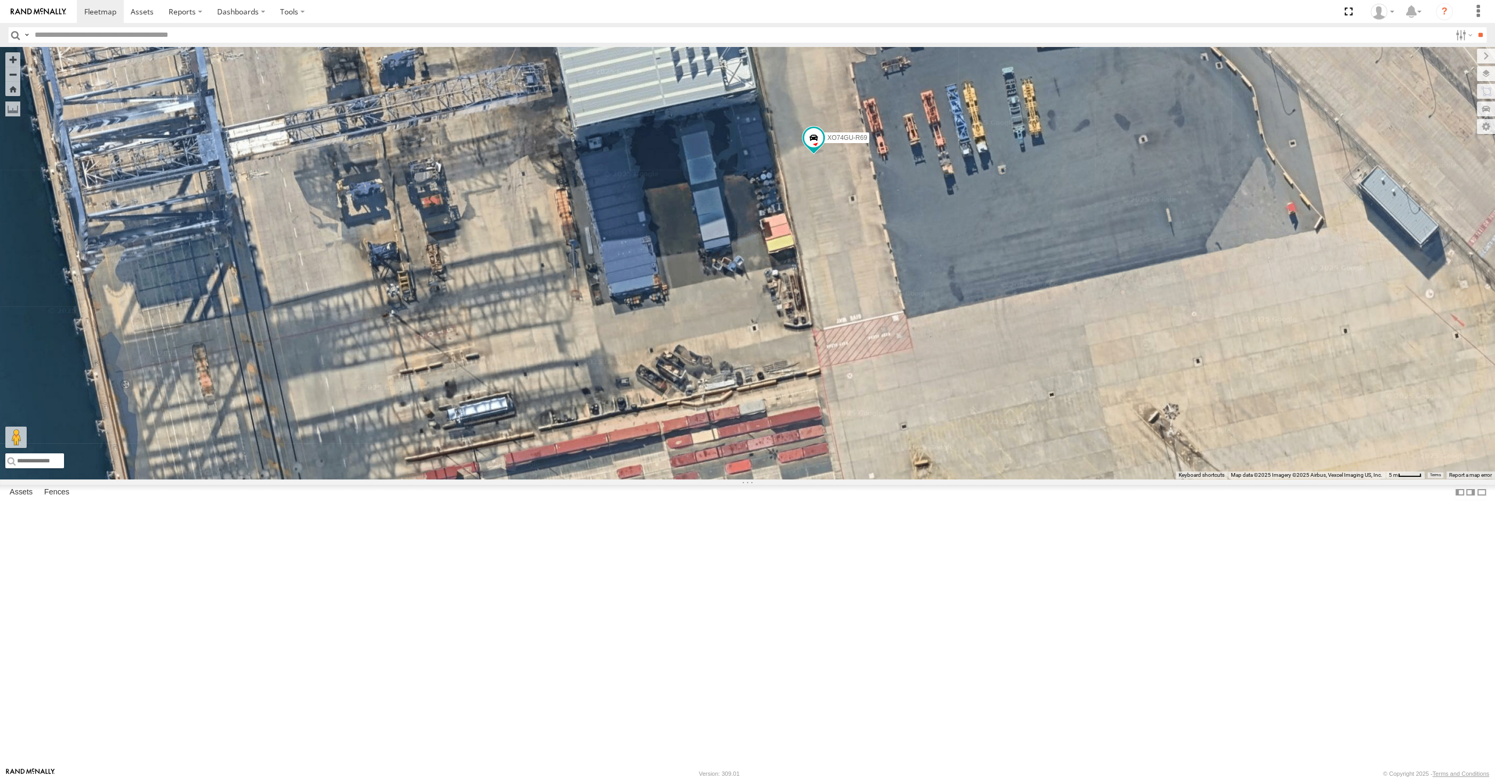
drag, startPoint x: 1123, startPoint y: 507, endPoint x: 1109, endPoint y: 517, distance: 16.8
click at [1119, 479] on div "XO74GU-R69" at bounding box center [747, 263] width 1495 height 432
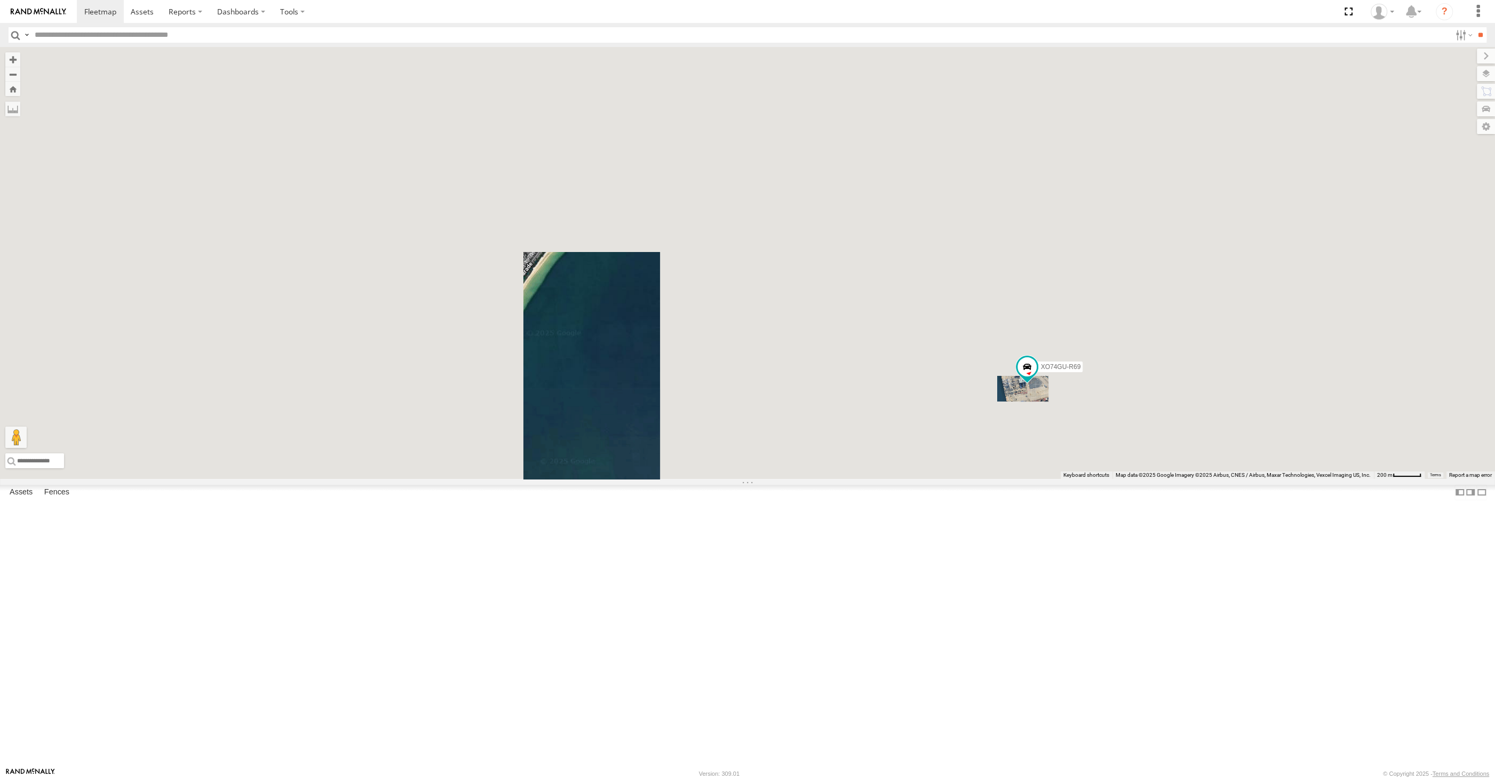
drag, startPoint x: 577, startPoint y: 542, endPoint x: 588, endPoint y: 544, distance: 10.9
click at [588, 479] on div "XO74GU-R69" at bounding box center [747, 263] width 1495 height 432
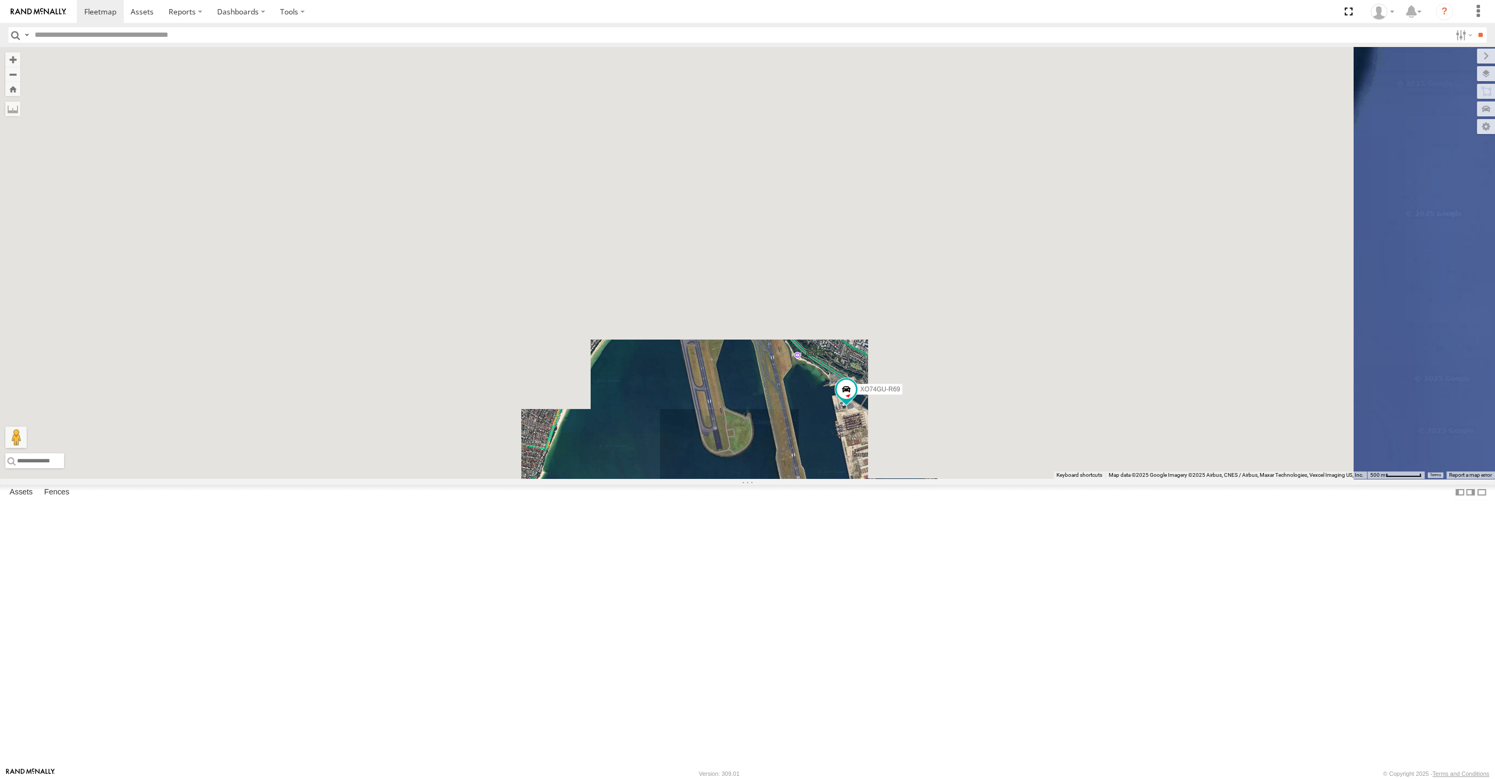
drag, startPoint x: 508, startPoint y: 571, endPoint x: 635, endPoint y: 592, distance: 128.8
click at [614, 479] on div "XO74GU-R69" at bounding box center [747, 263] width 1495 height 432
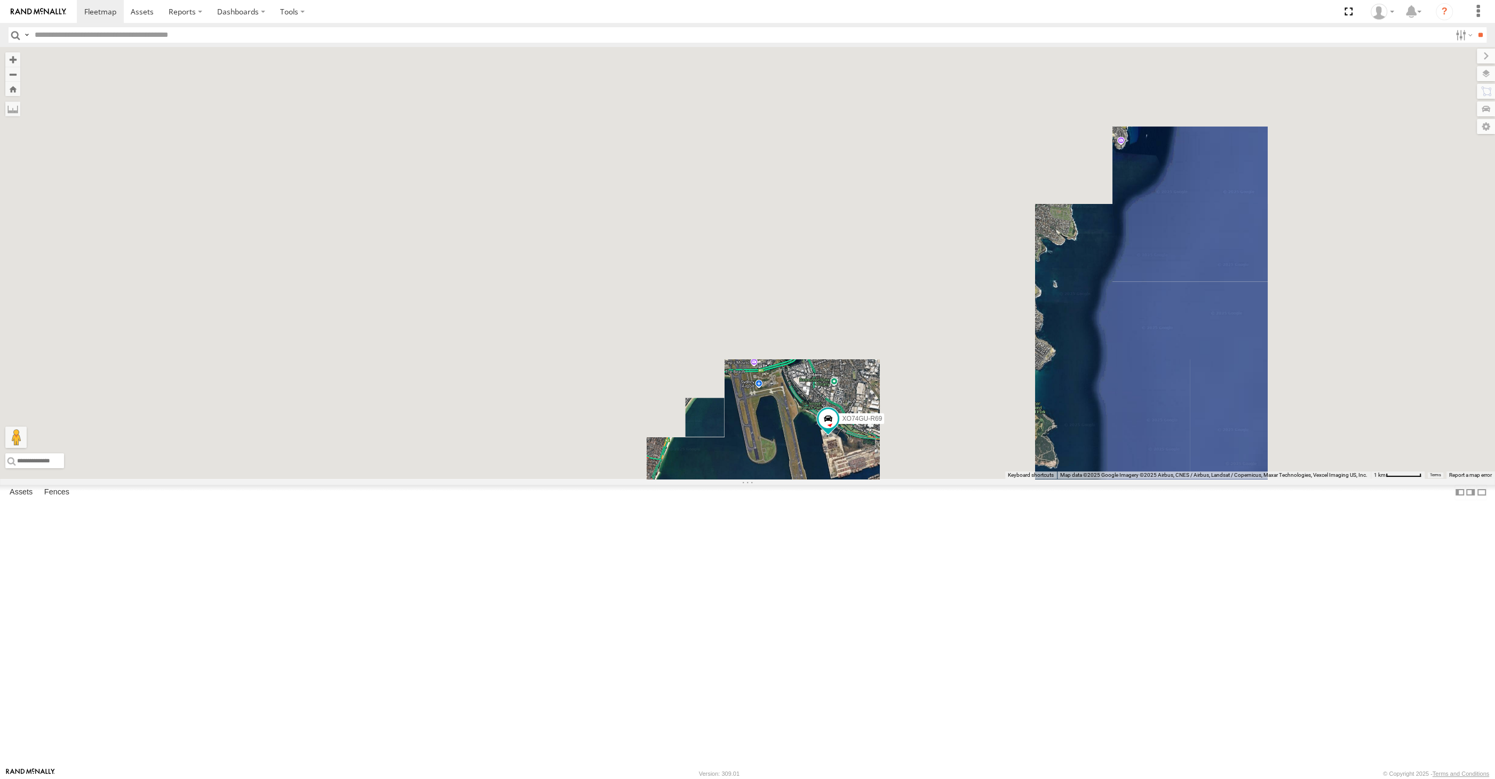
drag, startPoint x: 527, startPoint y: 592, endPoint x: 691, endPoint y: 611, distance: 165.5
click at [658, 479] on div "XO74GU-R69" at bounding box center [747, 263] width 1495 height 432
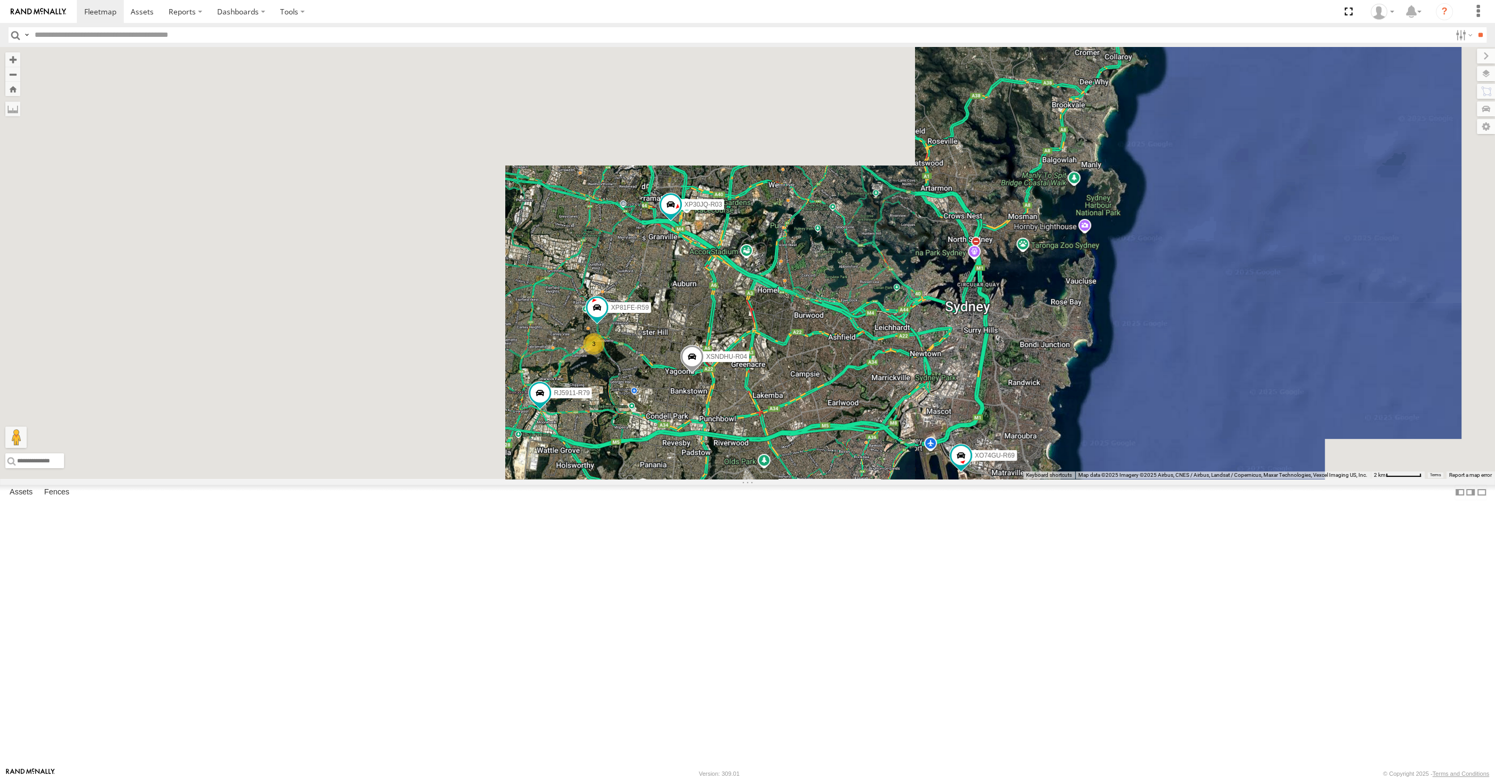
click at [622, 479] on div "XO74GU-R69 XP30JQ-R03 XSNDHU-R04 3 RJ5911-R79 XP81FE-R59" at bounding box center [747, 263] width 1495 height 432
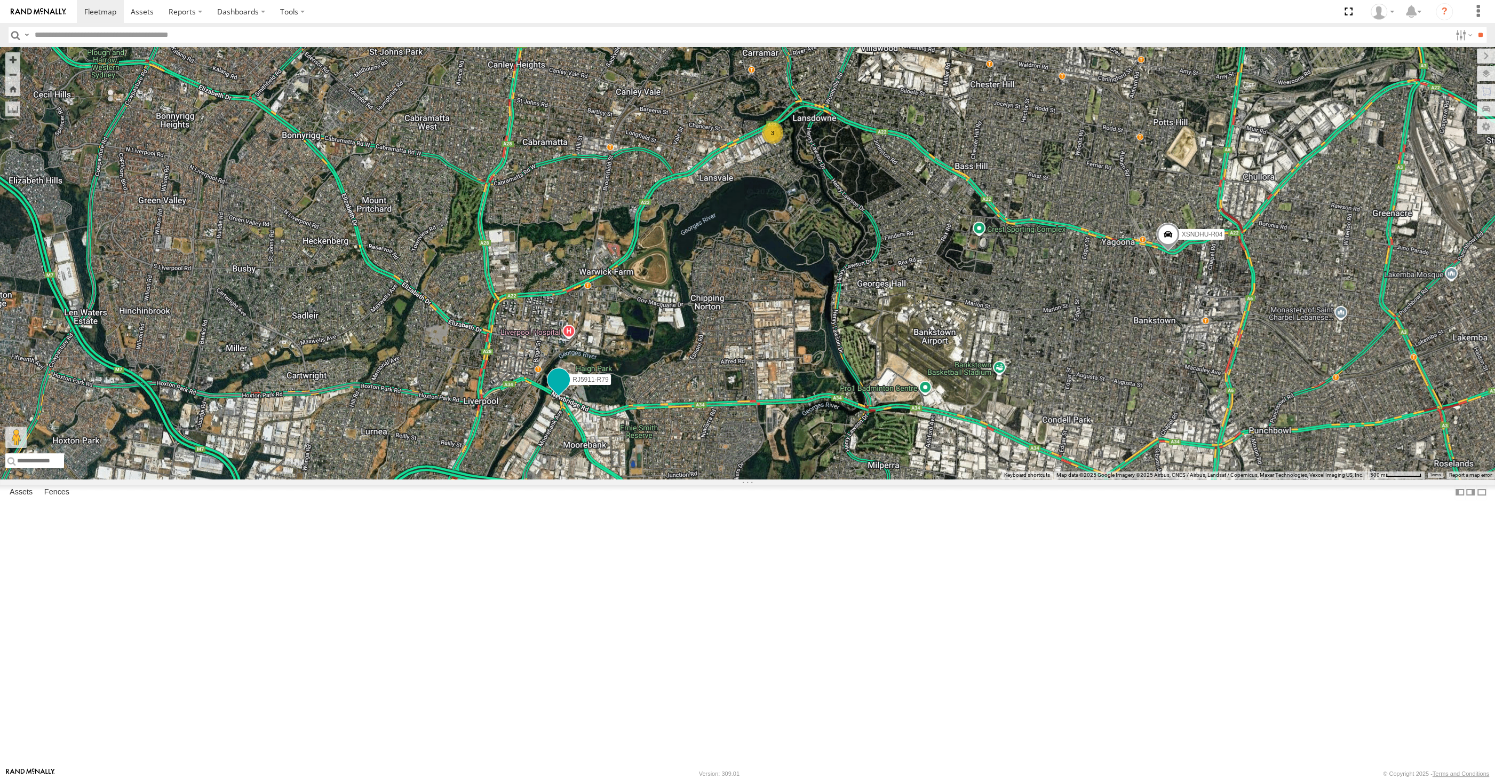
click at [553, 389] on span at bounding box center [558, 379] width 19 height 19
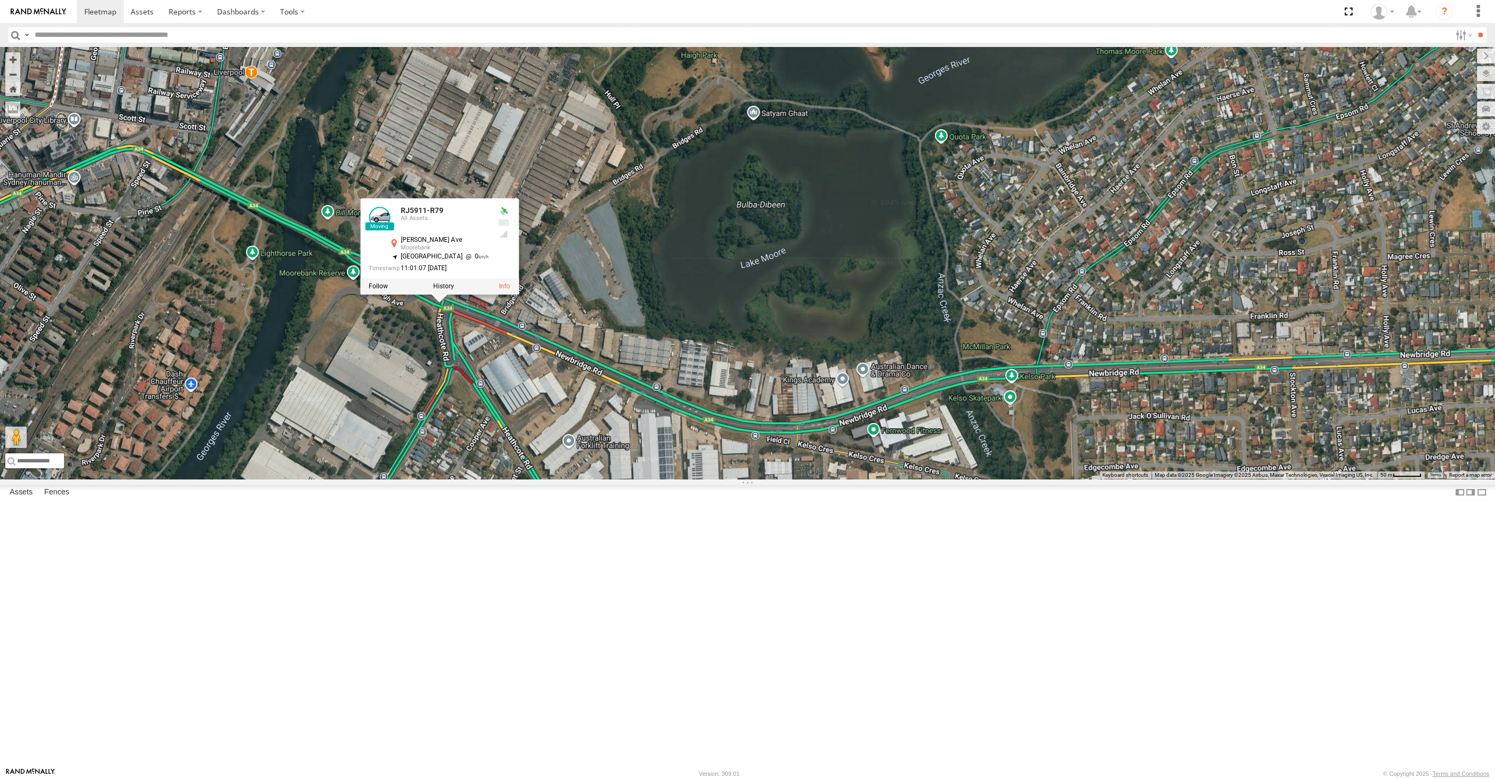
click at [432, 479] on div "XO74GU-R69 XP30JQ-R03 XSNDHU-R04 RJ5911-R79 XP81FE-R59 RJ5911-R79 All Assets Ha…" at bounding box center [747, 263] width 1495 height 432
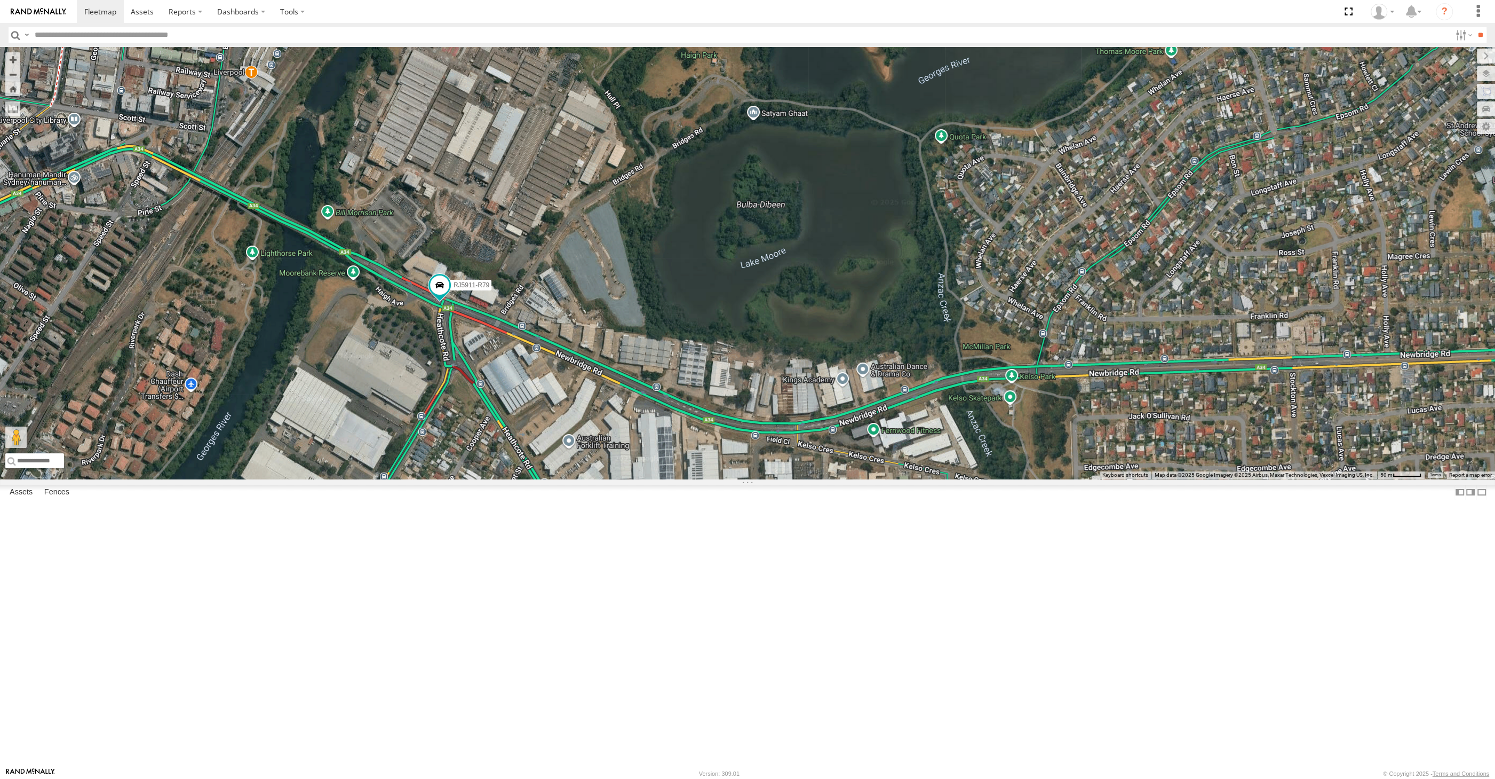
drag, startPoint x: 525, startPoint y: 545, endPoint x: 536, endPoint y: 540, distance: 12.4
click at [533, 479] on div "XO74GU-R69 XP30JQ-R03 XSNDHU-R04 RJ5911-R79 XP81FE-R59" at bounding box center [747, 263] width 1495 height 432
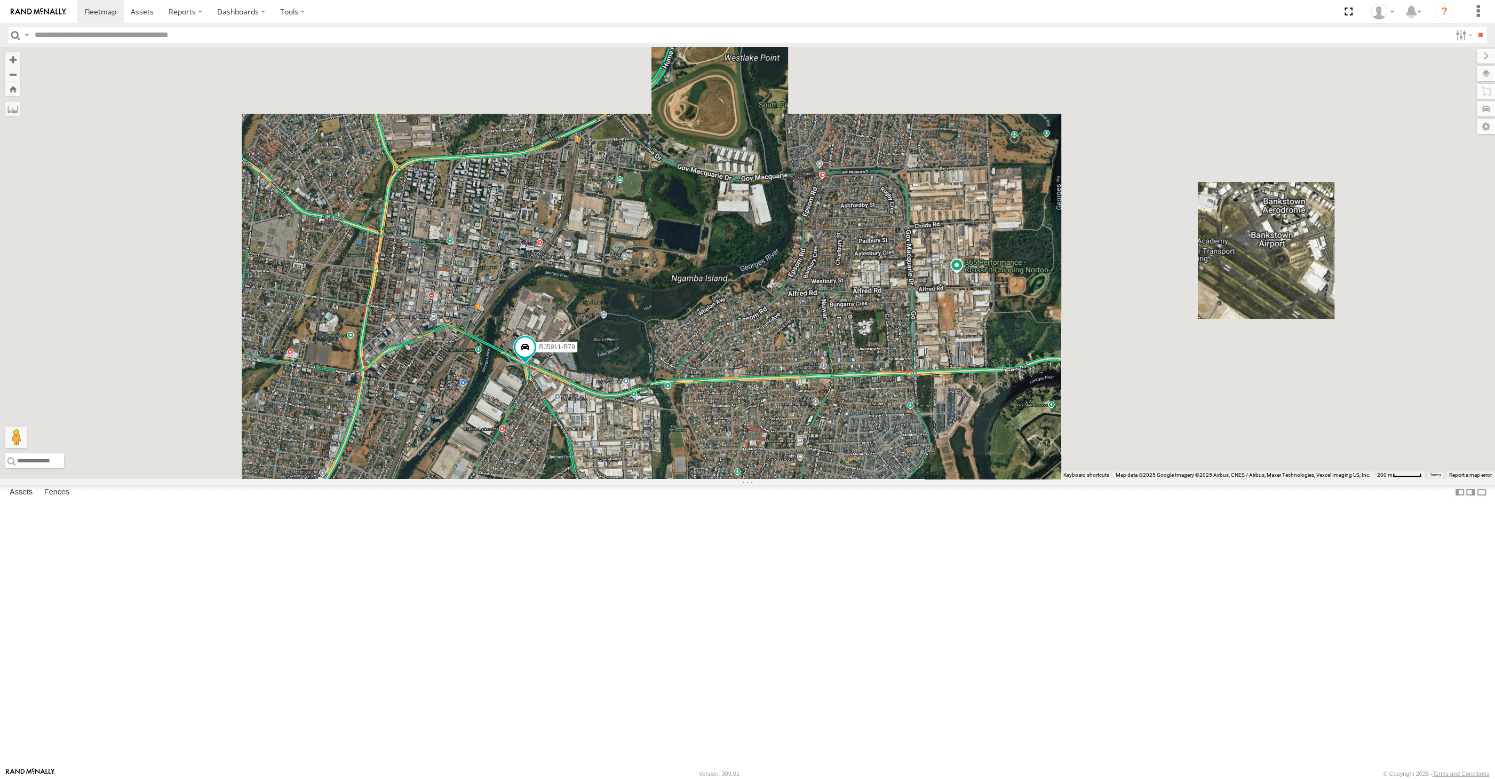
drag, startPoint x: 603, startPoint y: 590, endPoint x: 614, endPoint y: 578, distance: 16.2
click at [606, 479] on div "XO74GU-R69 XP30JQ-R03 XSNDHU-R04 RJ5911-R79 XP81FE-R59" at bounding box center [747, 263] width 1495 height 432
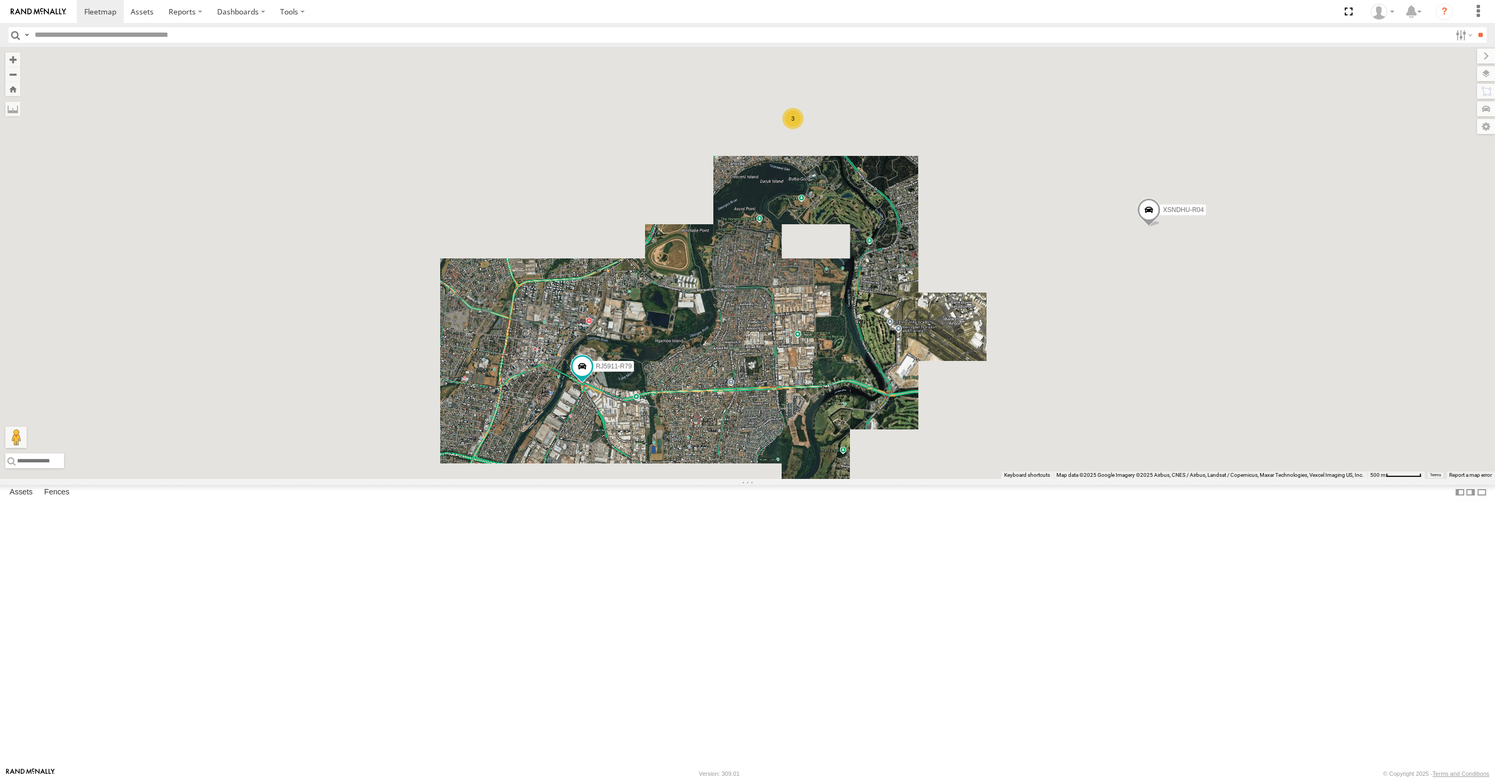
drag, startPoint x: 736, startPoint y: 618, endPoint x: 757, endPoint y: 570, distance: 51.9
click at [749, 479] on div "XO74GU-R69 XP30JQ-R03 XSNDHU-R04 RJ5911-R79 XP81FE-R59 3" at bounding box center [747, 263] width 1495 height 432
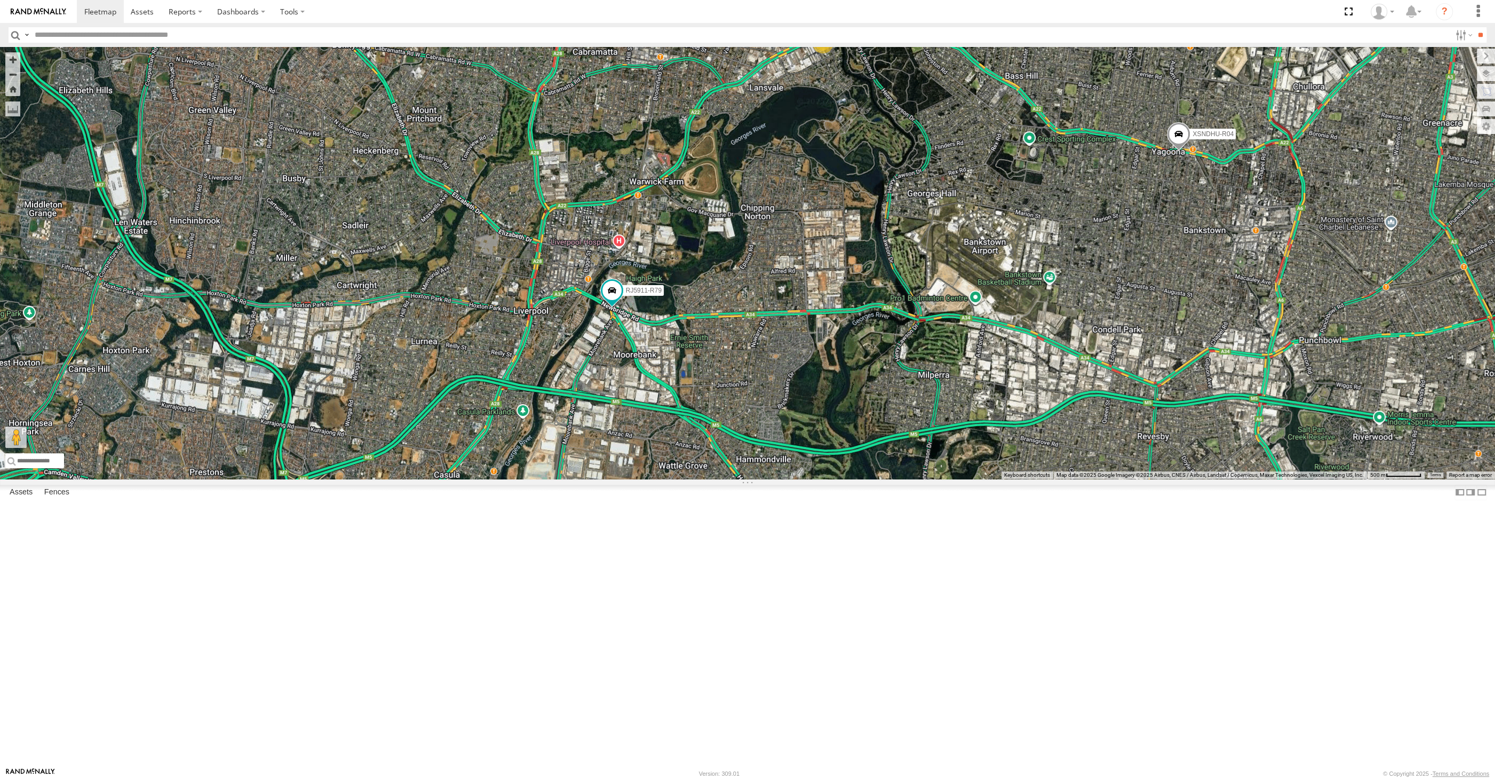
drag, startPoint x: 881, startPoint y: 526, endPoint x: 865, endPoint y: 525, distance: 15.6
click at [875, 479] on div "XO74GU-R69 XP30JQ-R03 XSNDHU-R04 RJ5911-R79 XP81FE-R59 3" at bounding box center [747, 263] width 1495 height 432
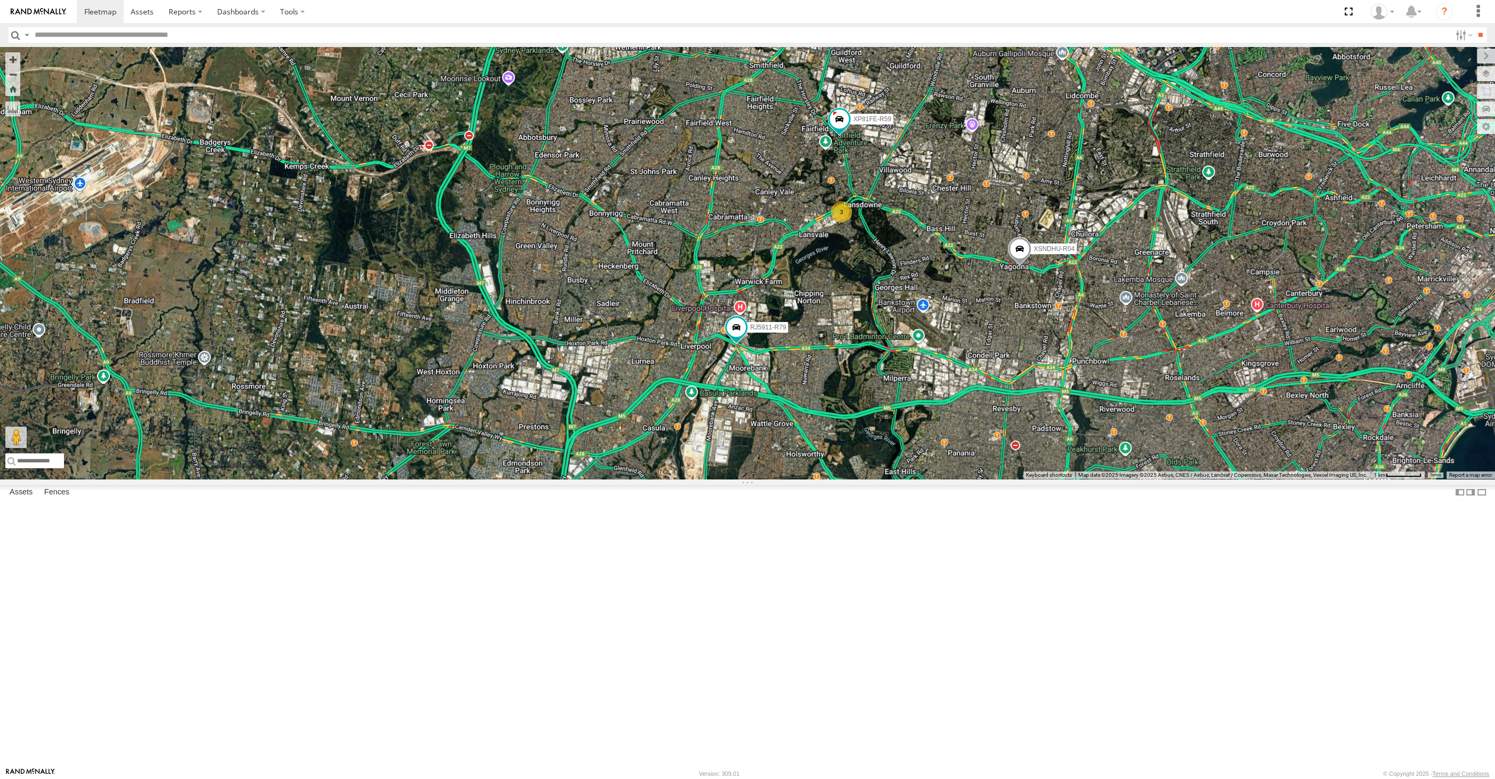
drag, startPoint x: 1067, startPoint y: 613, endPoint x: 990, endPoint y: 590, distance: 80.0
click at [1054, 479] on div "XO74GU-R69 XP30JQ-R03 XSNDHU-R04 RJ5911-R79 XP81FE-R59 3" at bounding box center [747, 263] width 1495 height 432
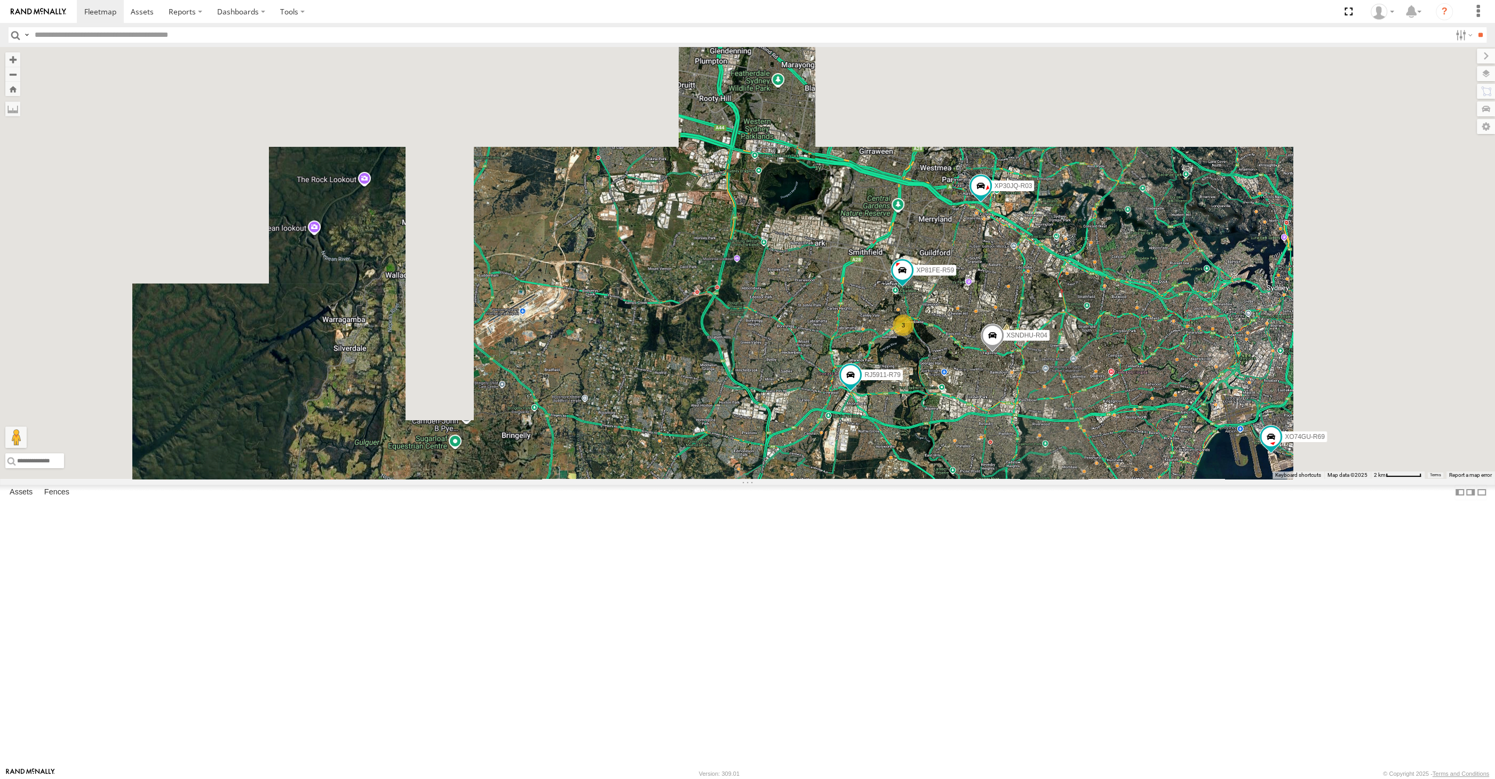
drag, startPoint x: 1169, startPoint y: 656, endPoint x: 1057, endPoint y: 629, distance: 115.2
click at [1095, 479] on div "XO74GU-R69 XP30JQ-R03 XSNDHU-R04 RJ5911-R79 XP81FE-R59 3" at bounding box center [747, 263] width 1495 height 432
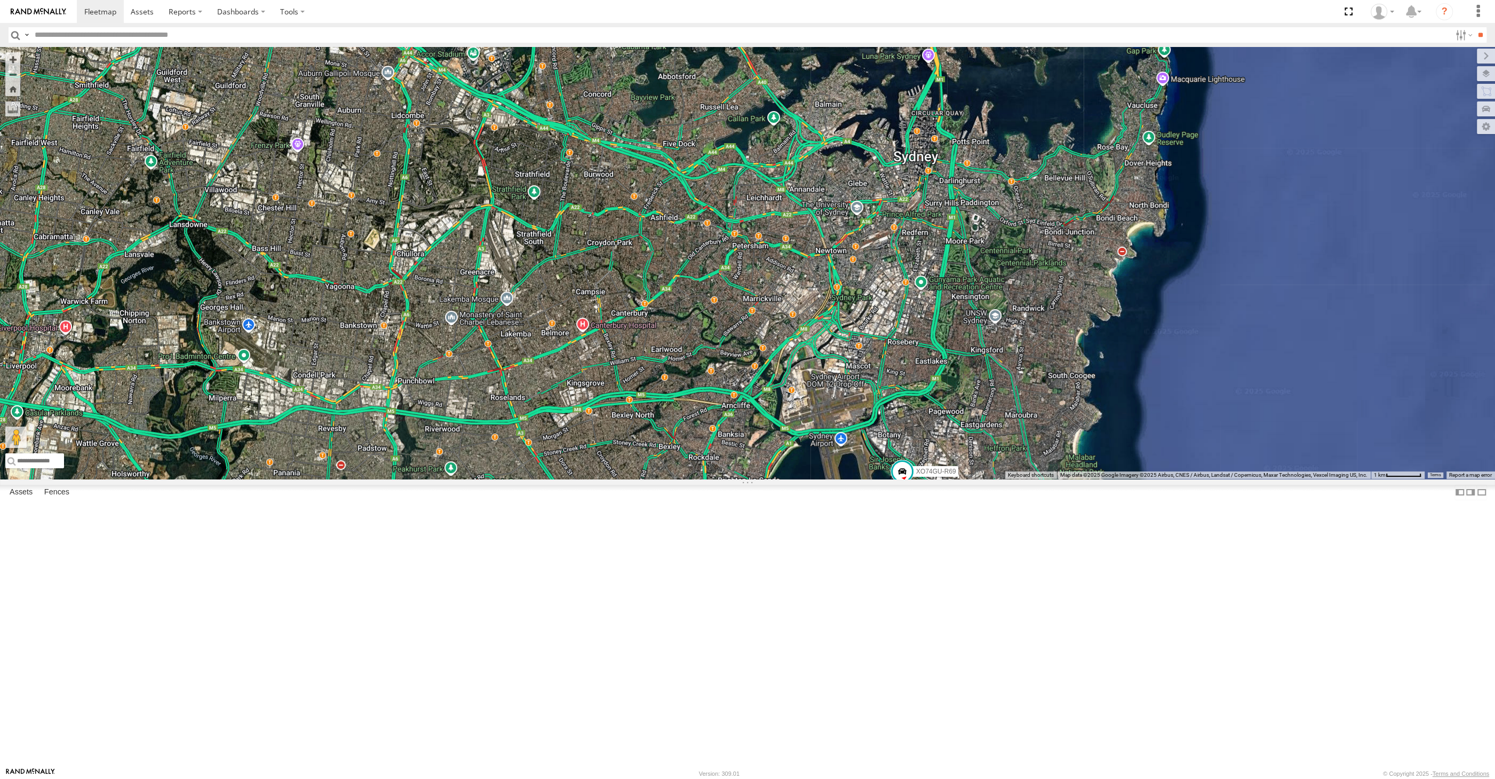
drag, startPoint x: 775, startPoint y: 627, endPoint x: 889, endPoint y: 609, distance: 114.5
click at [887, 479] on div "XO74GU-R69" at bounding box center [747, 263] width 1495 height 432
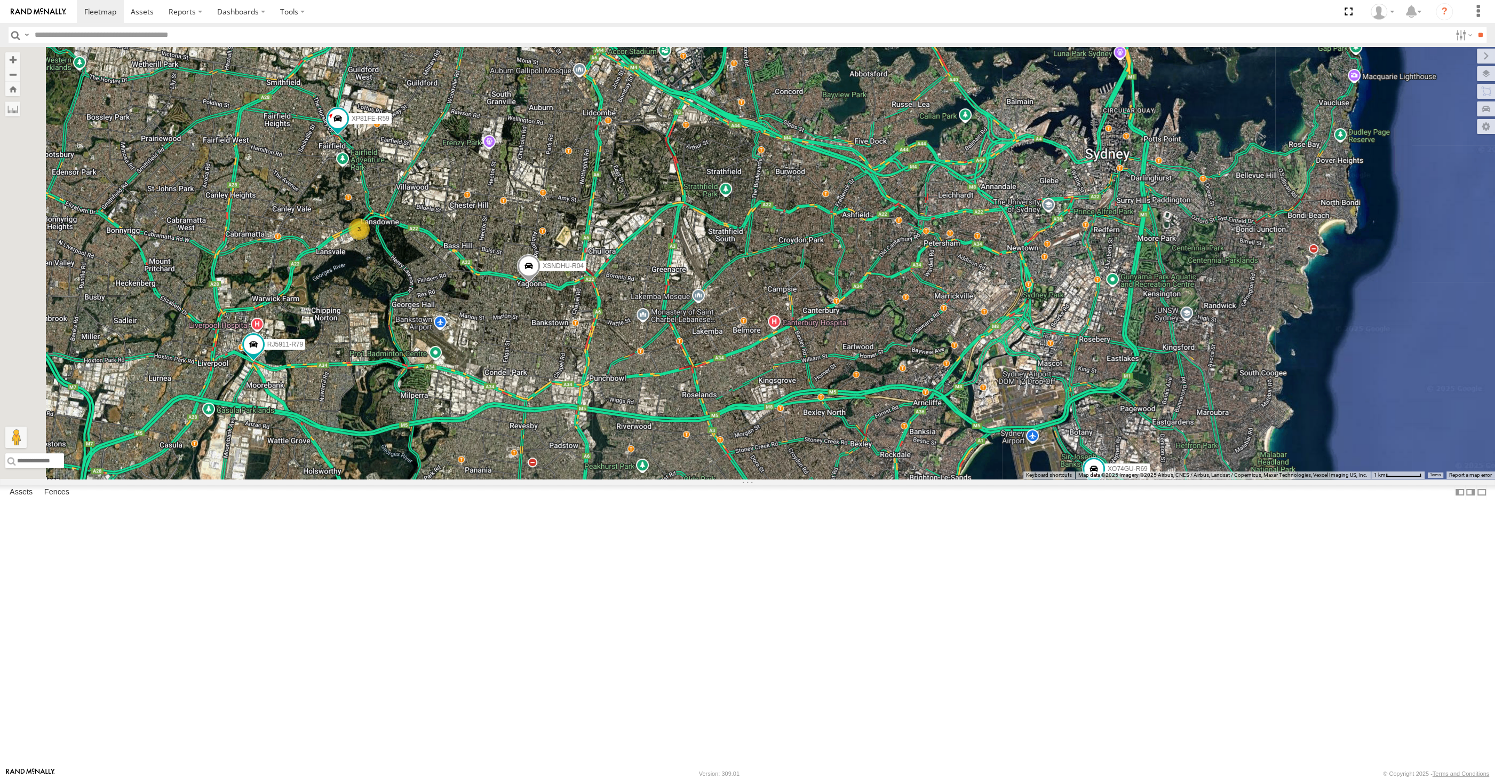
drag, startPoint x: 520, startPoint y: 599, endPoint x: 584, endPoint y: 602, distance: 63.6
click at [555, 479] on div "XO74GU-R69 XP30JQ-R03 XSNDHU-R04 3 RJ5911-R79 XP81FE-R59" at bounding box center [747, 263] width 1495 height 432
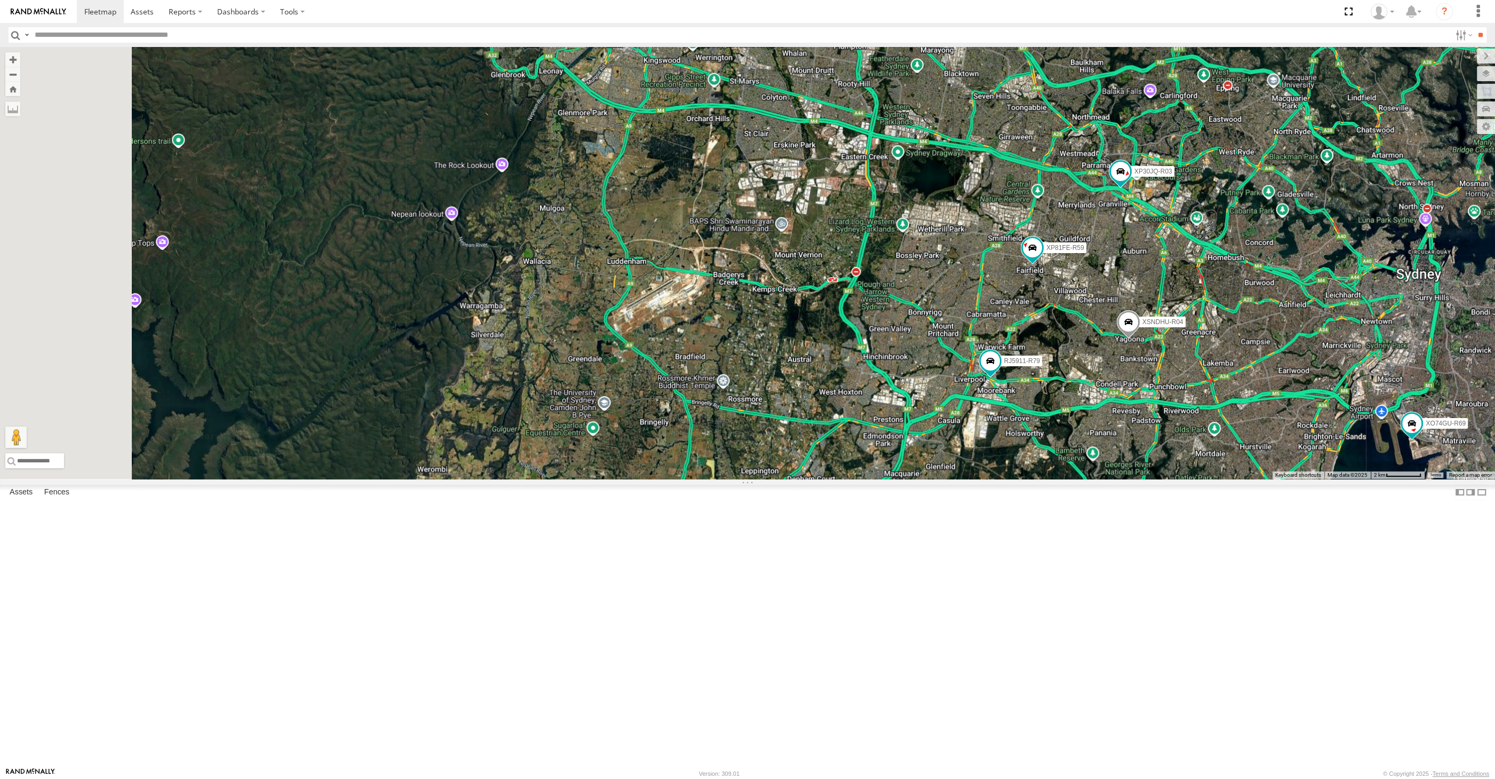
click at [1128, 479] on div "XO74GU-R69 XP30JQ-R03 XSNDHU-R04 RJ5911-R79 XP81FE-R59" at bounding box center [747, 263] width 1495 height 432
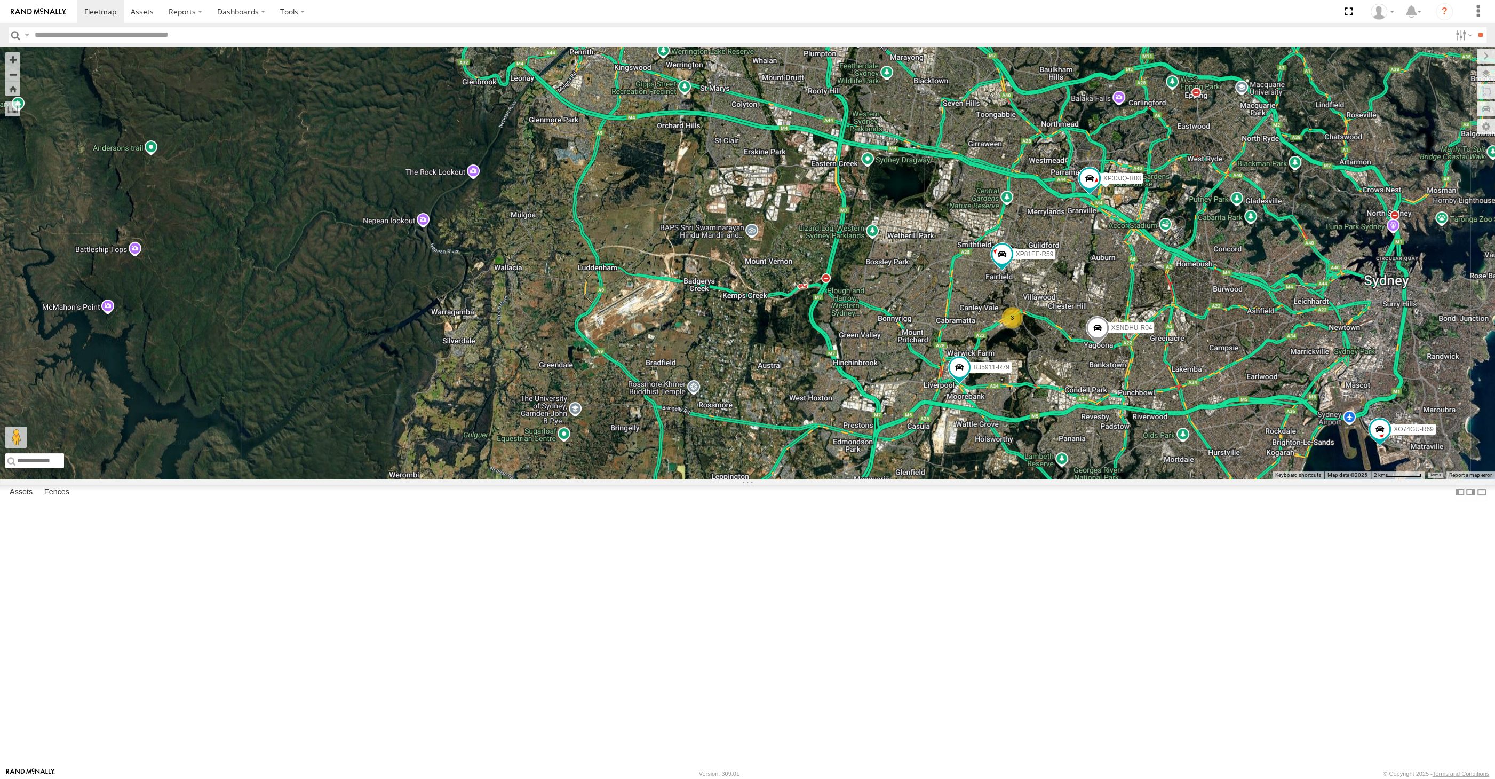
drag, startPoint x: 1095, startPoint y: 522, endPoint x: 1104, endPoint y: 525, distance: 8.9
click at [1098, 479] on div "XO74GU-R69 XP30JQ-R03 XSNDHU-R04 RJ5911-R79 XP81FE-R59 3" at bounding box center [747, 263] width 1495 height 432
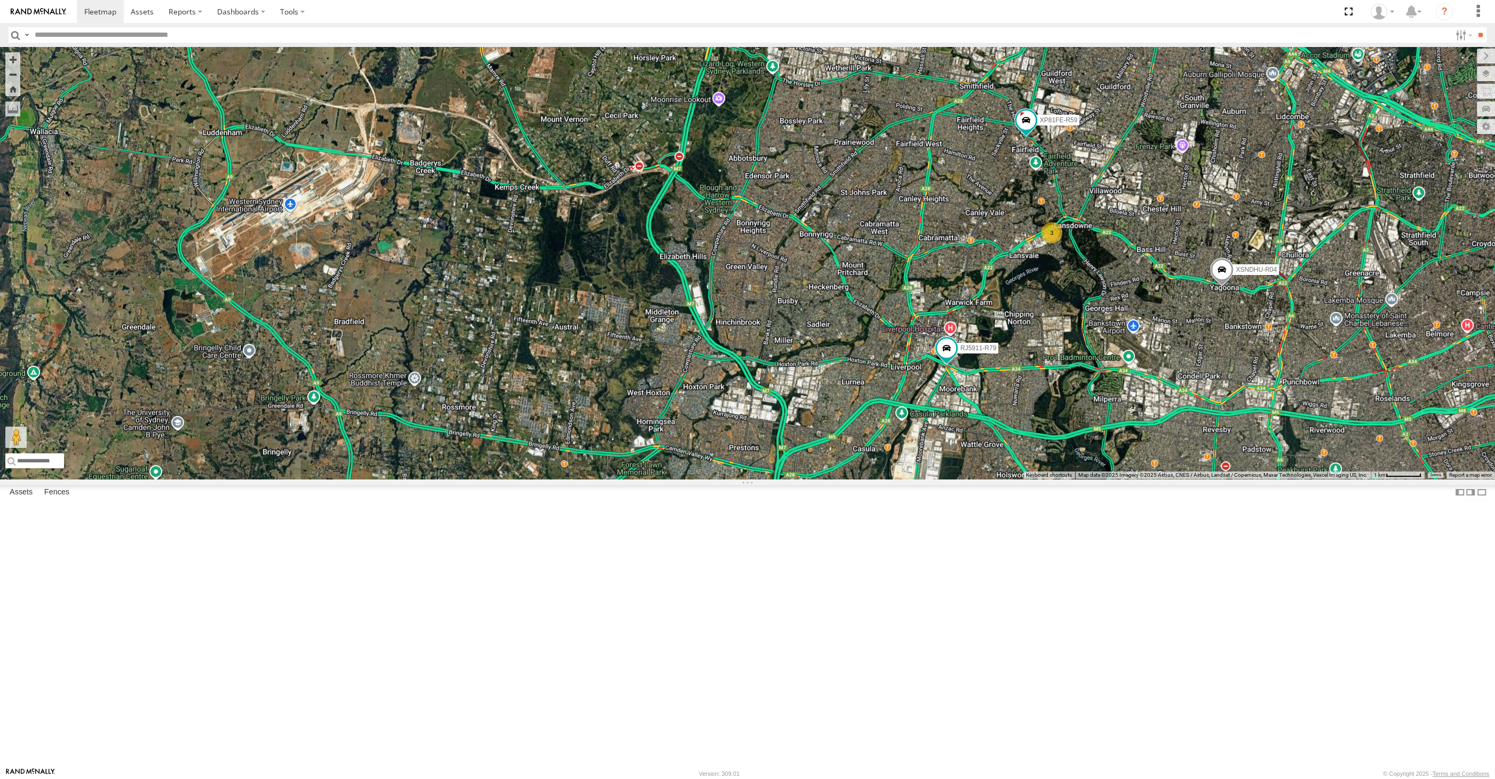
drag, startPoint x: 1022, startPoint y: 573, endPoint x: 993, endPoint y: 597, distance: 38.0
click at [993, 479] on div "XO74GU-R69 XP30JQ-R03 XSNDHU-R04 RJ5911-R79 XP81FE-R59 3" at bounding box center [747, 263] width 1495 height 432
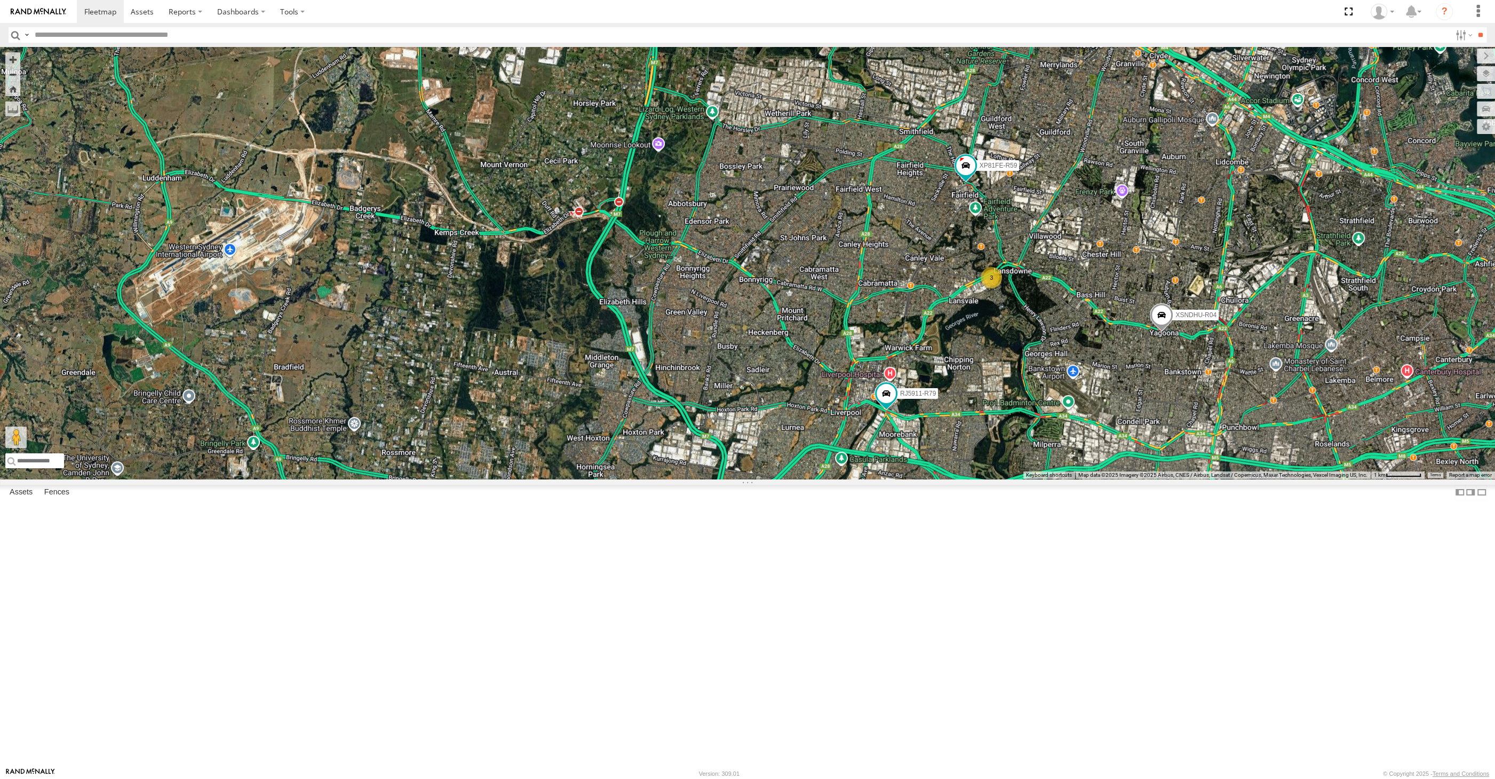
drag, startPoint x: 1270, startPoint y: 629, endPoint x: 1221, endPoint y: 614, distance: 51.3
click at [1221, 479] on div "XO74GU-R69 XP30JQ-R03 XSNDHU-R04 RJ5911-R79 XP81FE-R59 3" at bounding box center [747, 263] width 1495 height 432
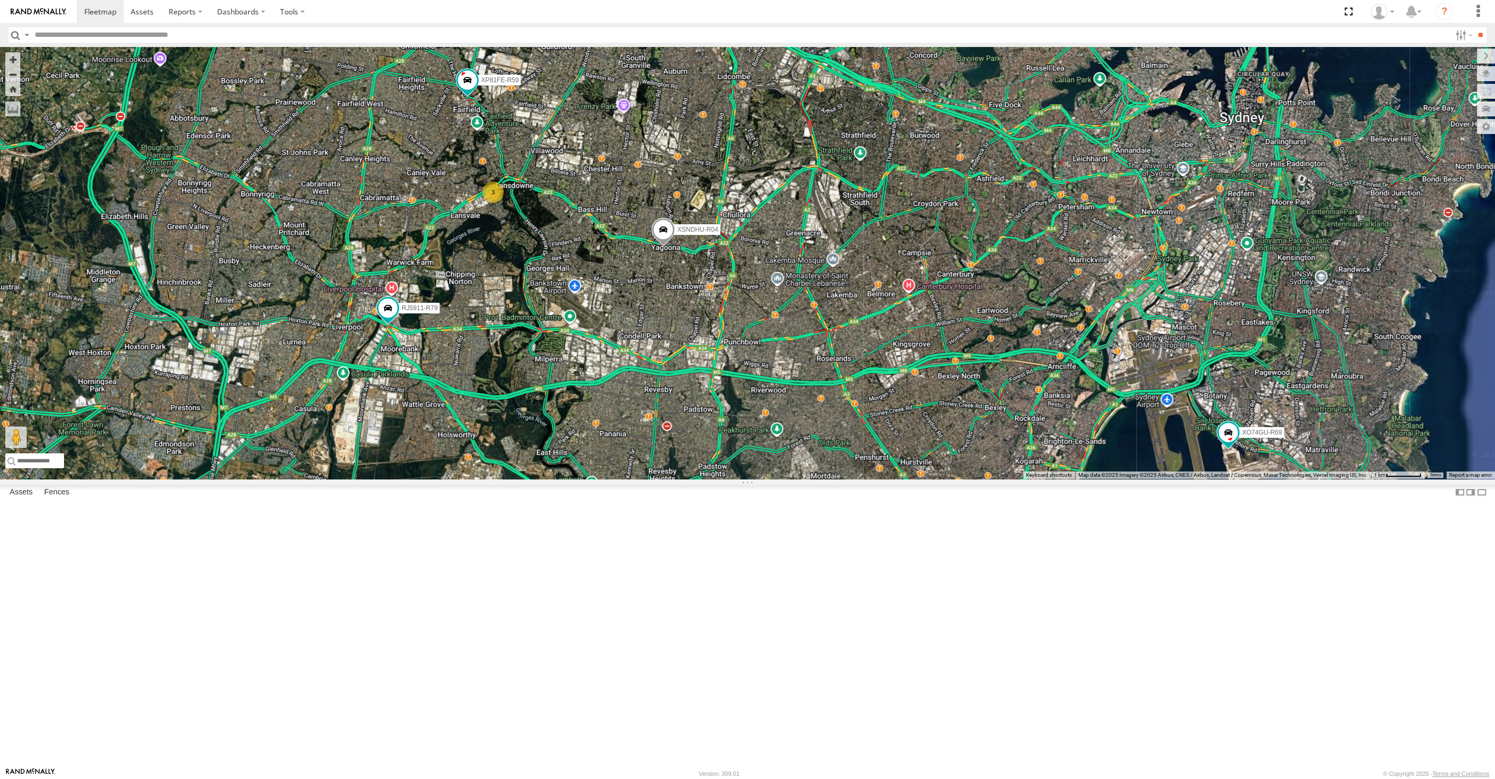
drag, startPoint x: 1133, startPoint y: 615, endPoint x: 1113, endPoint y: 604, distance: 22.7
click at [1123, 479] on div "XO74GU-R69 XP30JQ-R03 XSNDHU-R04 RJ5911-R79 XP81FE-R59 3" at bounding box center [747, 263] width 1495 height 432
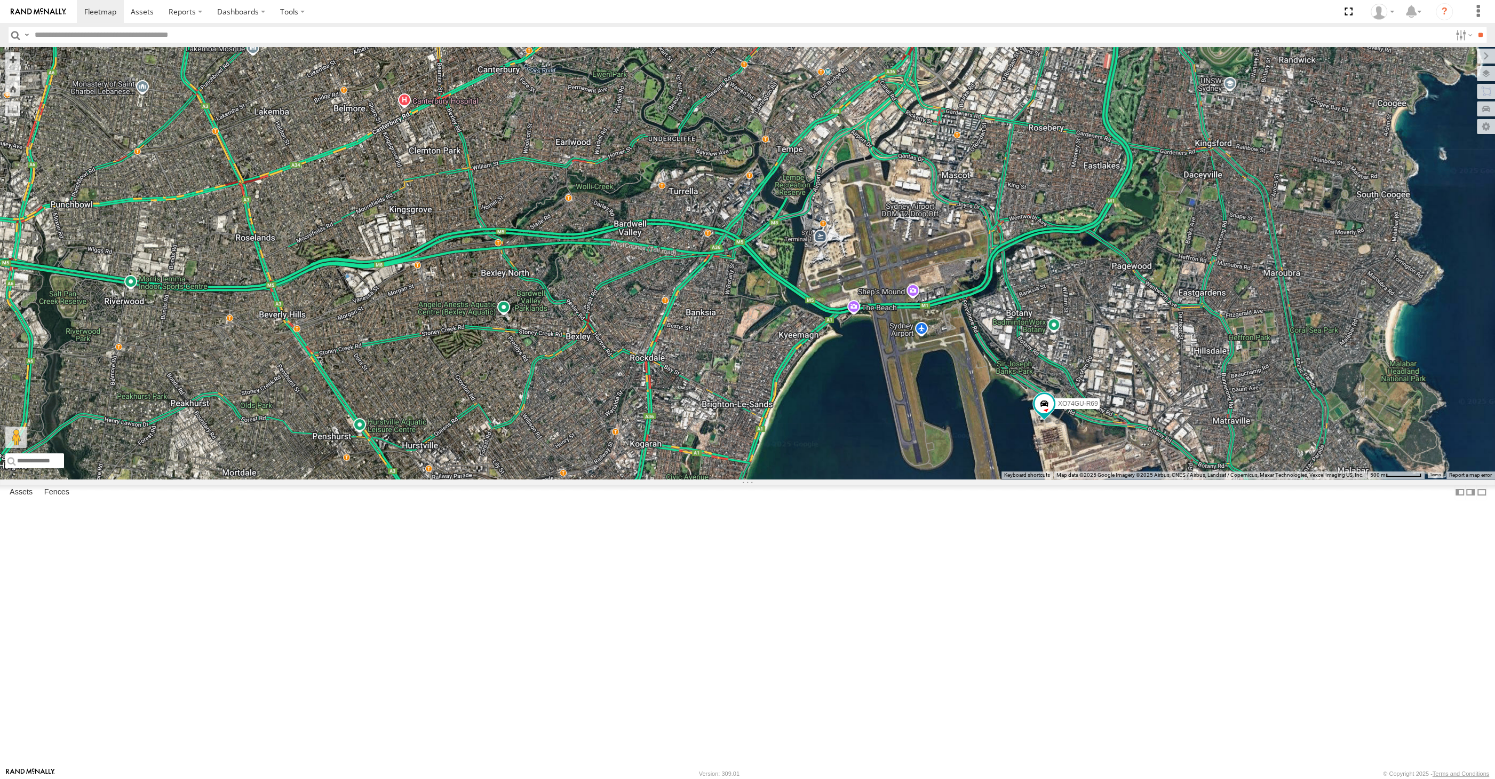
drag, startPoint x: 775, startPoint y: 609, endPoint x: 803, endPoint y: 605, distance: 28.7
click at [803, 479] on div "XO74GU-R69 XP30JQ-R03 XSNDHU-R04 RJ5911-R79 XP81FE-R59" at bounding box center [747, 263] width 1495 height 432
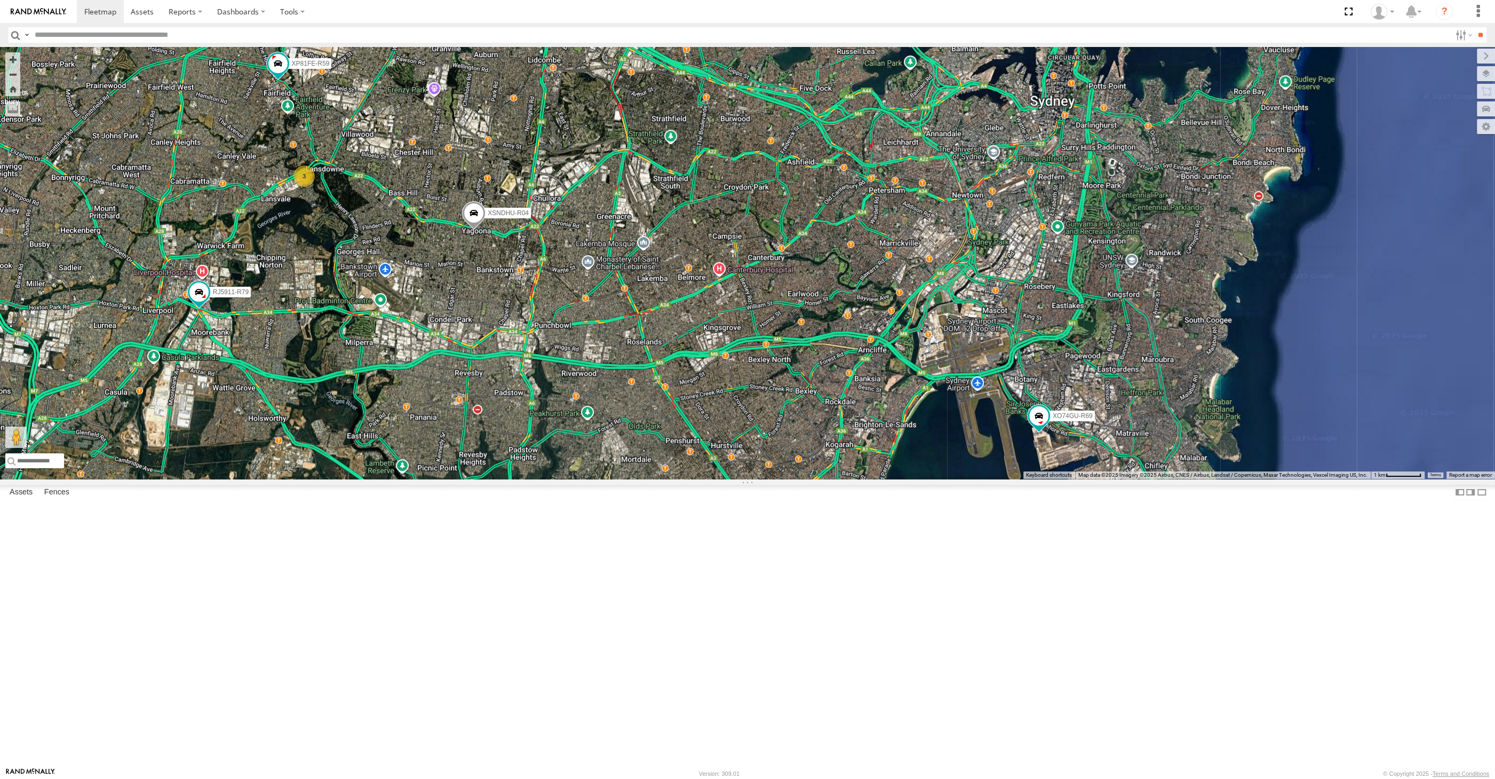
drag, startPoint x: 678, startPoint y: 596, endPoint x: 737, endPoint y: 594, distance: 59.3
click at [717, 479] on div "XO74GU-R69 XP30JQ-R03 XSNDHU-R04 RJ5911-R79 XP81FE-R59 3" at bounding box center [747, 263] width 1495 height 432
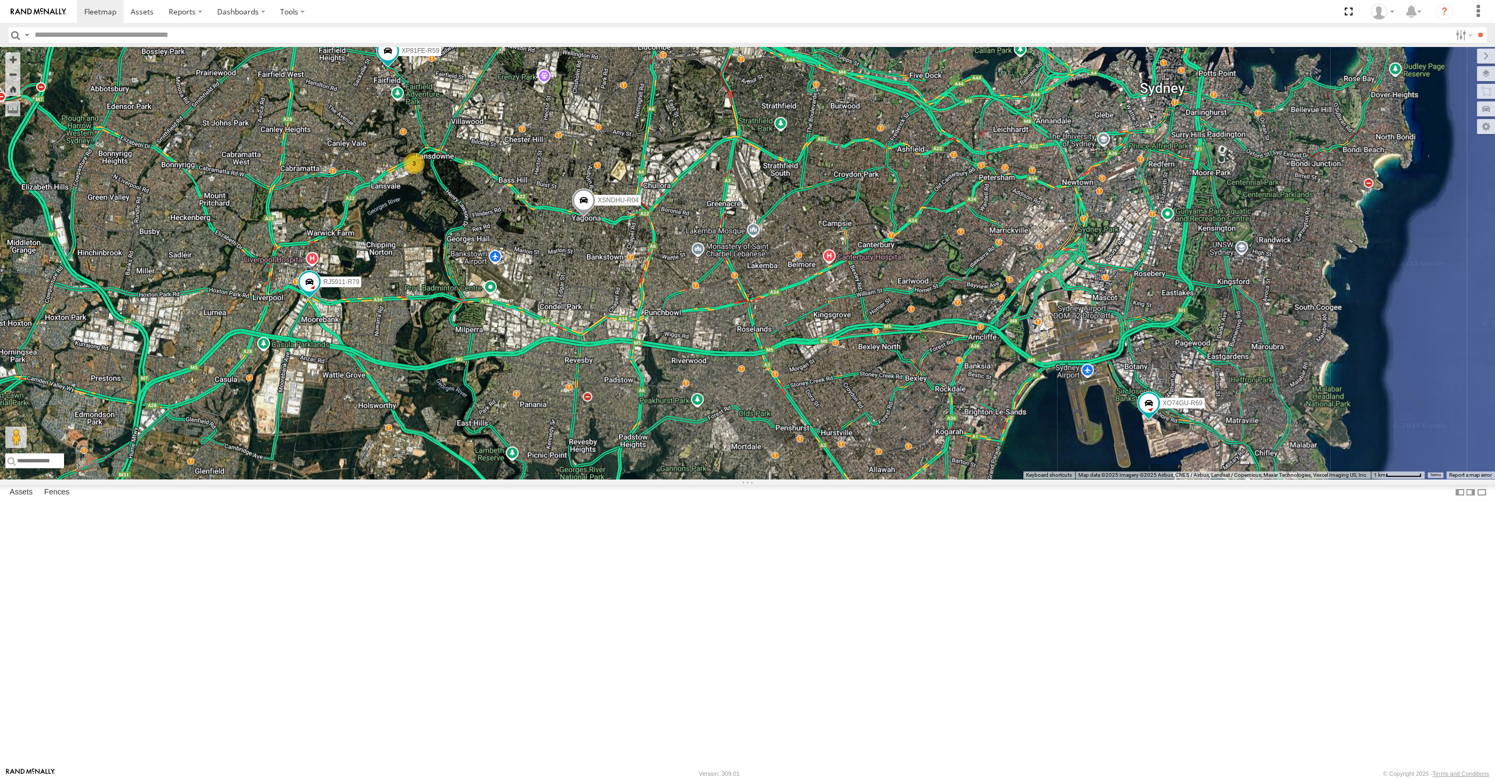
drag, startPoint x: 494, startPoint y: 528, endPoint x: 501, endPoint y: 528, distance: 7.5
click at [501, 479] on div "XO74GU-R69 XP30JQ-R03 XSNDHU-R04 RJ5911-R79 XP81FE-R59 3" at bounding box center [747, 263] width 1495 height 432
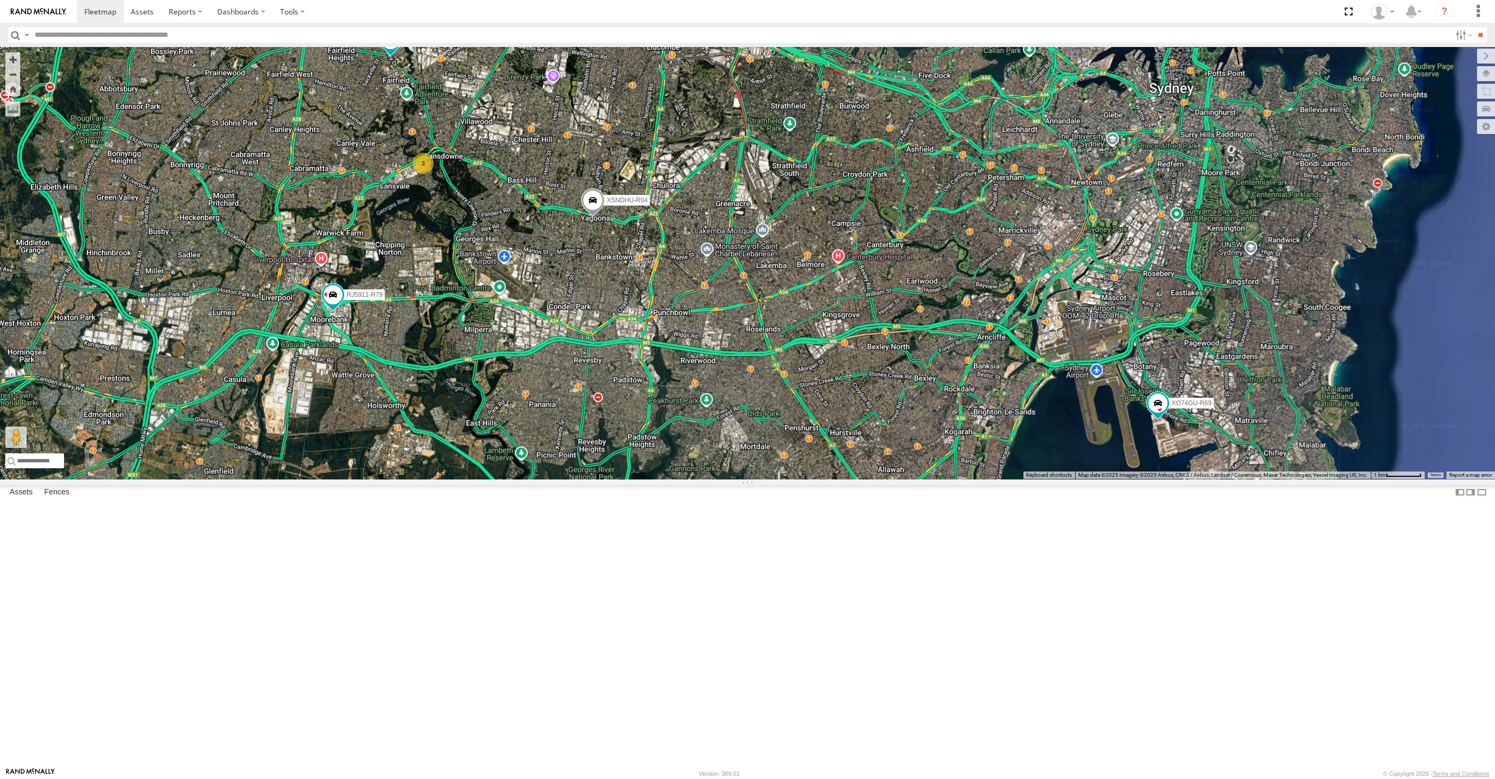
drag, startPoint x: 749, startPoint y: 505, endPoint x: 716, endPoint y: 486, distance: 37.5
click at [736, 479] on div "XO74GU-R69 XP30JQ-R03 XSNDHU-R04 RJ5911-R79 XP81FE-R59 3" at bounding box center [747, 263] width 1495 height 432
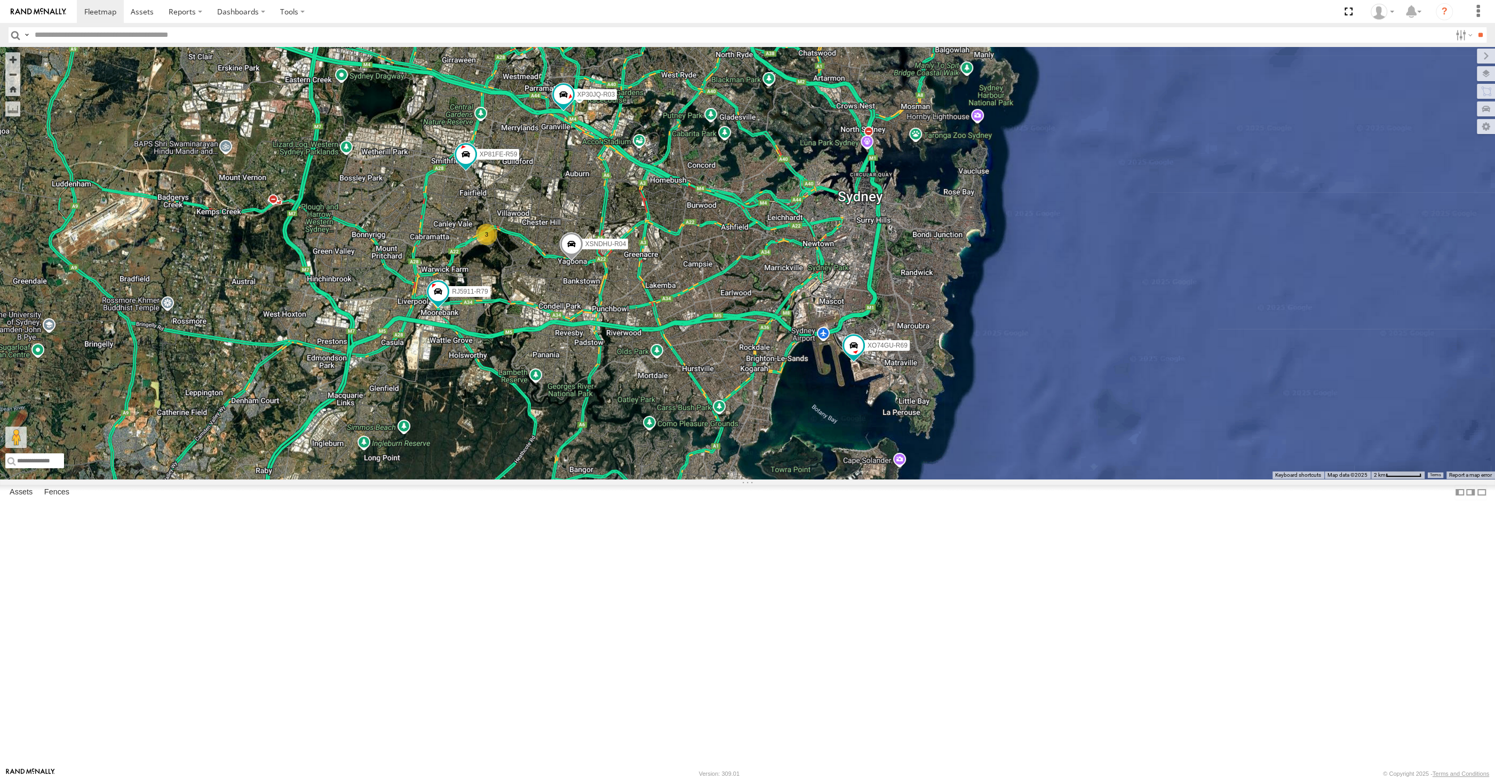
click at [732, 479] on div "XO74GU-R69 XP30JQ-R03 XSNDHU-R04 RJ5911-R79 XP81FE-R59 3" at bounding box center [747, 263] width 1495 height 432
drag, startPoint x: 652, startPoint y: 347, endPoint x: 645, endPoint y: 353, distance: 9.4
click at [645, 353] on div "XO74GU-R69 XP30JQ-R03 XSNDHU-R04 RJ5911-R79 XP81FE-R59 3" at bounding box center [747, 263] width 1495 height 432
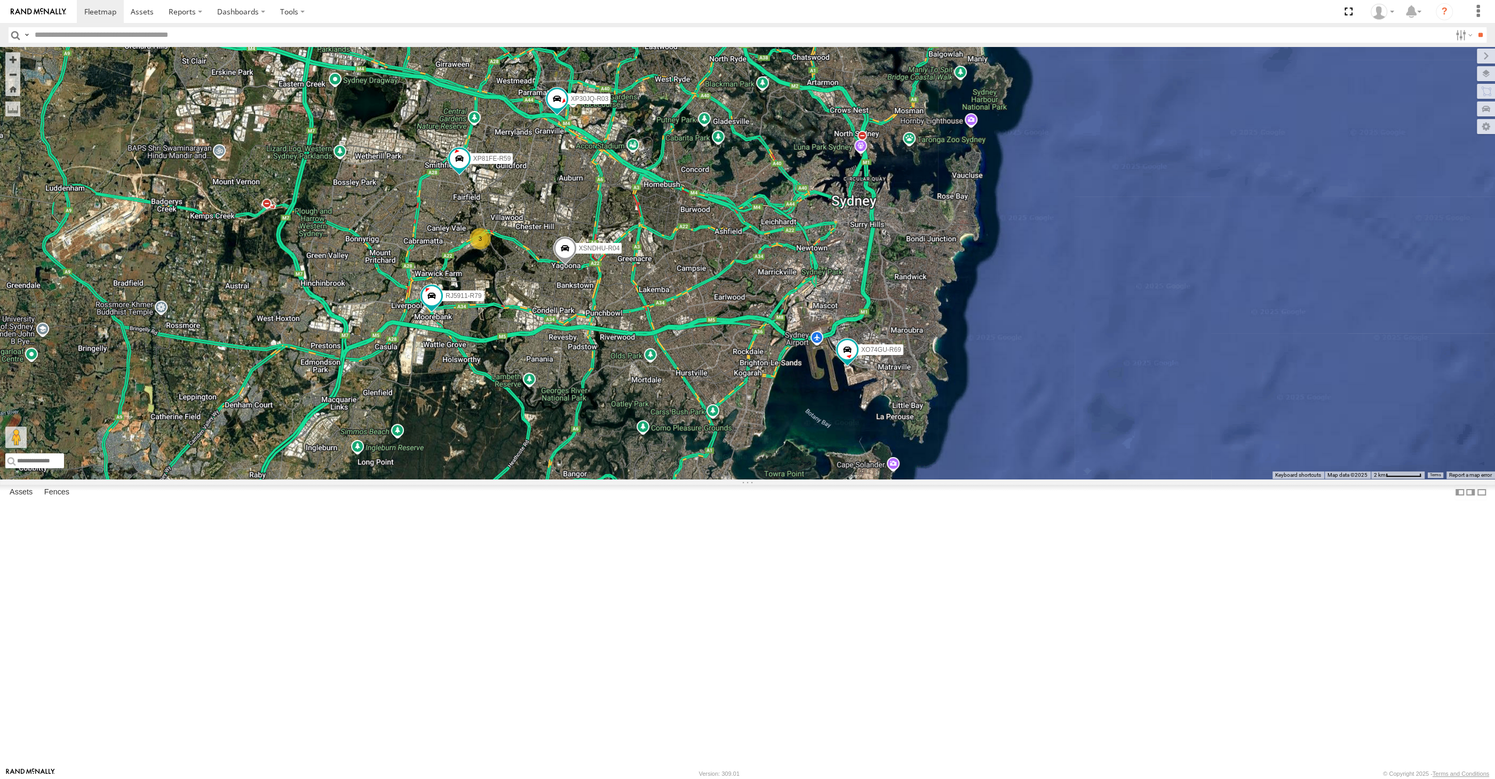
drag, startPoint x: 635, startPoint y: 344, endPoint x: 621, endPoint y: 348, distance: 13.9
click at [623, 349] on div "XO74GU-R69 XP30JQ-R03 XSNDHU-R04 RJ5911-R79 XP81FE-R59 3" at bounding box center [747, 263] width 1495 height 432
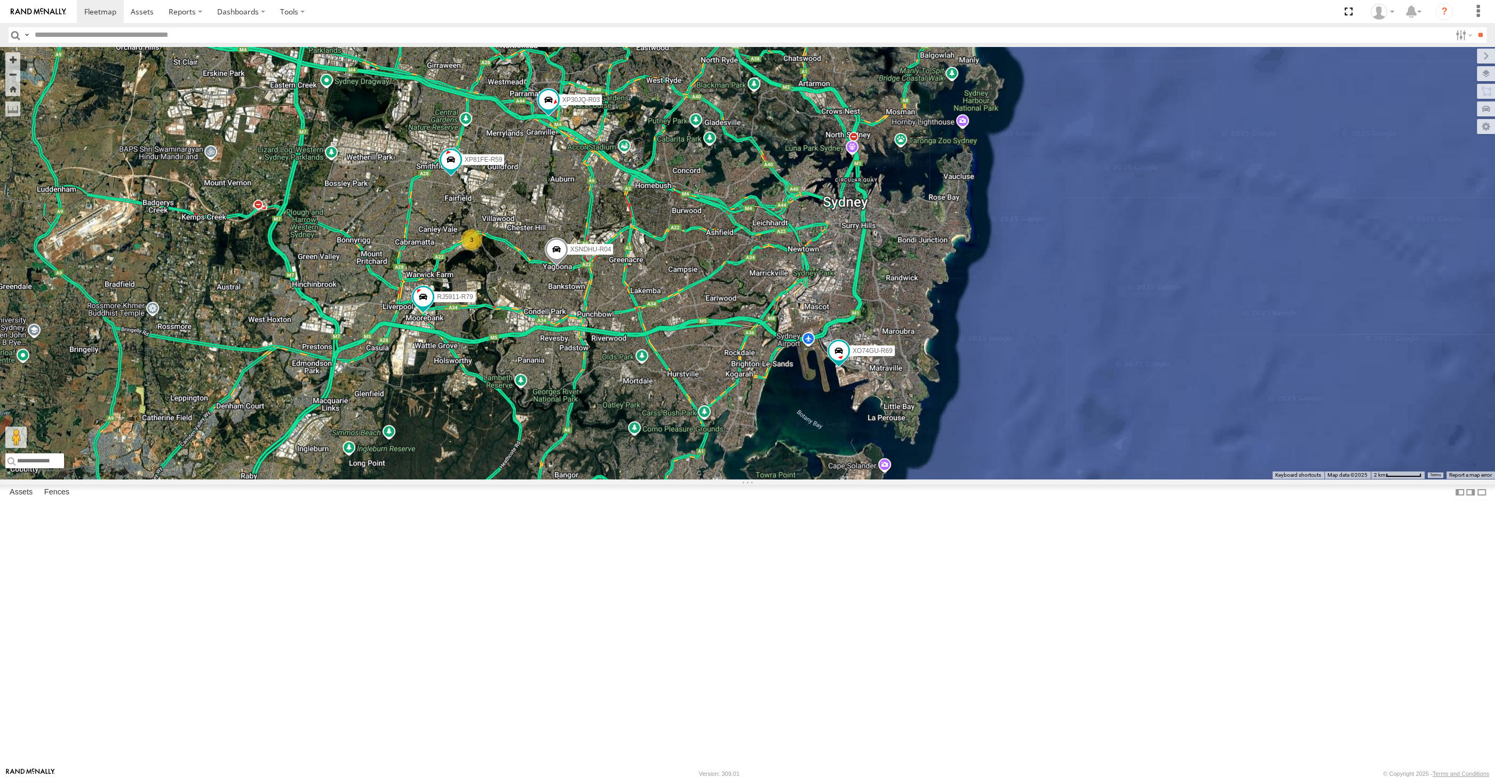
click at [653, 445] on div "XO74GU-R69 XP30JQ-R03 XSNDHU-R04 RJ5911-R79 XP81FE-R59 3" at bounding box center [747, 263] width 1495 height 432
drag, startPoint x: 664, startPoint y: 490, endPoint x: 647, endPoint y: 479, distance: 20.0
click at [659, 479] on div "XO74GU-R69 XP30JQ-R03 XSNDHU-R04 RJ5911-R79 XP81FE-R59 3" at bounding box center [747, 263] width 1495 height 432
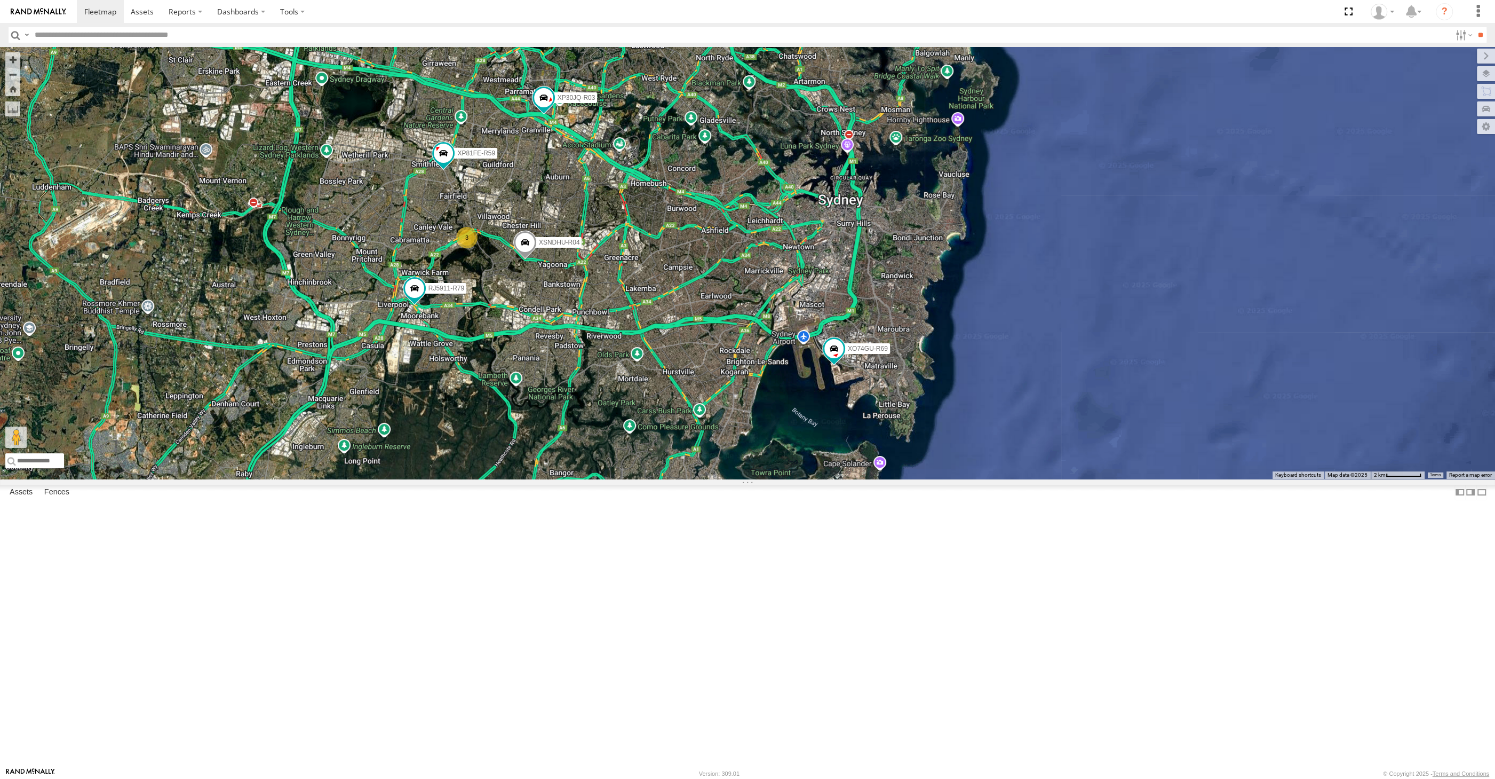
click at [744, 479] on div "XO74GU-R69 XP30JQ-R03 XSNDHU-R04 RJ5911-R79 XP81FE-R59 3" at bounding box center [747, 263] width 1495 height 432
click at [687, 479] on div "XO74GU-R69 XP30JQ-R03 XSNDHU-R04 RJ5911-R79 XP81FE-R59 3" at bounding box center [747, 263] width 1495 height 432
click at [593, 394] on div "XO74GU-R69 XP30JQ-R03 XSNDHU-R04 RJ5911-R79 XP81FE-R59 3" at bounding box center [747, 263] width 1495 height 432
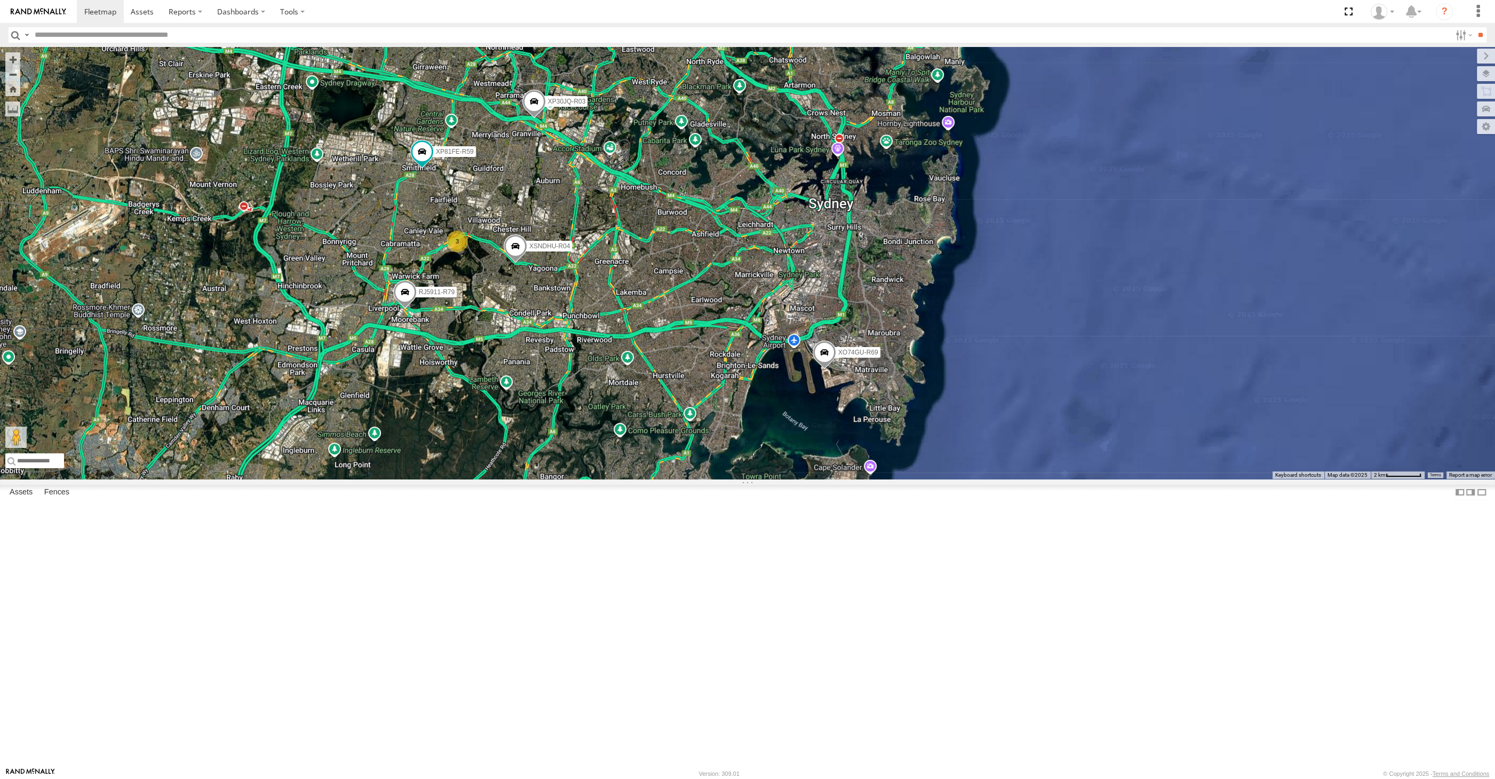
drag, startPoint x: 714, startPoint y: 628, endPoint x: 747, endPoint y: 632, distance: 33.3
click at [731, 479] on div "XP30JQ-R03 XSNDHU-R04 RJ5911-R79 XP81FE-R59 XO74GU-R69 3" at bounding box center [747, 263] width 1495 height 432
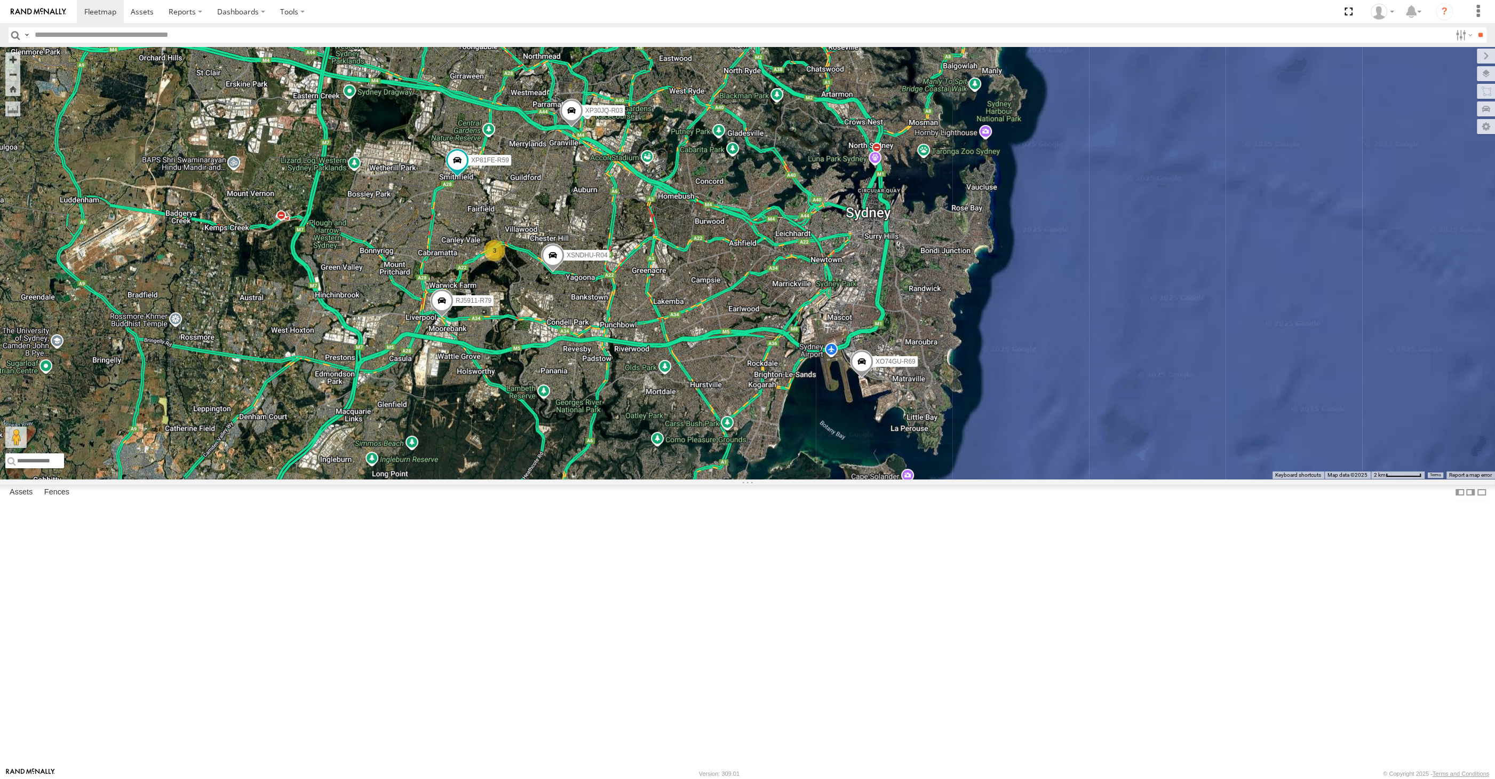
click at [659, 479] on div "XP30JQ-R03 XSNDHU-R04 RJ5911-R79 XP81FE-R59 XO74GU-R69 3" at bounding box center [747, 263] width 1495 height 432
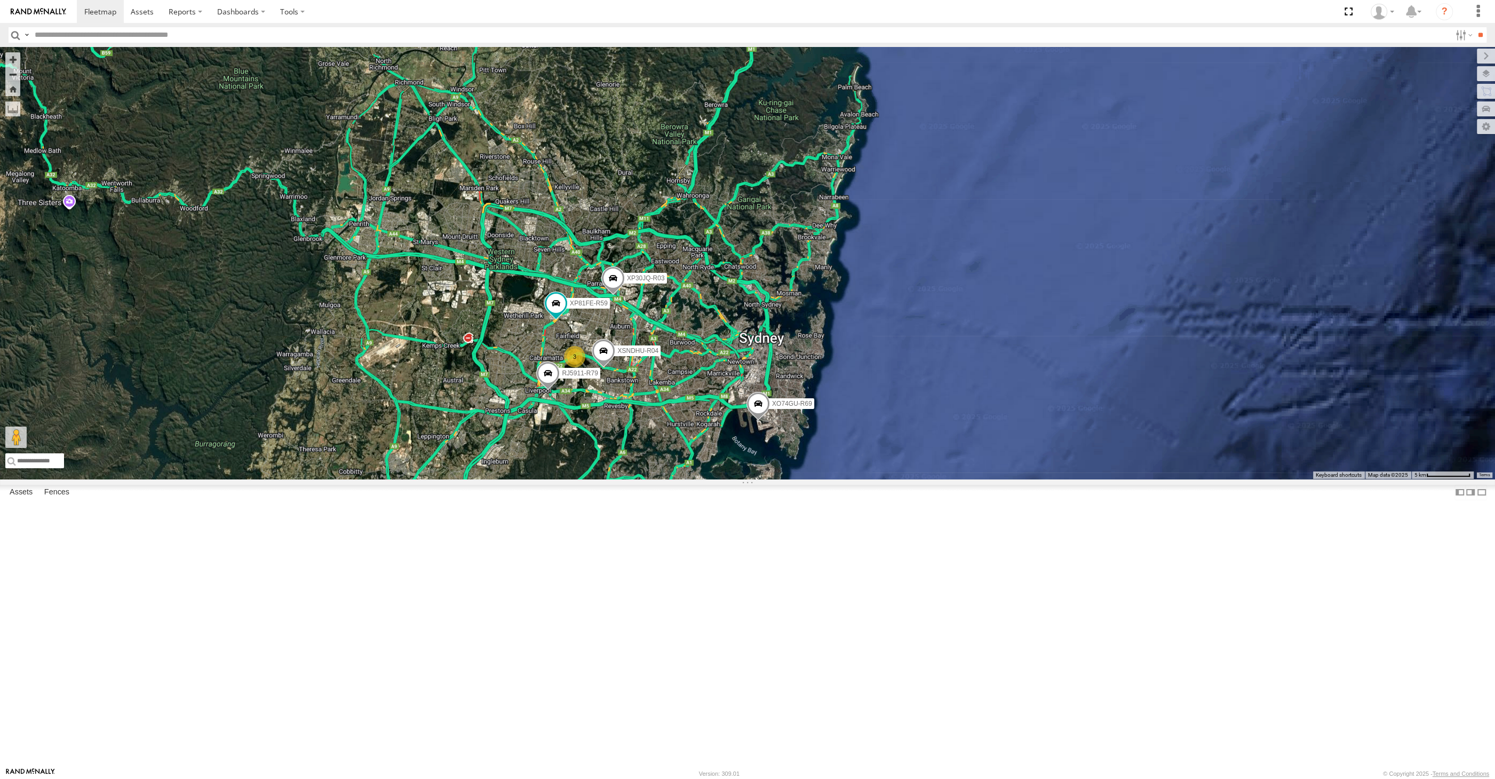
drag, startPoint x: 694, startPoint y: 589, endPoint x: 702, endPoint y: 584, distance: 8.6
click at [701, 479] on div "XP30JQ-R03 XSNDHU-R04 RJ5911-R79 XP81FE-R59 XO74GU-R69 3" at bounding box center [747, 263] width 1495 height 432
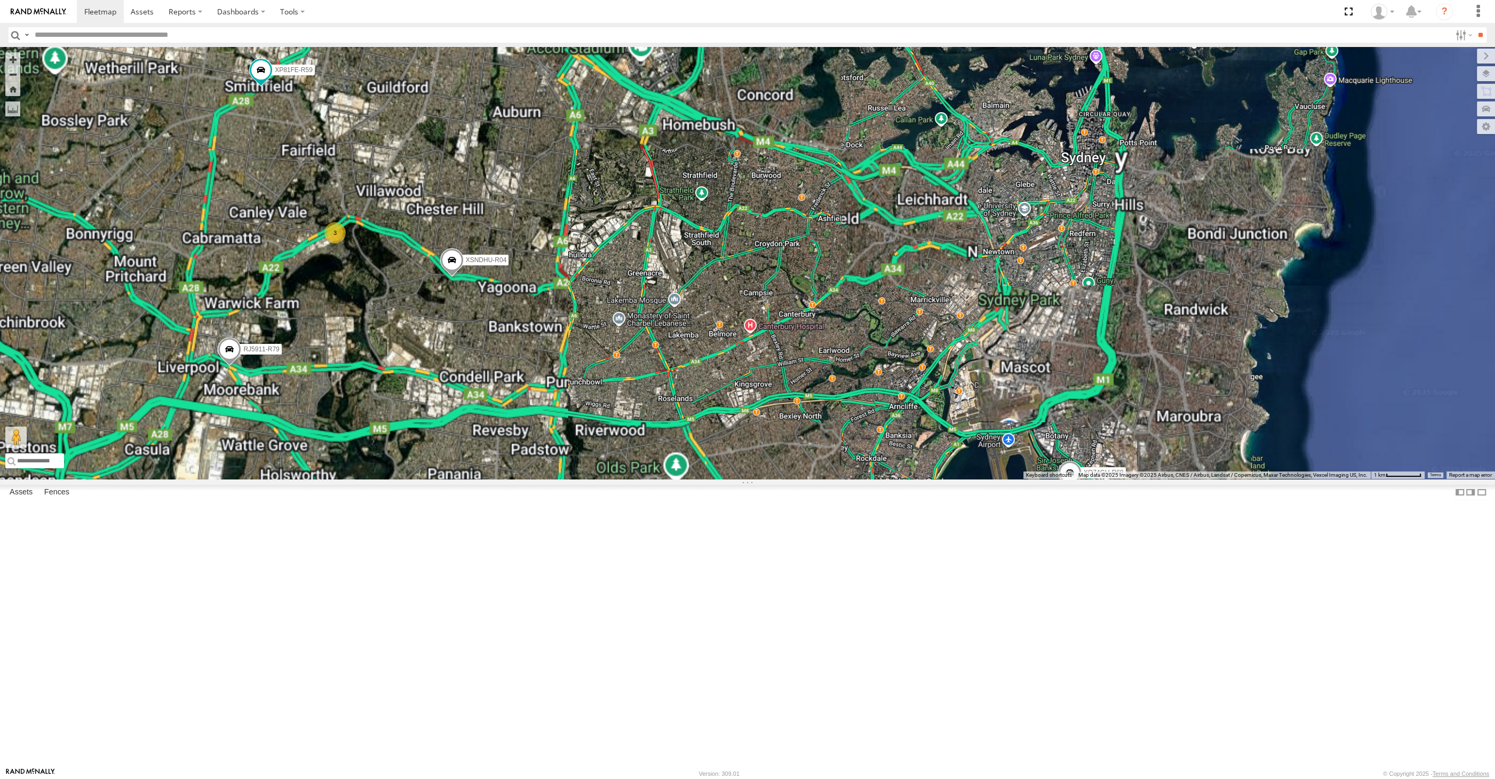
drag, startPoint x: 739, startPoint y: 503, endPoint x: 831, endPoint y: 530, distance: 96.4
click at [831, 479] on div "XP30JQ-R03 XSNDHU-R04 RJ5911-R79 XP81FE-R59 XO74GU-R69 3" at bounding box center [747, 263] width 1495 height 432
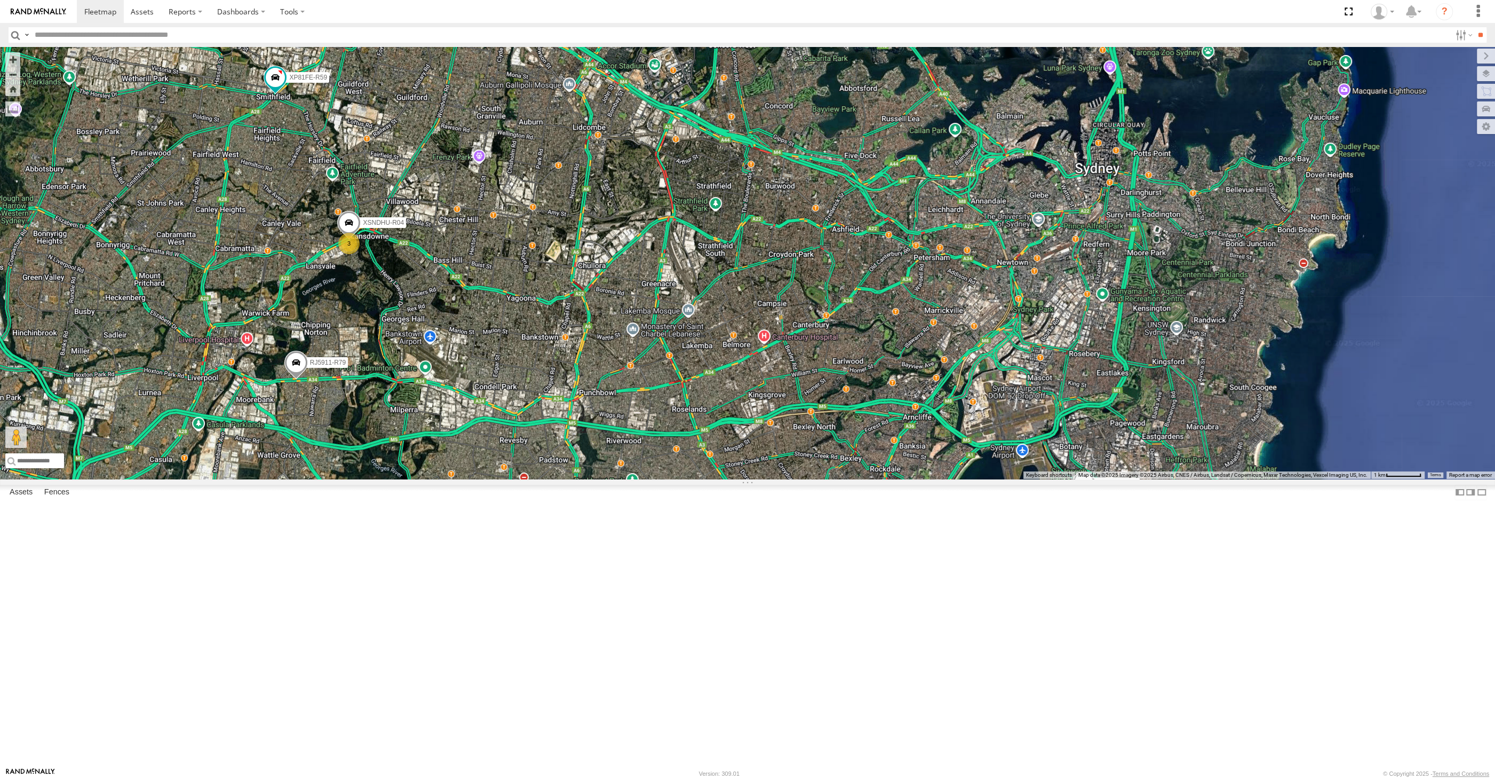
click at [421, 467] on div "XP30JQ-R03 XSNDHU-R04 RJ5911-R79 XP81FE-R59 XO74GU-R69 3" at bounding box center [747, 263] width 1495 height 432
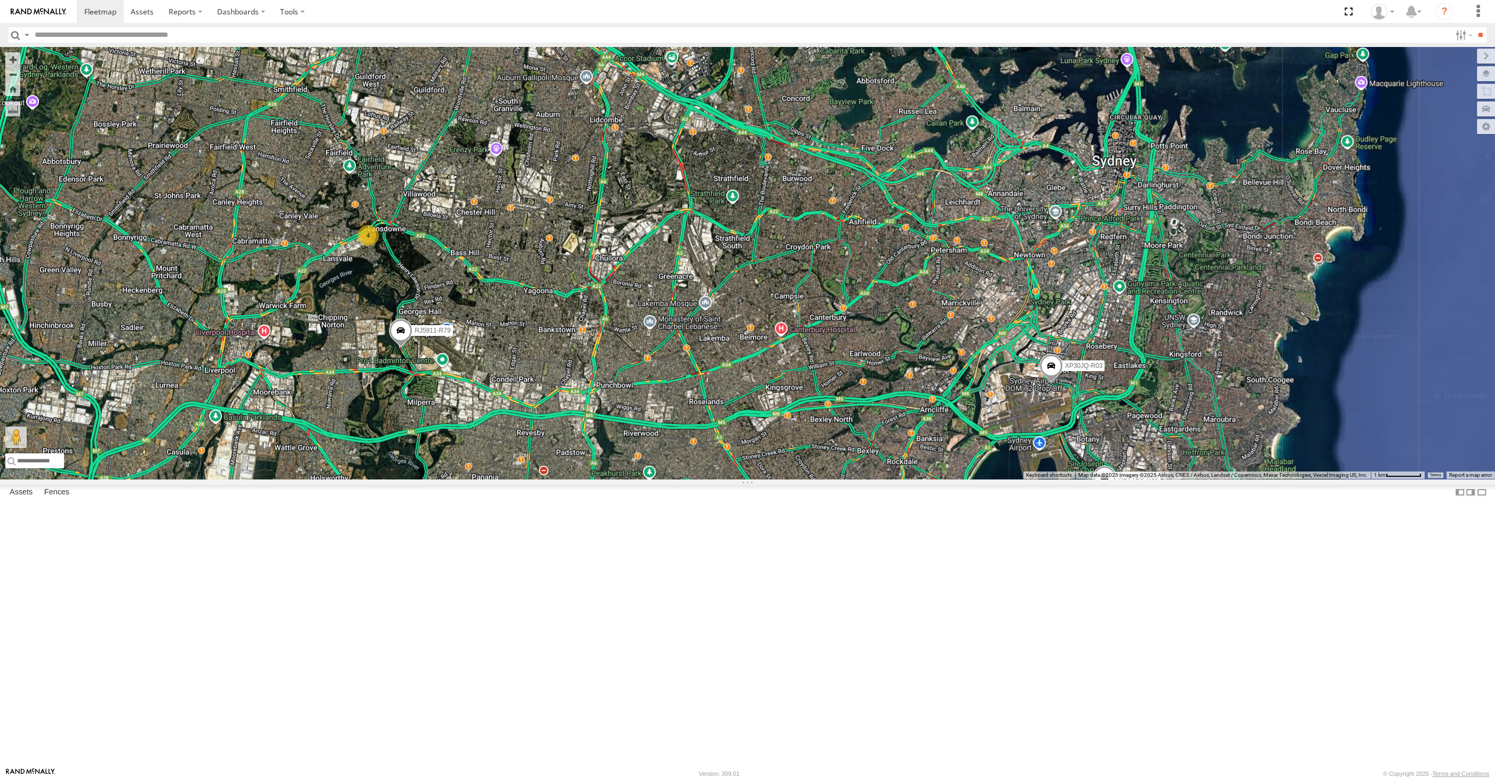
click at [644, 479] on div "XP30JQ-R03 RJ5911-R79 XP81FE-R59 XO74GU-R69 4" at bounding box center [747, 263] width 1495 height 432
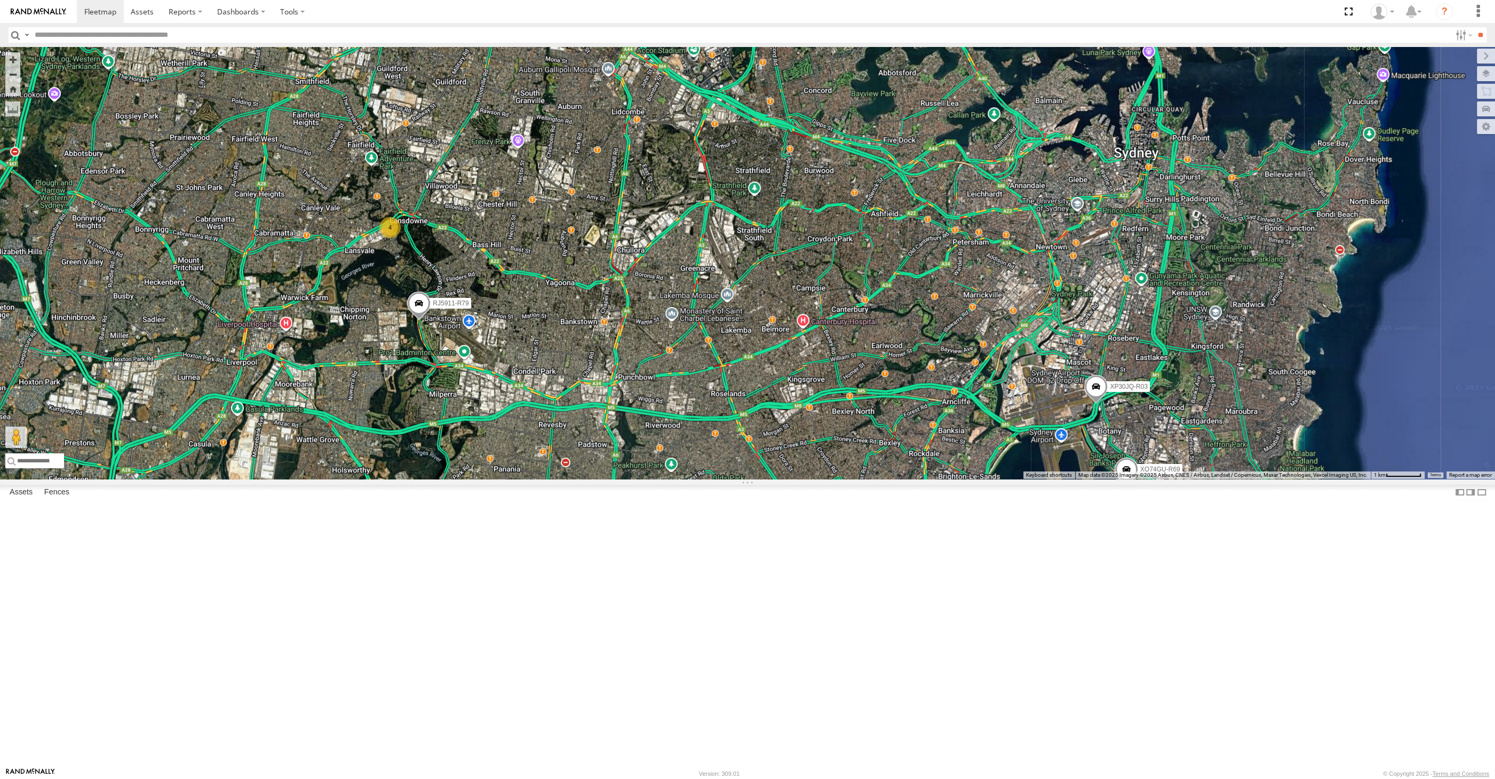
click at [509, 479] on div "XP30JQ-R03 RJ5911-R79 XP81FE-R59 XO74GU-R69 4" at bounding box center [747, 263] width 1495 height 432
drag, startPoint x: 562, startPoint y: 606, endPoint x: 562, endPoint y: 599, distance: 6.9
click at [562, 479] on div "XP30JQ-R03 RJ5911-R79 XP81FE-R59 XO74GU-R69 4" at bounding box center [747, 263] width 1495 height 432
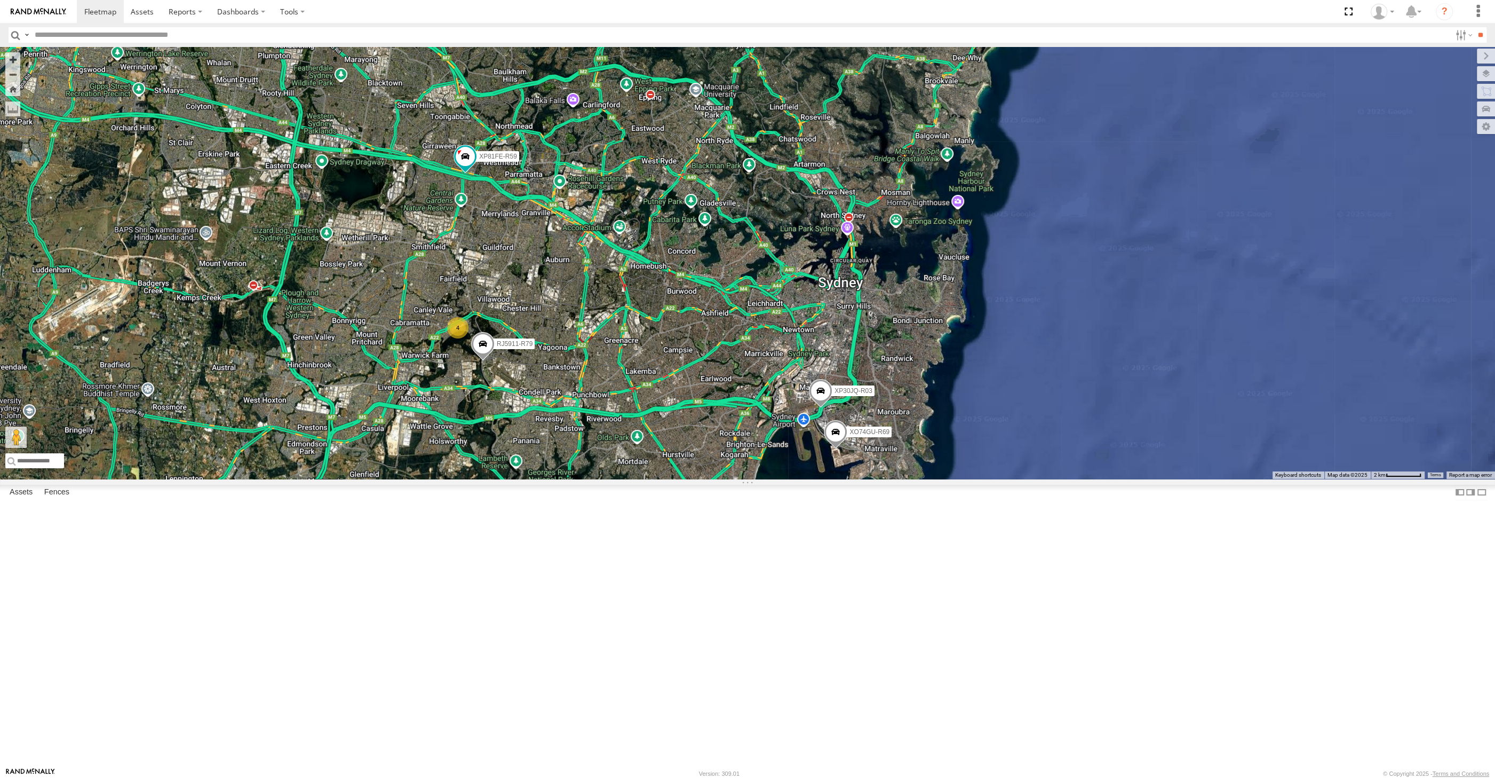
click at [637, 479] on div "XP30JQ-R03 RJ5911-R79 XP81FE-R59 XO74GU-R69 4" at bounding box center [747, 263] width 1495 height 432
